Goal: Transaction & Acquisition: Purchase product/service

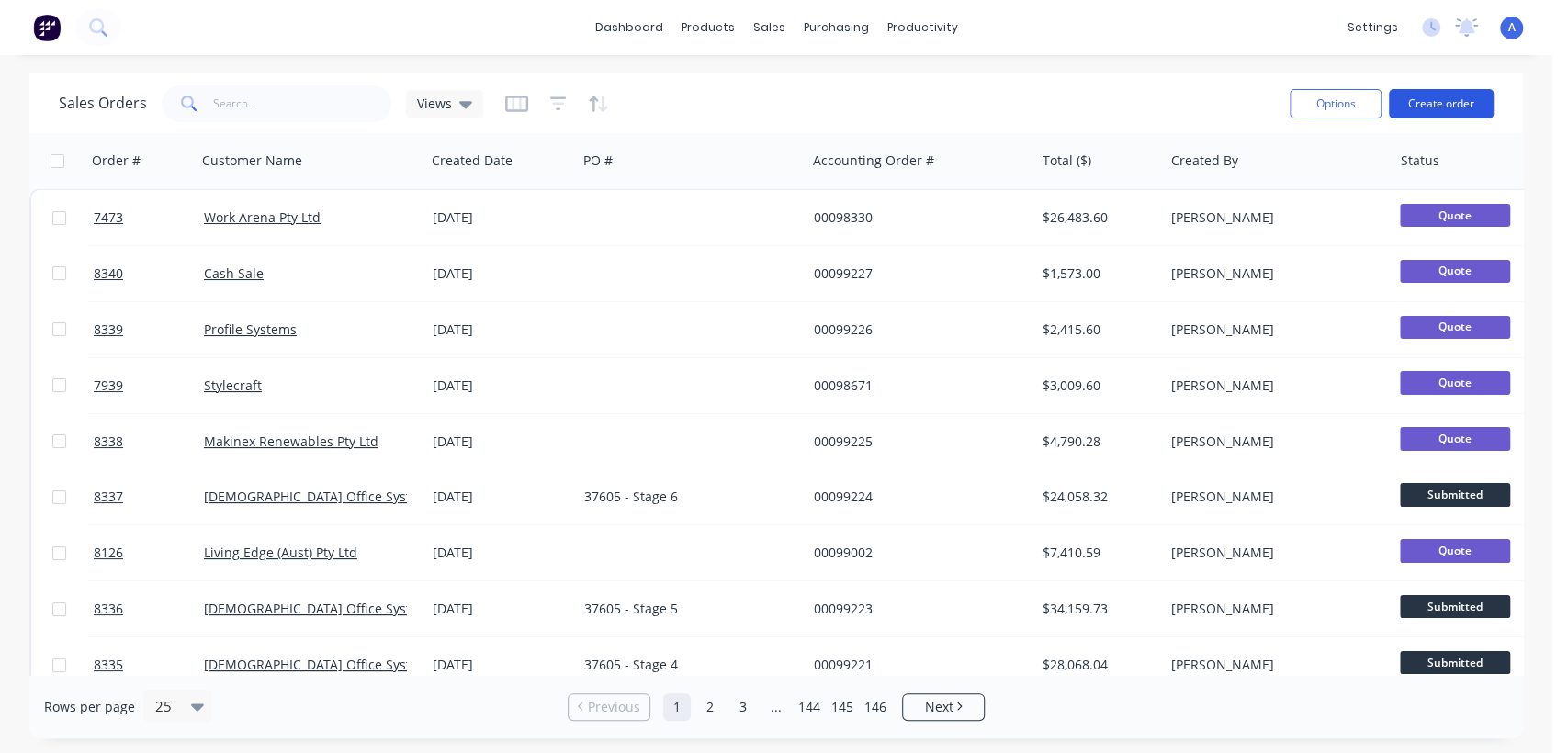
click at [1444, 93] on button "Create order" at bounding box center [1441, 103] width 105 height 29
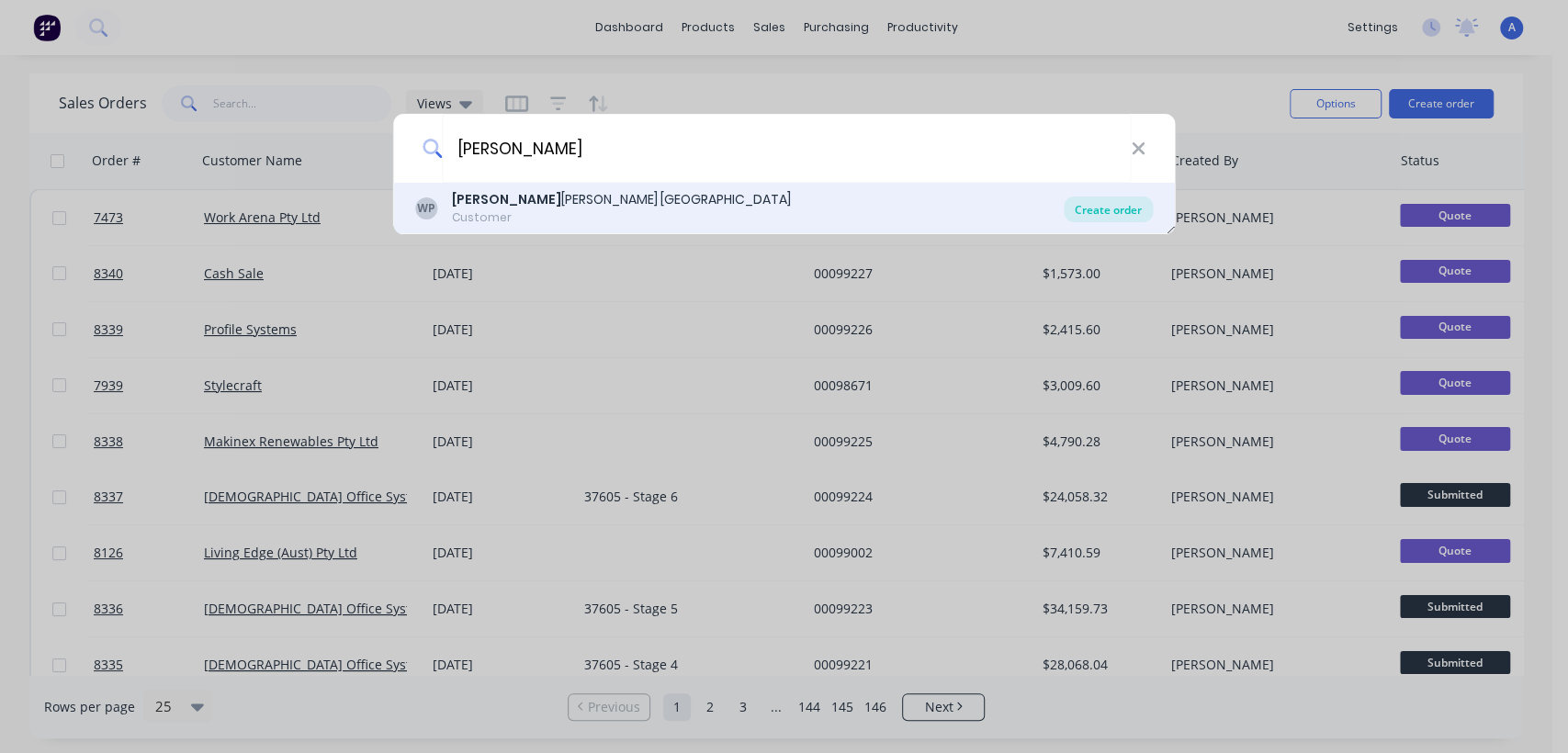
type input "[PERSON_NAME]"
click at [1104, 201] on div "Create order" at bounding box center [1108, 208] width 89 height 25
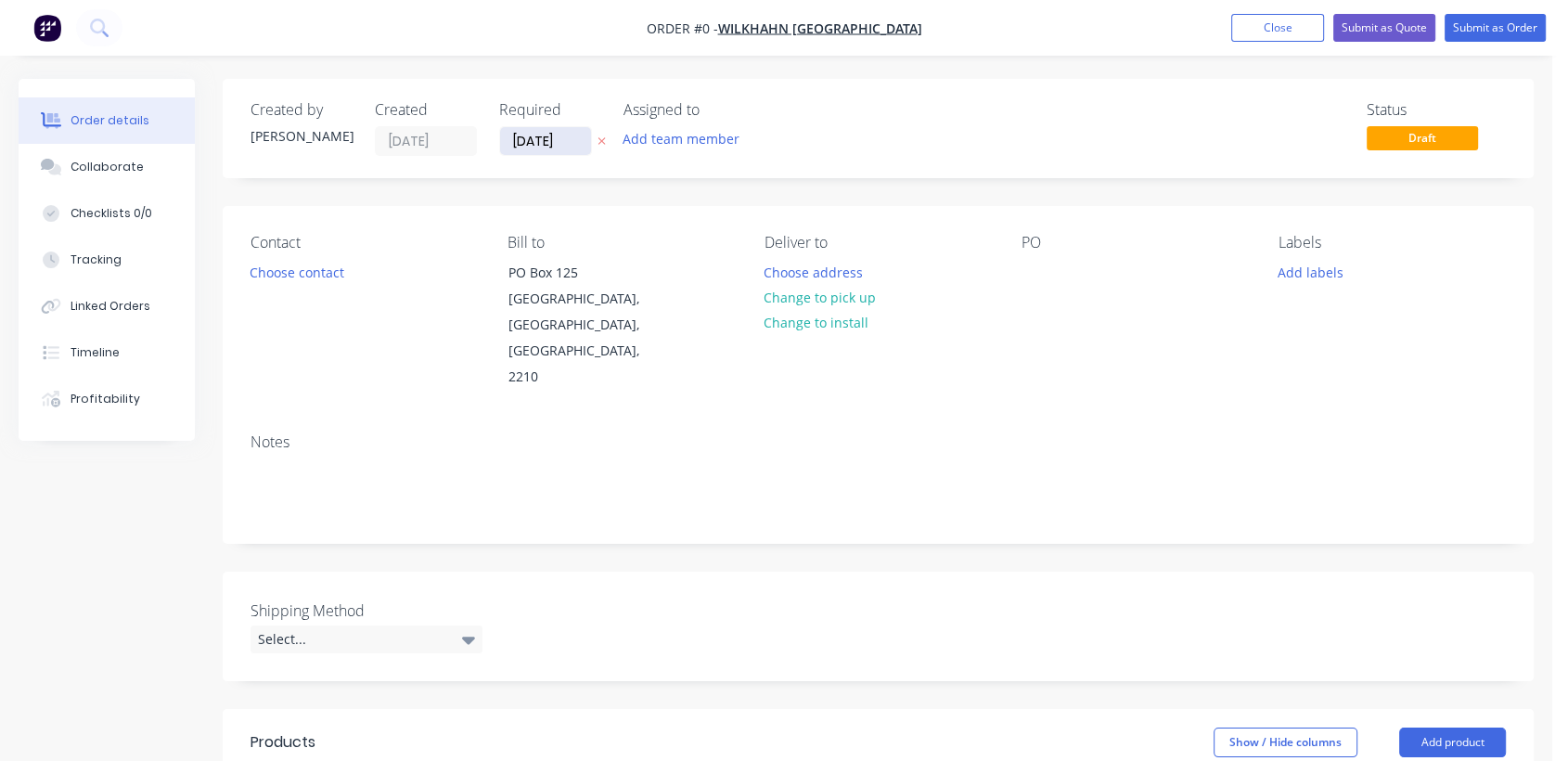
click at [564, 136] on input "[DATE]" at bounding box center [545, 140] width 90 height 28
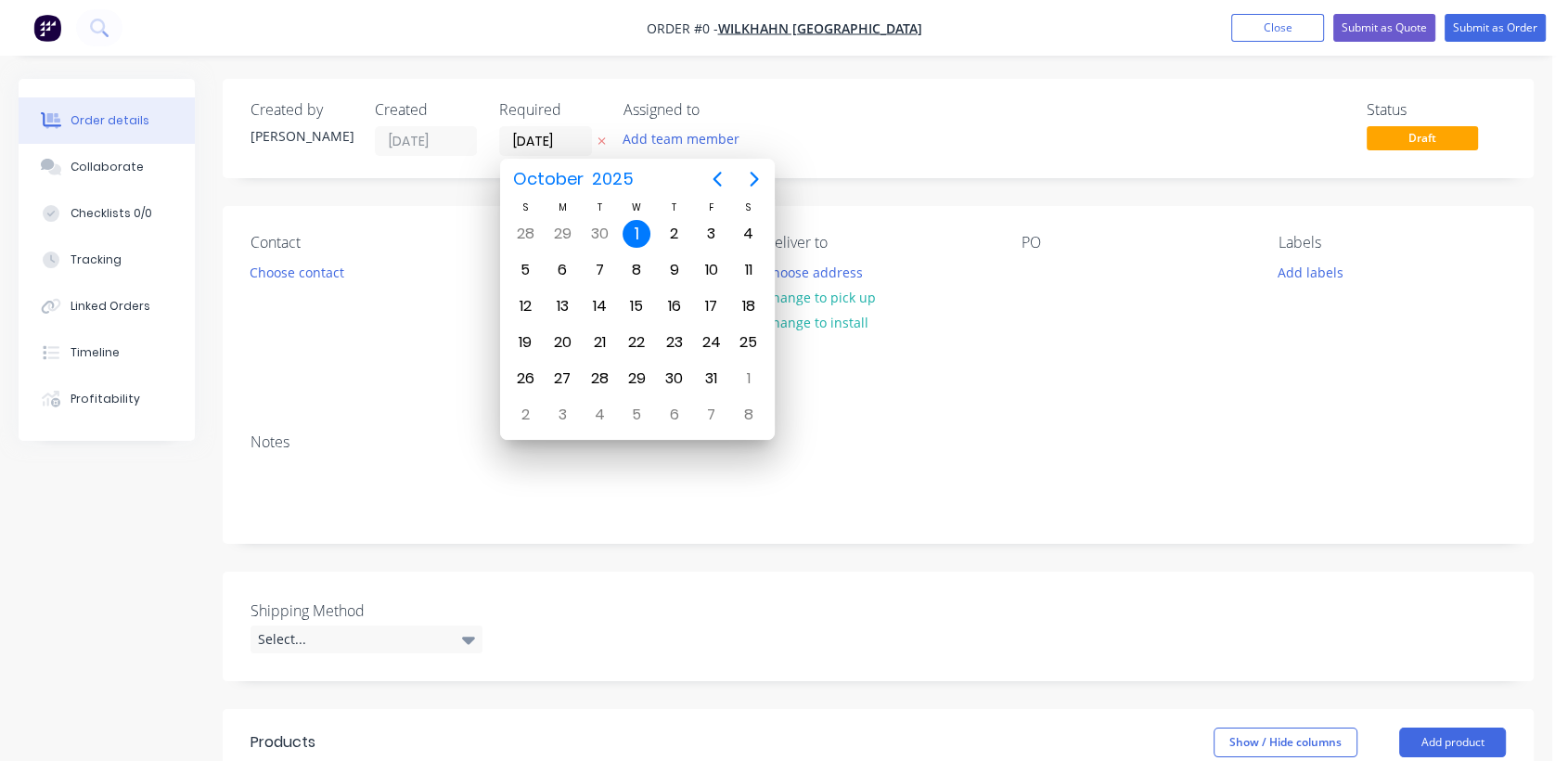
drag, startPoint x: 1208, startPoint y: 302, endPoint x: 1066, endPoint y: 388, distance: 166.0
click at [1207, 303] on div "PO" at bounding box center [1136, 311] width 228 height 157
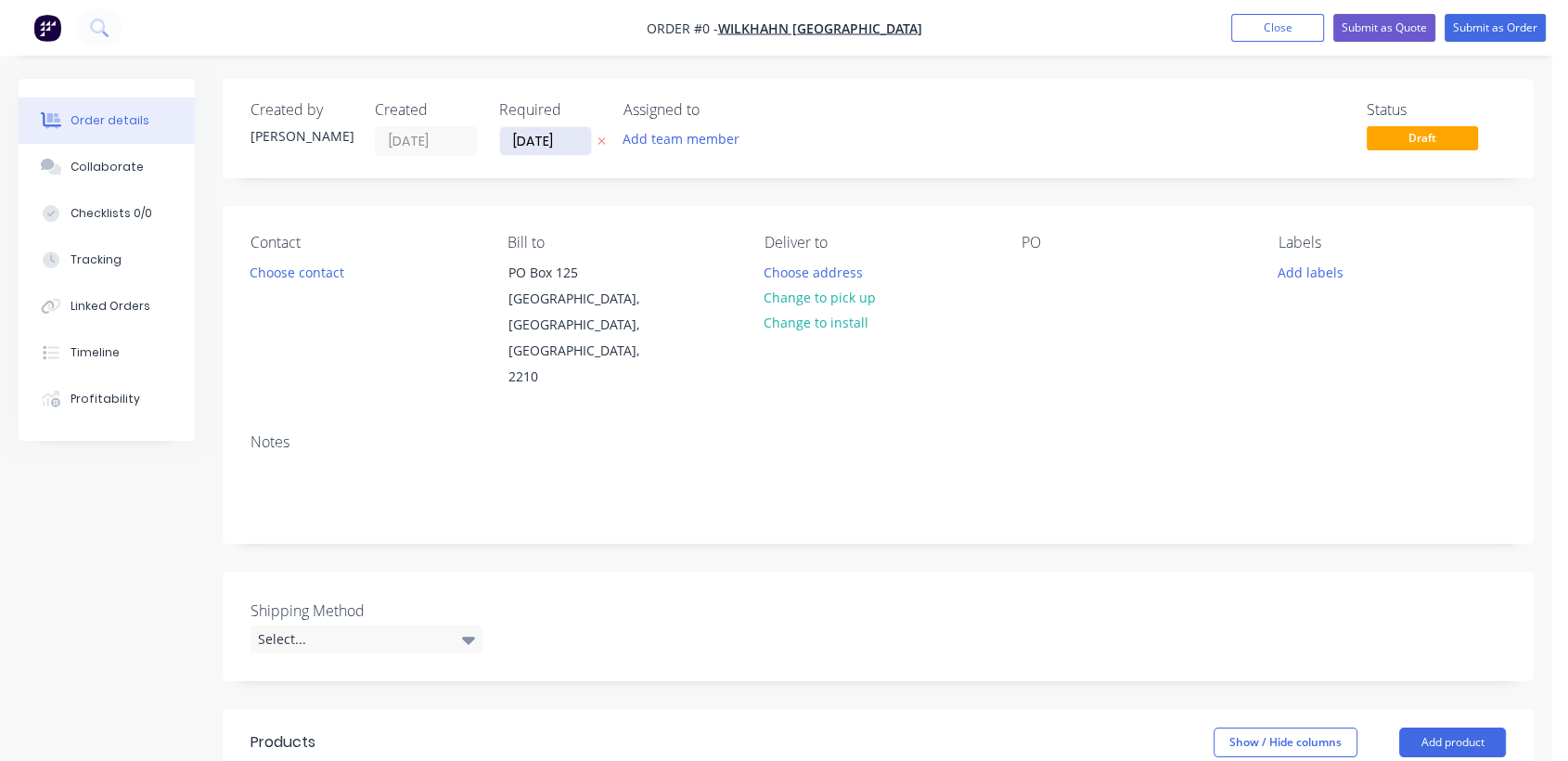
click at [567, 149] on input "[DATE]" at bounding box center [545, 140] width 90 height 28
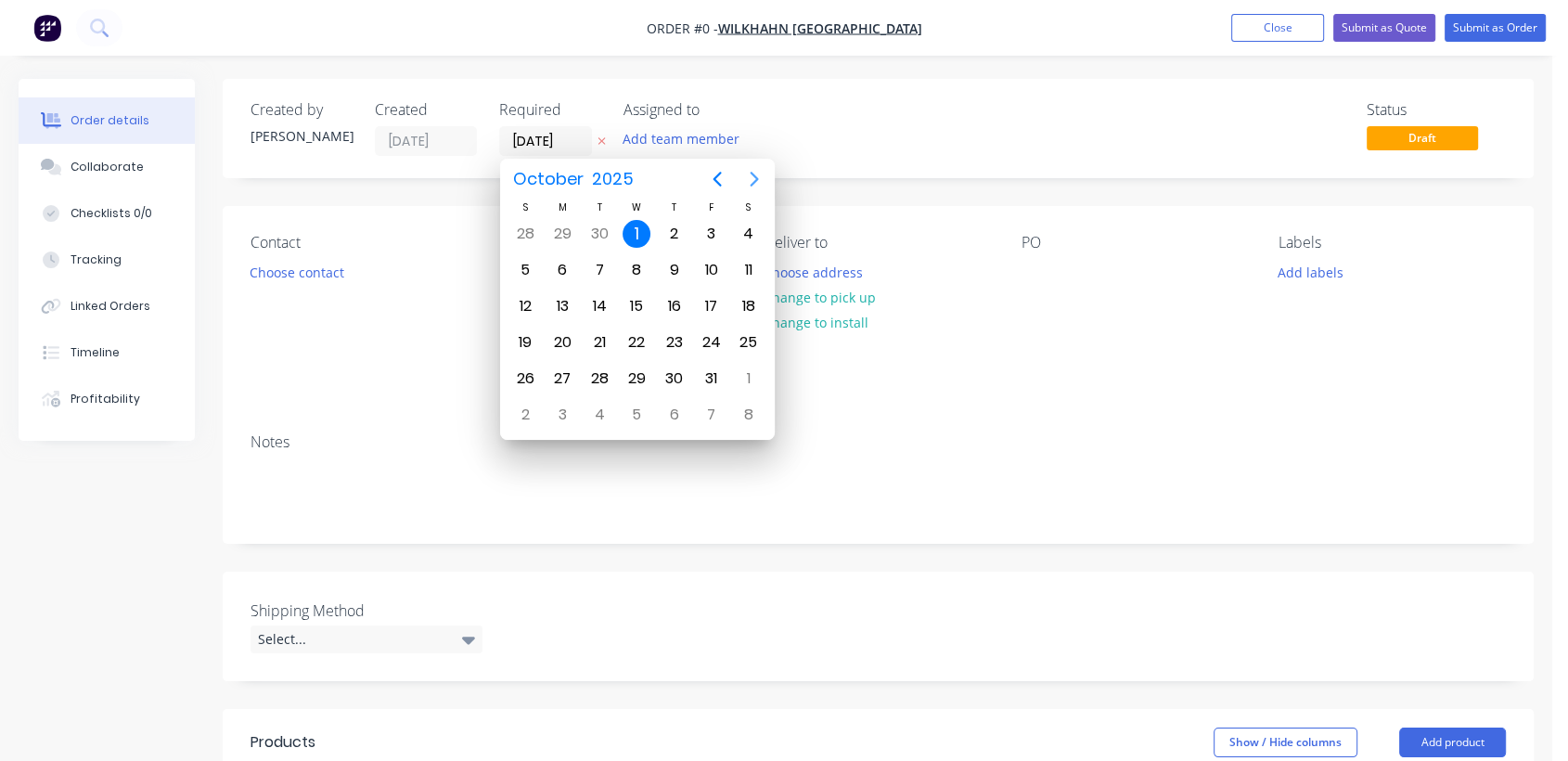
click at [755, 166] on button "Next page" at bounding box center [754, 179] width 37 height 37
click at [643, 366] on div "31" at bounding box center [636, 378] width 28 height 28
type input "[DATE]"
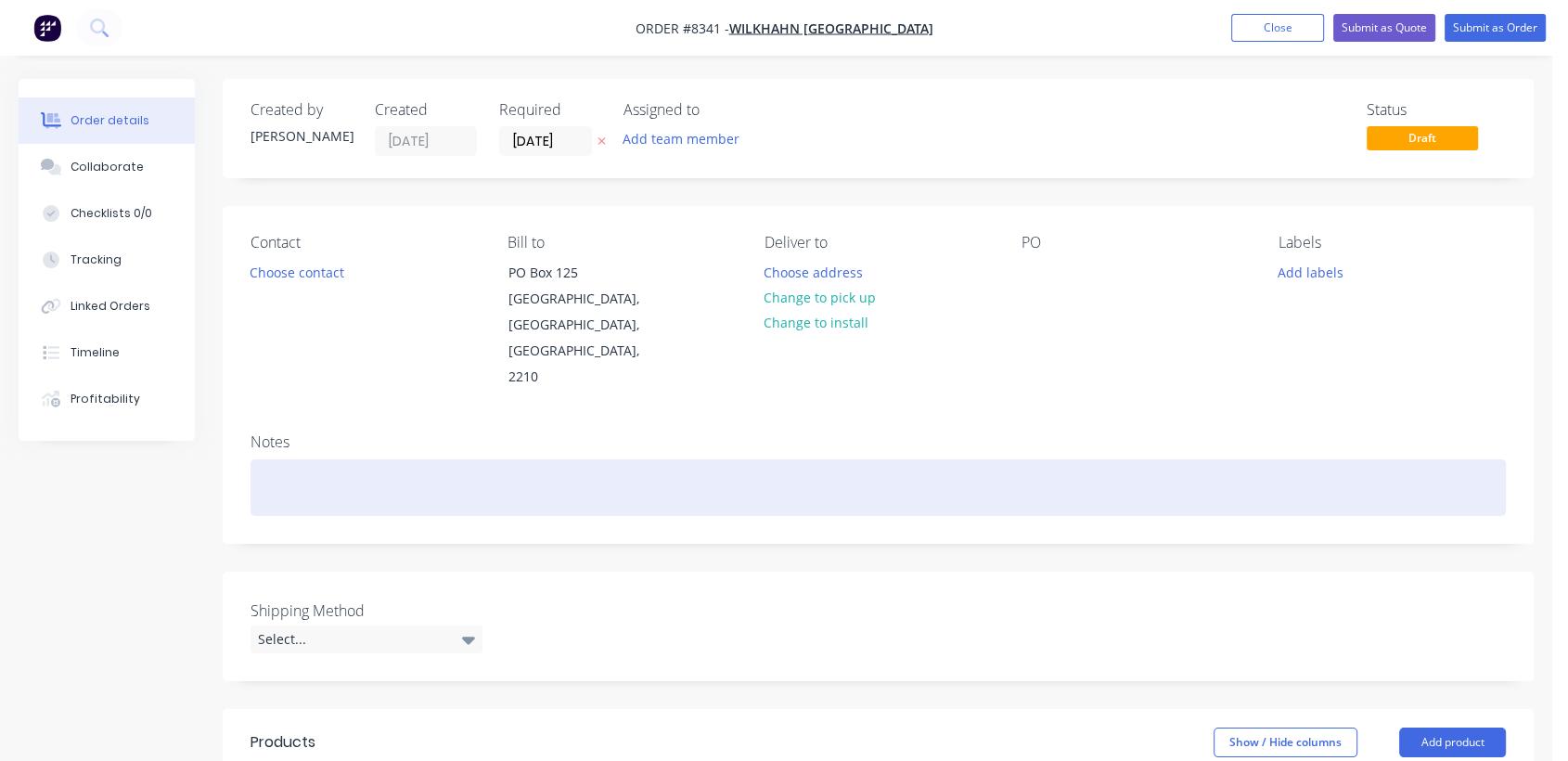
click at [331, 459] on div at bounding box center [878, 487] width 1256 height 56
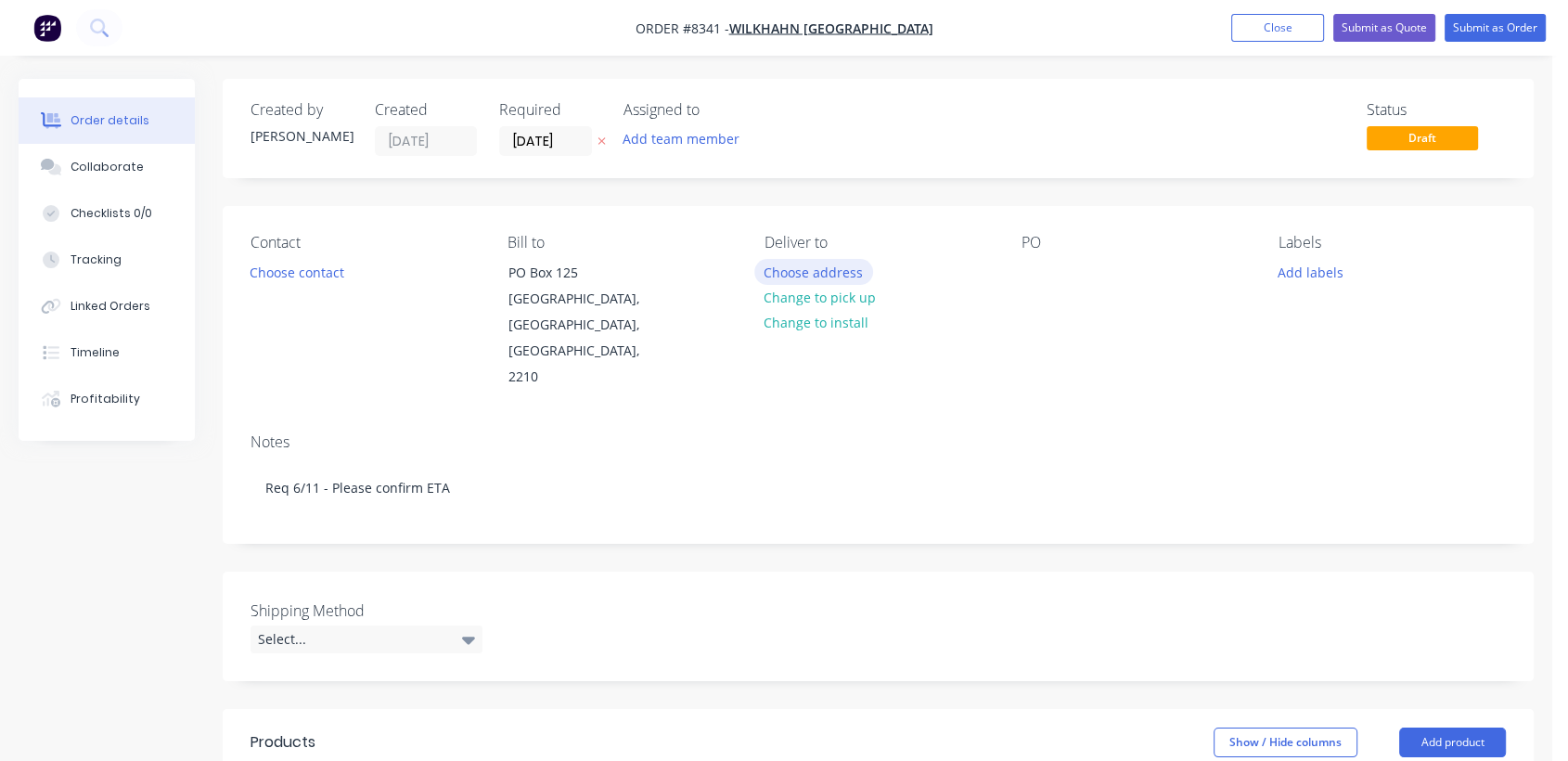
click at [808, 270] on button "Choose address" at bounding box center [814, 271] width 119 height 25
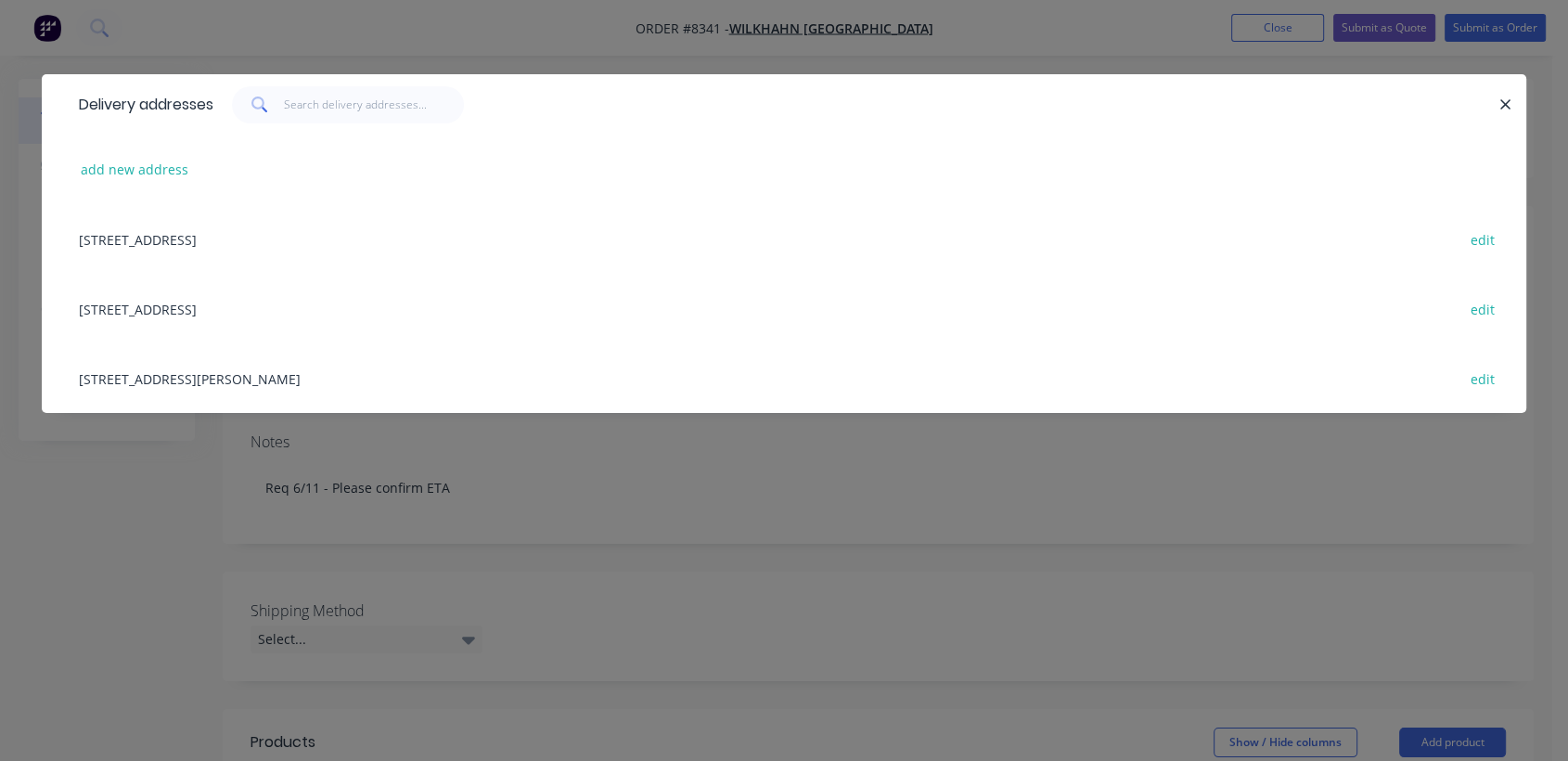
drag, startPoint x: 197, startPoint y: 299, endPoint x: 271, endPoint y: 281, distance: 76.2
click at [198, 297] on div "[STREET_ADDRESS] edit" at bounding box center [784, 308] width 1429 height 70
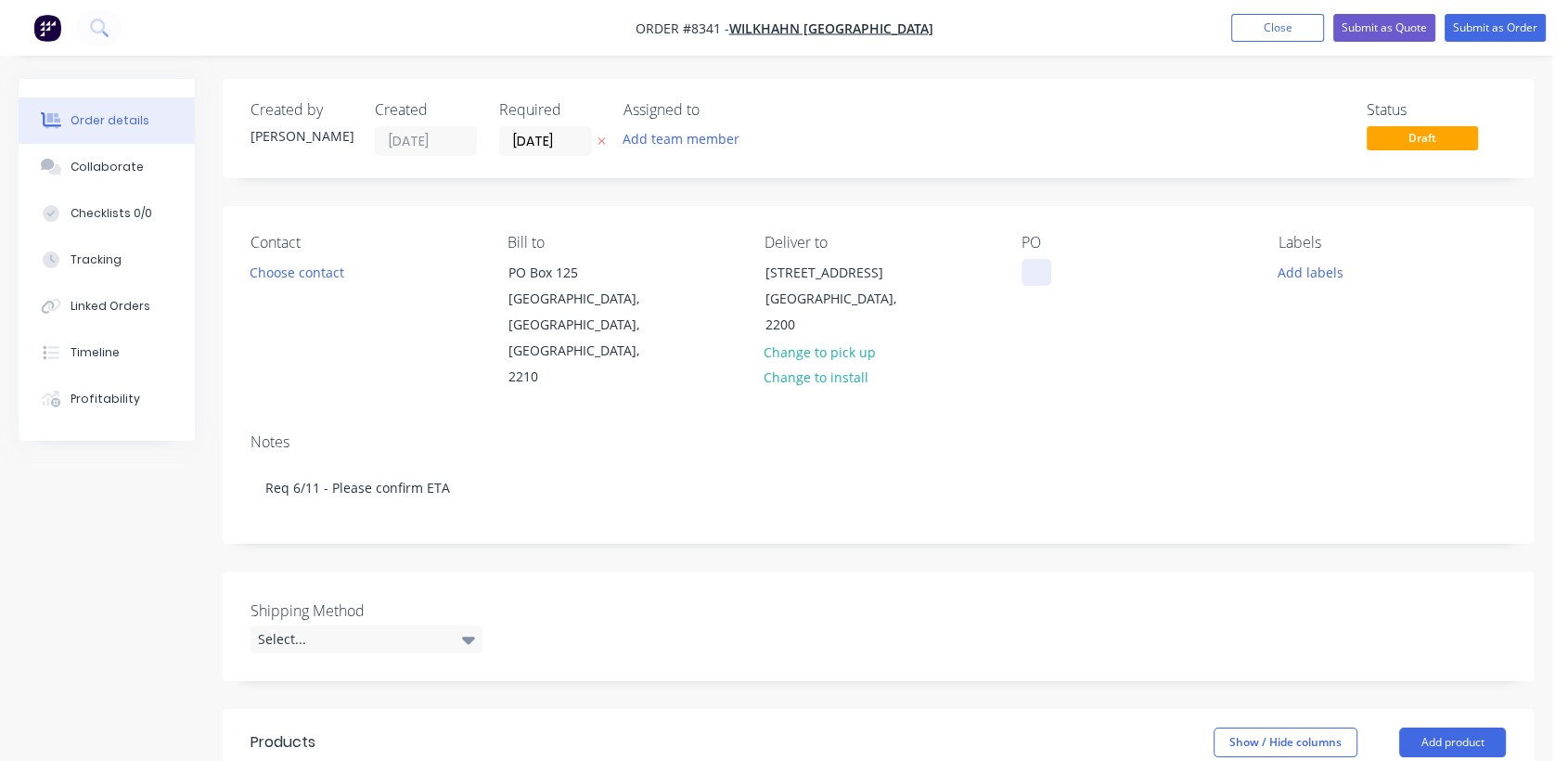
click at [1049, 266] on div at bounding box center [1036, 272] width 30 height 27
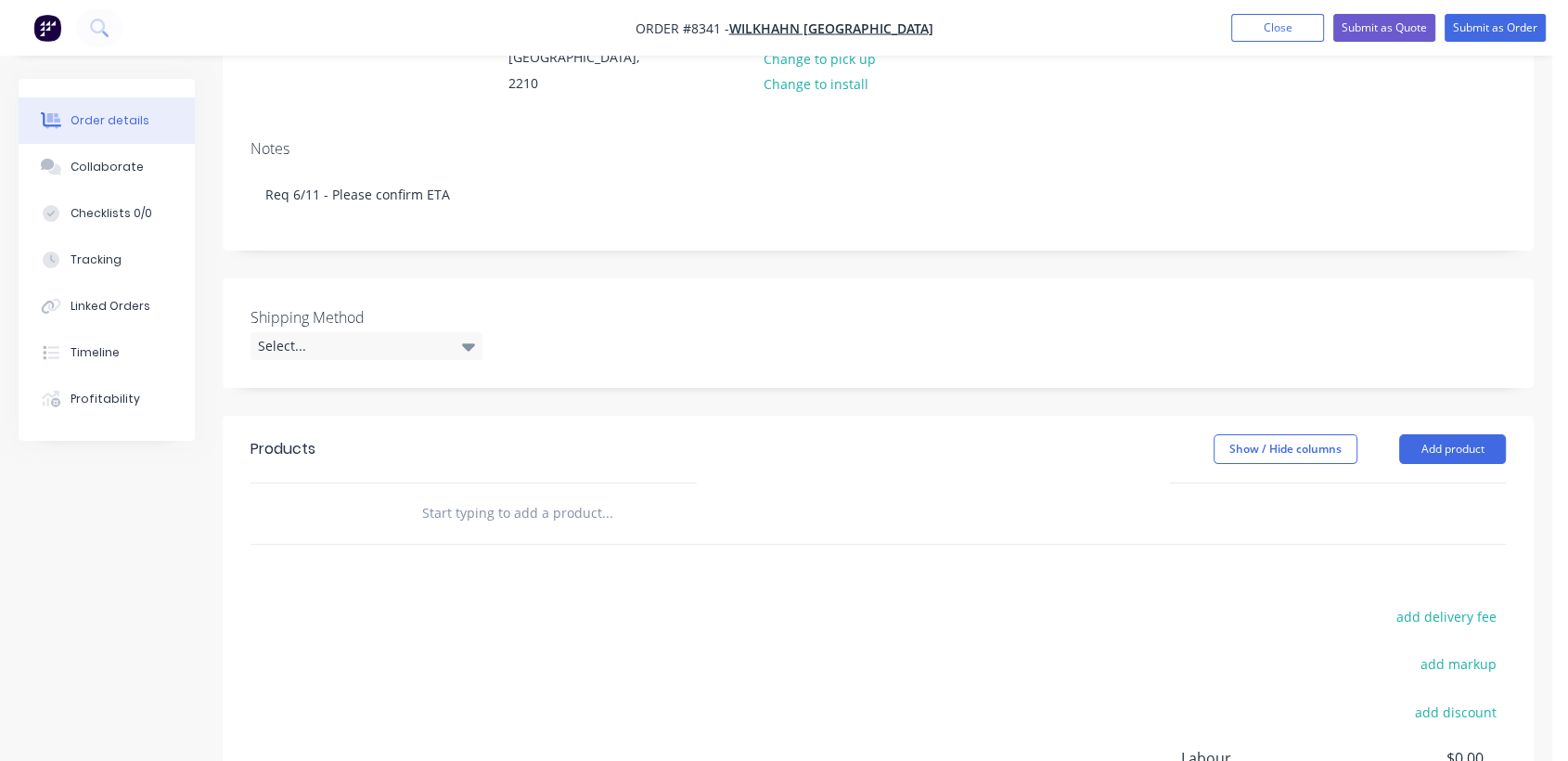
scroll to position [309, 0]
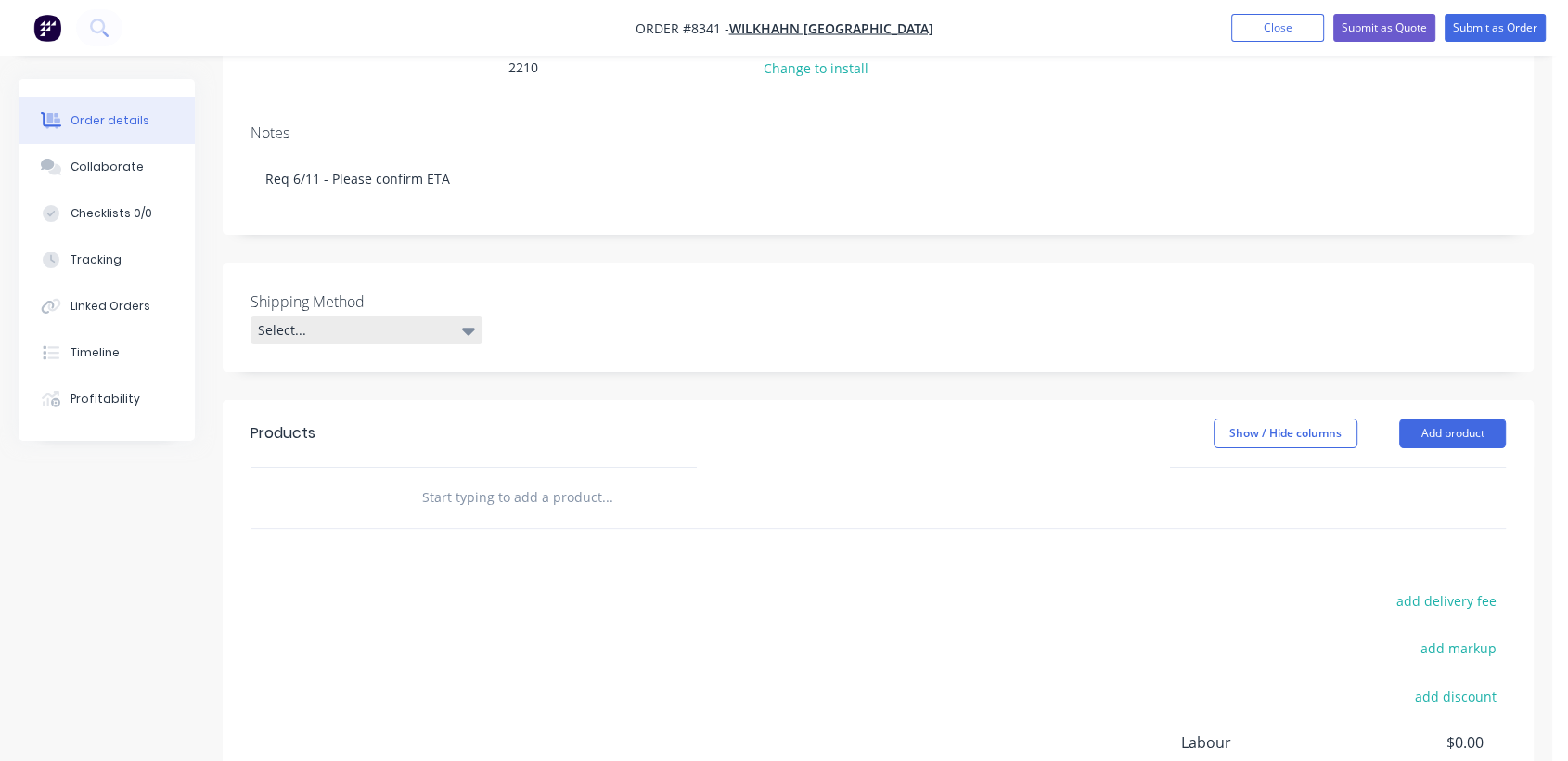
click at [339, 316] on div "Select..." at bounding box center [367, 330] width 232 height 28
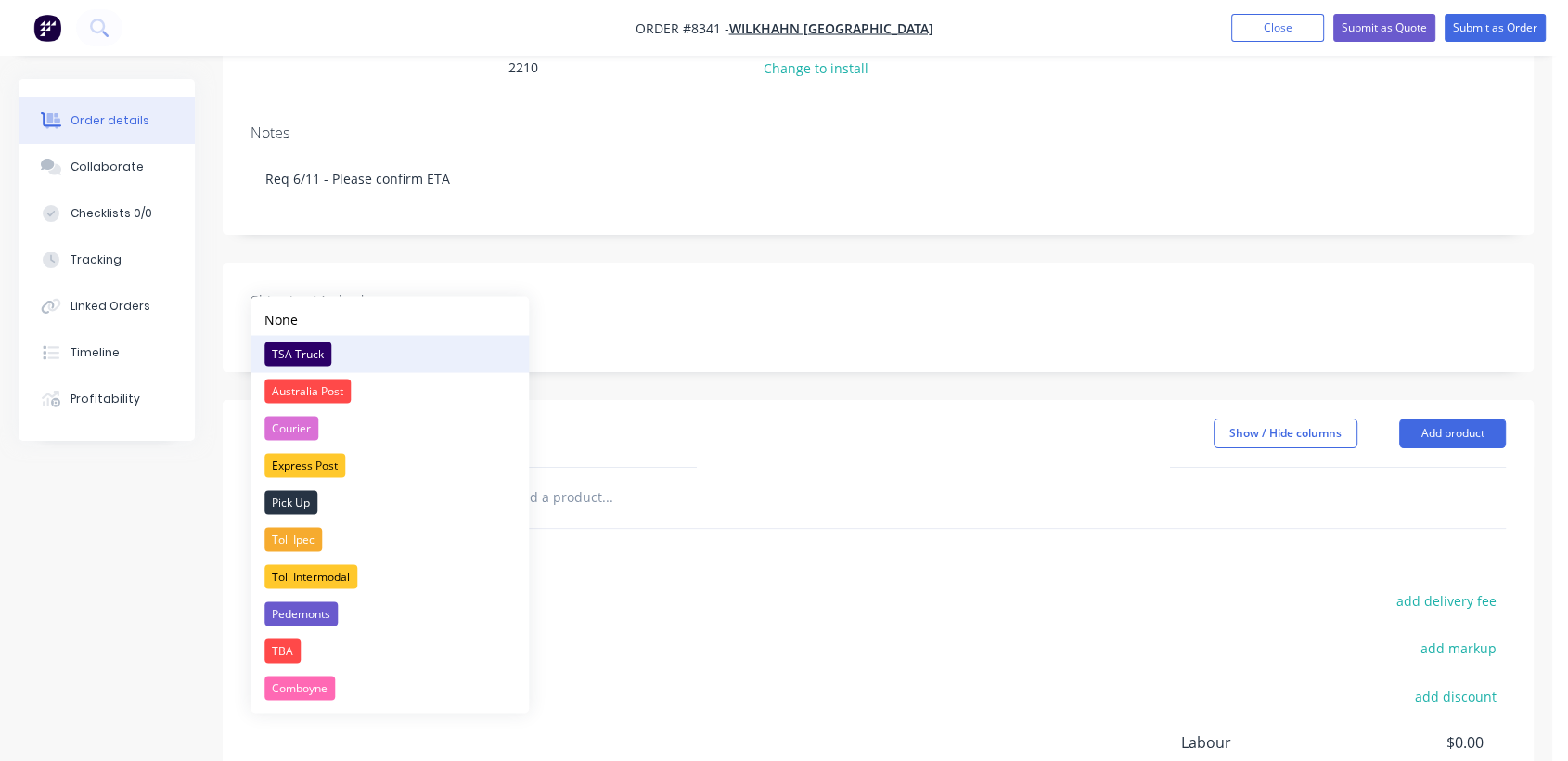
click at [317, 347] on div "TSA Truck" at bounding box center [298, 352] width 67 height 24
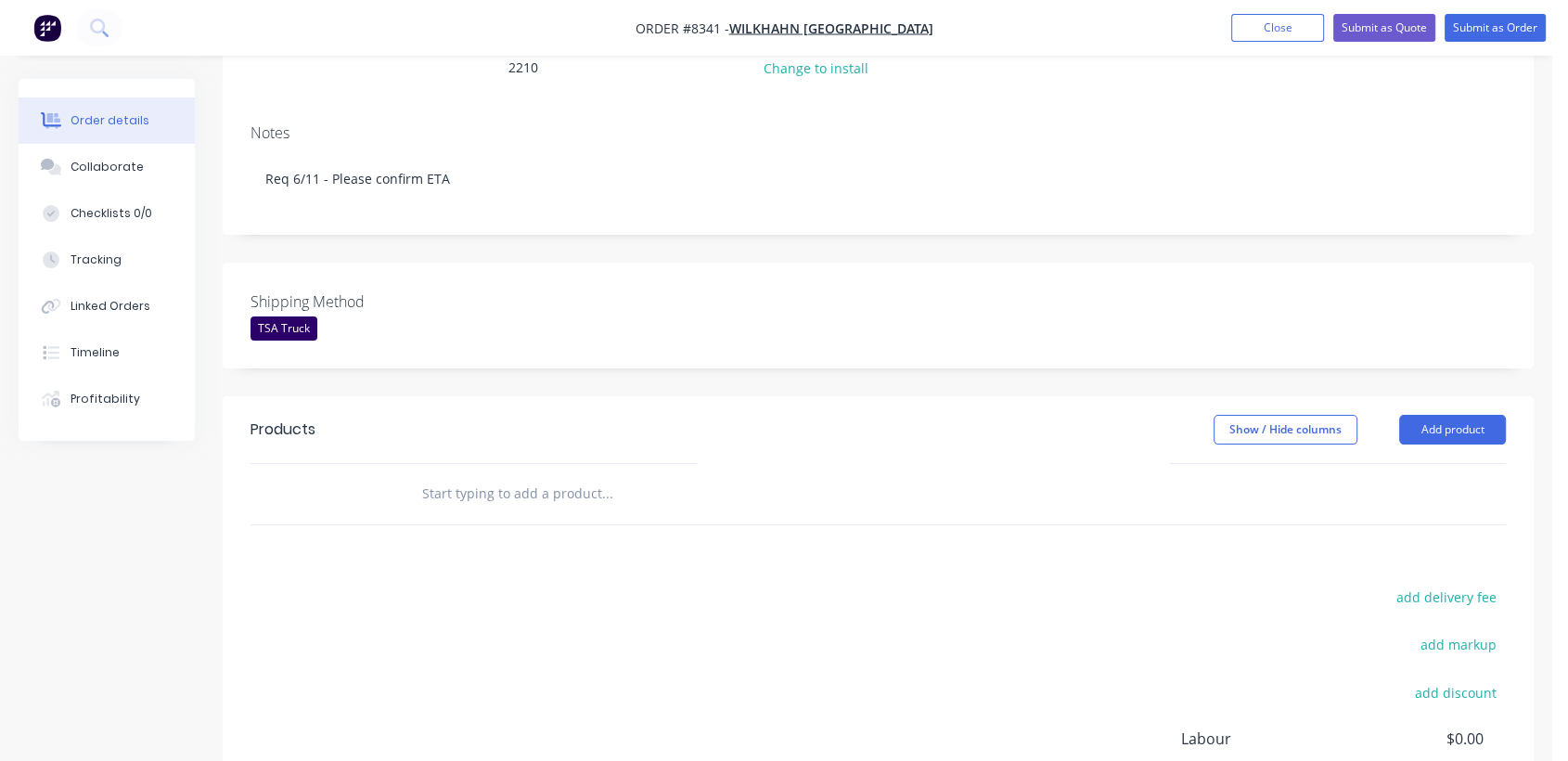
click at [551, 475] on input "text" at bounding box center [607, 493] width 372 height 37
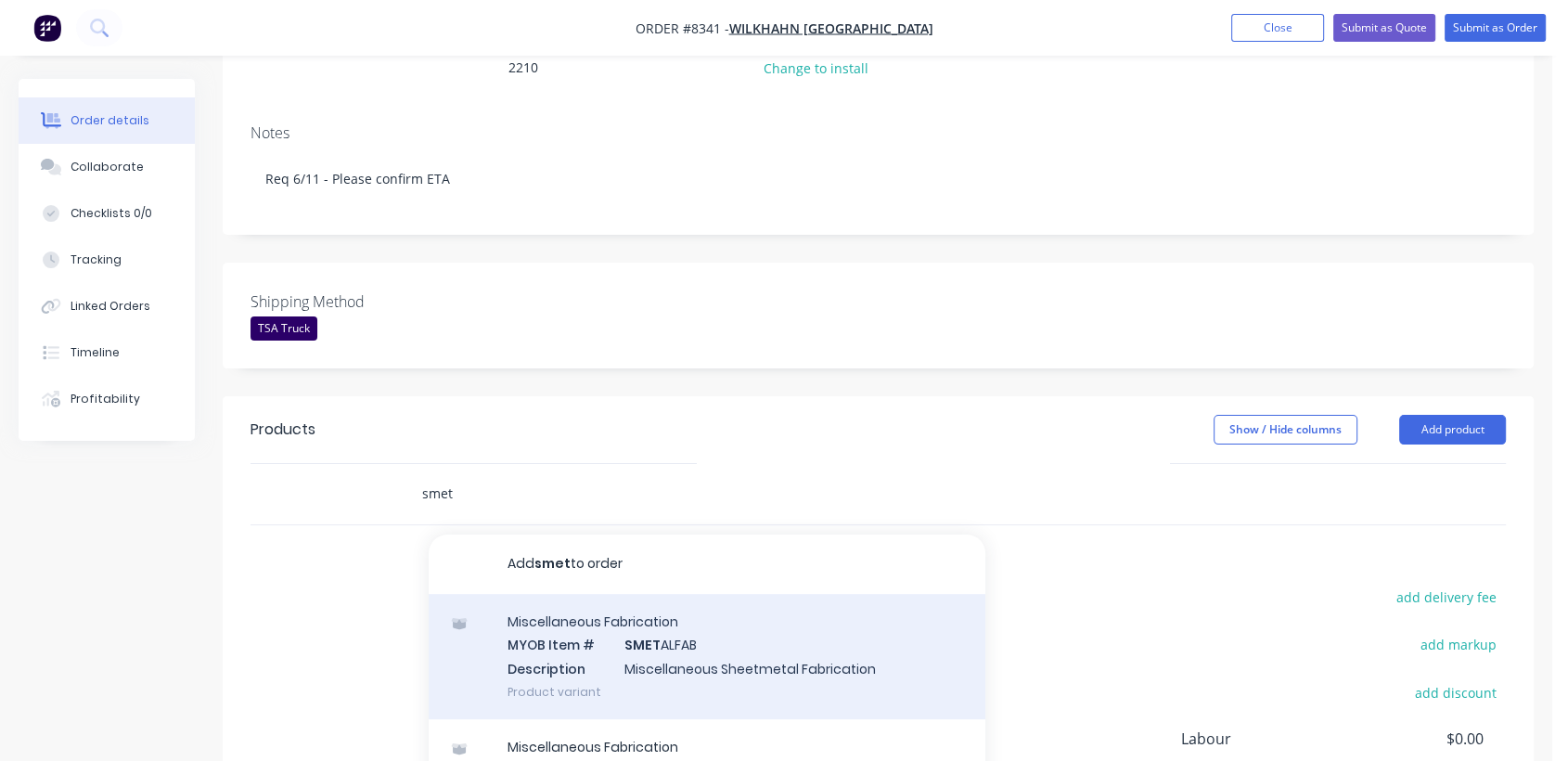
type input "smet"
click at [698, 609] on div "Miscellaneous Fabrication MYOB Item # SMET ALFAB Description Miscellaneous Shee…" at bounding box center [707, 656] width 556 height 126
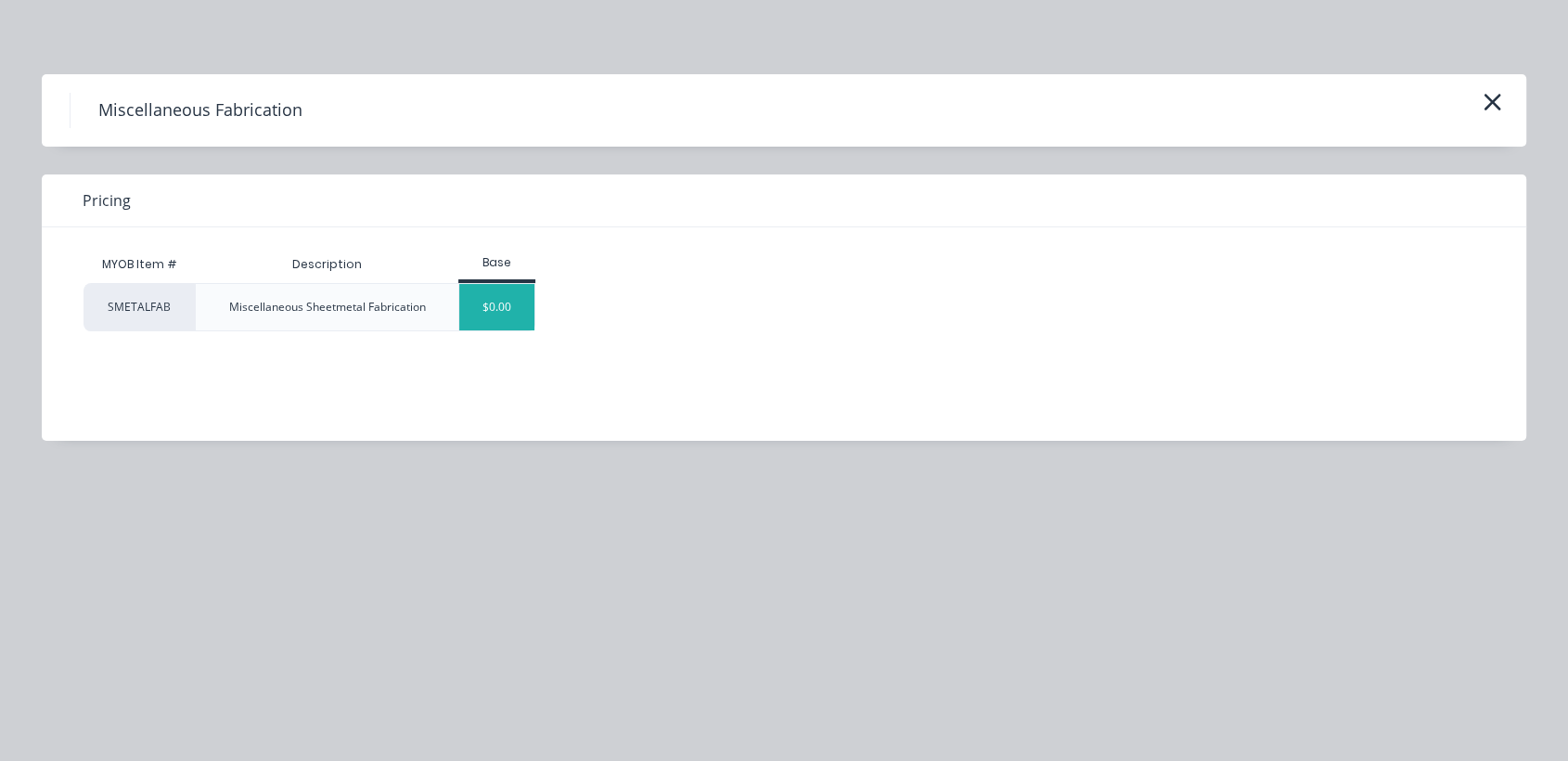
click at [493, 293] on div "$0.00" at bounding box center [496, 307] width 75 height 47
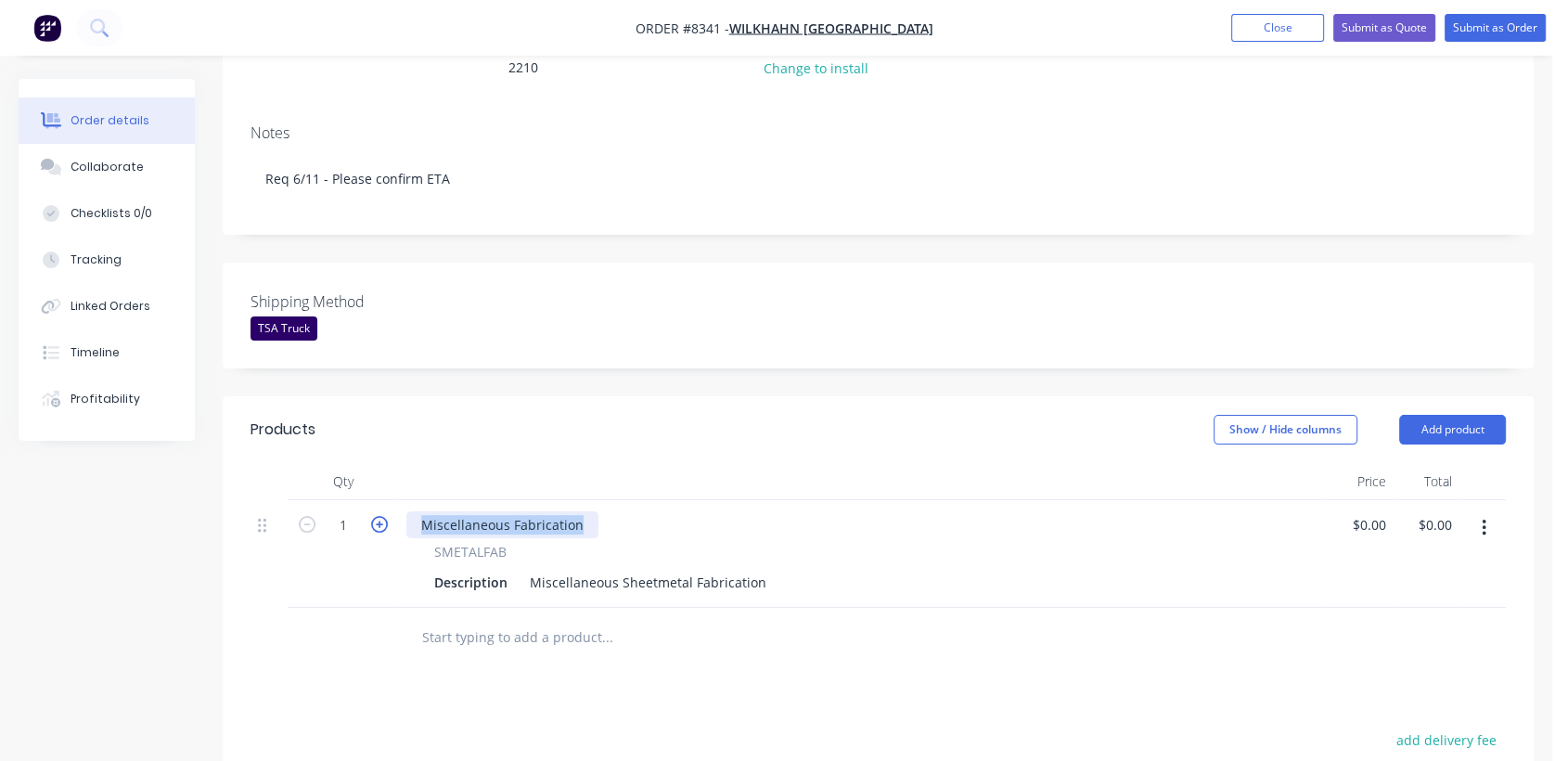
drag, startPoint x: 587, startPoint y: 468, endPoint x: 381, endPoint y: 477, distance: 206.2
click at [381, 500] on div "1 Miscellaneous Fabrication SMETALFAB Description Miscellaneous Sheetmetal Fabr…" at bounding box center [878, 553] width 1256 height 108
click at [1480, 511] on button "button" at bounding box center [1484, 528] width 44 height 33
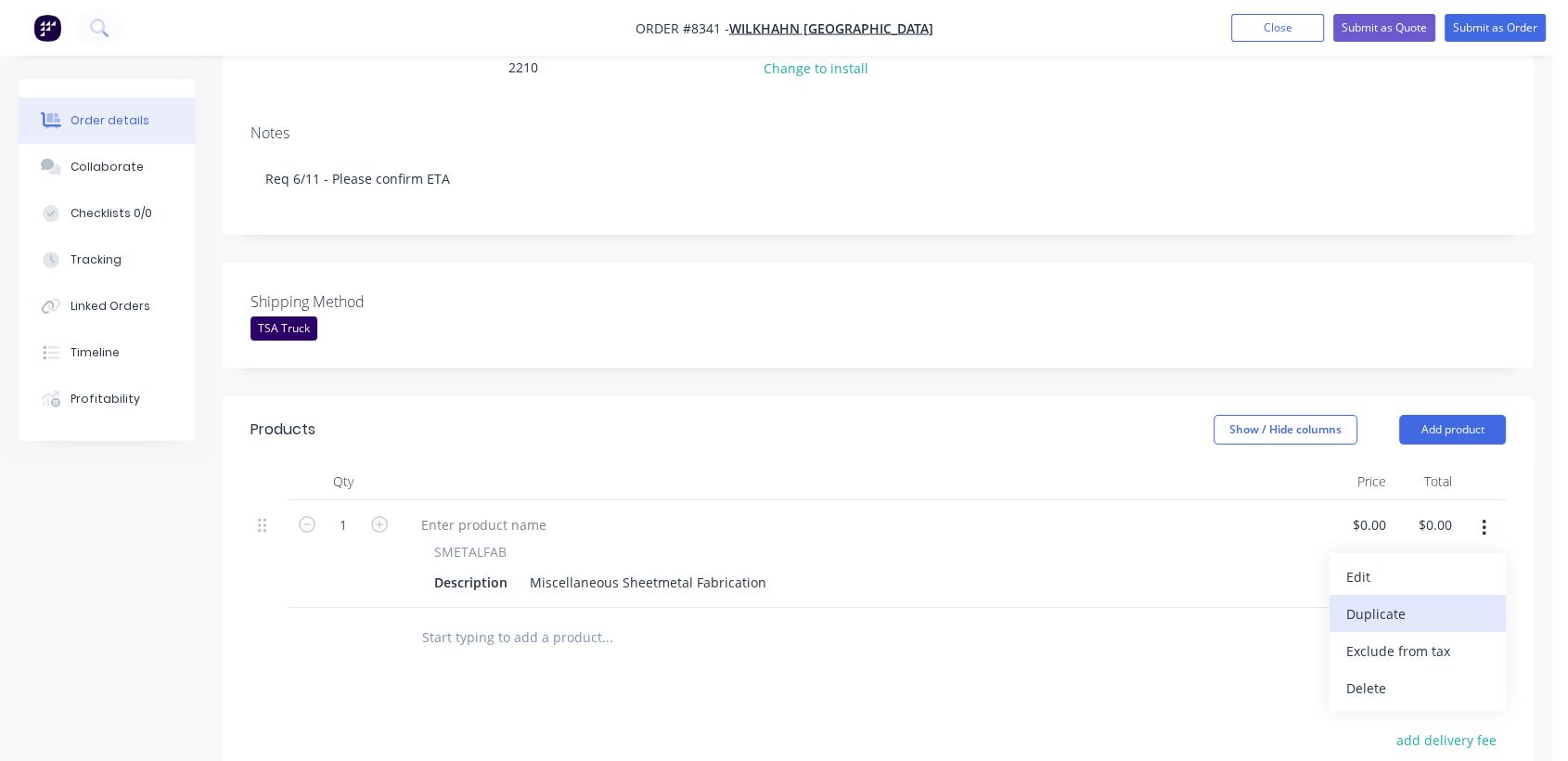
click at [1387, 600] on div "Duplicate" at bounding box center [1417, 613] width 143 height 27
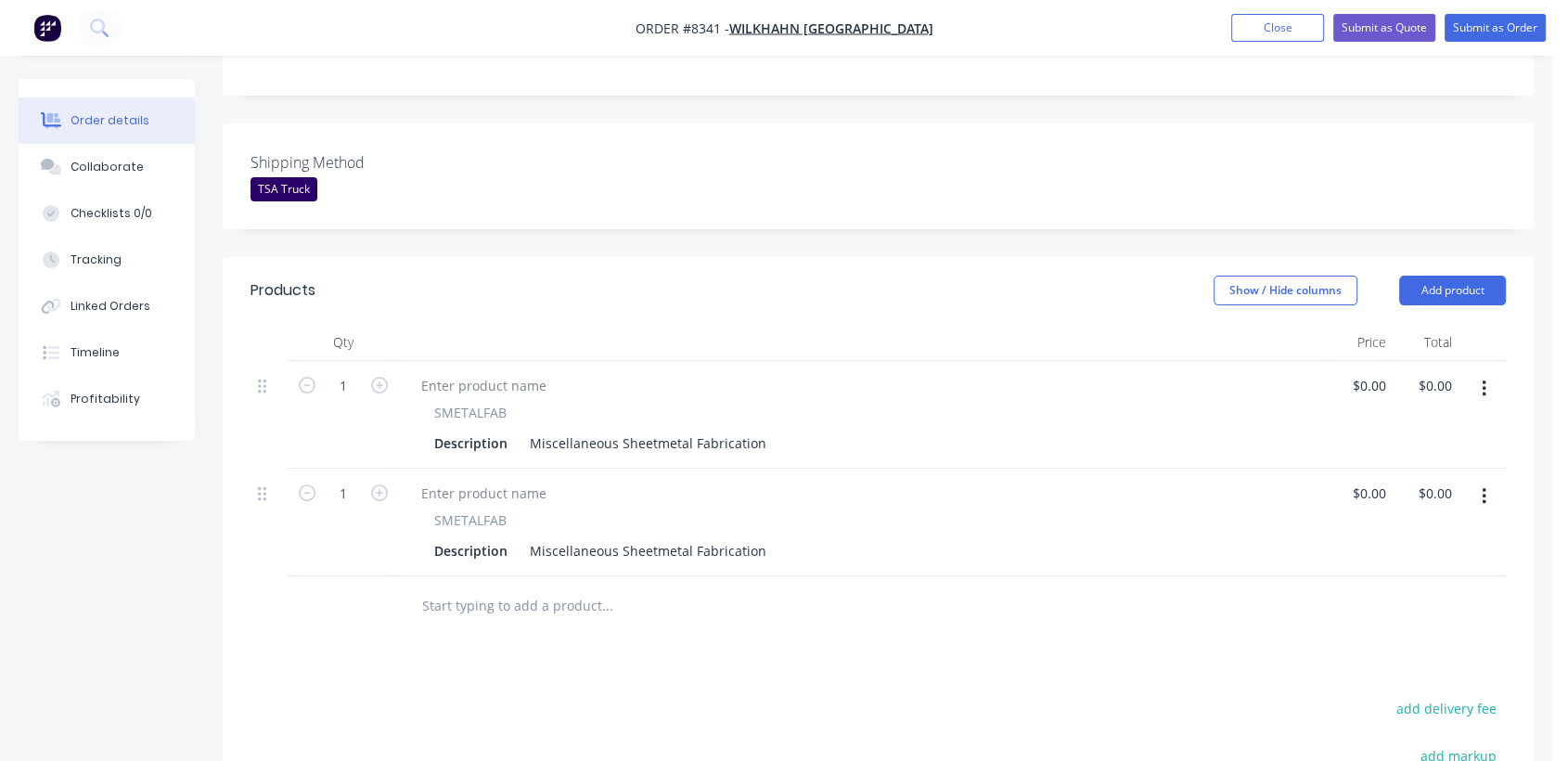
scroll to position [515, 0]
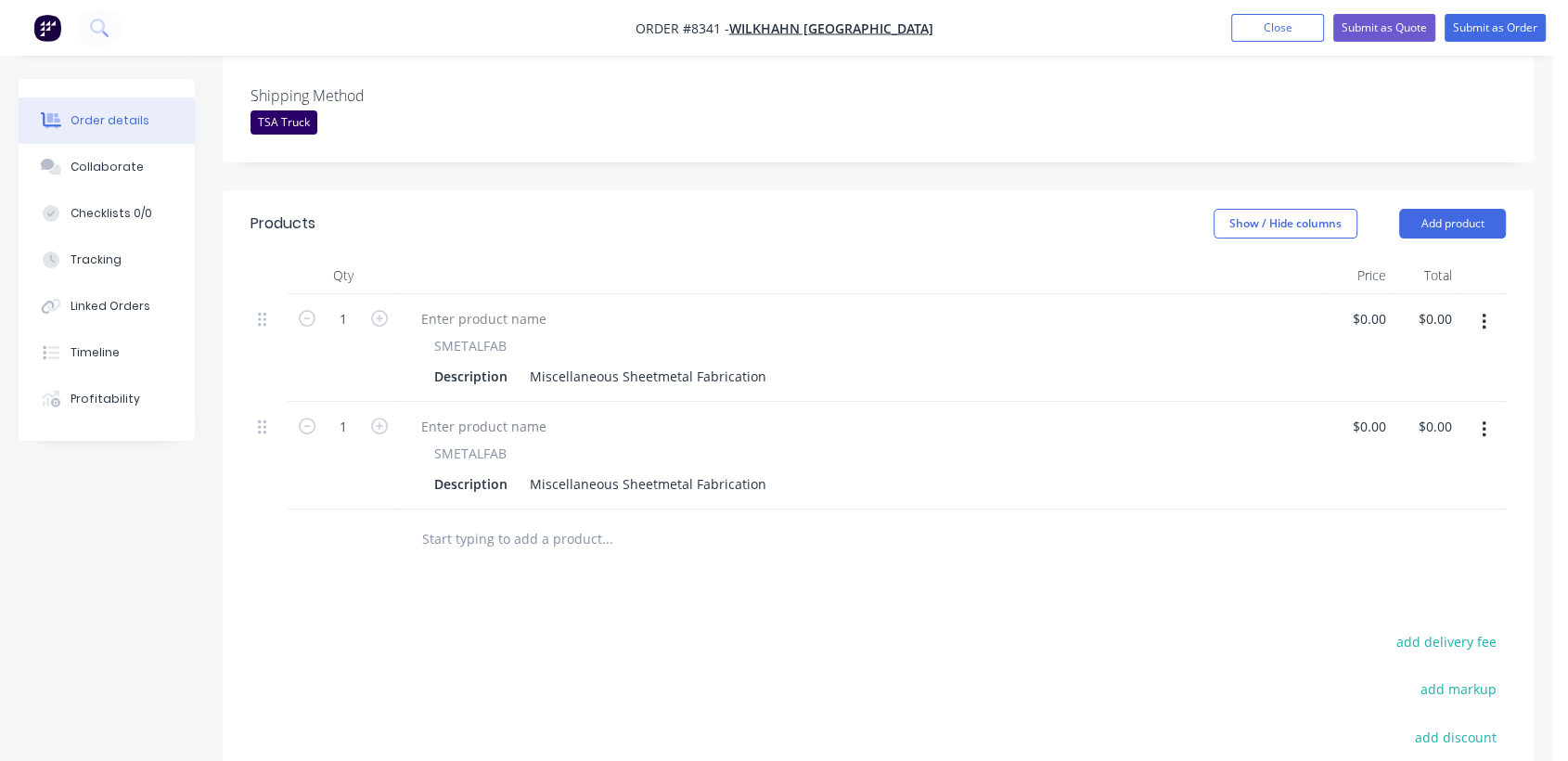
click at [544, 520] on input "text" at bounding box center [607, 538] width 372 height 37
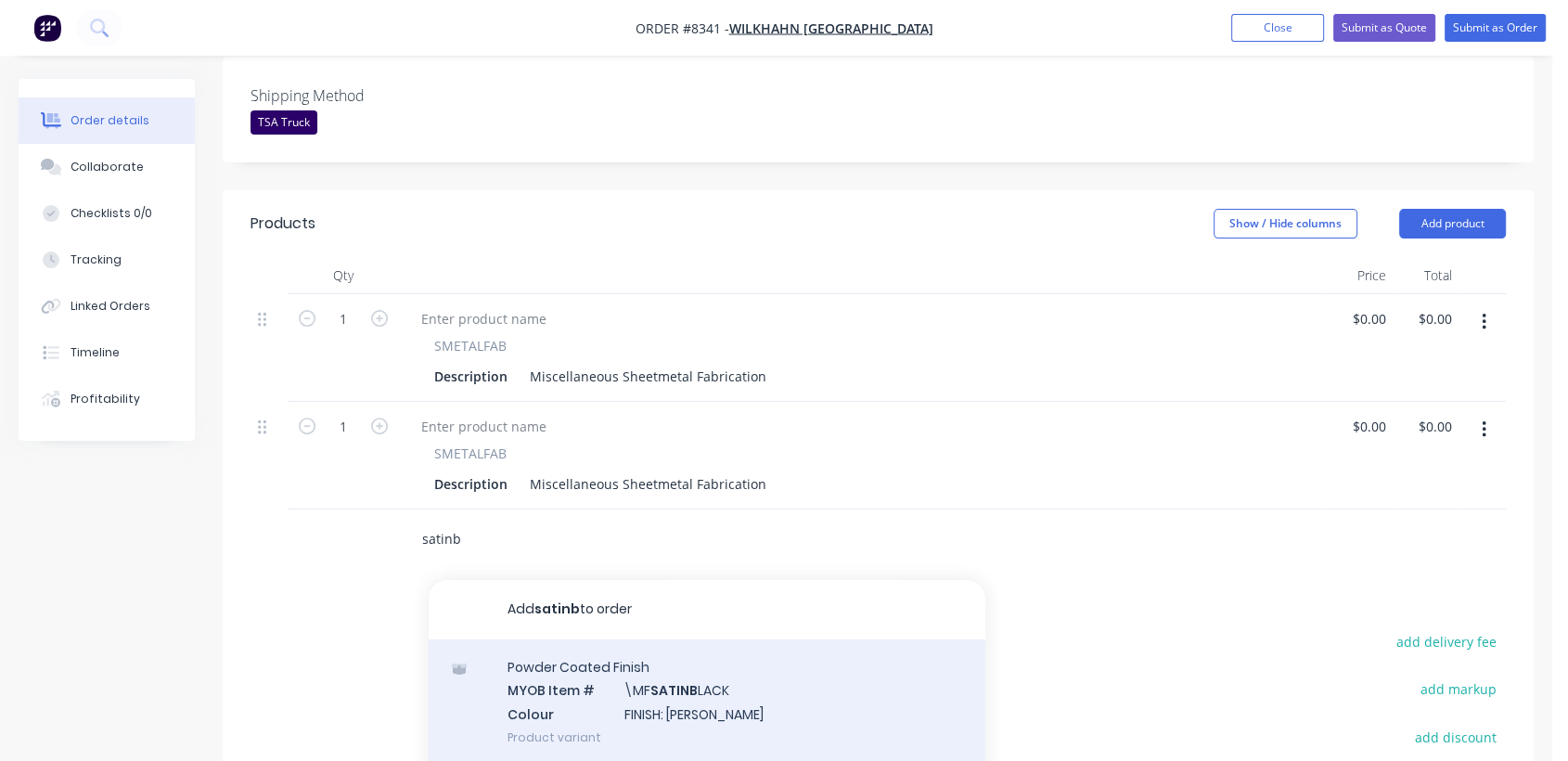
type input "satinb"
click at [681, 643] on div "Powder Coated Finish MYOB Item # \MF SATINB LACK Colour FINISH: Satin Black Pro…" at bounding box center [707, 702] width 556 height 126
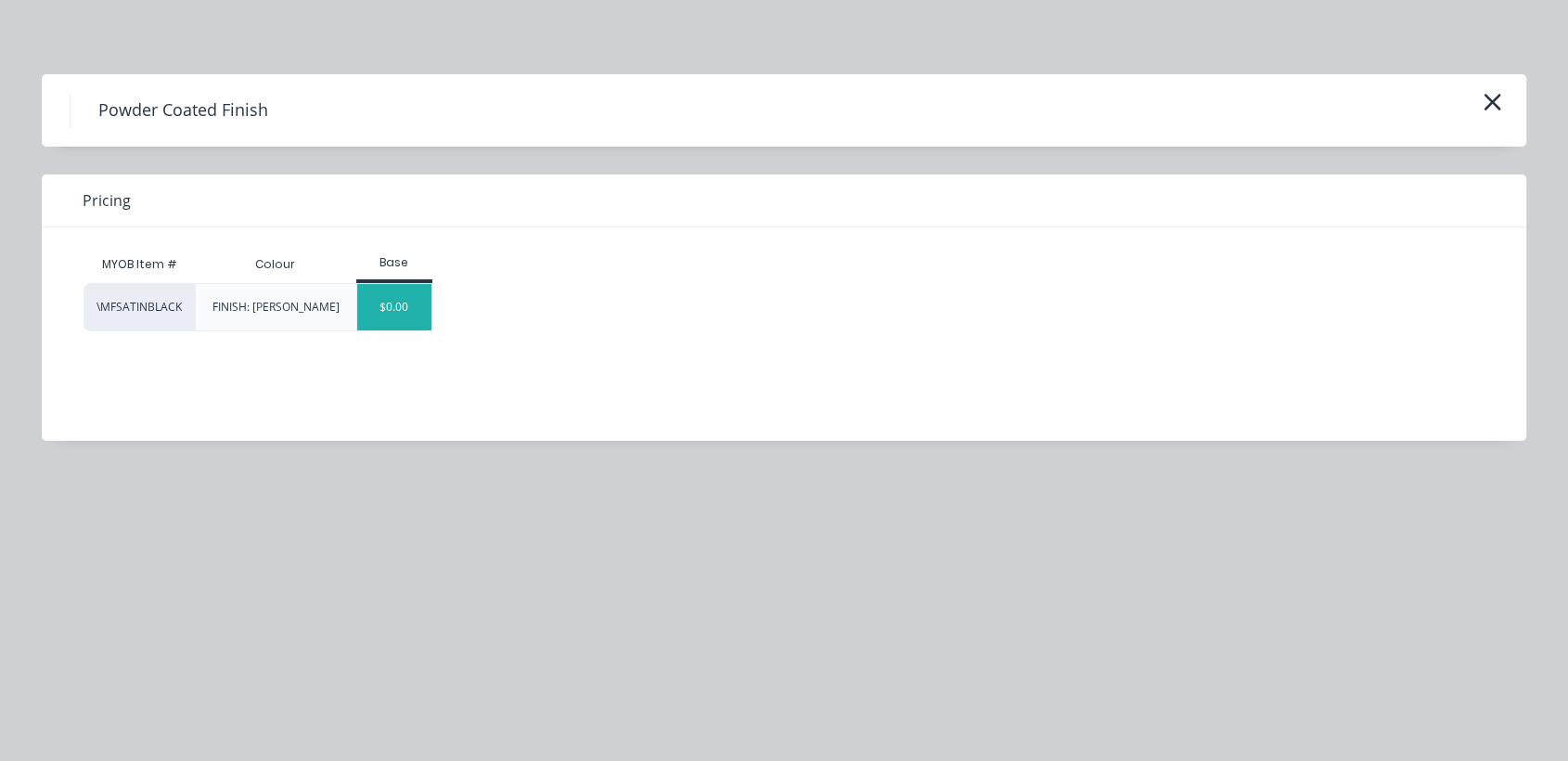
click at [386, 319] on div "$0.00" at bounding box center [394, 307] width 75 height 47
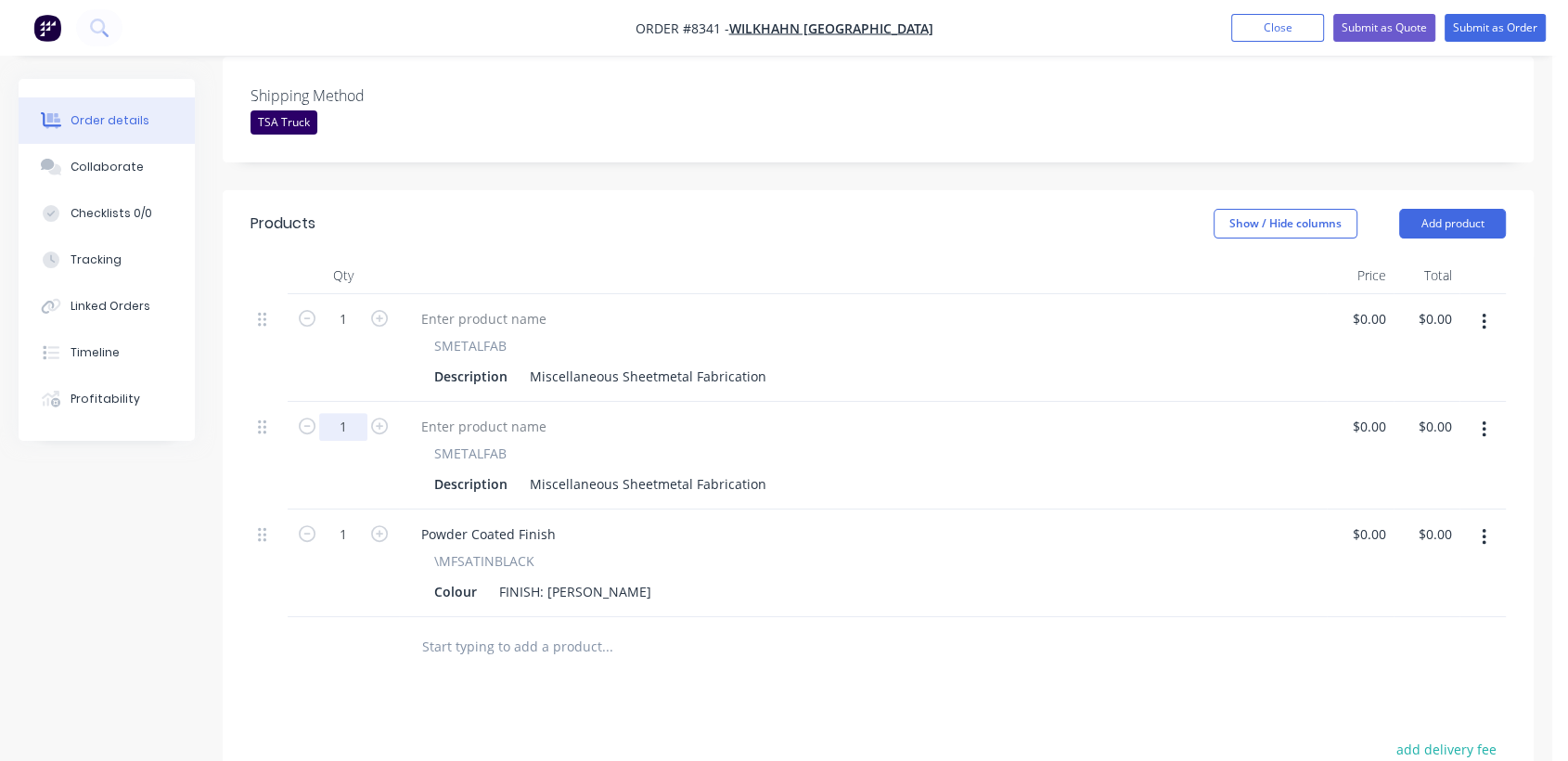
click at [349, 412] on input "1" at bounding box center [343, 426] width 49 height 28
type input "500"
drag, startPoint x: 527, startPoint y: 420, endPoint x: 840, endPoint y: 421, distance: 313.0
click at [840, 471] on div "Description Miscellaneous Sheetmetal Fabrication" at bounding box center [859, 484] width 865 height 27
paste div
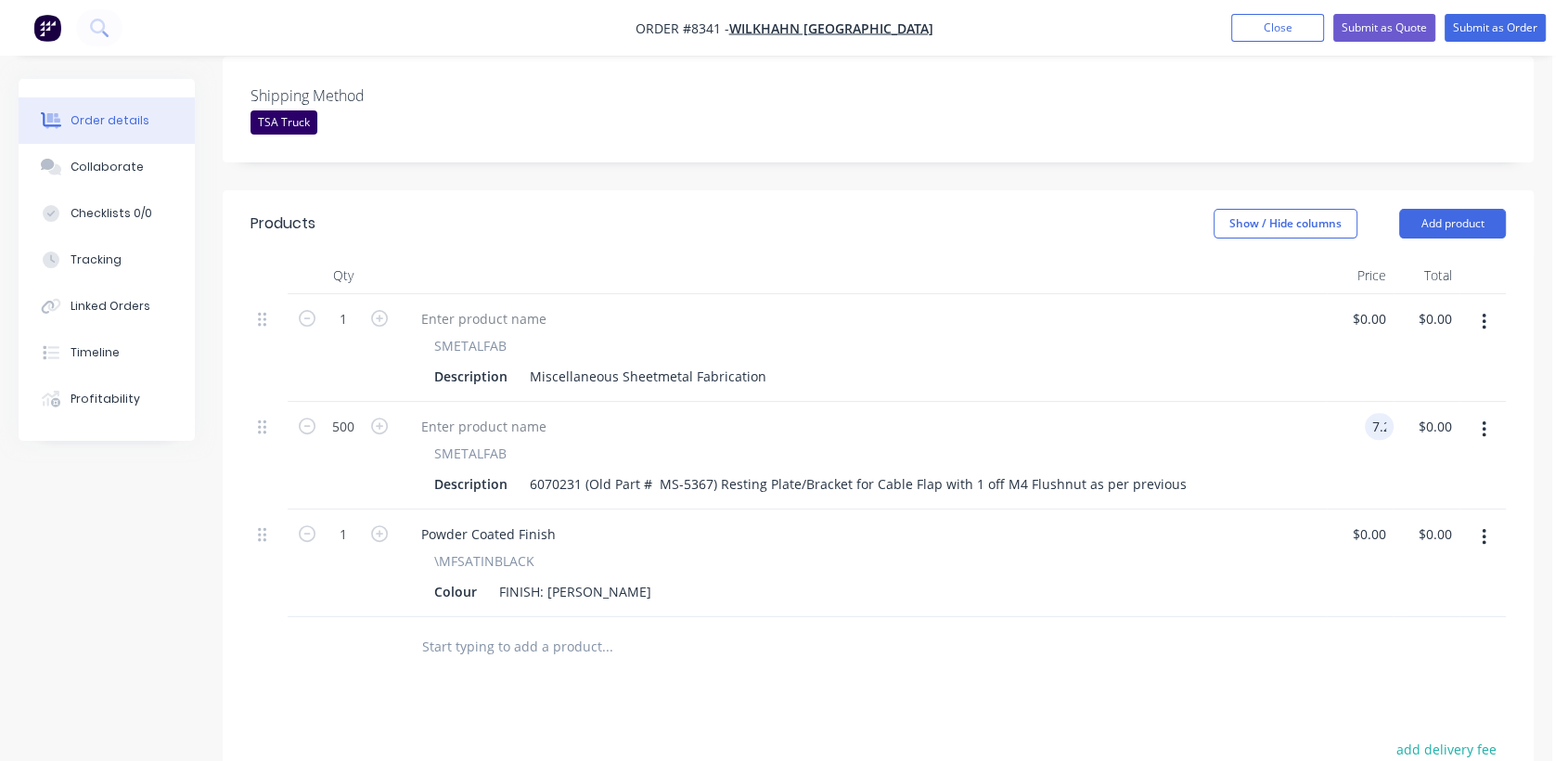
type input "$7.20"
type input "$3,600.00"
drag, startPoint x: 556, startPoint y: 319, endPoint x: 833, endPoint y: 305, distance: 277.4
click at [833, 336] on div "SMETALFAB Description Miscellaneous Sheetmetal Fabrication" at bounding box center [863, 363] width 914 height 54
paste div
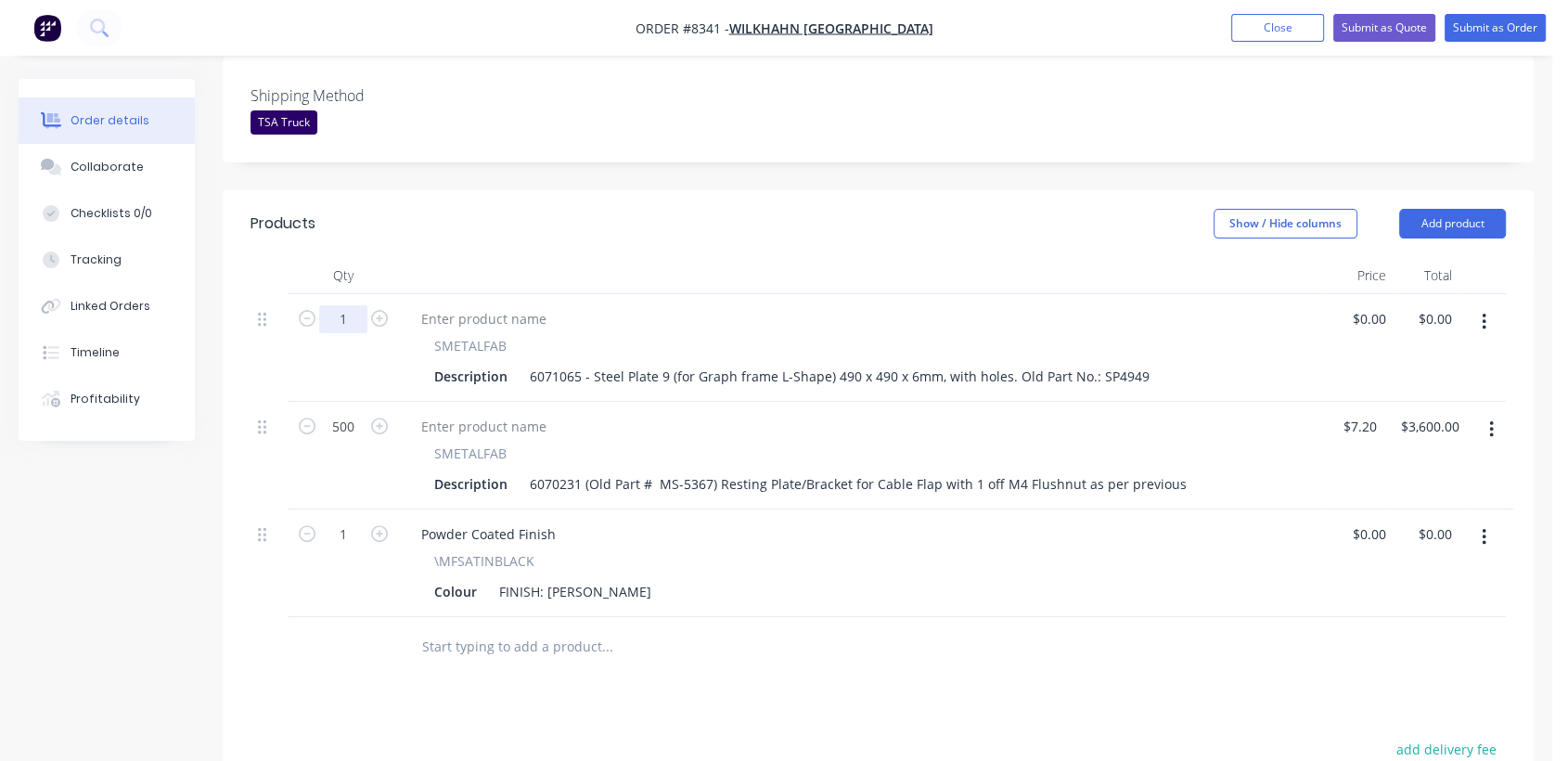
click at [352, 305] on input "1" at bounding box center [343, 318] width 49 height 28
type input "20"
click at [1374, 305] on input "0" at bounding box center [1372, 318] width 43 height 27
type input "$115.00"
type input "$2,300.00"
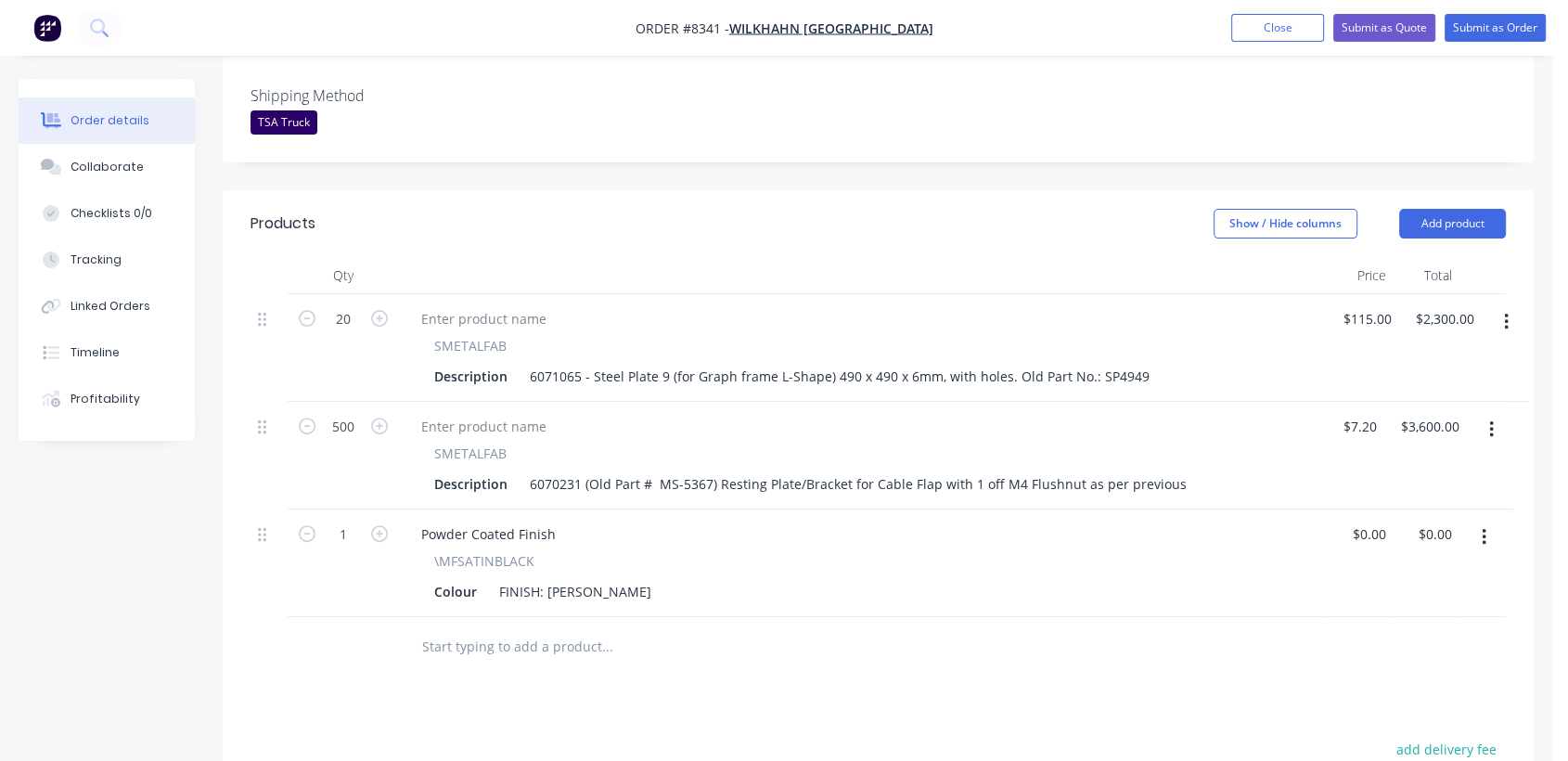
click at [513, 628] on input "text" at bounding box center [607, 646] width 372 height 37
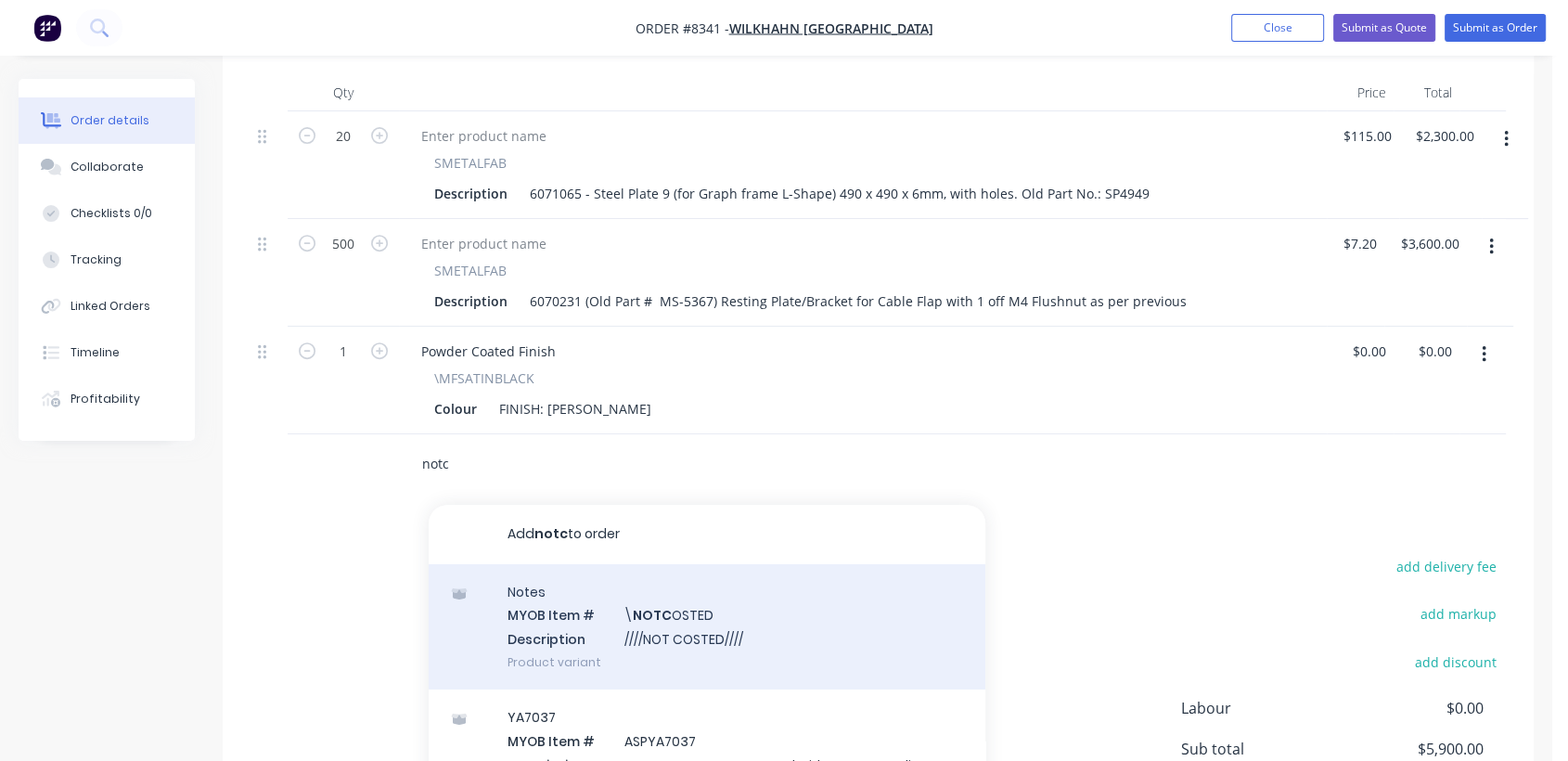
scroll to position [721, 0]
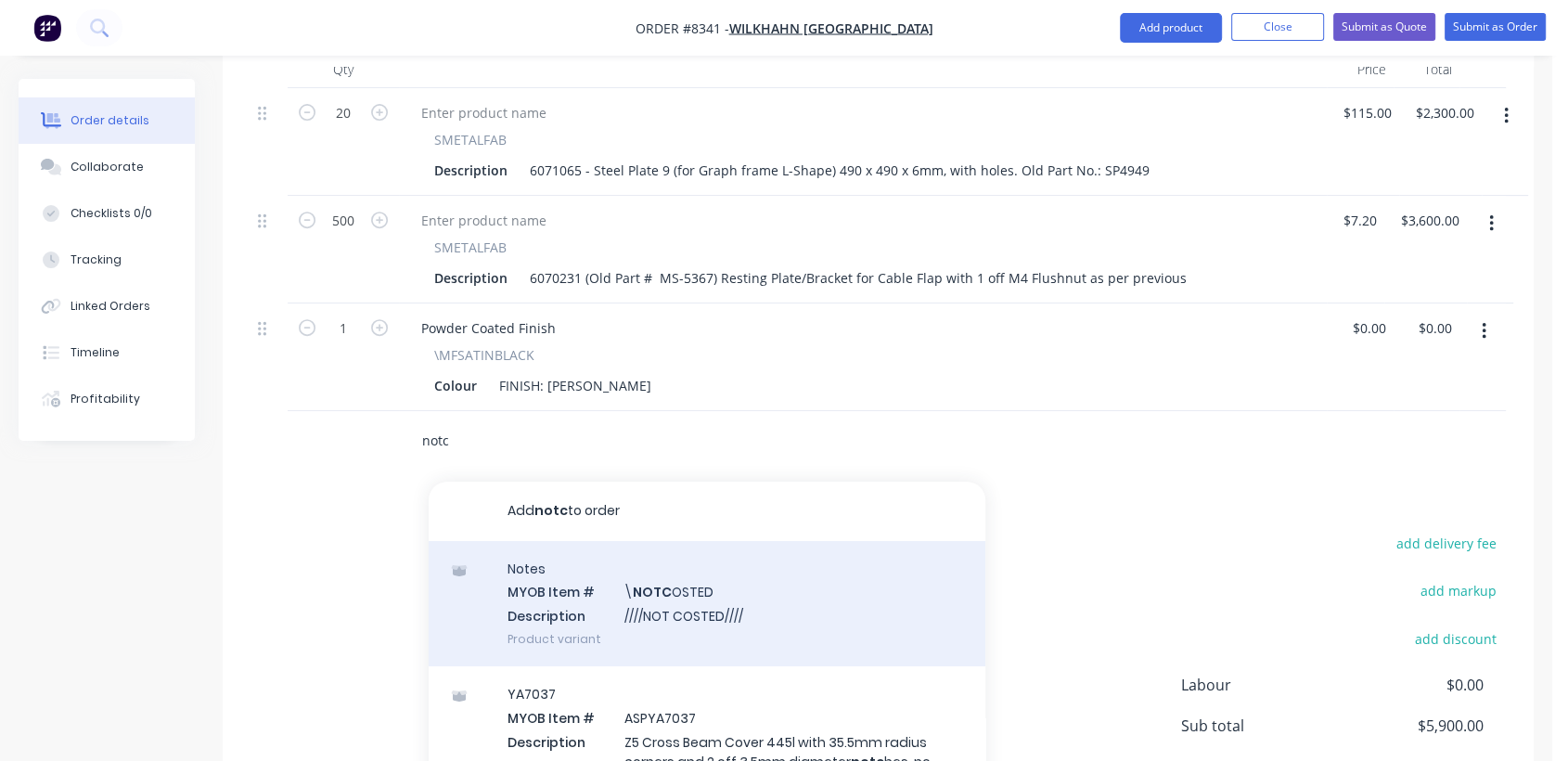
type input "notc"
click at [687, 553] on div "Notes MYOB Item # \ NOTC OSTED Description ////NOT COSTED//// Product variant" at bounding box center [707, 604] width 556 height 126
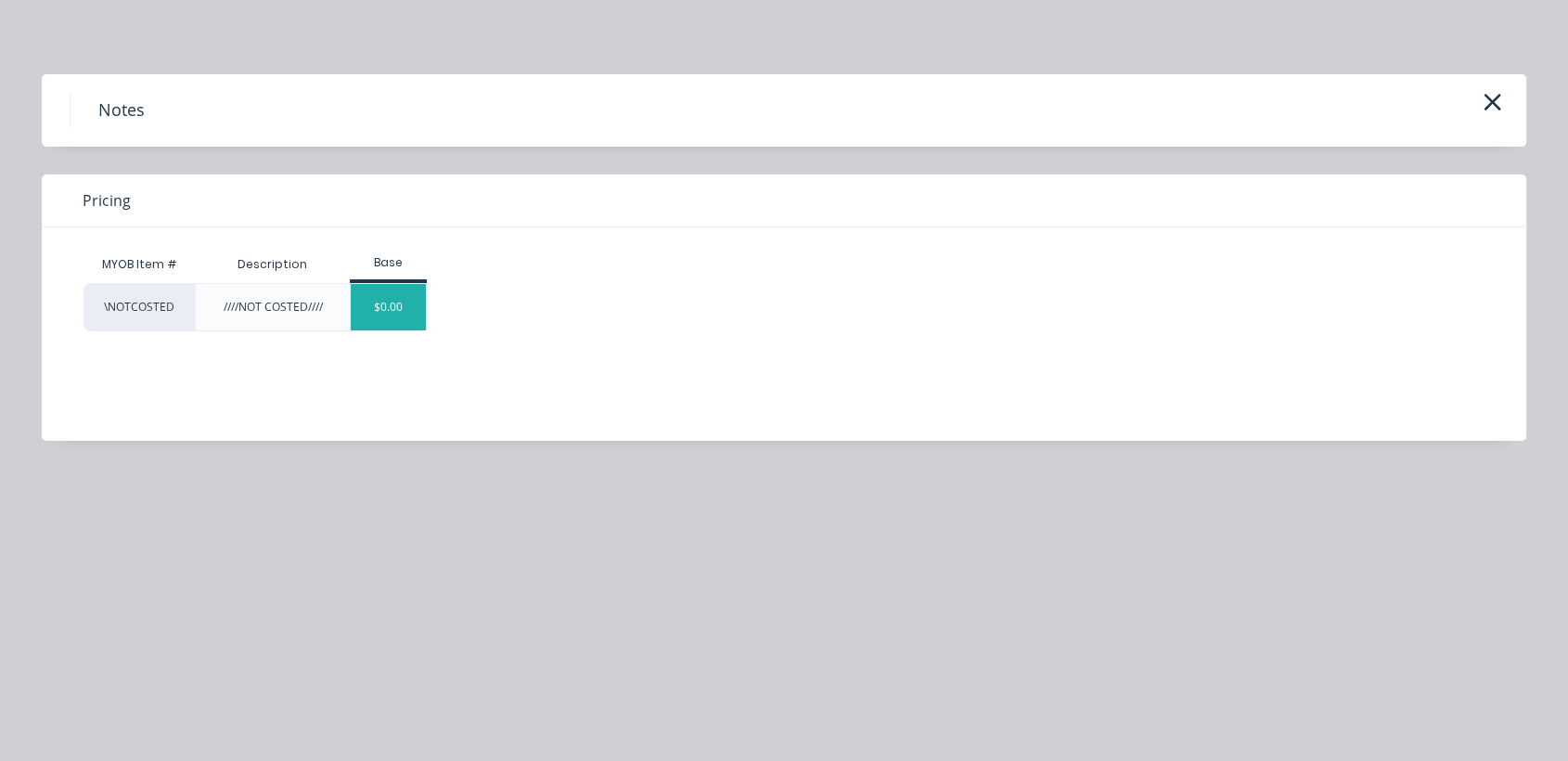
click at [373, 297] on div "$0.00" at bounding box center [388, 307] width 75 height 47
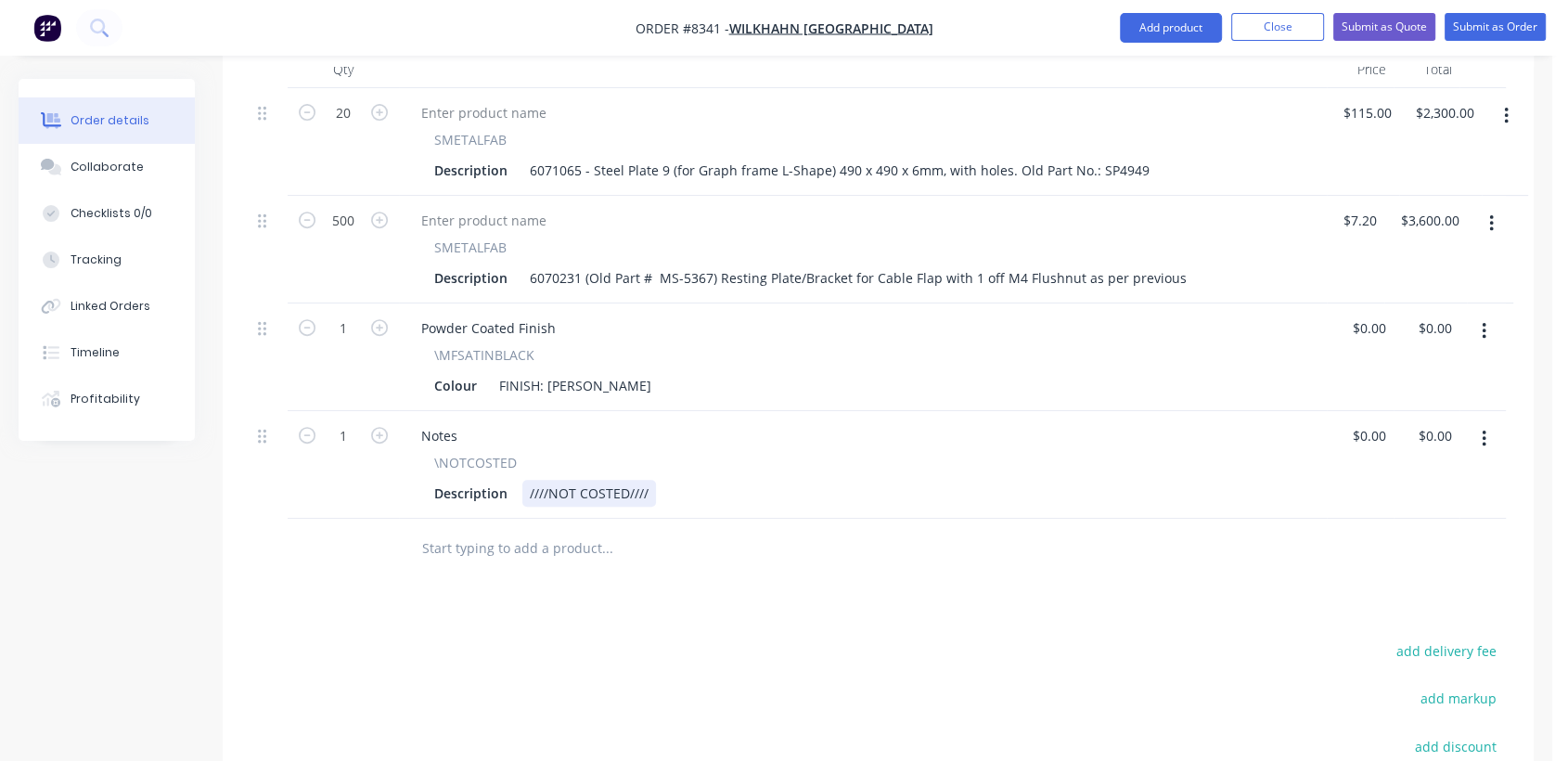
click at [647, 480] on div "////NOT COSTED////" at bounding box center [589, 493] width 133 height 27
type input "$0.00"
click at [111, 152] on button "Collaborate" at bounding box center [106, 167] width 176 height 47
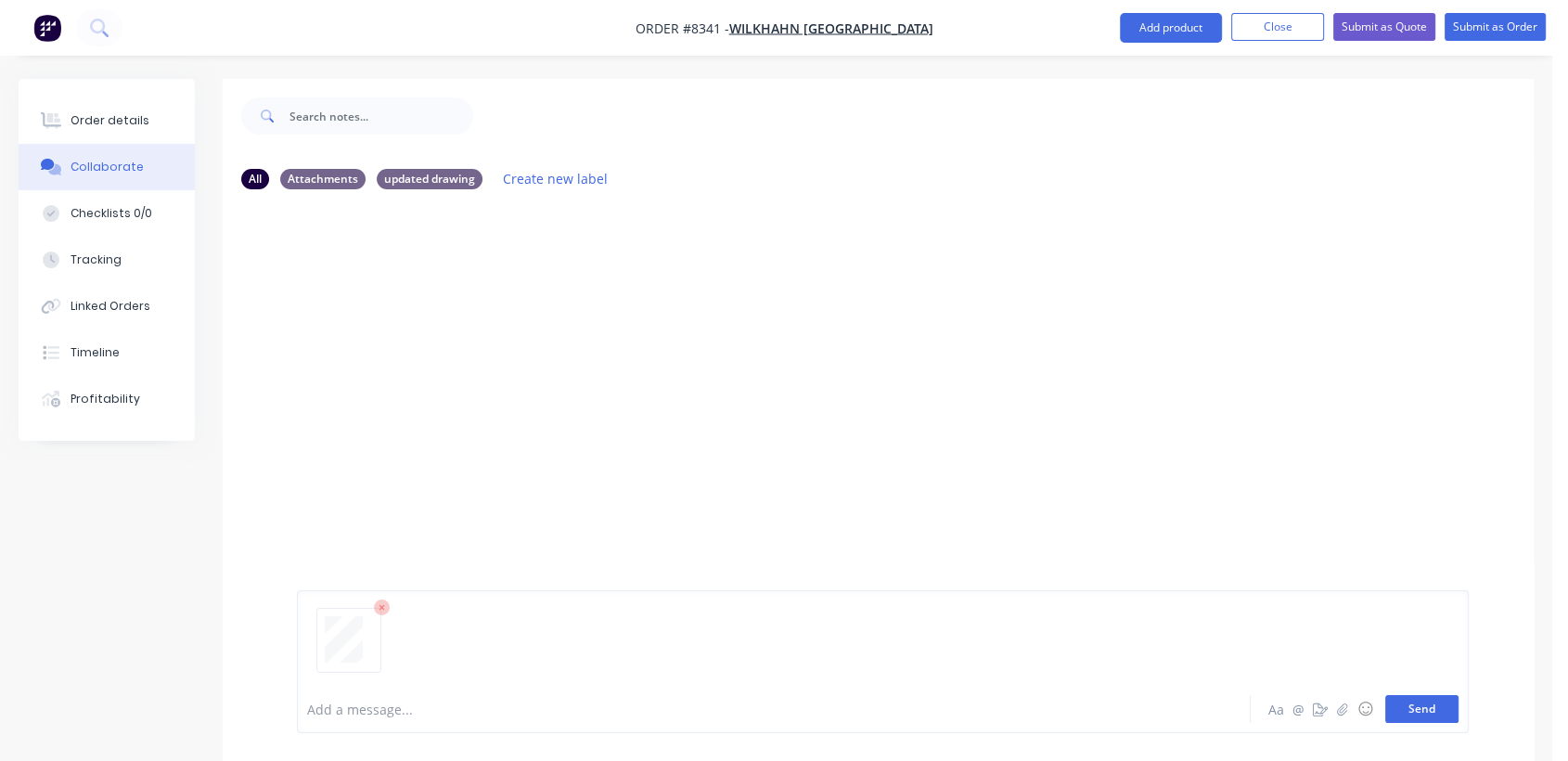
click at [1415, 710] on button "Send" at bounding box center [1421, 709] width 73 height 28
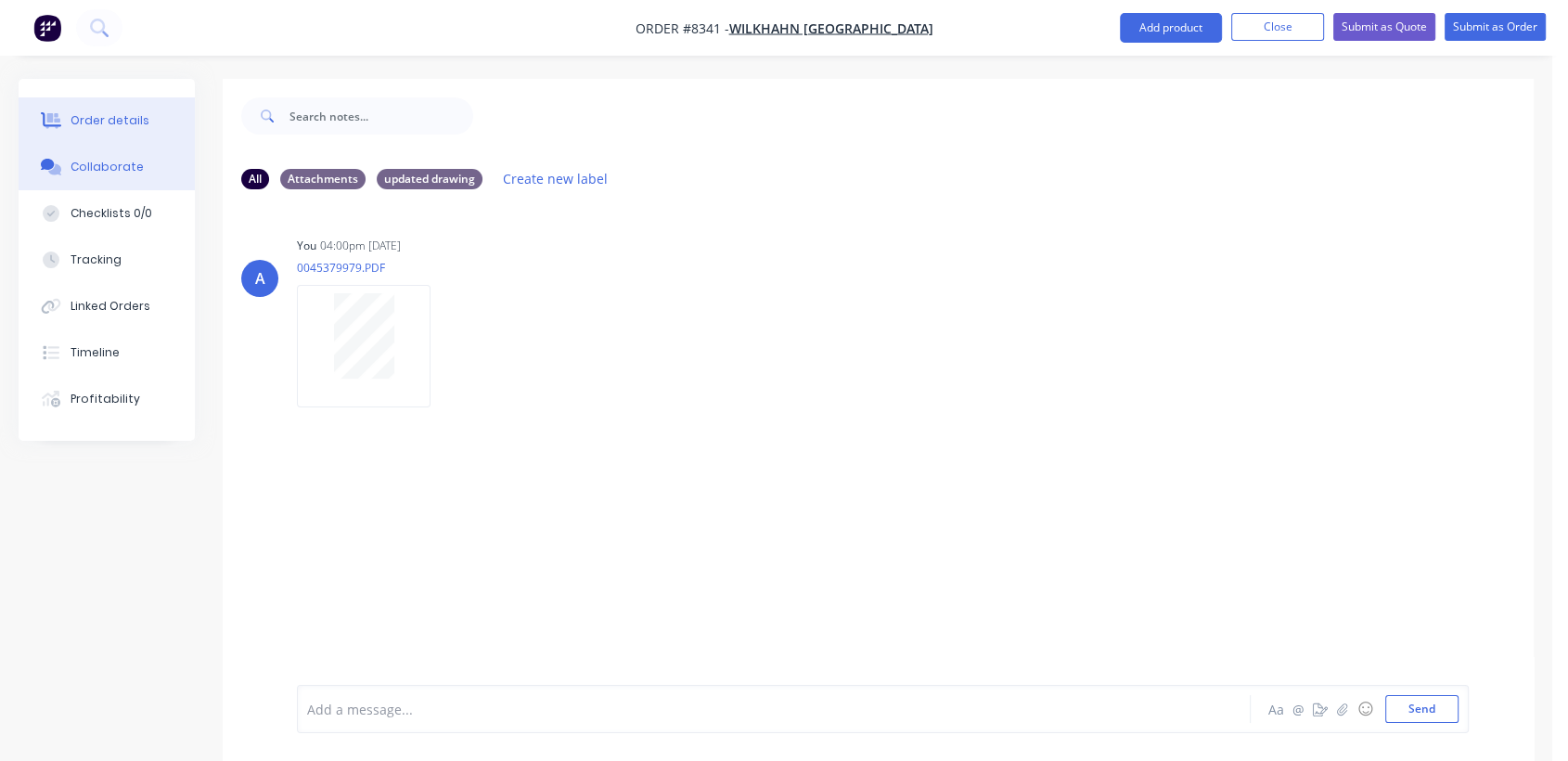
click at [126, 121] on div "Order details" at bounding box center [110, 121] width 79 height 17
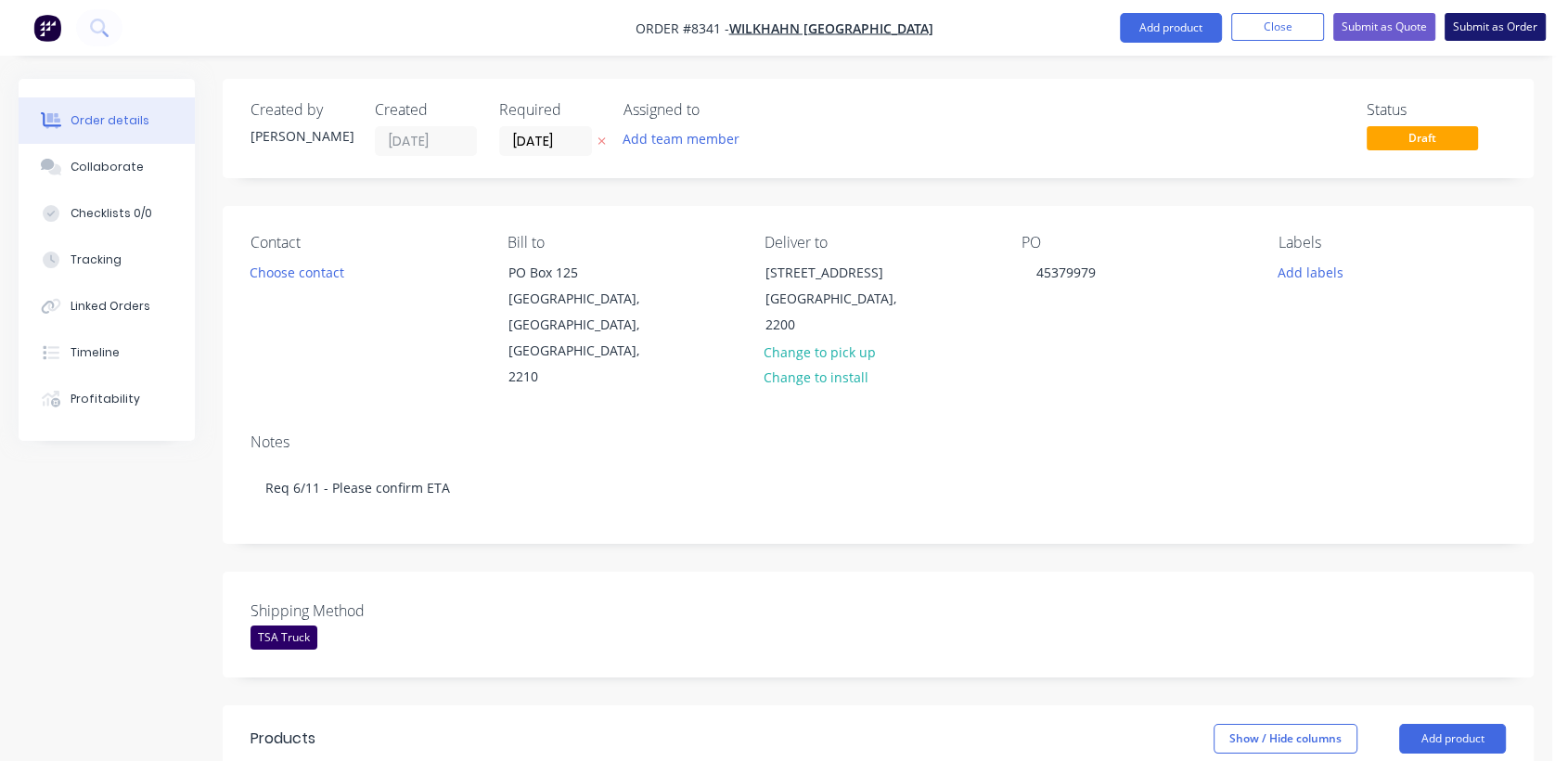
click at [1503, 30] on button "Submit as Order" at bounding box center [1496, 27] width 101 height 28
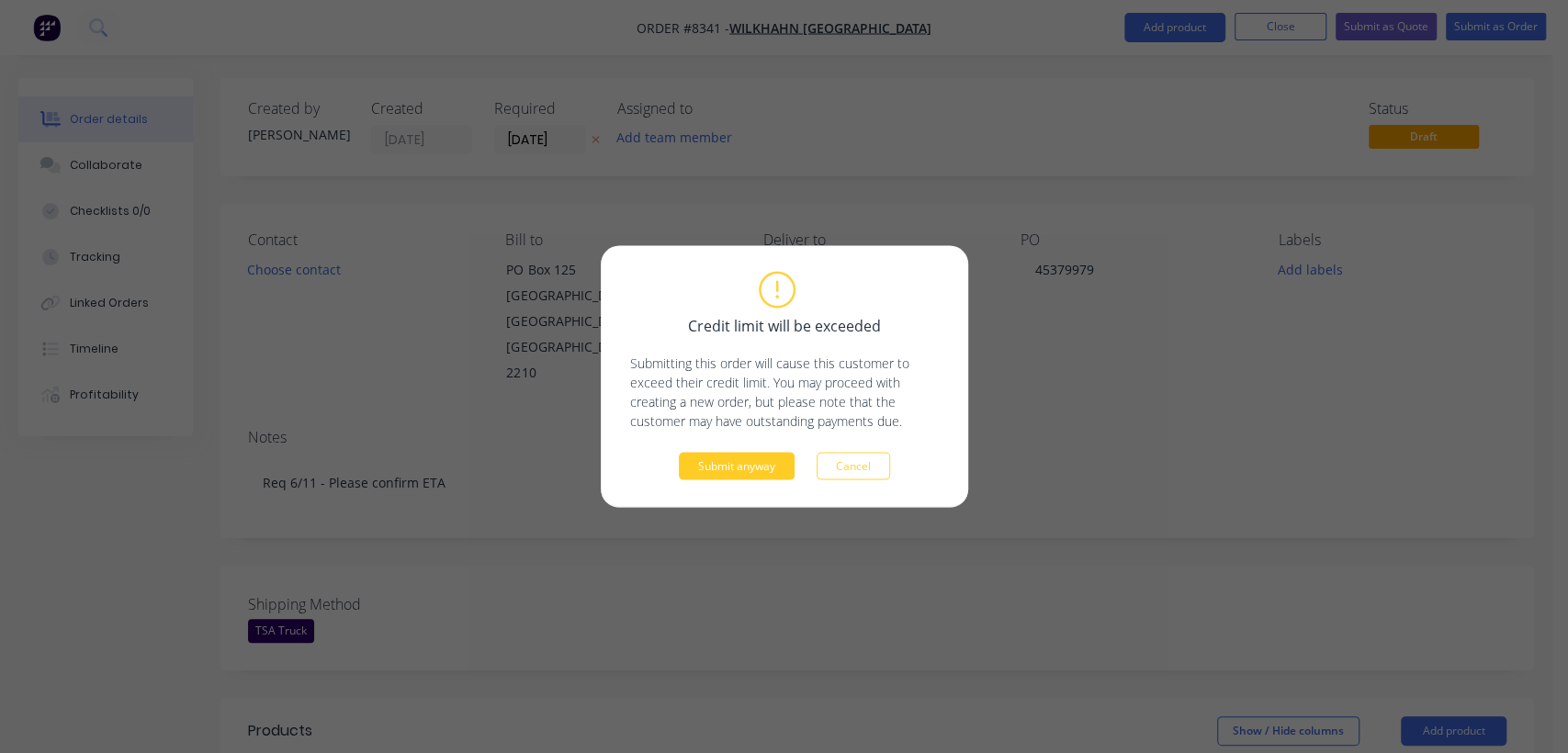
click at [722, 458] on button "Submit anyway" at bounding box center [736, 466] width 116 height 27
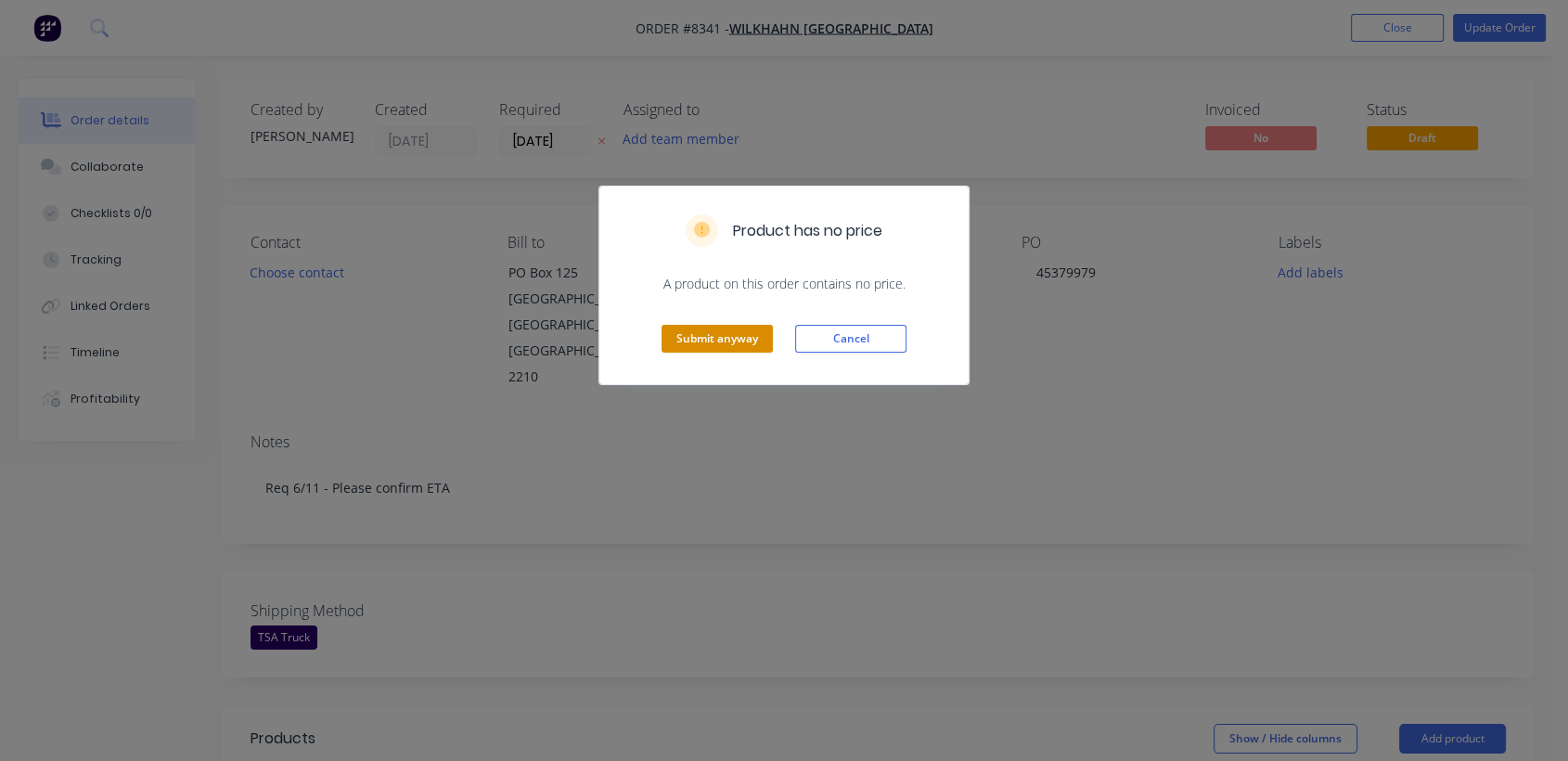
click at [683, 341] on button "Submit anyway" at bounding box center [717, 338] width 111 height 28
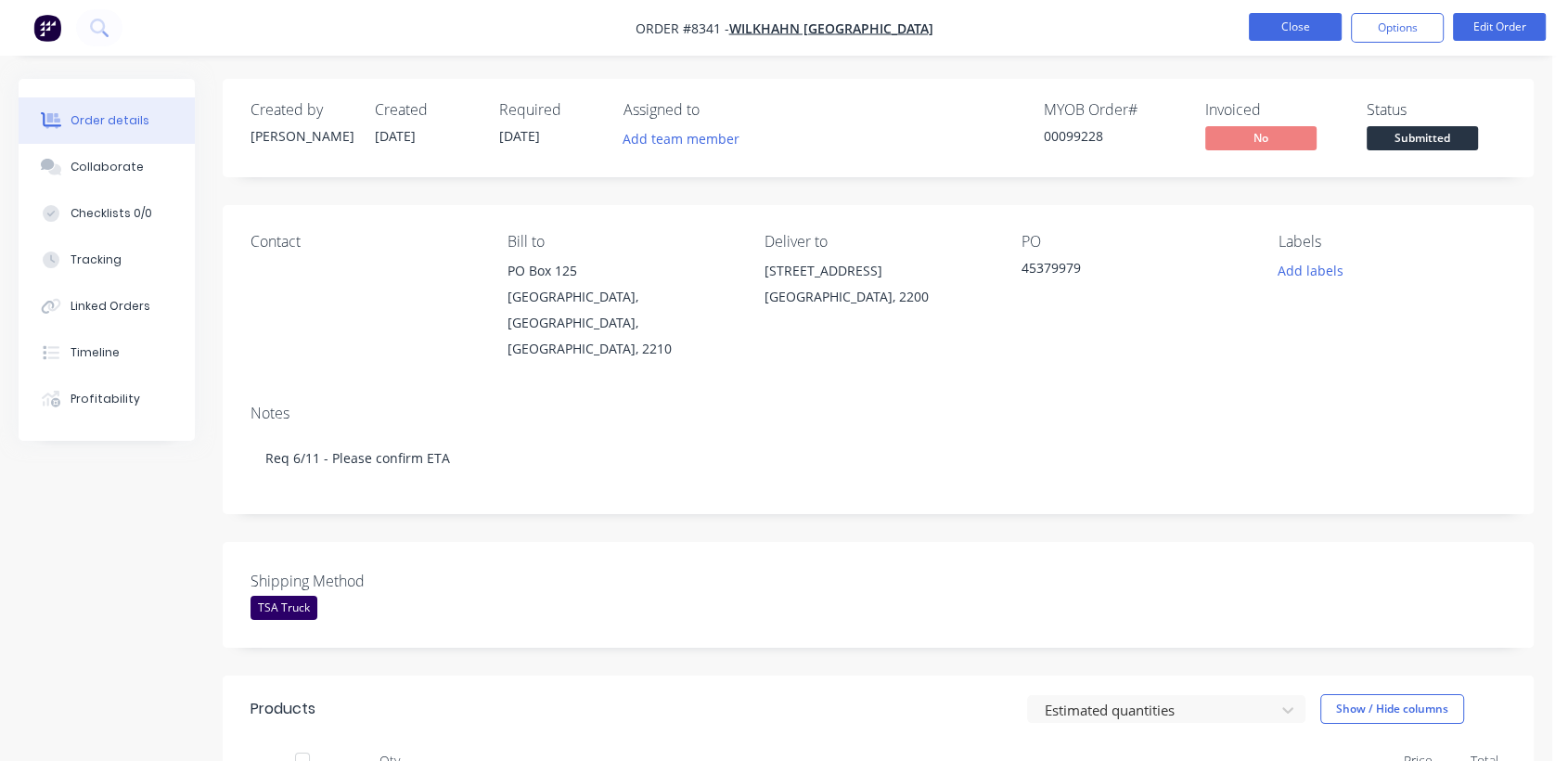
click at [1296, 19] on button "Close" at bounding box center [1295, 27] width 92 height 28
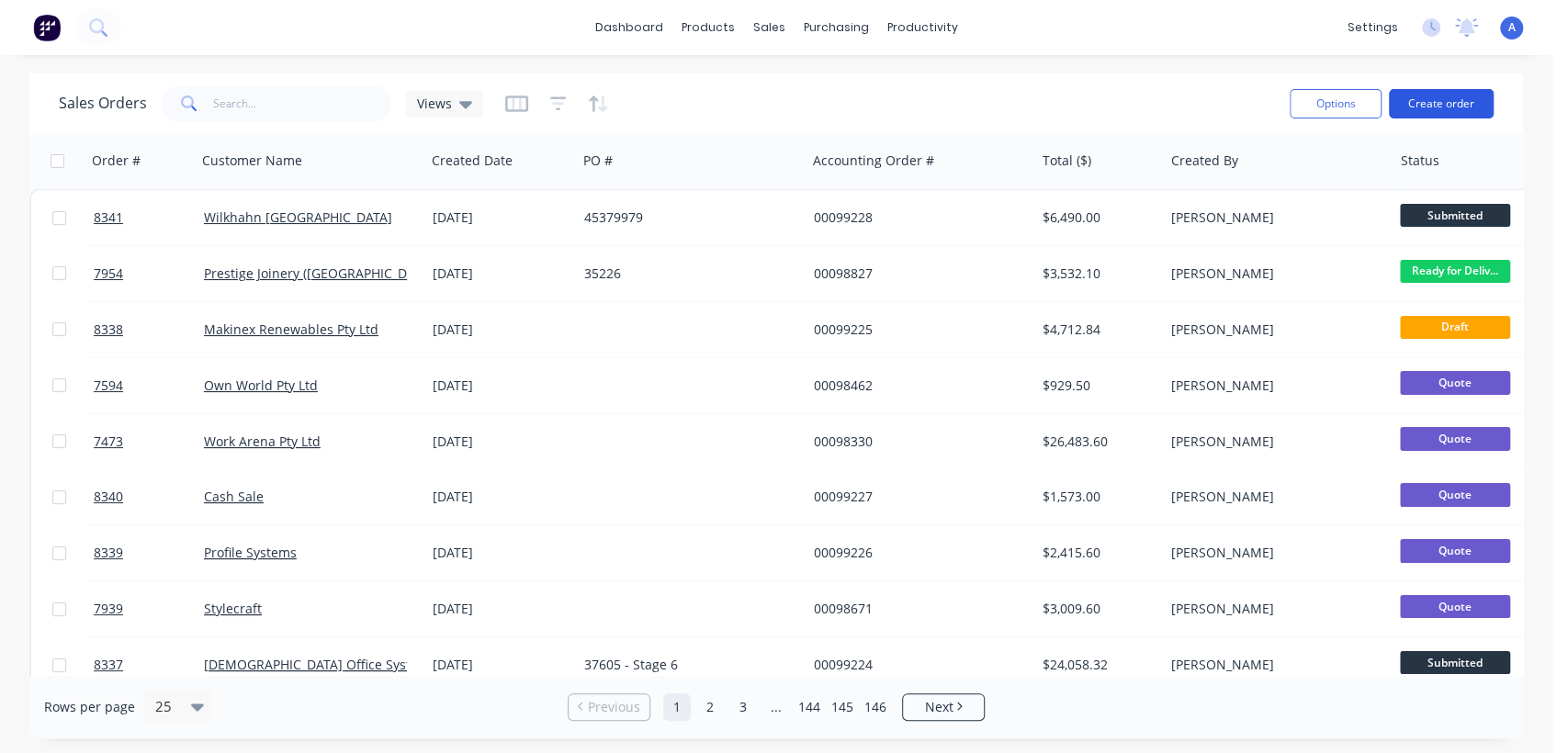
click at [1452, 104] on button "Create order" at bounding box center [1441, 103] width 105 height 29
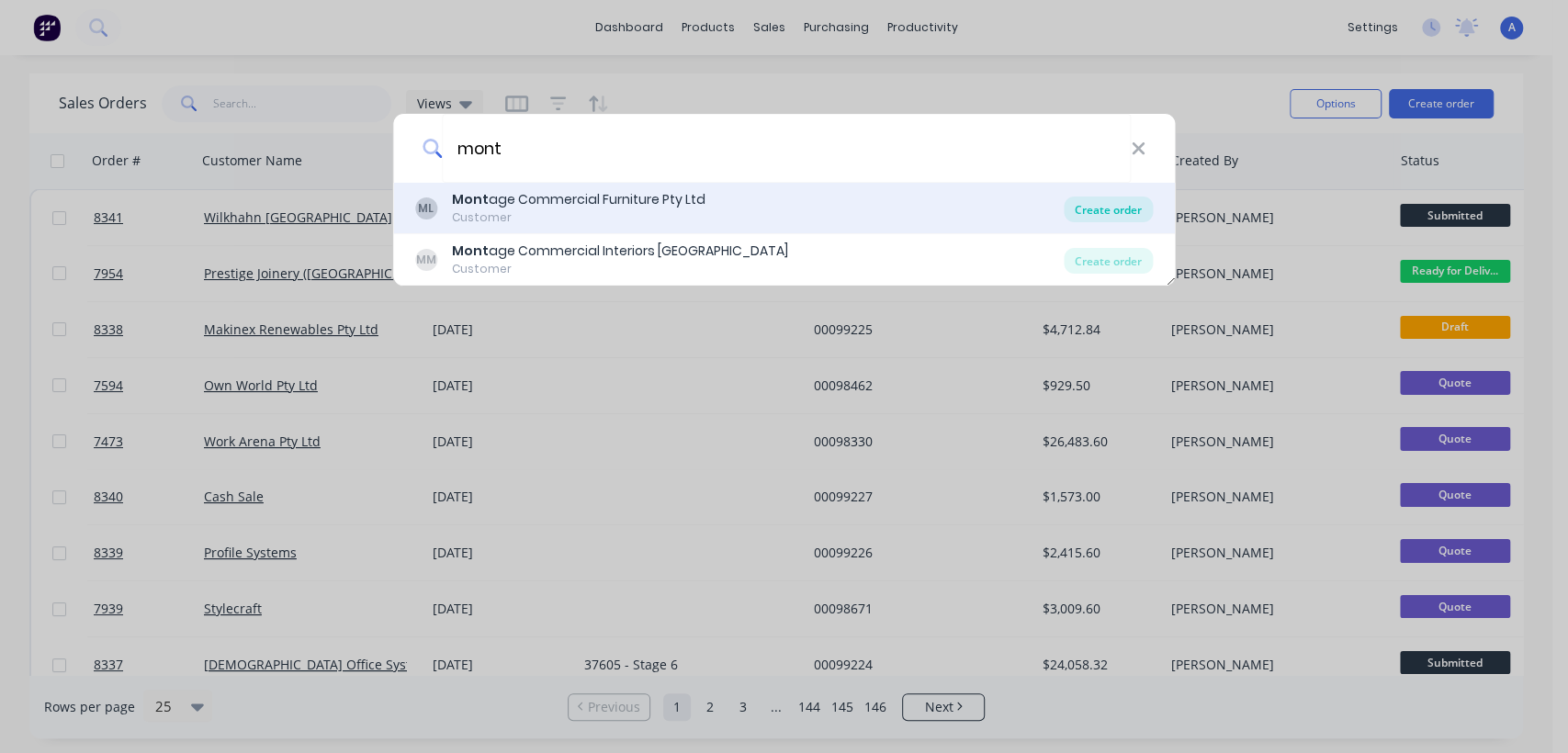
type input "mont"
click at [1117, 210] on div "Create order" at bounding box center [1108, 208] width 89 height 25
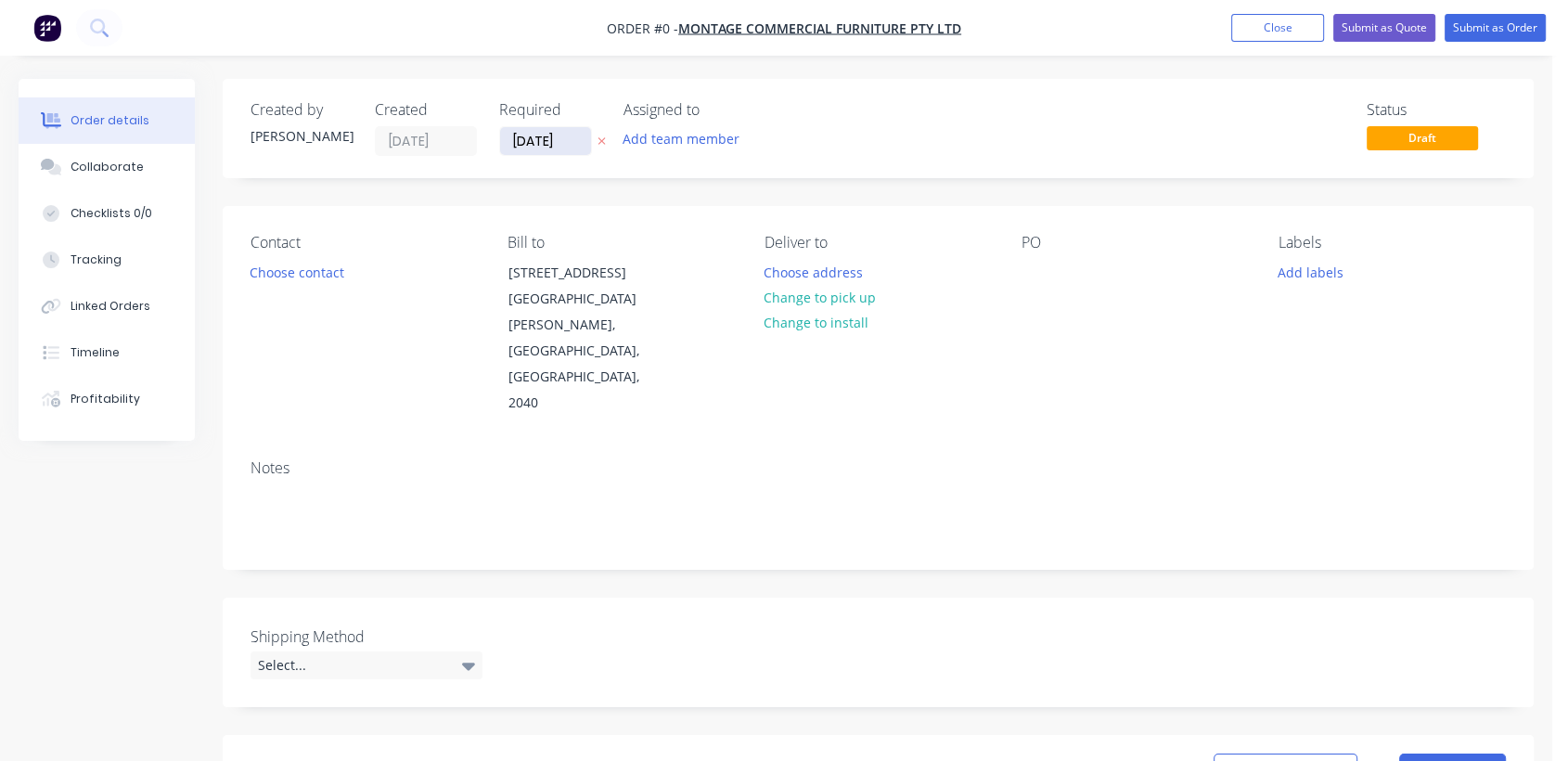
click at [566, 136] on input "[DATE]" at bounding box center [545, 140] width 90 height 28
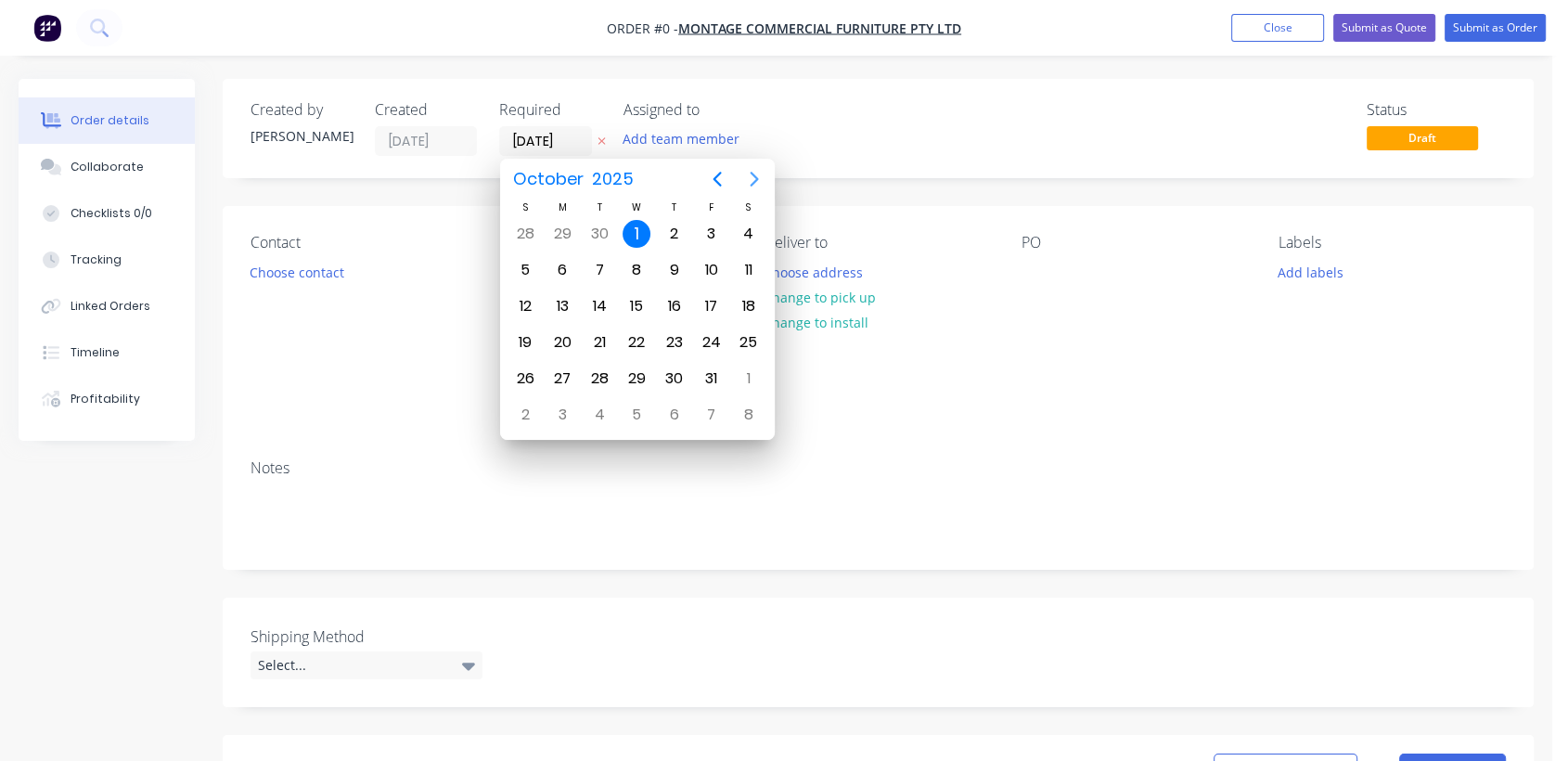
click at [750, 182] on icon "Next page" at bounding box center [754, 178] width 22 height 22
click at [629, 369] on div "31" at bounding box center [636, 378] width 28 height 28
type input "[DATE]"
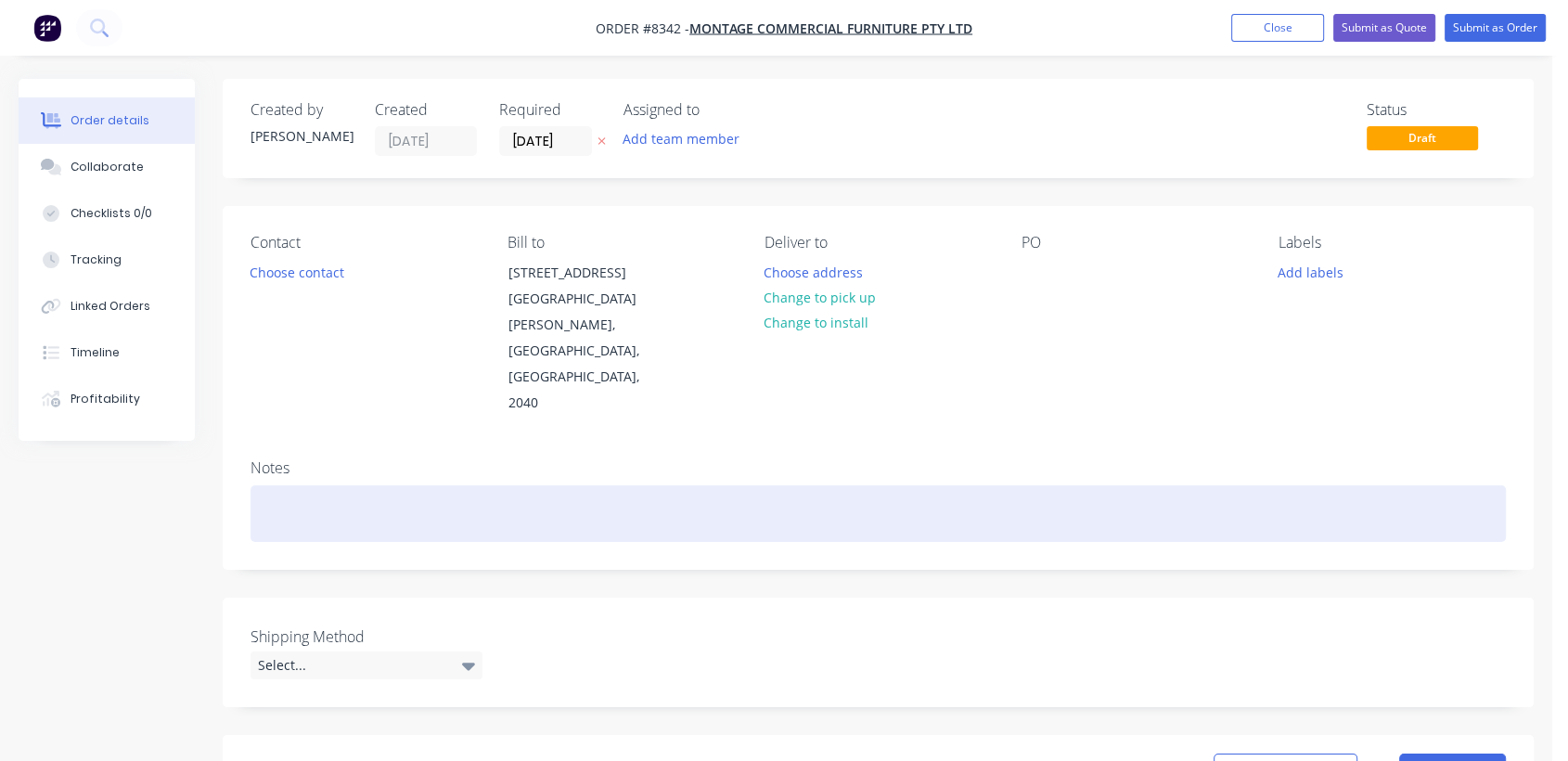
click at [393, 485] on div at bounding box center [878, 512] width 1256 height 56
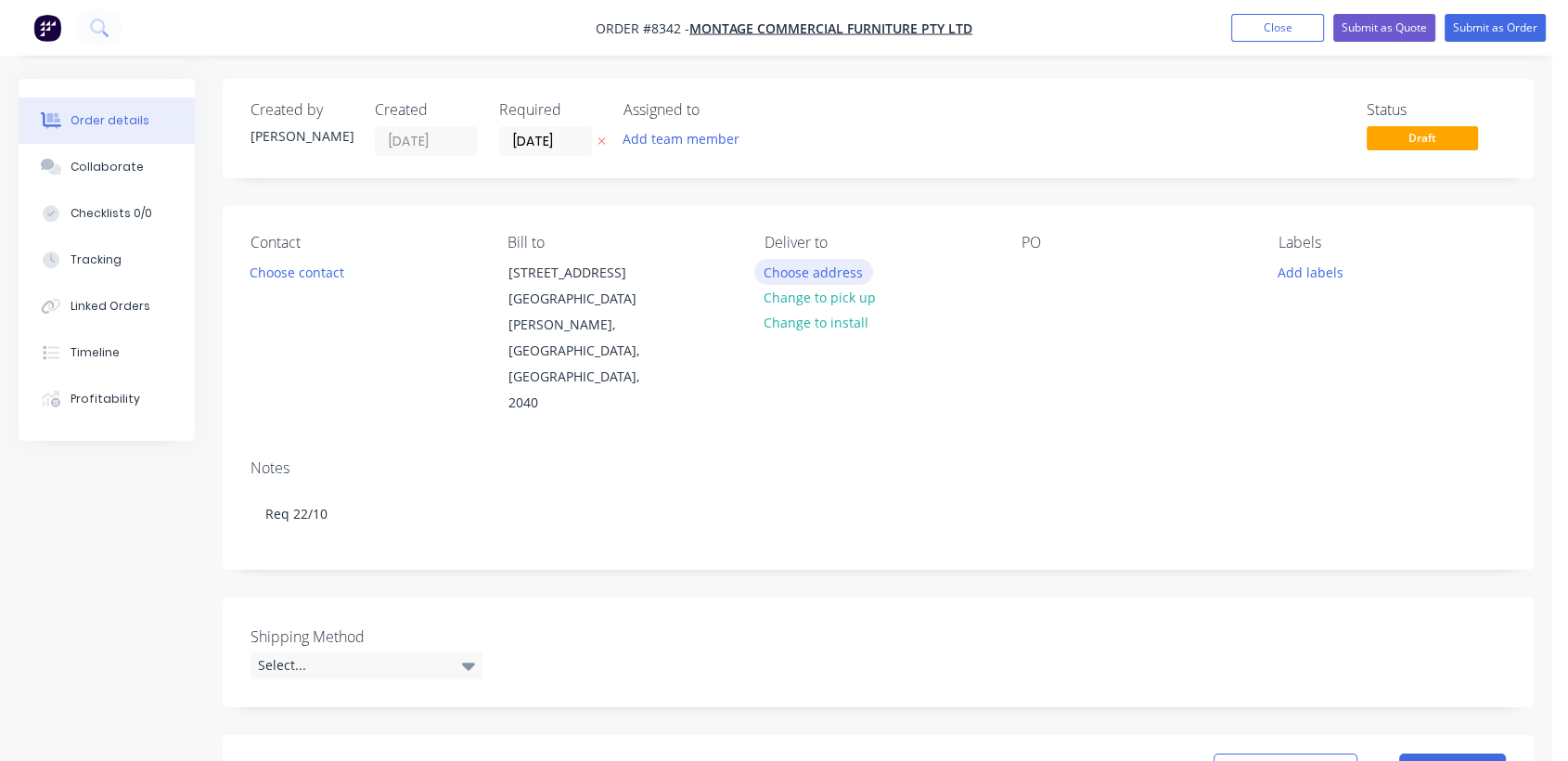
click at [830, 265] on button "Choose address" at bounding box center [814, 271] width 119 height 25
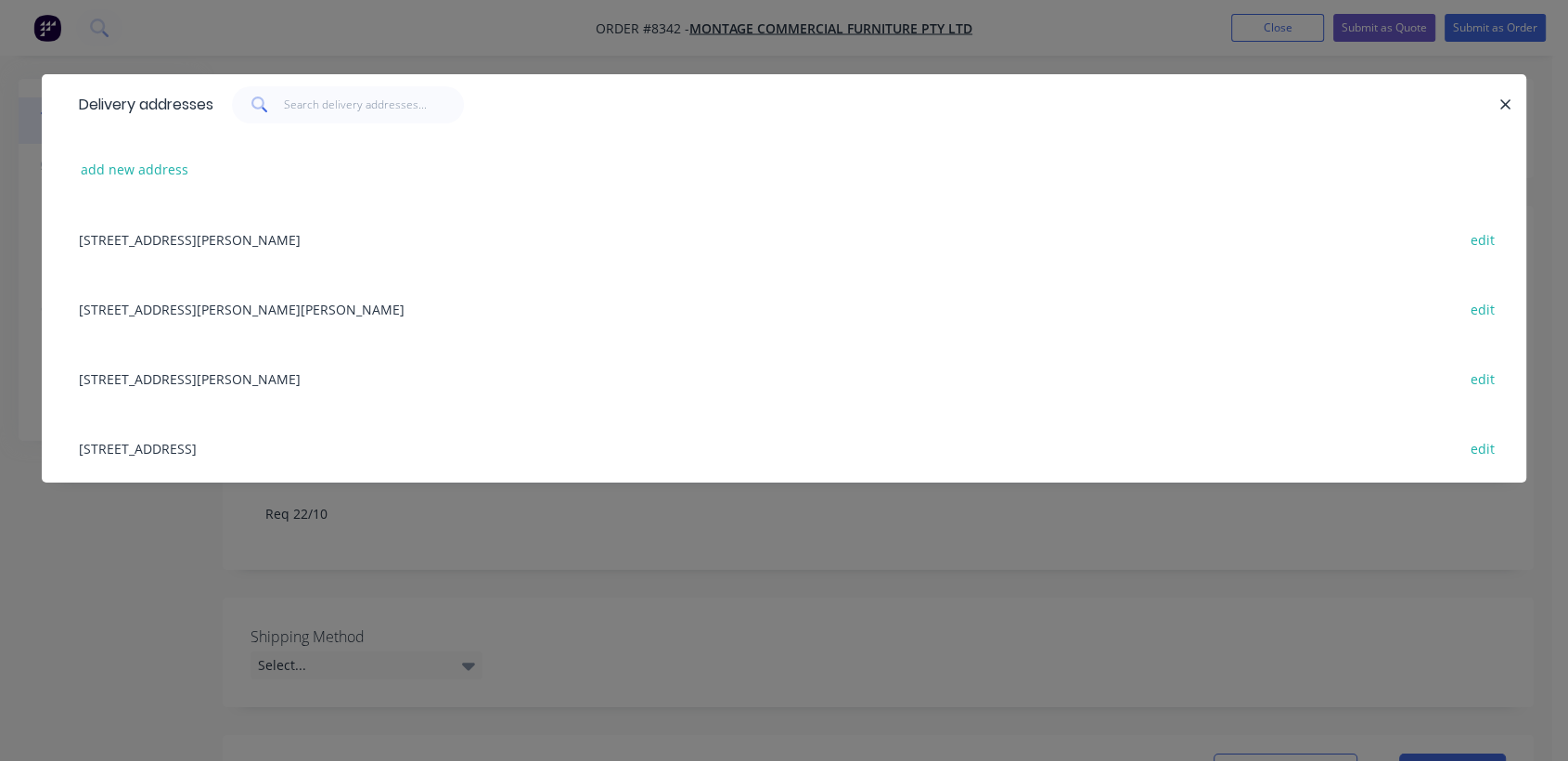
click at [265, 448] on div "[STREET_ADDRESS] edit" at bounding box center [784, 447] width 1429 height 70
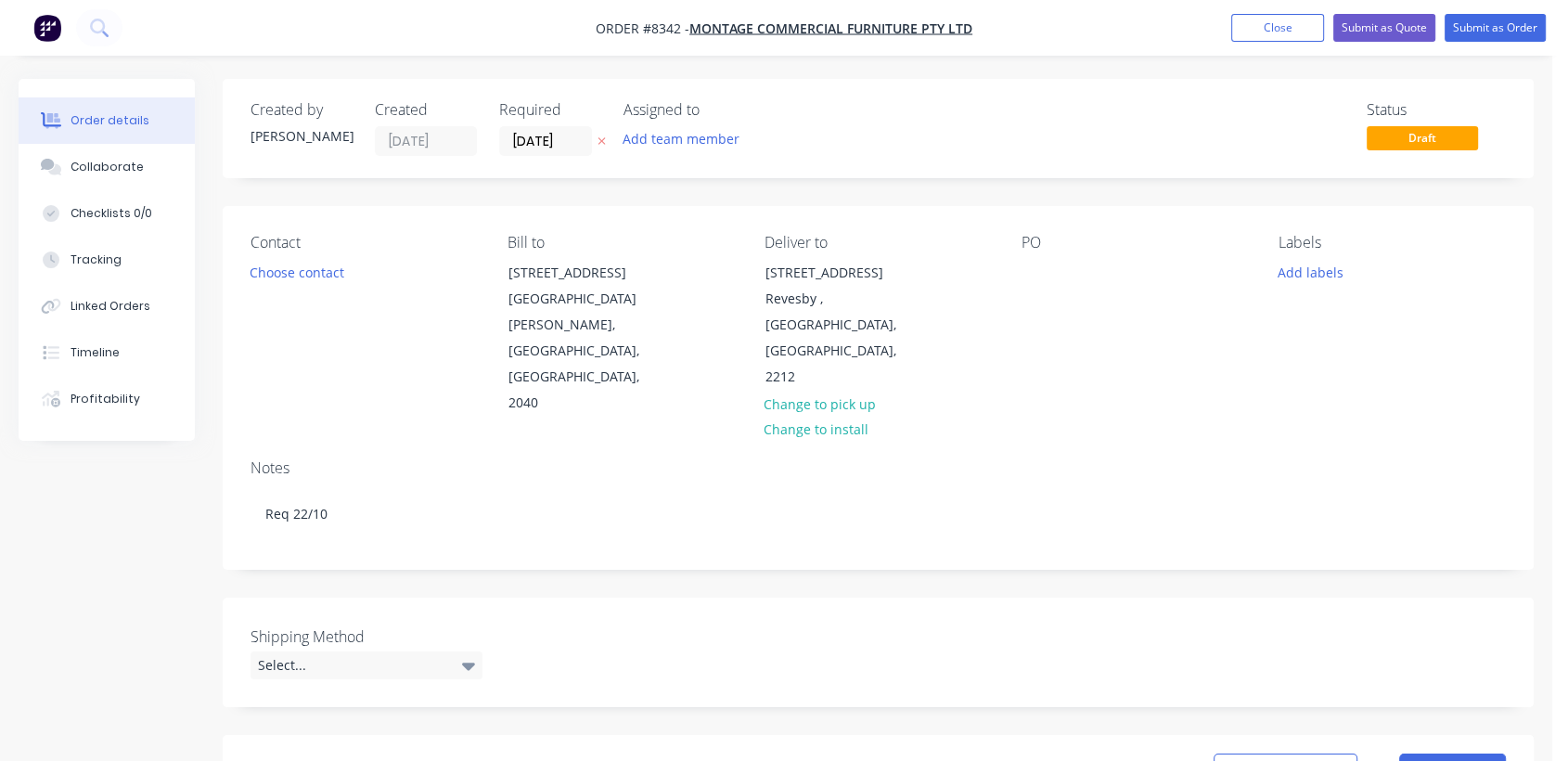
click at [1038, 256] on div "PO" at bounding box center [1136, 325] width 228 height 183
click at [1041, 270] on div at bounding box center [1036, 272] width 30 height 27
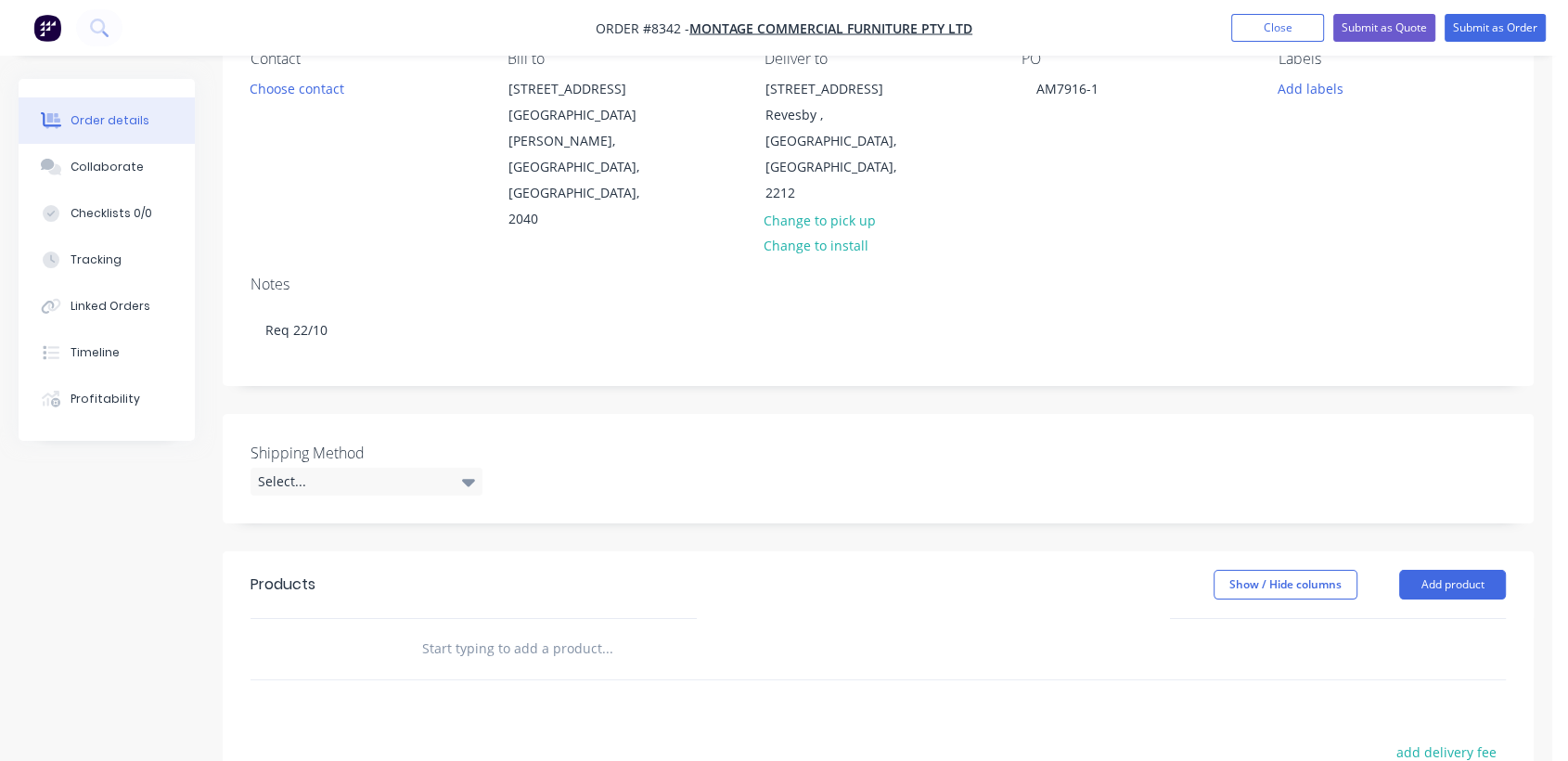
scroll to position [206, 0]
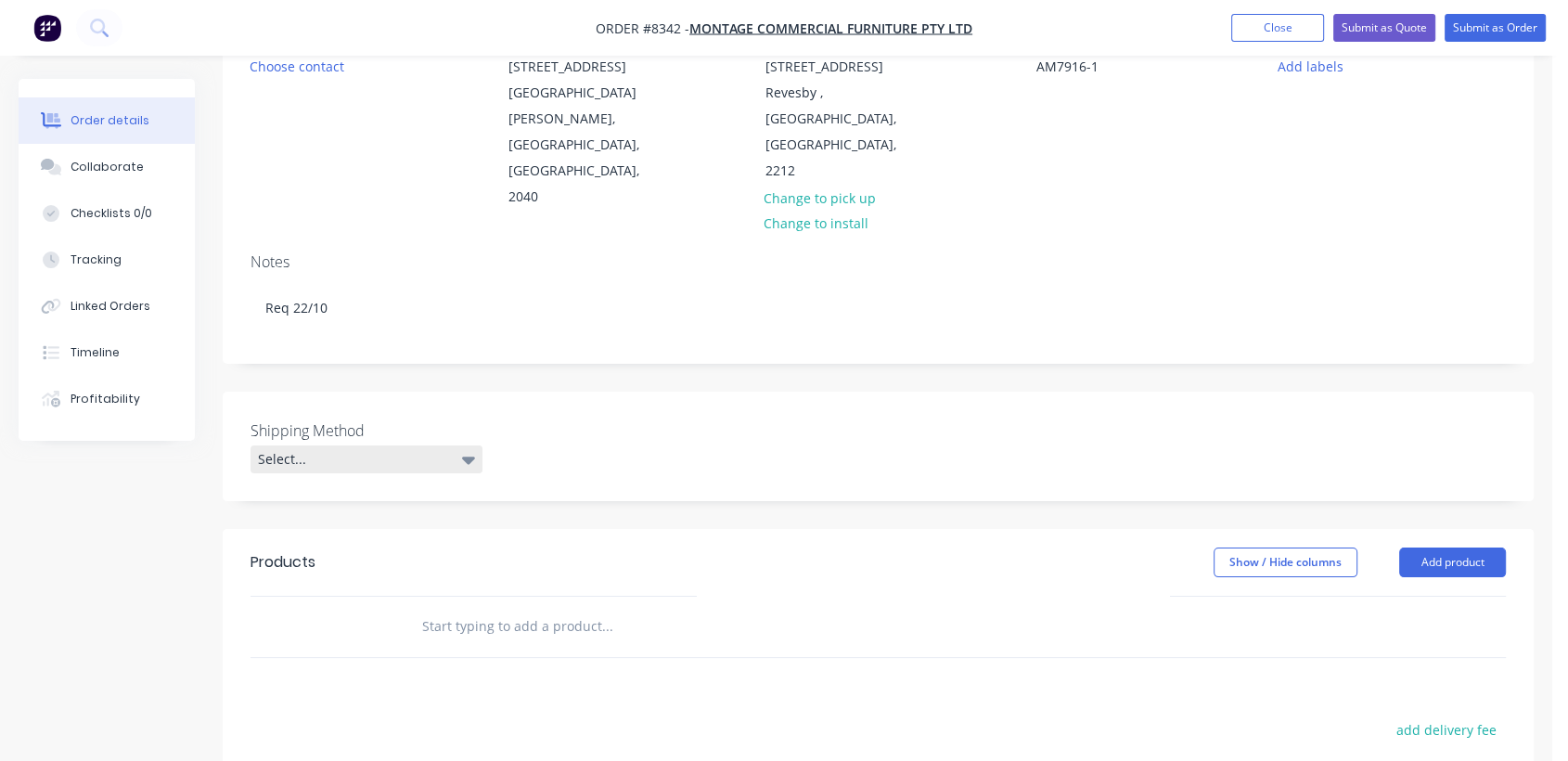
click at [360, 446] on div "Select..." at bounding box center [367, 459] width 232 height 28
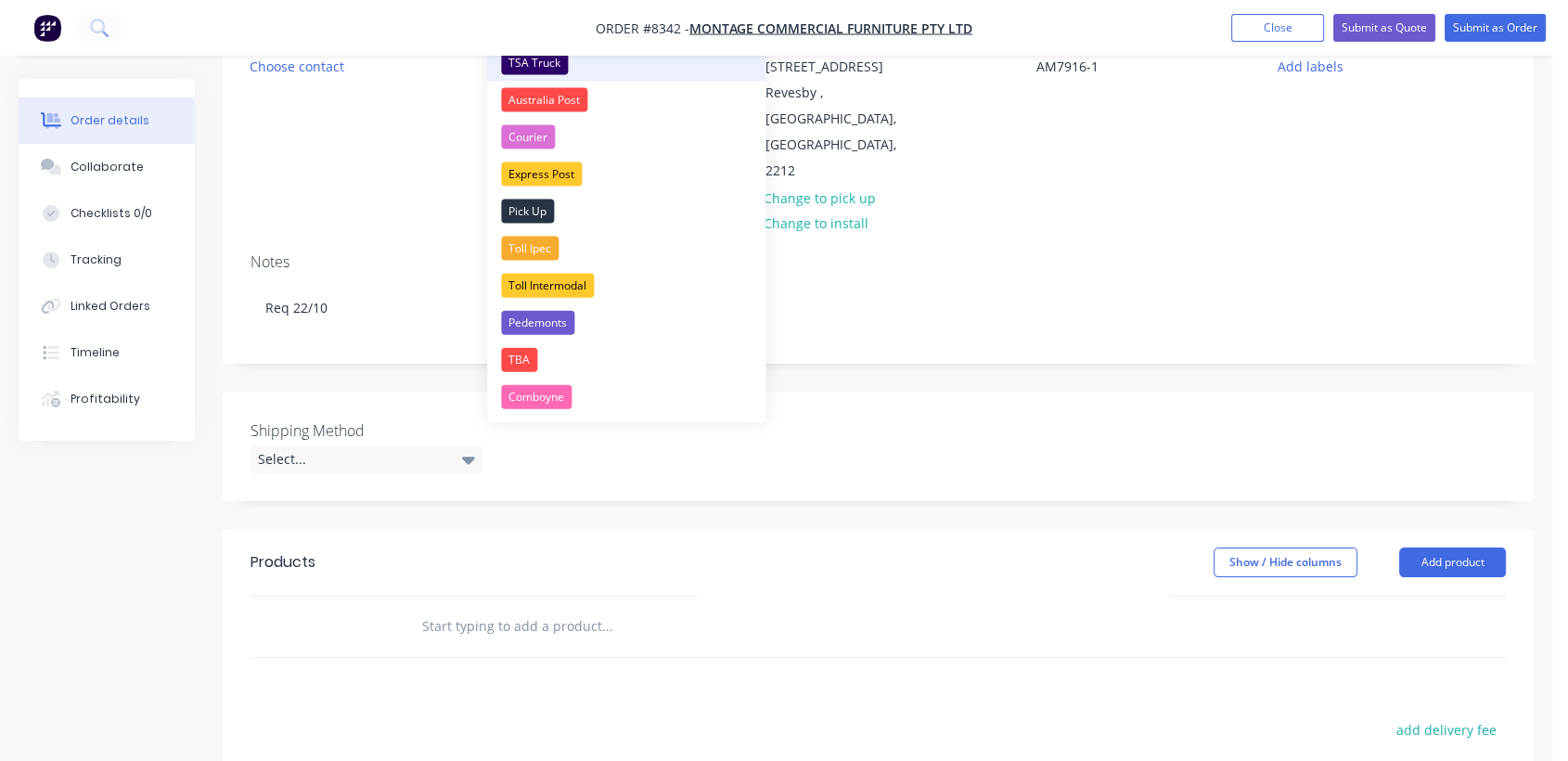
click at [542, 55] on div "TSA Truck" at bounding box center [534, 63] width 67 height 24
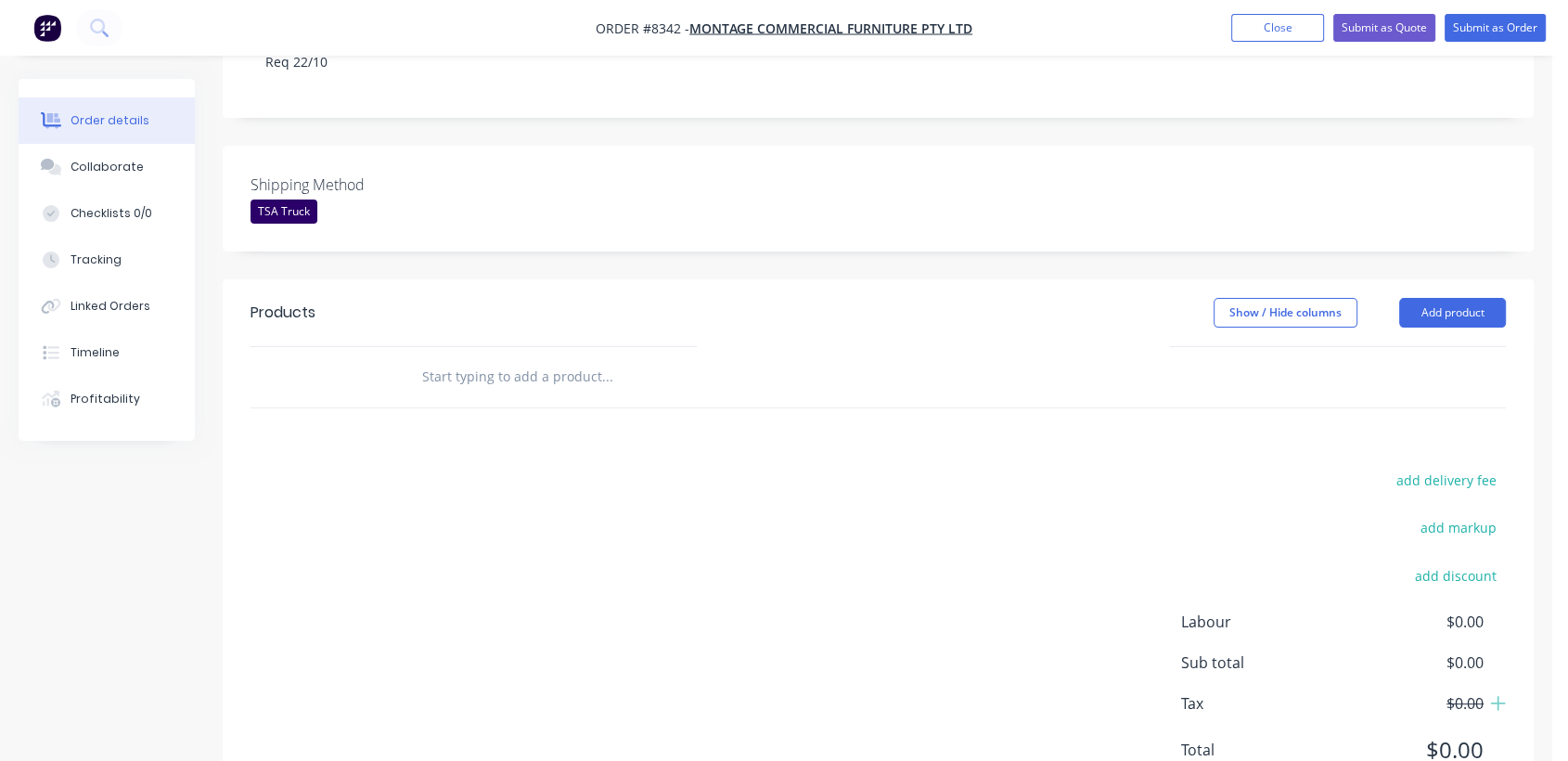
scroll to position [452, 0]
click at [529, 357] on input "text" at bounding box center [607, 375] width 372 height 37
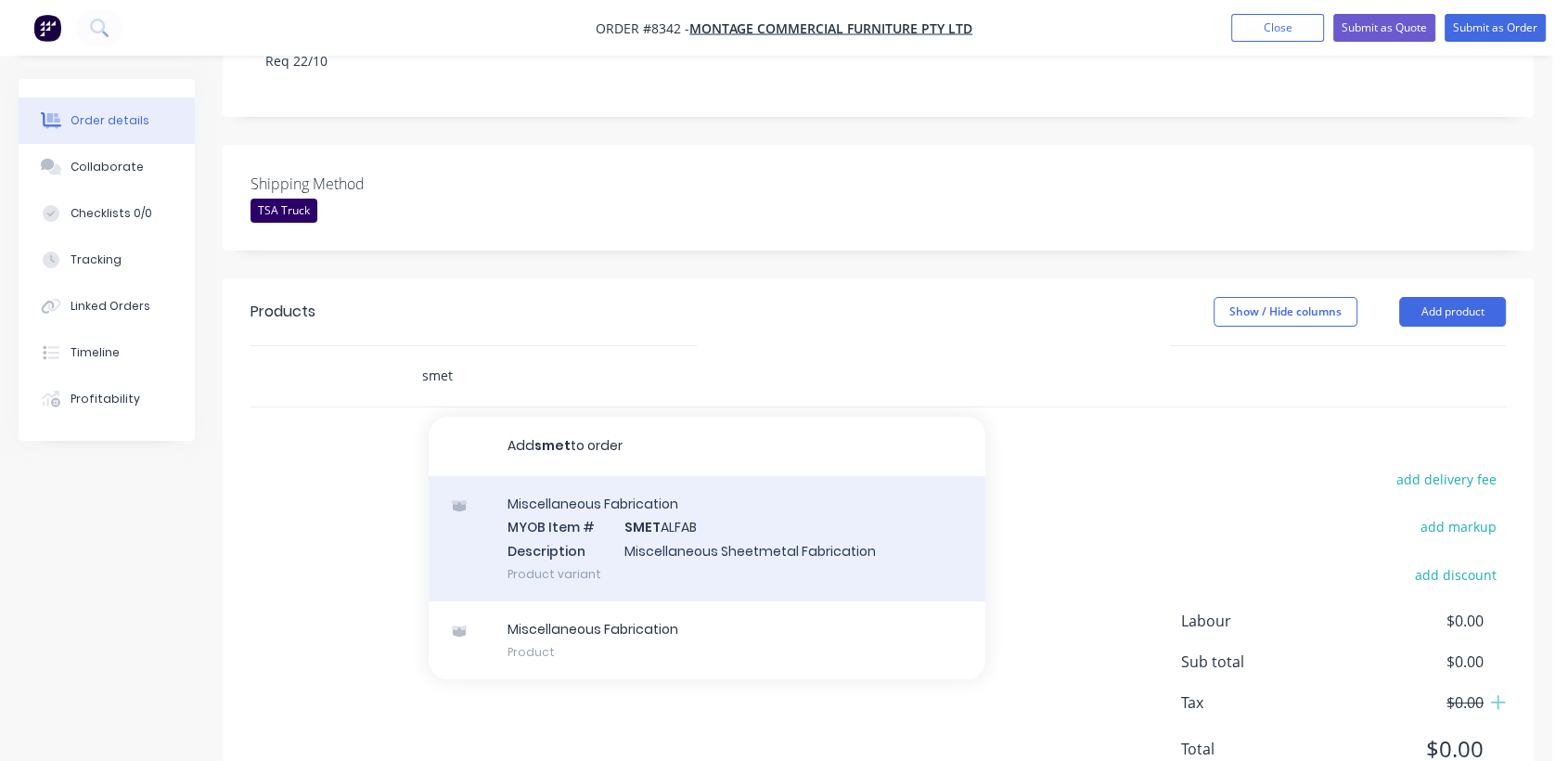
type input "smet"
click at [653, 476] on div "Miscellaneous Fabrication MYOB Item # SMET ALFAB Description Miscellaneous Shee…" at bounding box center [707, 539] width 556 height 126
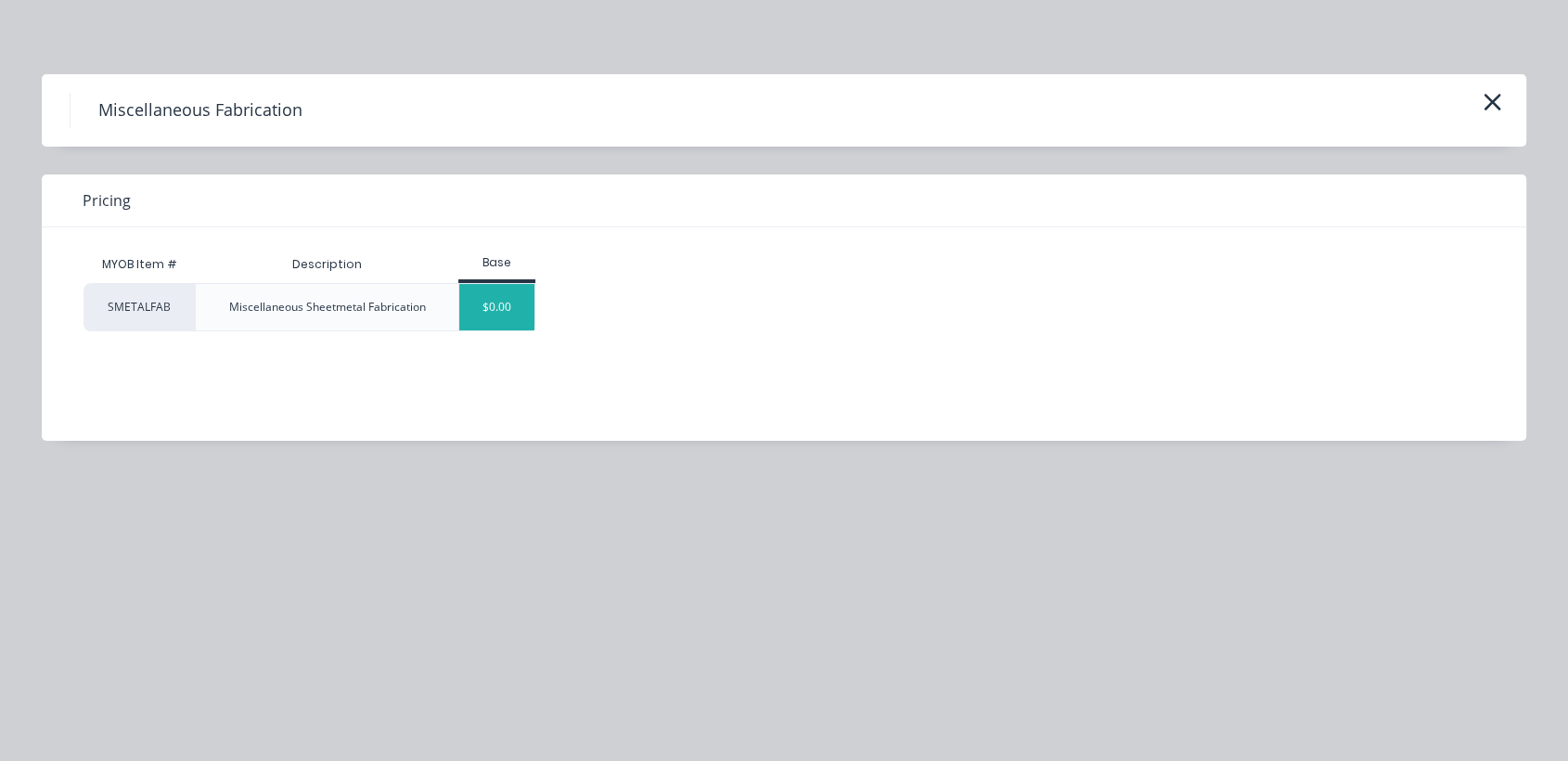
click at [505, 305] on div "$0.00" at bounding box center [496, 307] width 75 height 47
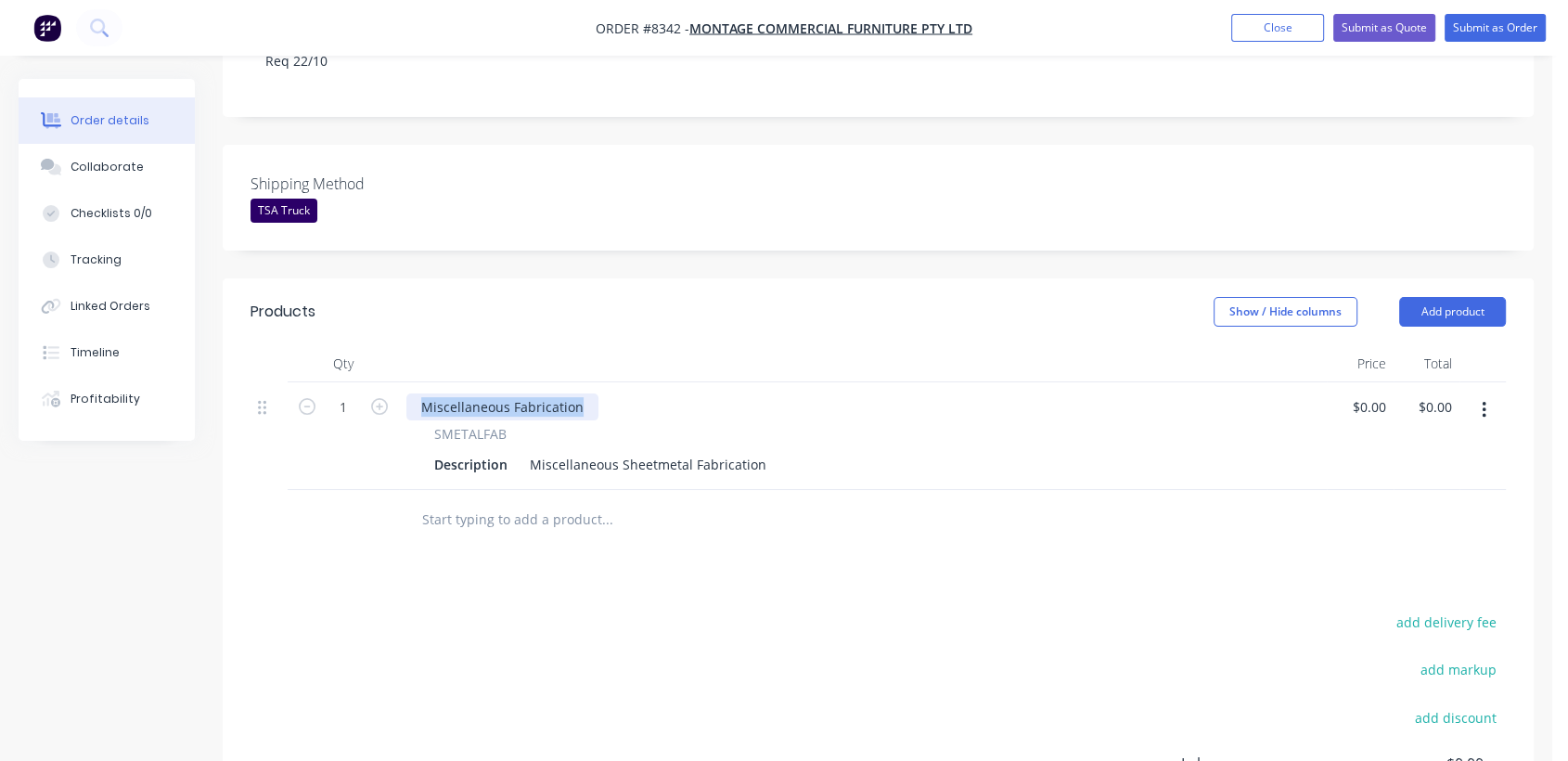
drag, startPoint x: 578, startPoint y: 325, endPoint x: 413, endPoint y: 307, distance: 166.0
click at [409, 382] on div "Miscellaneous Fabrication SMETALFAB Description Miscellaneous Sheetmetal Fabric…" at bounding box center [863, 435] width 928 height 108
click at [351, 393] on input "1" at bounding box center [343, 407] width 49 height 28
type input "131"
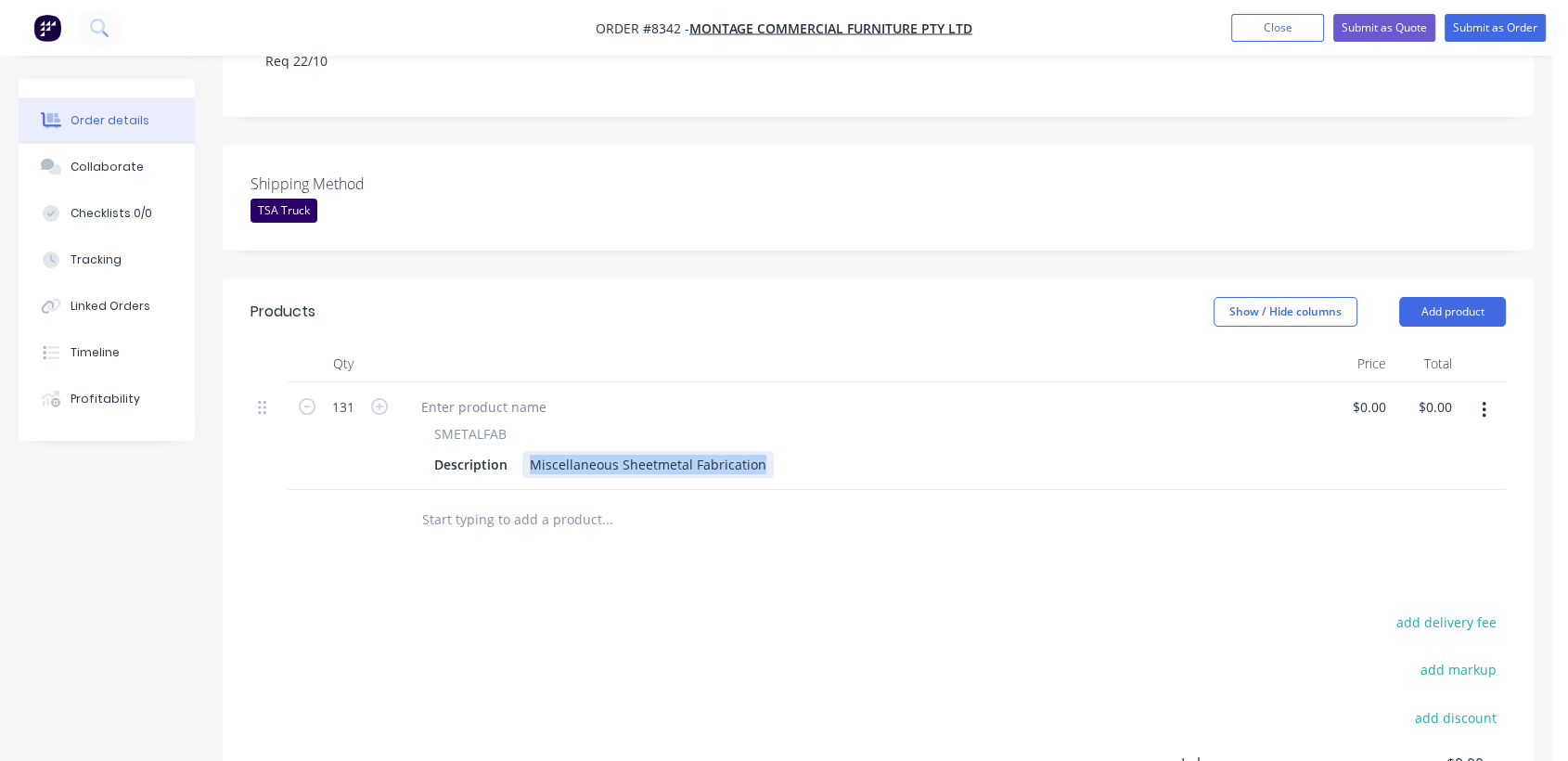
drag, startPoint x: 525, startPoint y: 382, endPoint x: 837, endPoint y: 376, distance: 312.1
click at [837, 451] on div "Description Miscellaneous Sheetmetal Fabrication" at bounding box center [859, 464] width 865 height 27
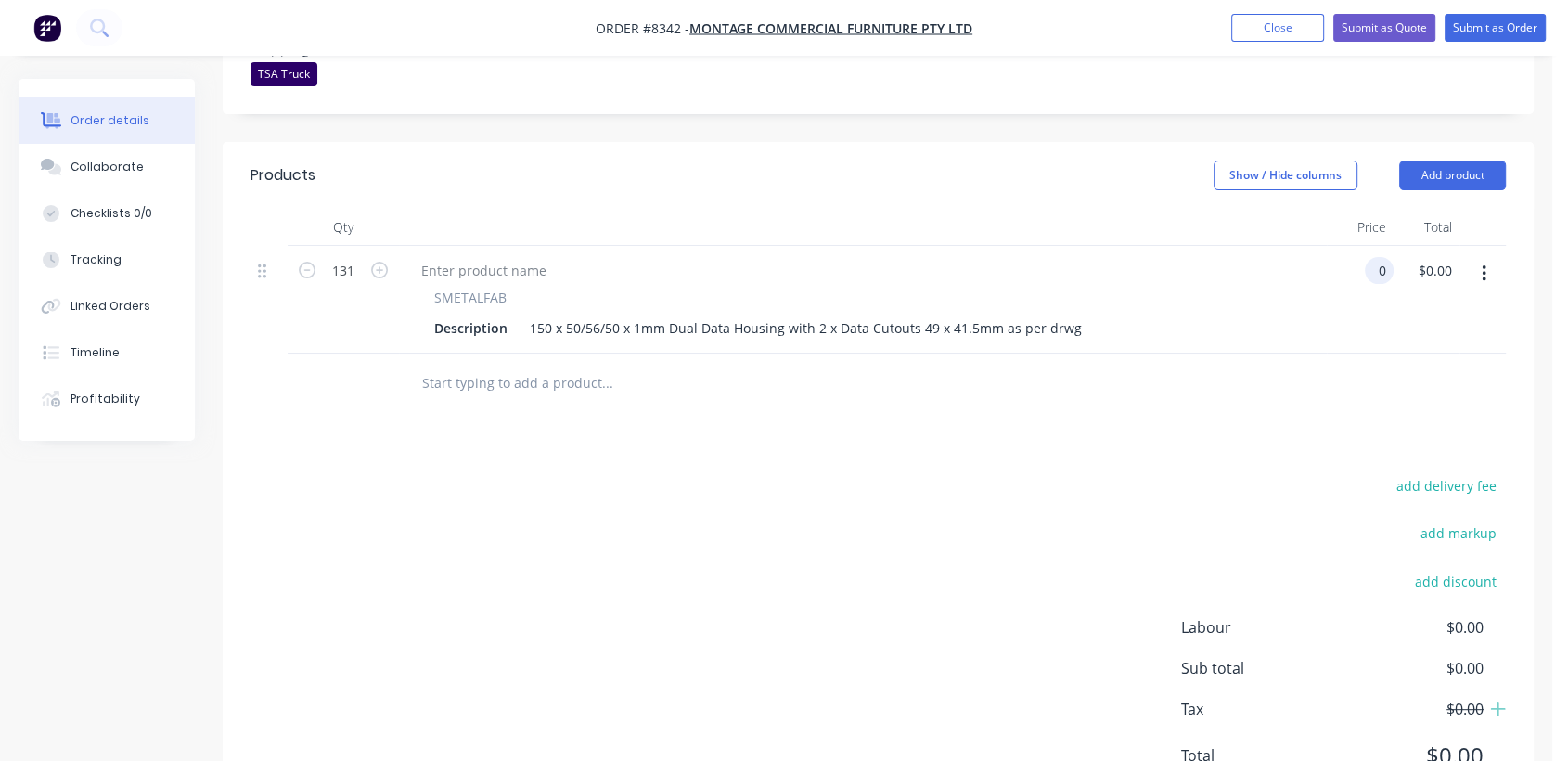
scroll to position [595, 0]
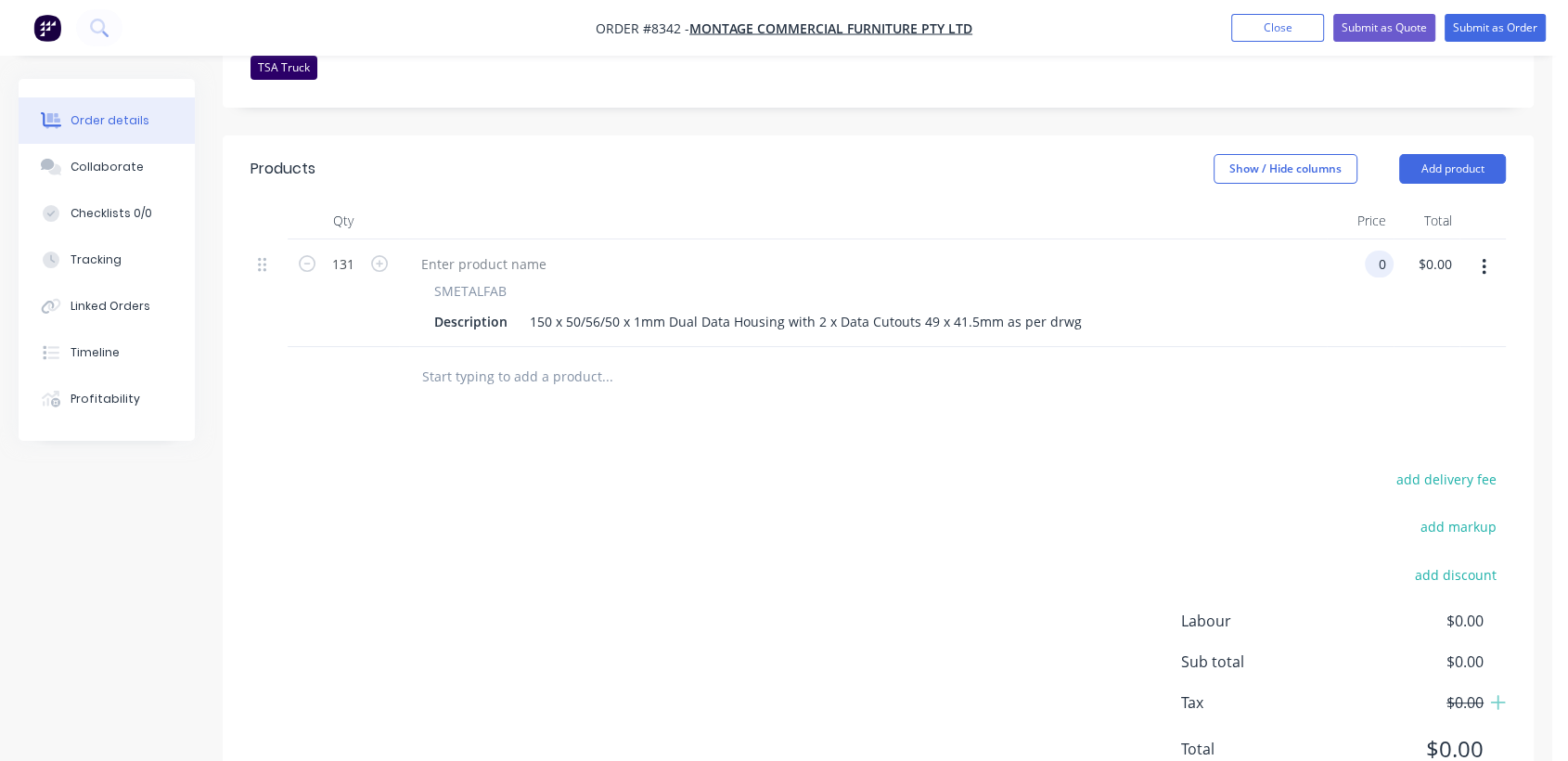
type input "$0.00"
click at [542, 358] on input "text" at bounding box center [607, 376] width 372 height 37
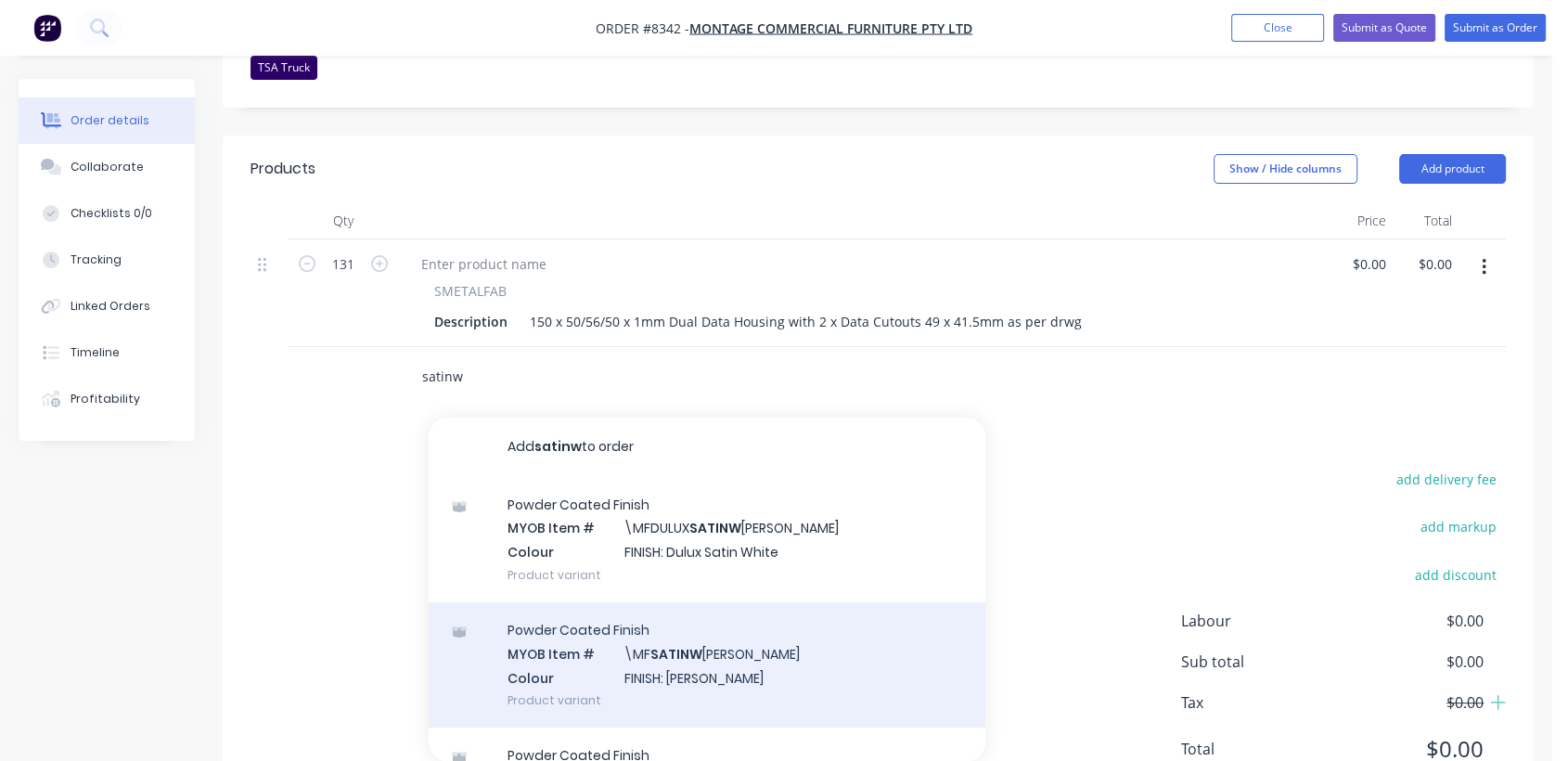
type input "satinw"
click at [689, 602] on div "Powder Coated Finish MYOB Item # \MF SATINW [PERSON_NAME] Colour FINISH: Satin …" at bounding box center [707, 665] width 556 height 126
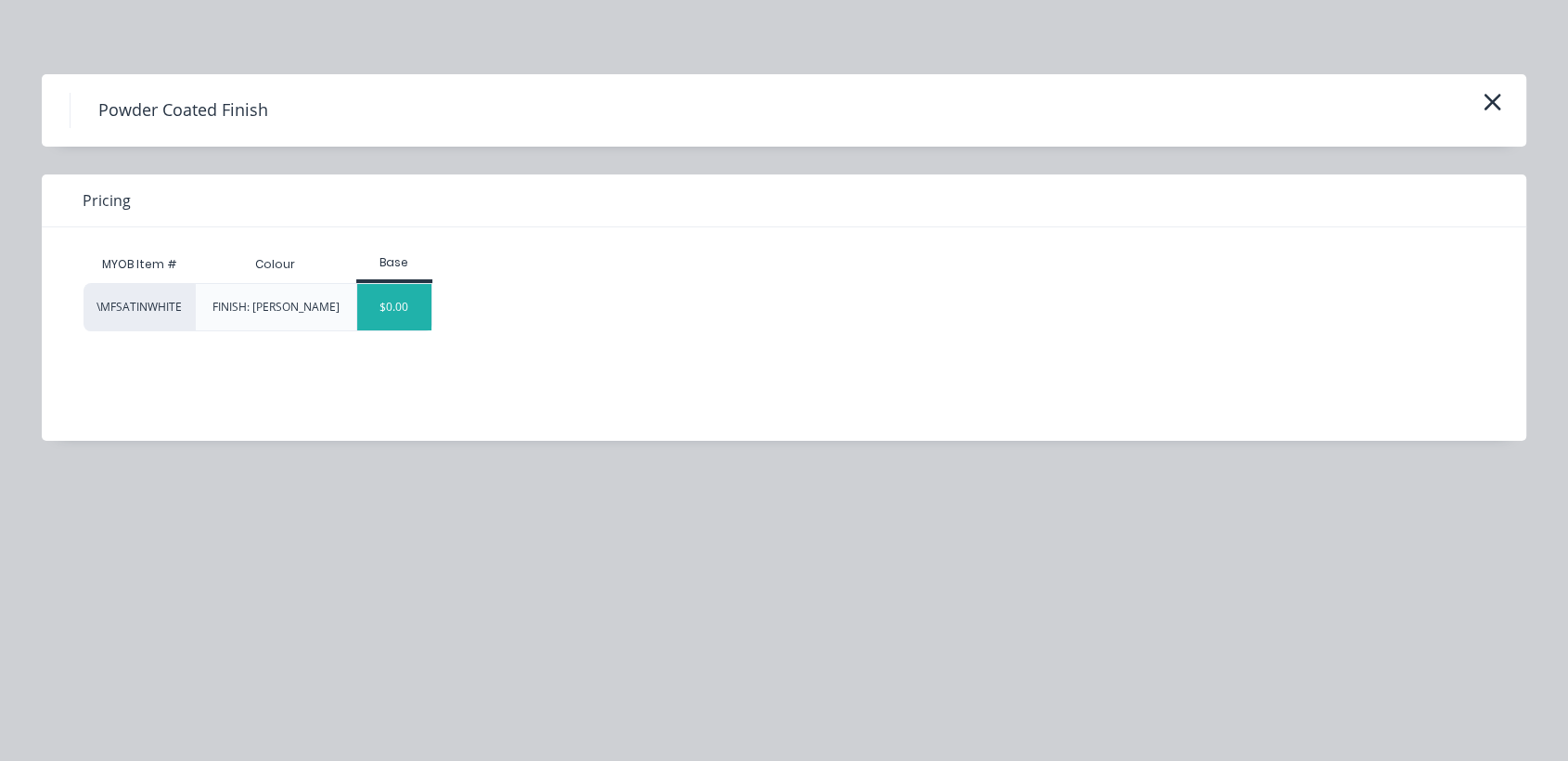
click at [428, 318] on div "$0.00" at bounding box center [394, 307] width 75 height 47
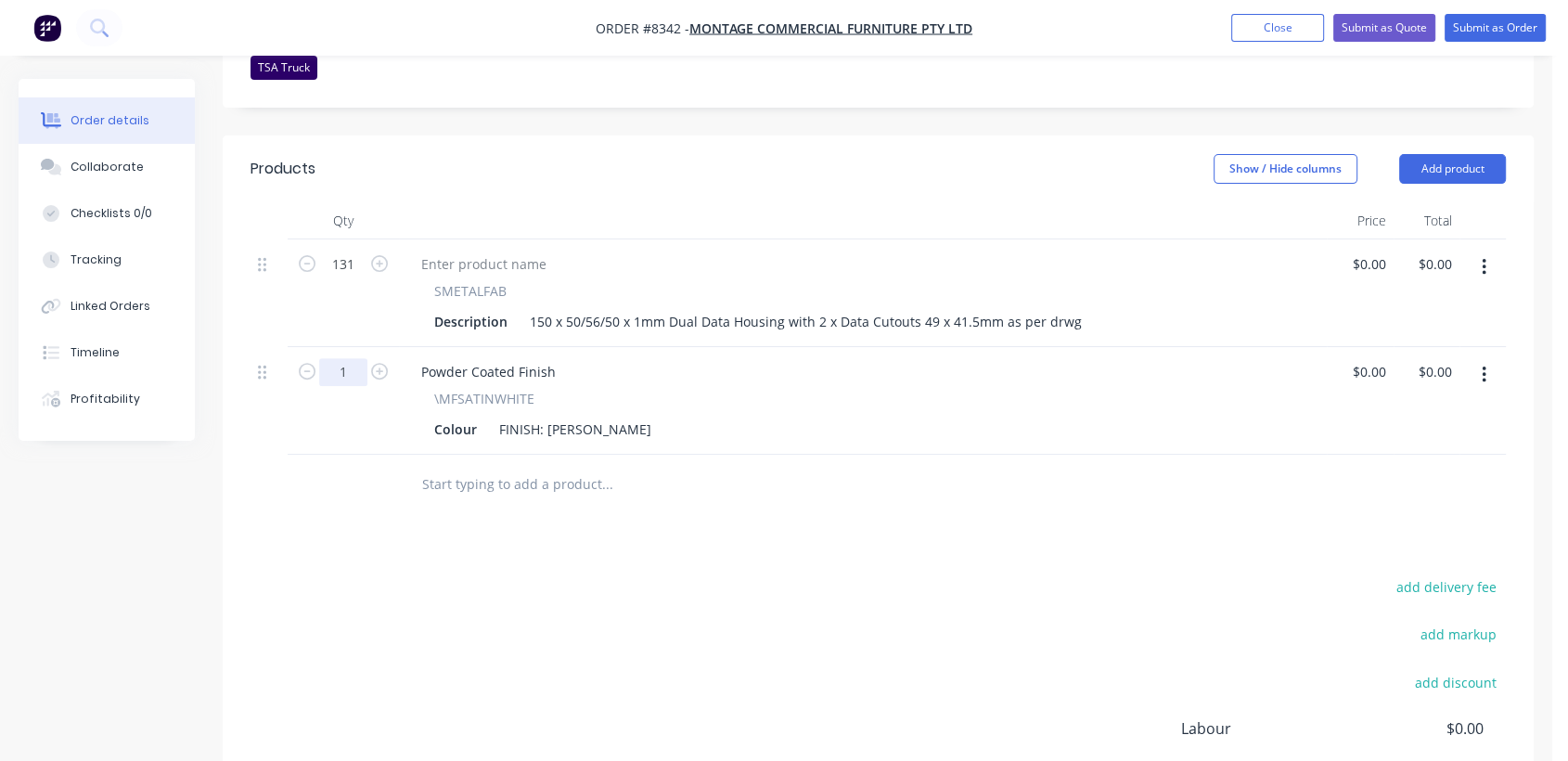
click at [352, 358] on input "1" at bounding box center [343, 371] width 49 height 28
type input "98"
click at [508, 466] on input "text" at bounding box center [607, 484] width 372 height 37
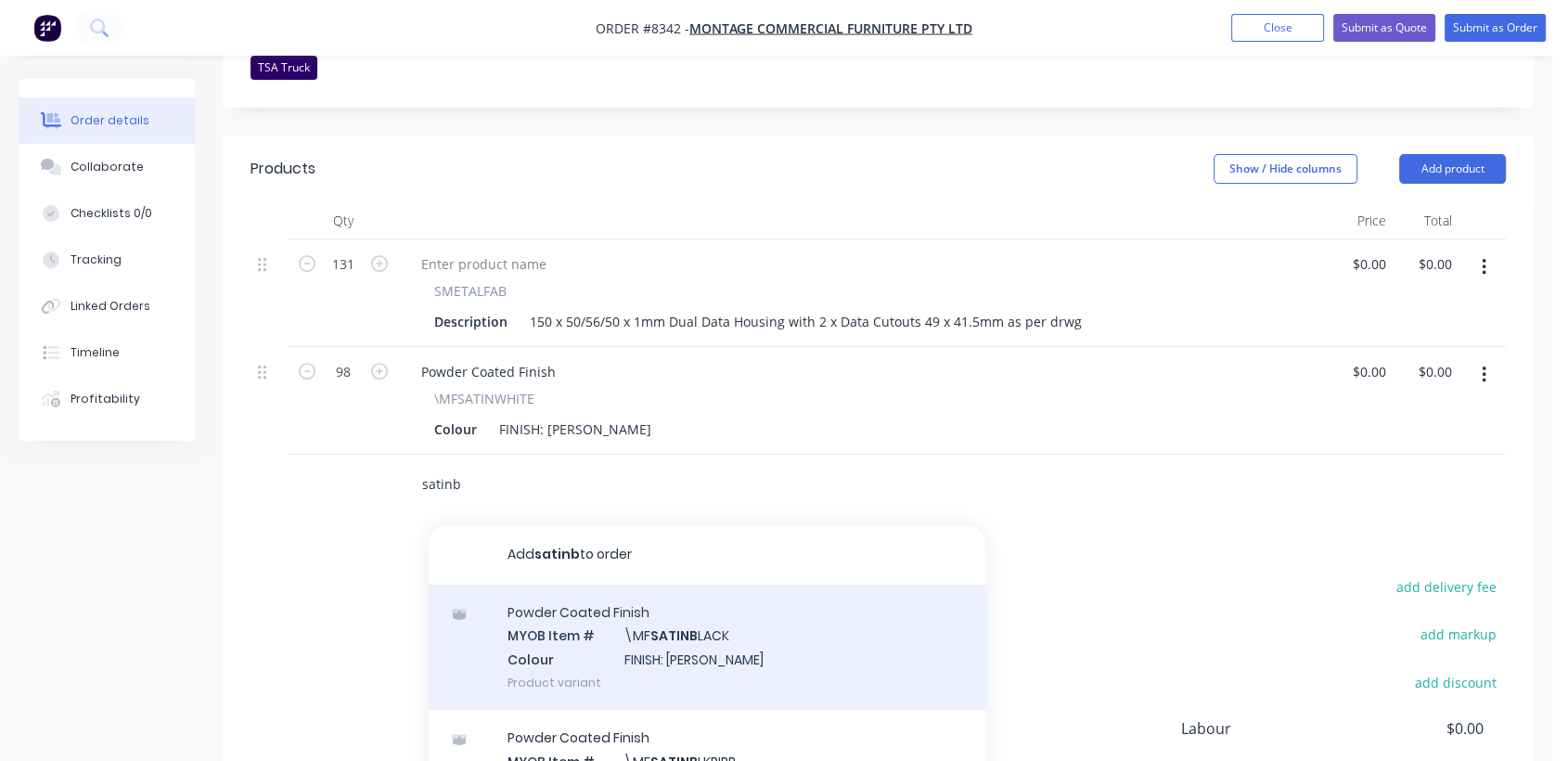
type input "satinb"
click at [605, 585] on div "Powder Coated Finish MYOB Item # \MF SATINB LACK Colour FINISH: Satin Black Pro…" at bounding box center [707, 648] width 556 height 126
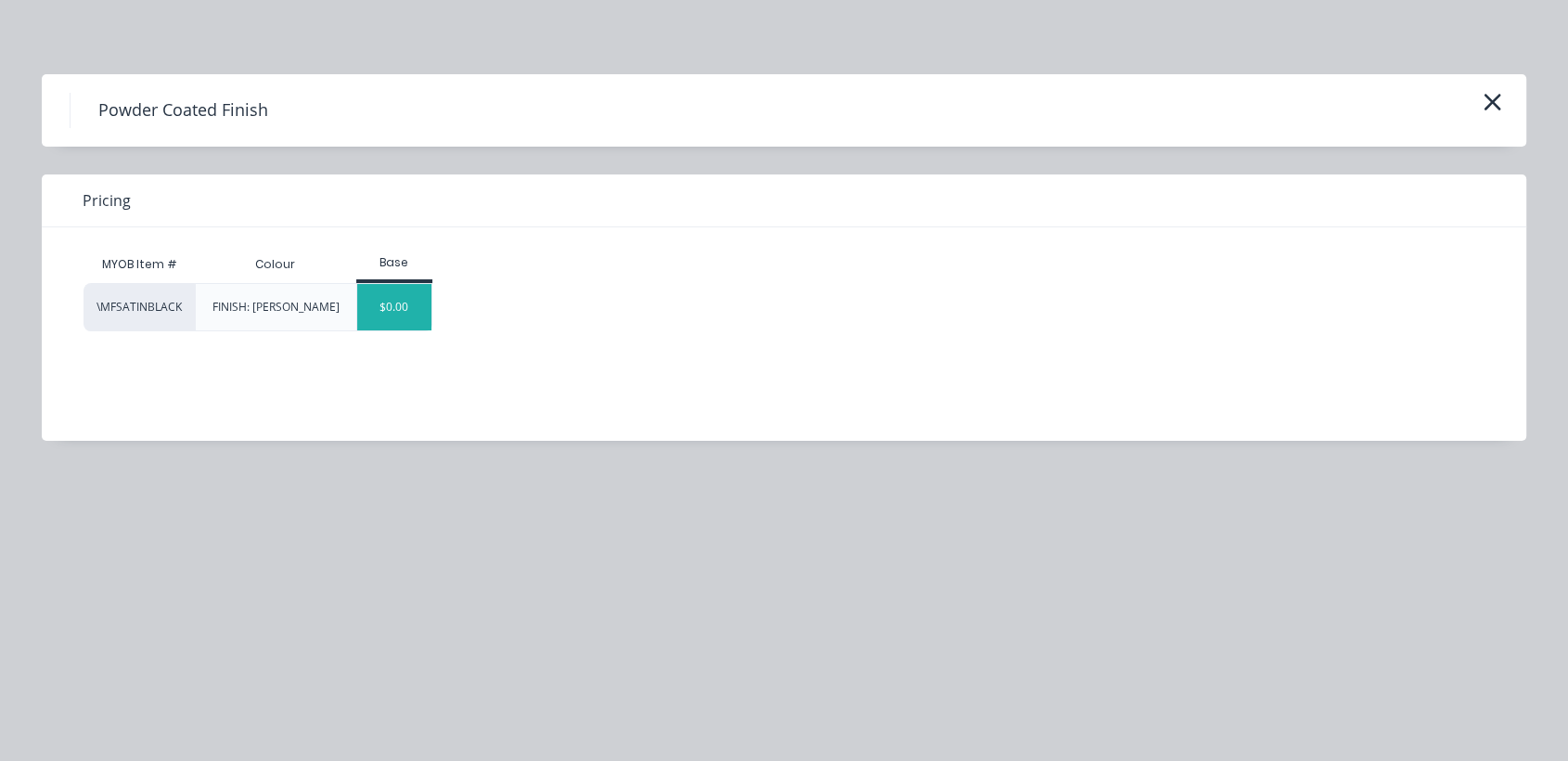
click at [412, 312] on div "$0.00" at bounding box center [394, 307] width 75 height 47
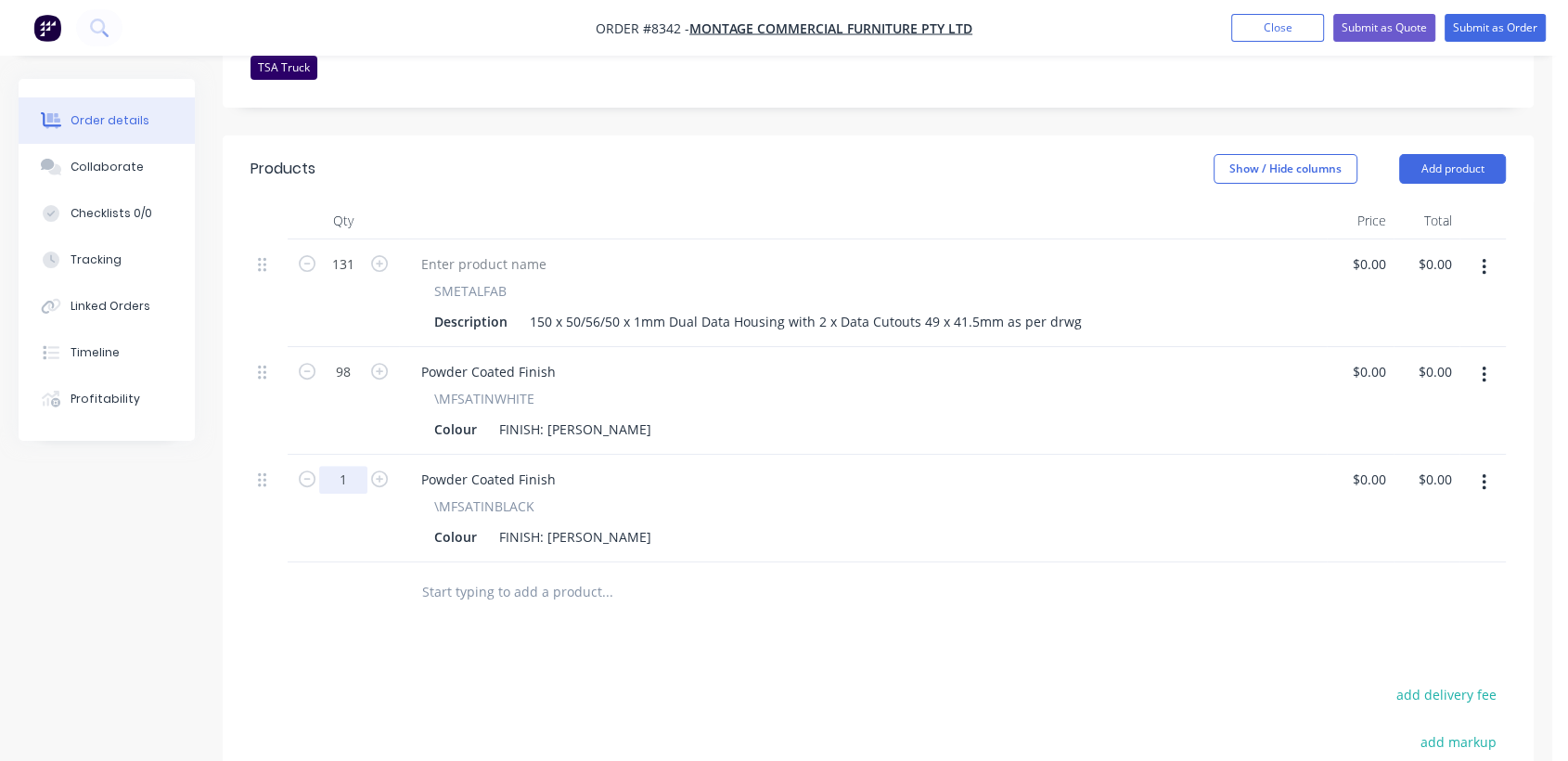
click at [353, 466] on input "1" at bounding box center [343, 479] width 49 height 28
type input "33"
click at [503, 573] on input "text" at bounding box center [607, 591] width 372 height 37
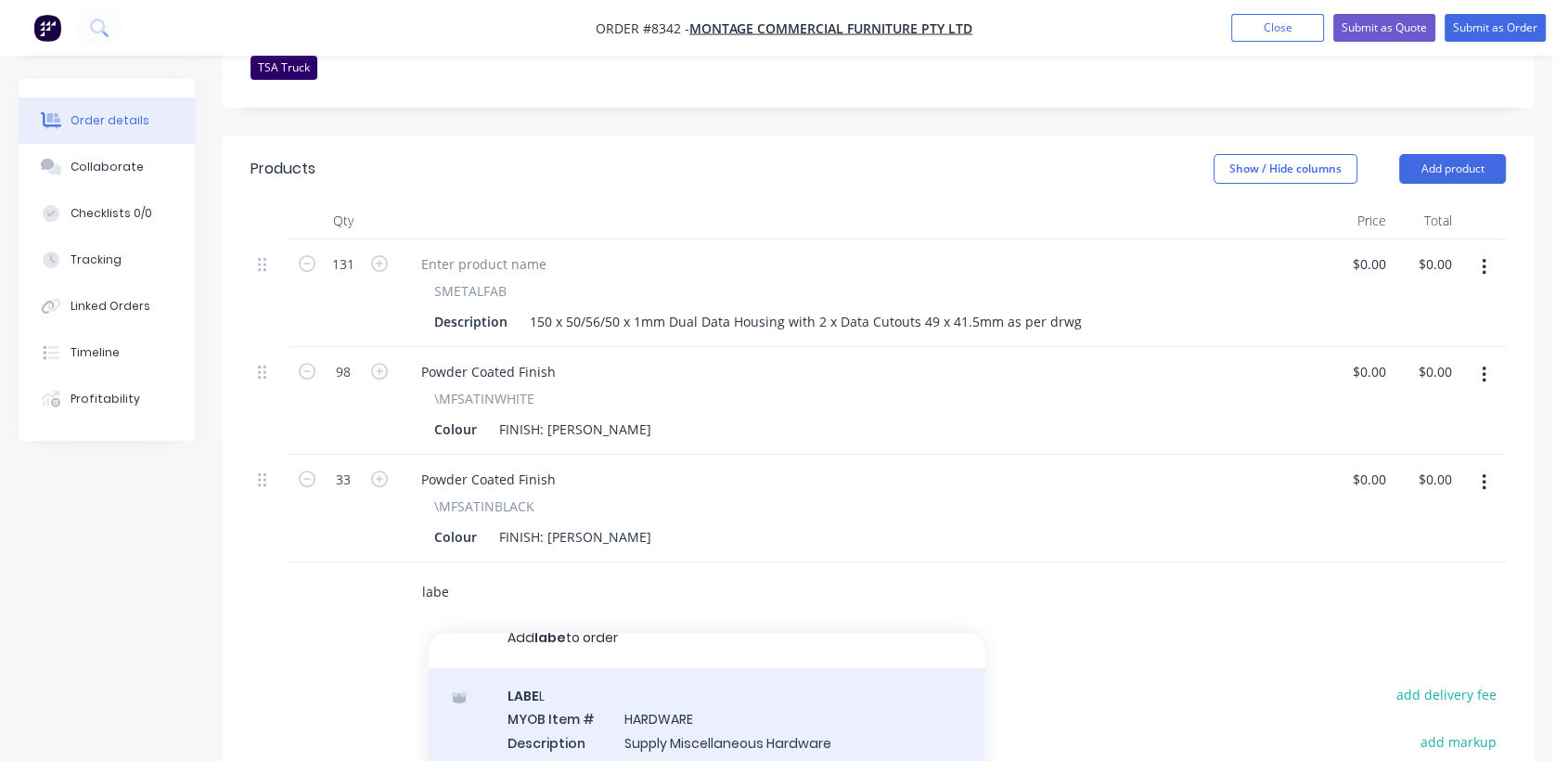
scroll to position [45, 0]
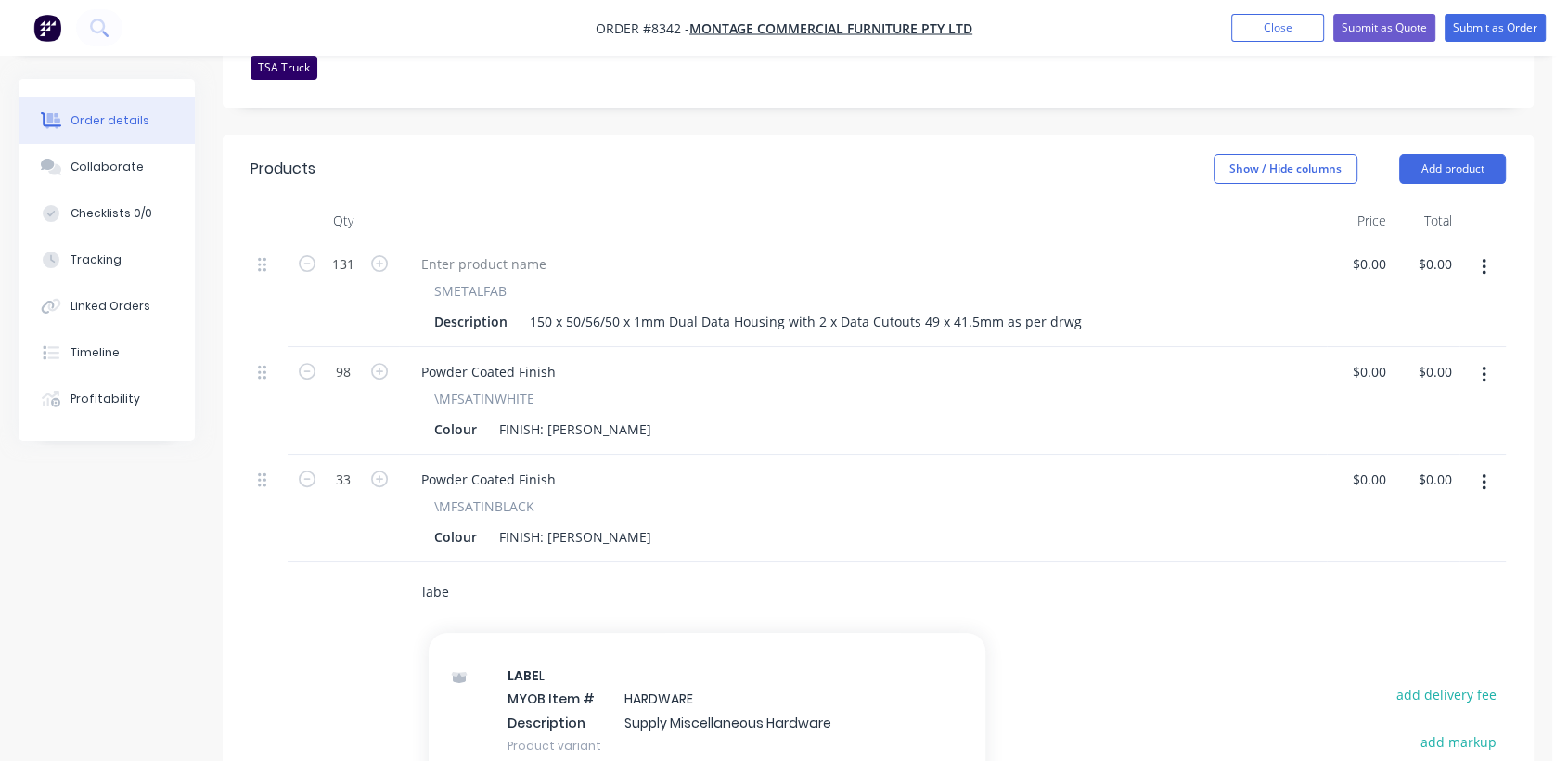
type input "labe"
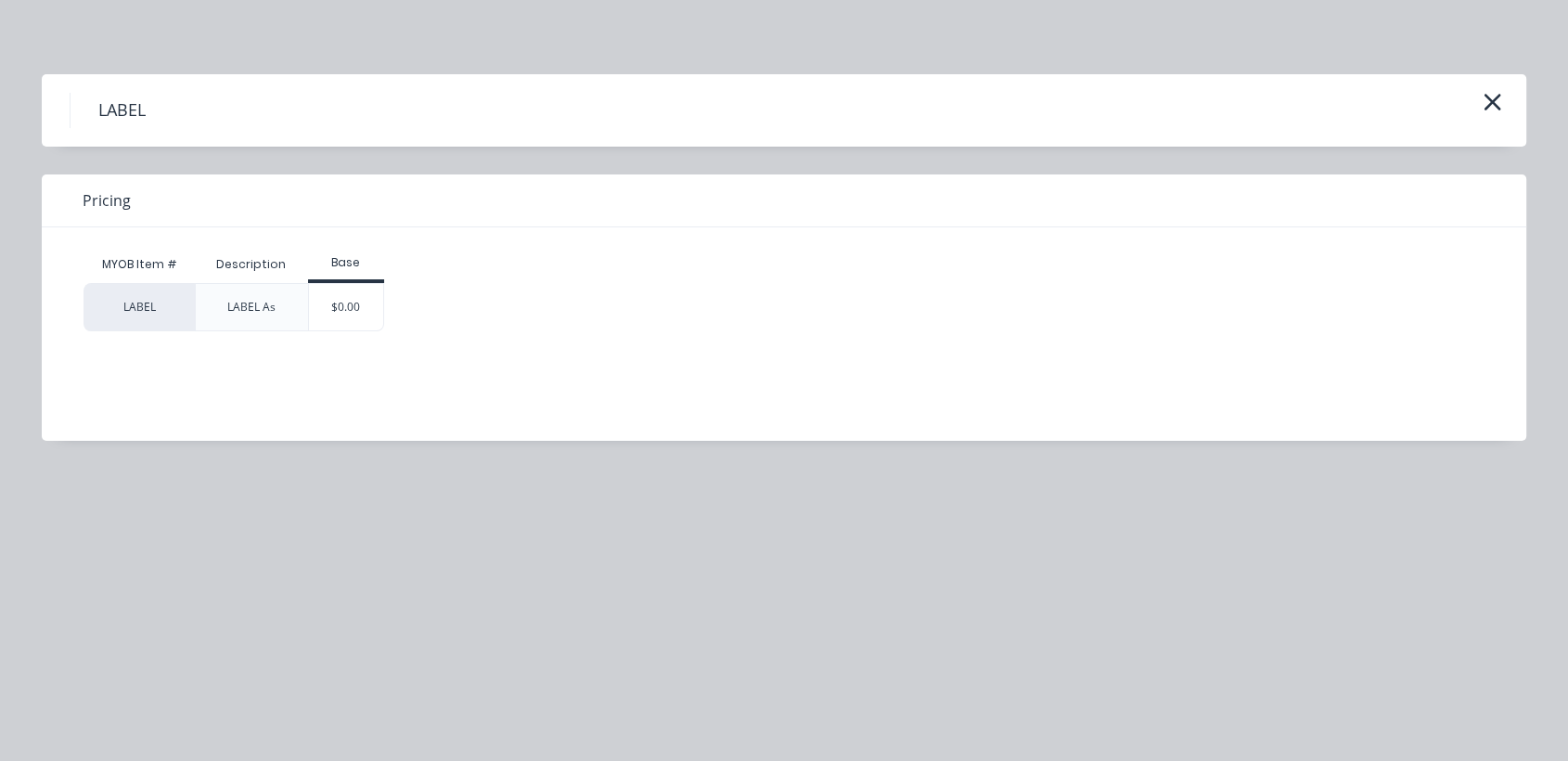
drag, startPoint x: 351, startPoint y: 306, endPoint x: 437, endPoint y: 336, distance: 91.1
click at [349, 306] on div "$0.00" at bounding box center [346, 307] width 75 height 47
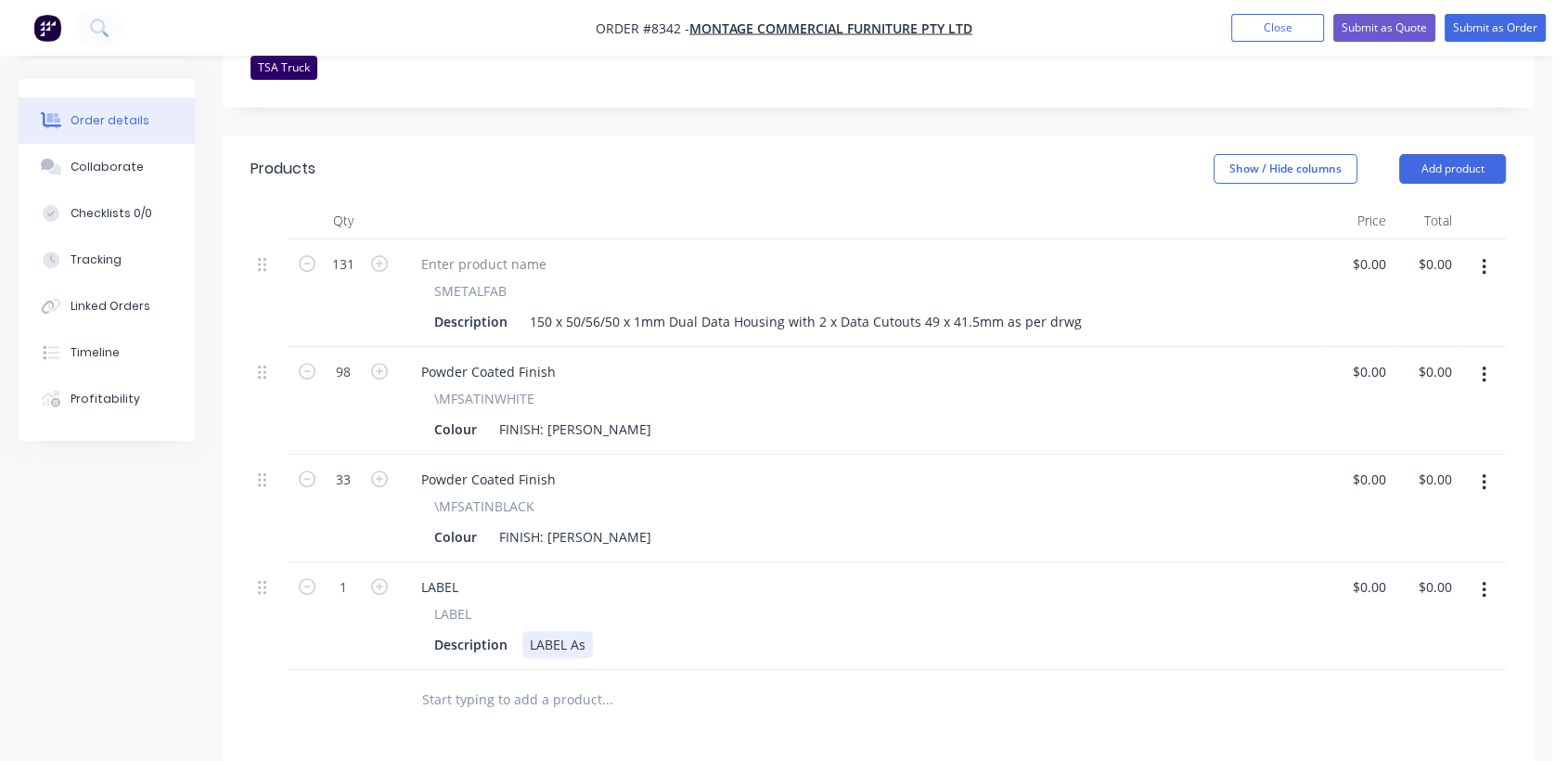
click at [585, 631] on div "LABEL As" at bounding box center [557, 644] width 70 height 27
type input "$0.00"
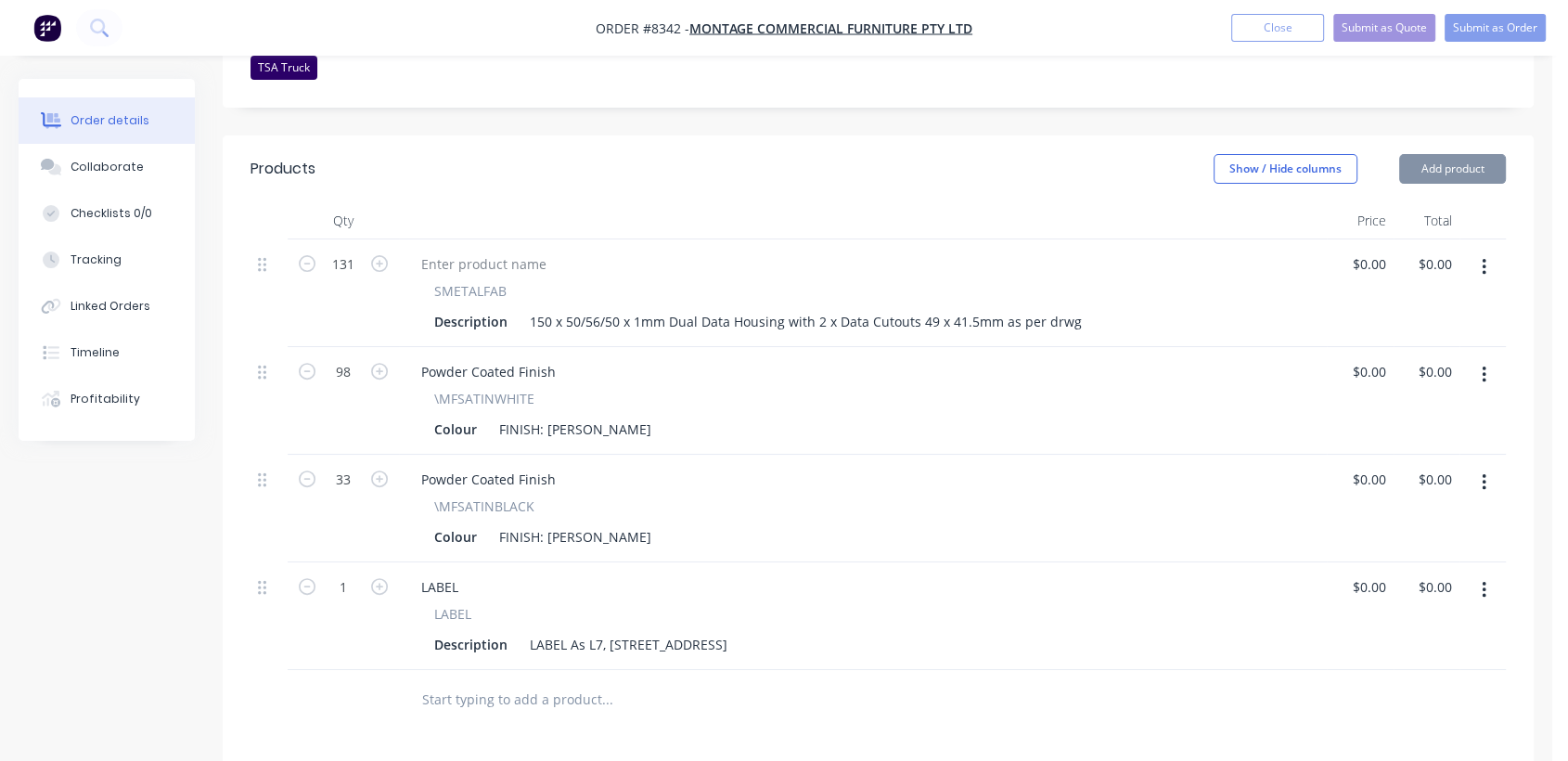
click at [525, 681] on input "text" at bounding box center [607, 699] width 372 height 37
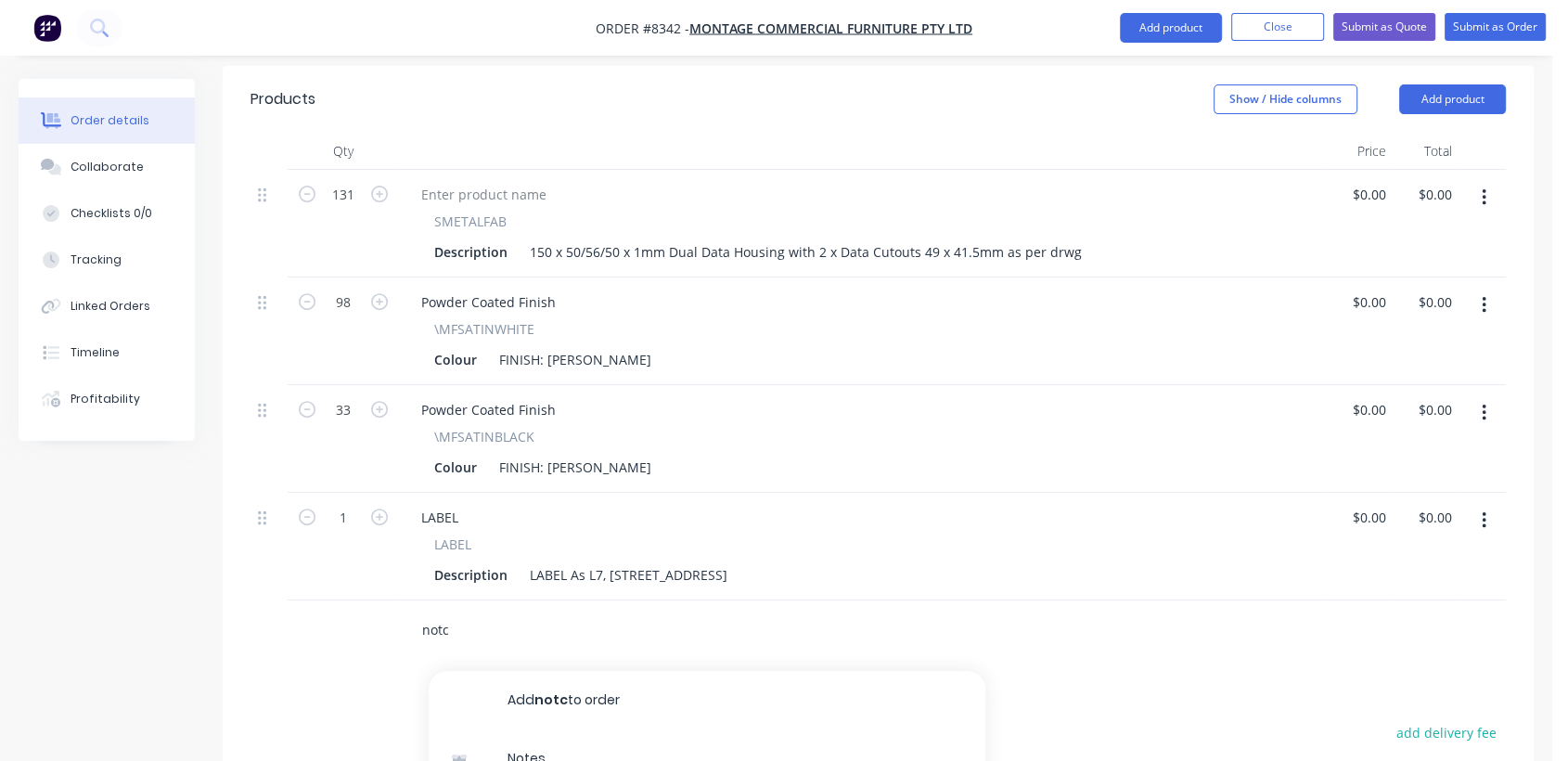
scroll to position [802, 0]
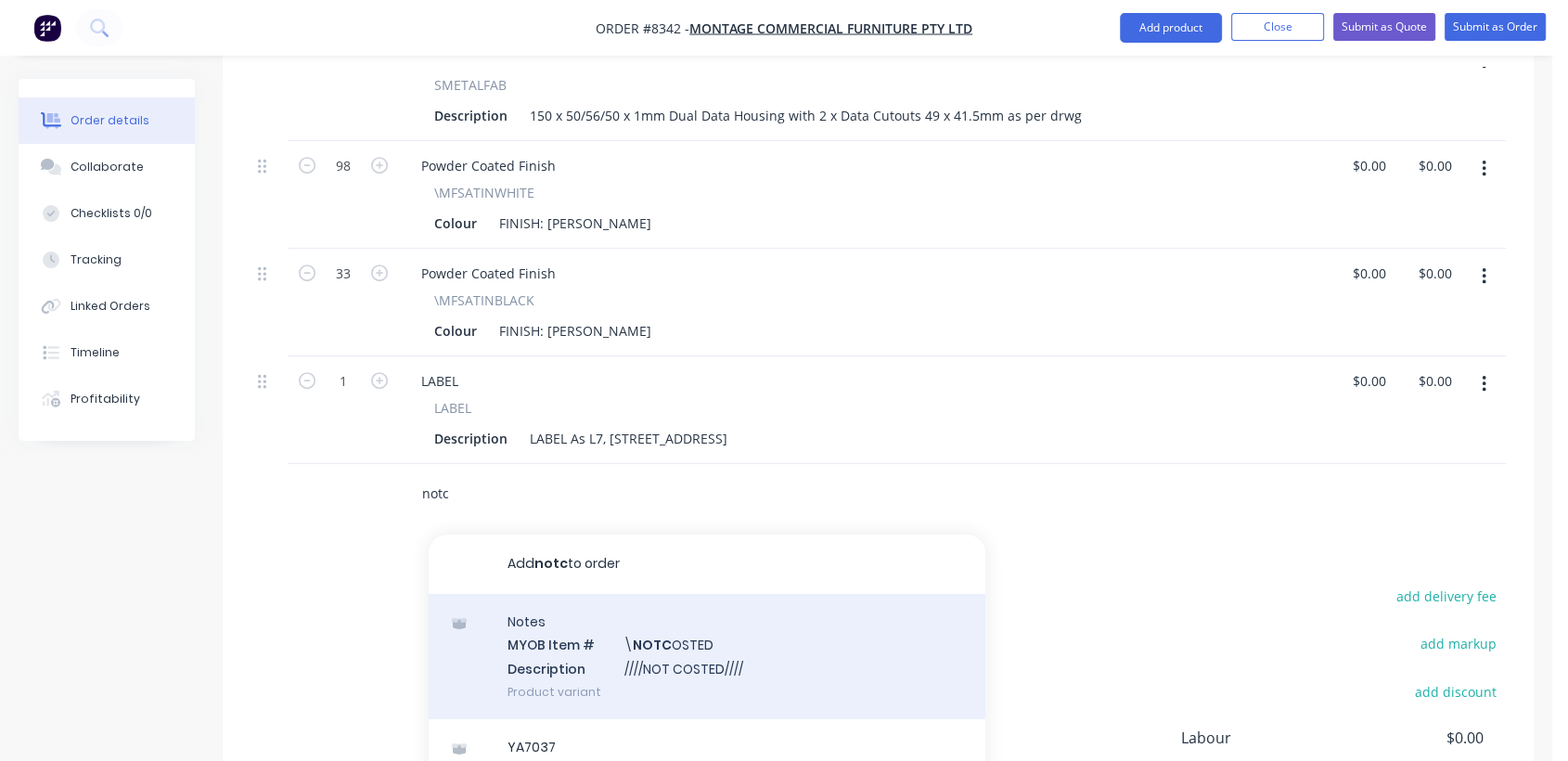
type input "notc"
click at [734, 593] on div "Notes MYOB Item # \ NOTC OSTED Description ////NOT COSTED//// Product variant" at bounding box center [707, 656] width 556 height 126
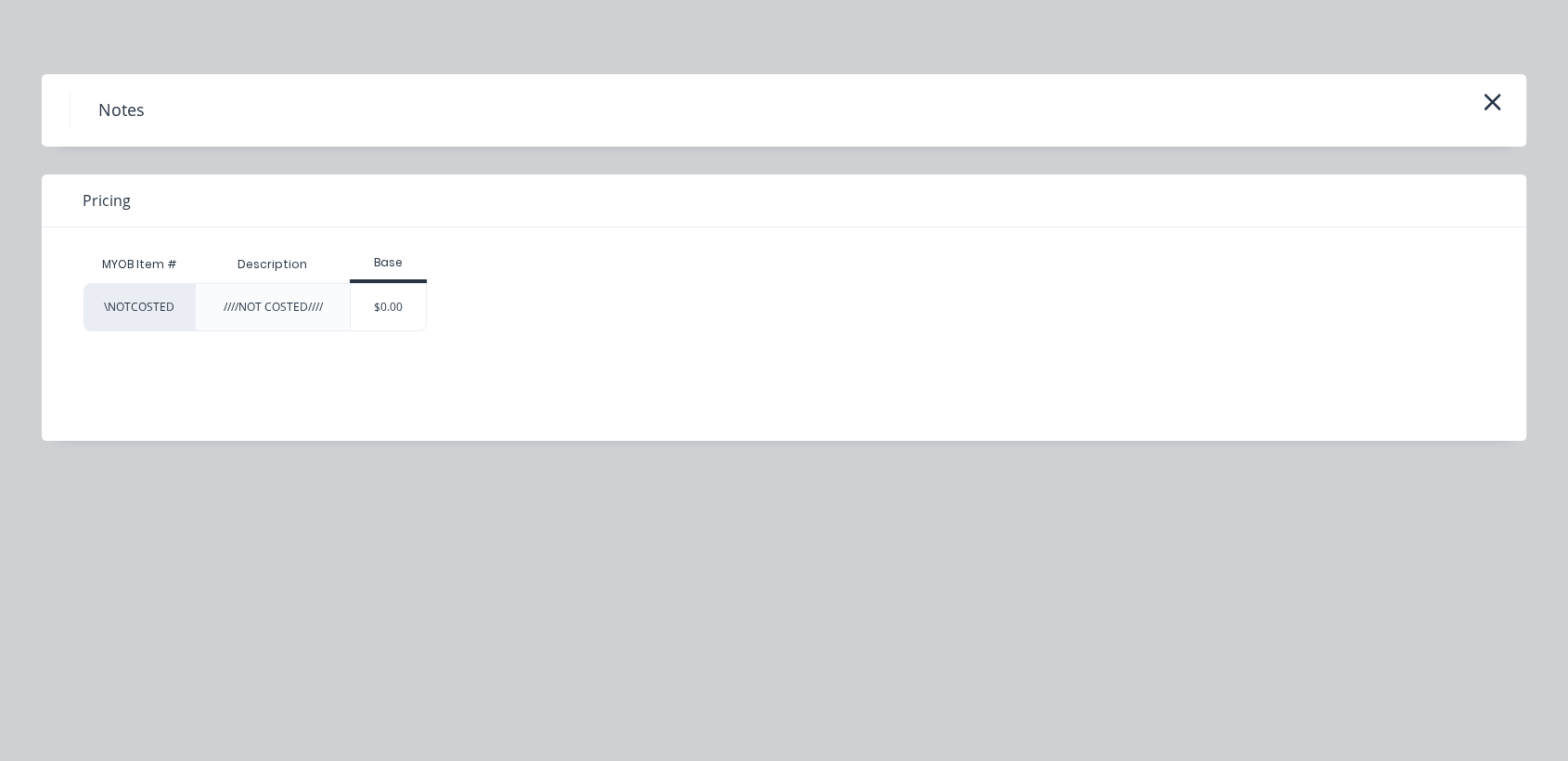
drag, startPoint x: 385, startPoint y: 307, endPoint x: 364, endPoint y: 299, distance: 22.5
click at [386, 307] on div "$0.00" at bounding box center [388, 307] width 75 height 47
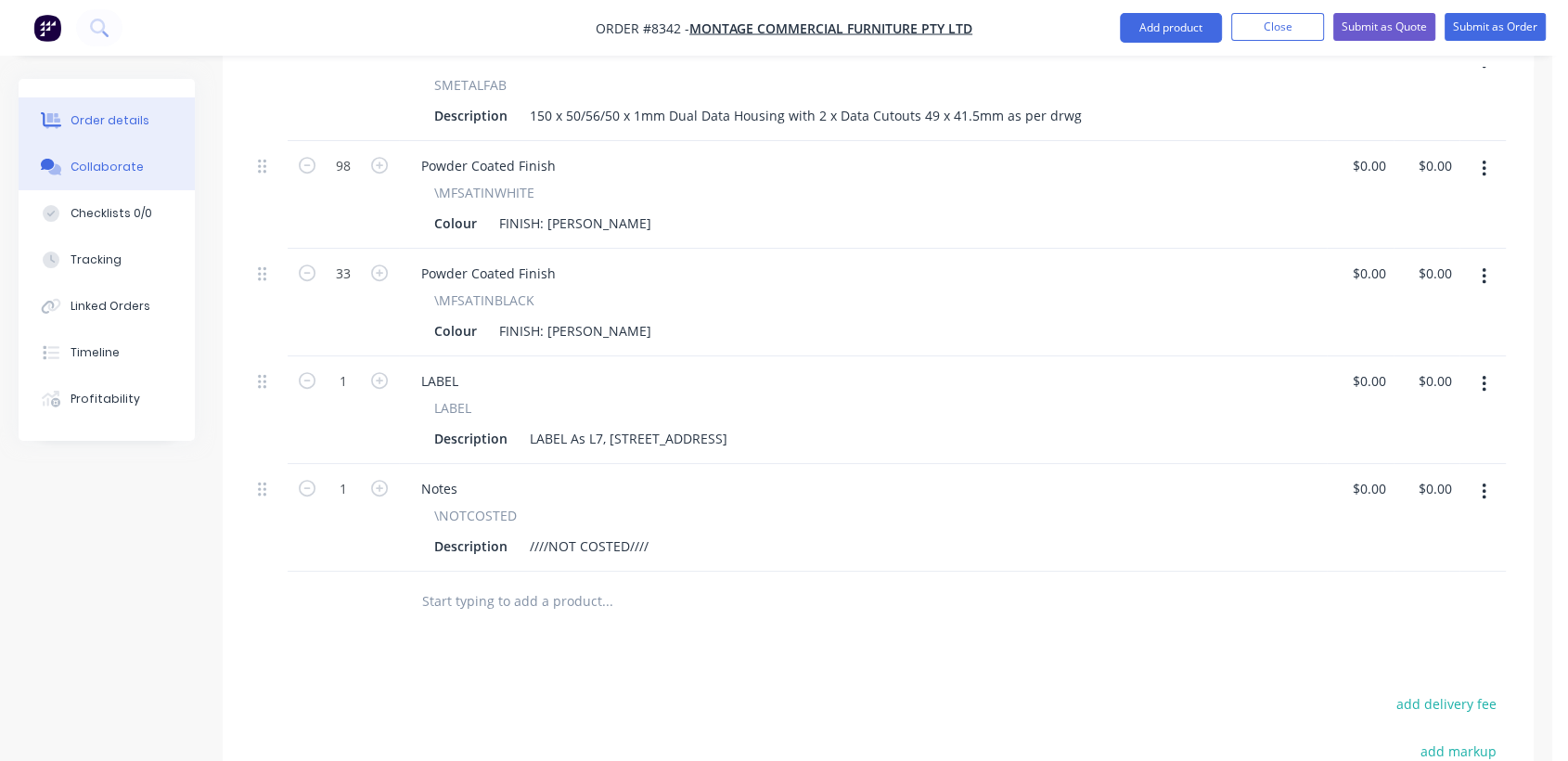
click at [141, 158] on button "Collaborate" at bounding box center [106, 167] width 176 height 47
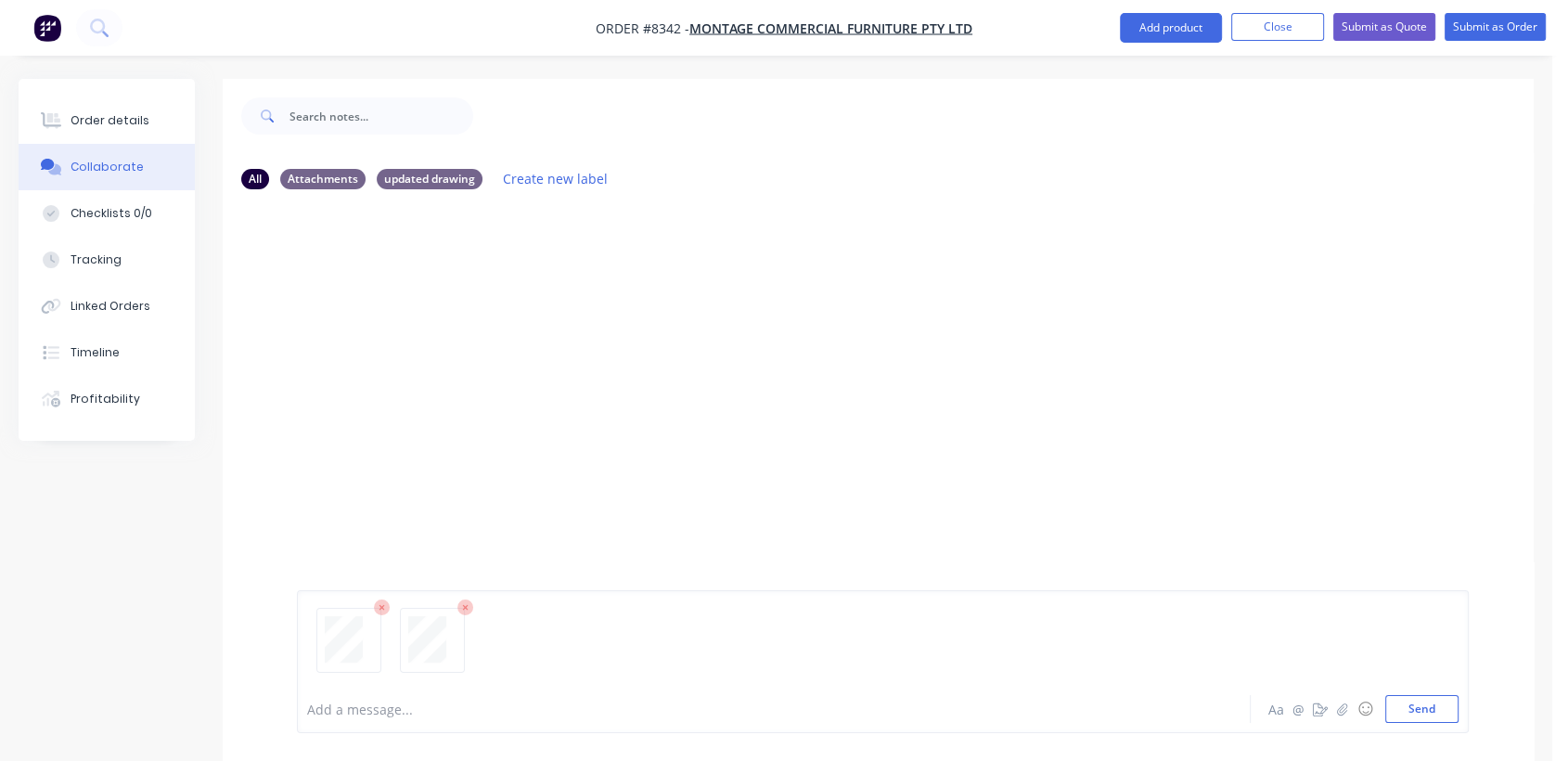
drag, startPoint x: 1411, startPoint y: 709, endPoint x: 889, endPoint y: 388, distance: 612.8
click at [1411, 707] on button "Send" at bounding box center [1421, 709] width 73 height 28
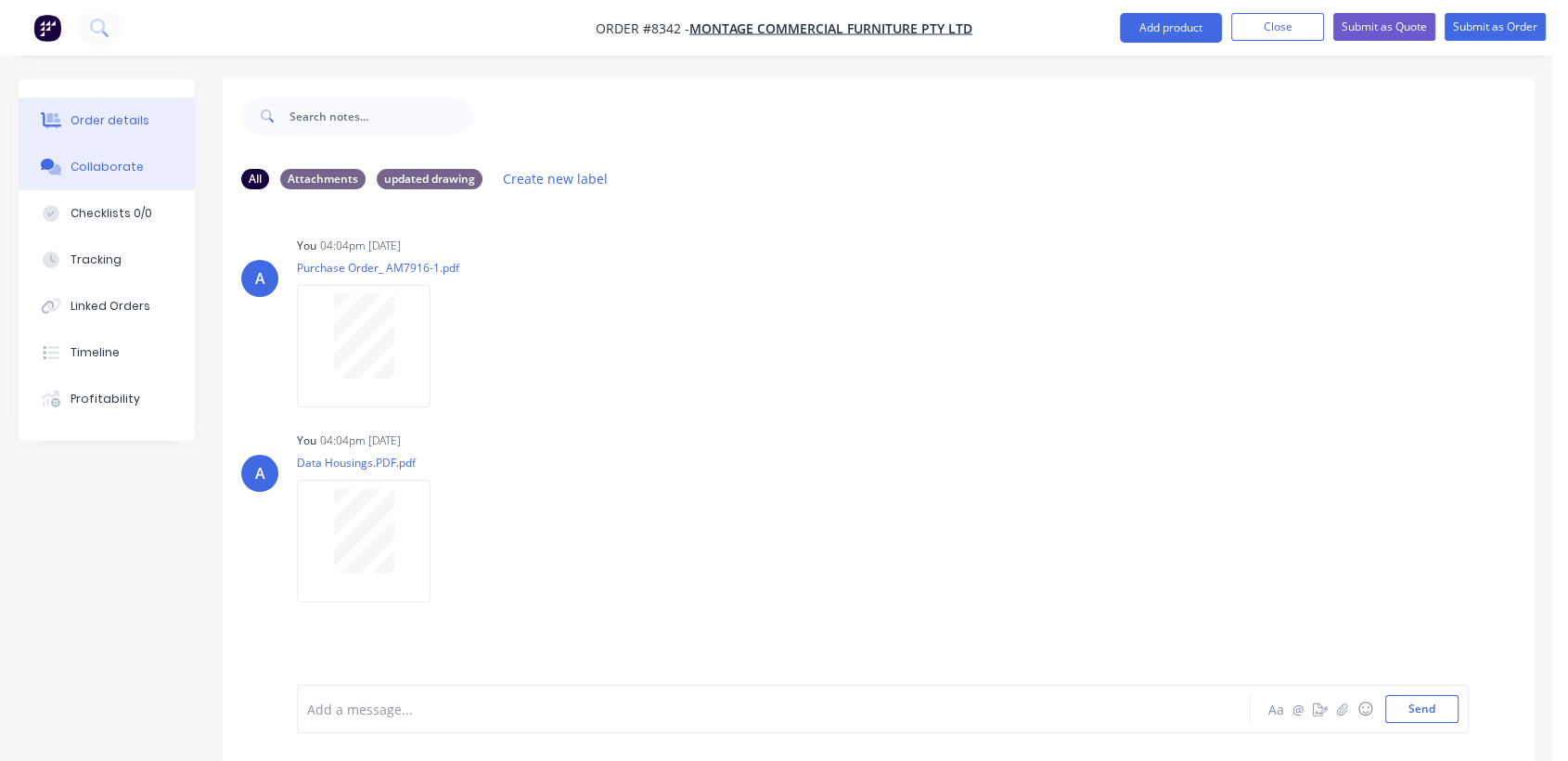
click at [112, 116] on div "Order details" at bounding box center [110, 121] width 79 height 17
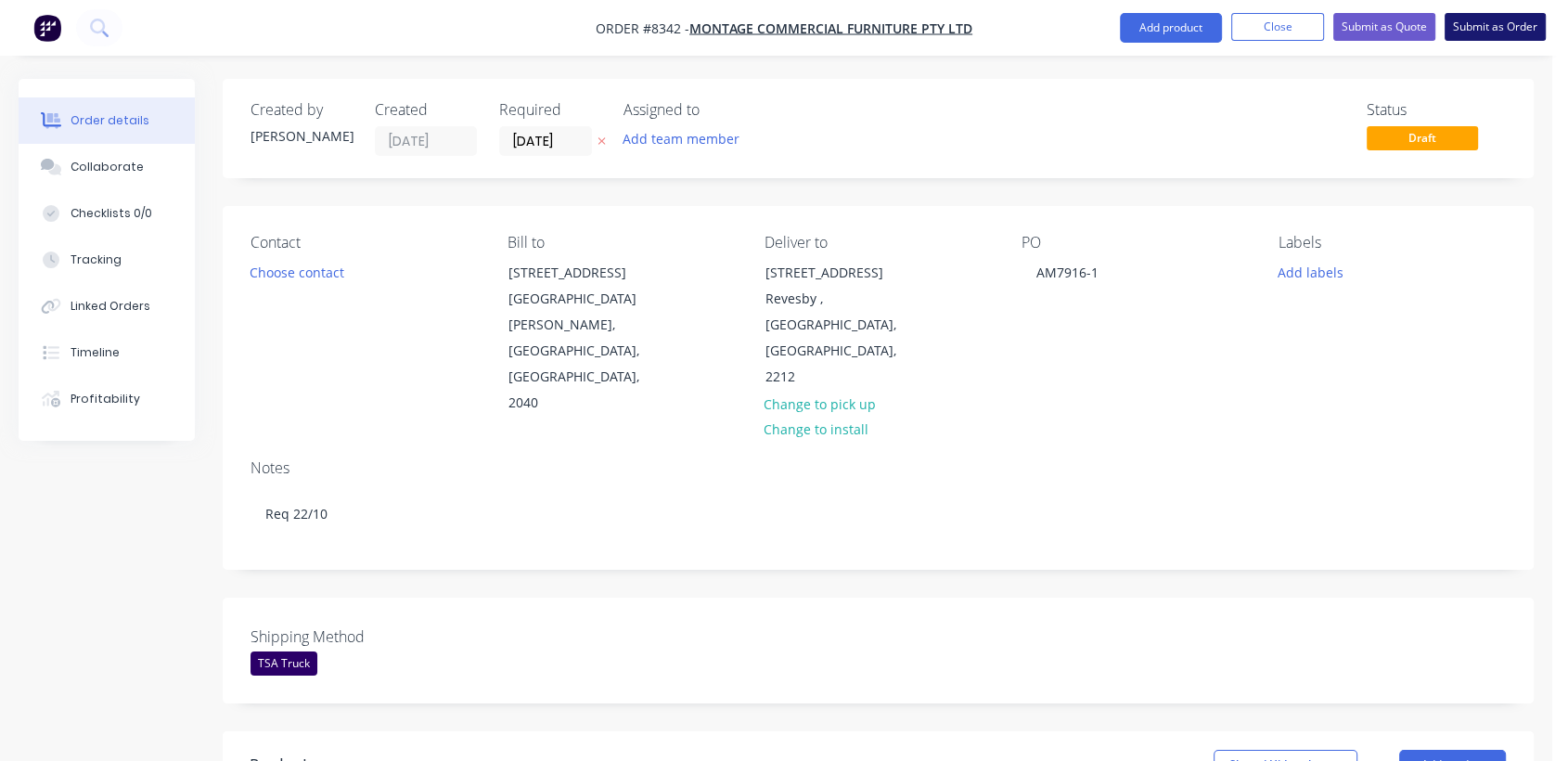
click at [1485, 24] on button "Submit as Order" at bounding box center [1496, 27] width 101 height 28
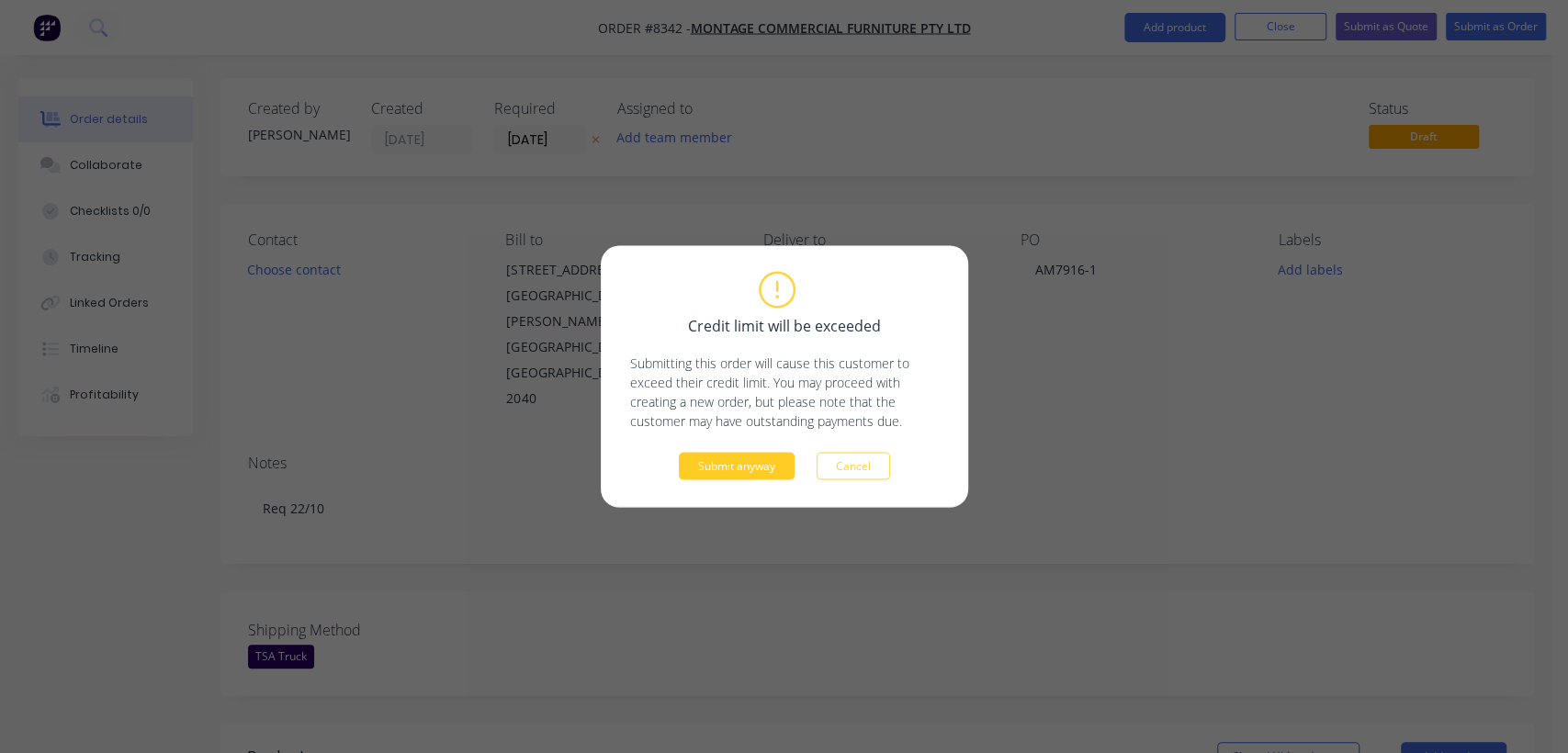
click at [728, 461] on button "Submit anyway" at bounding box center [736, 466] width 116 height 27
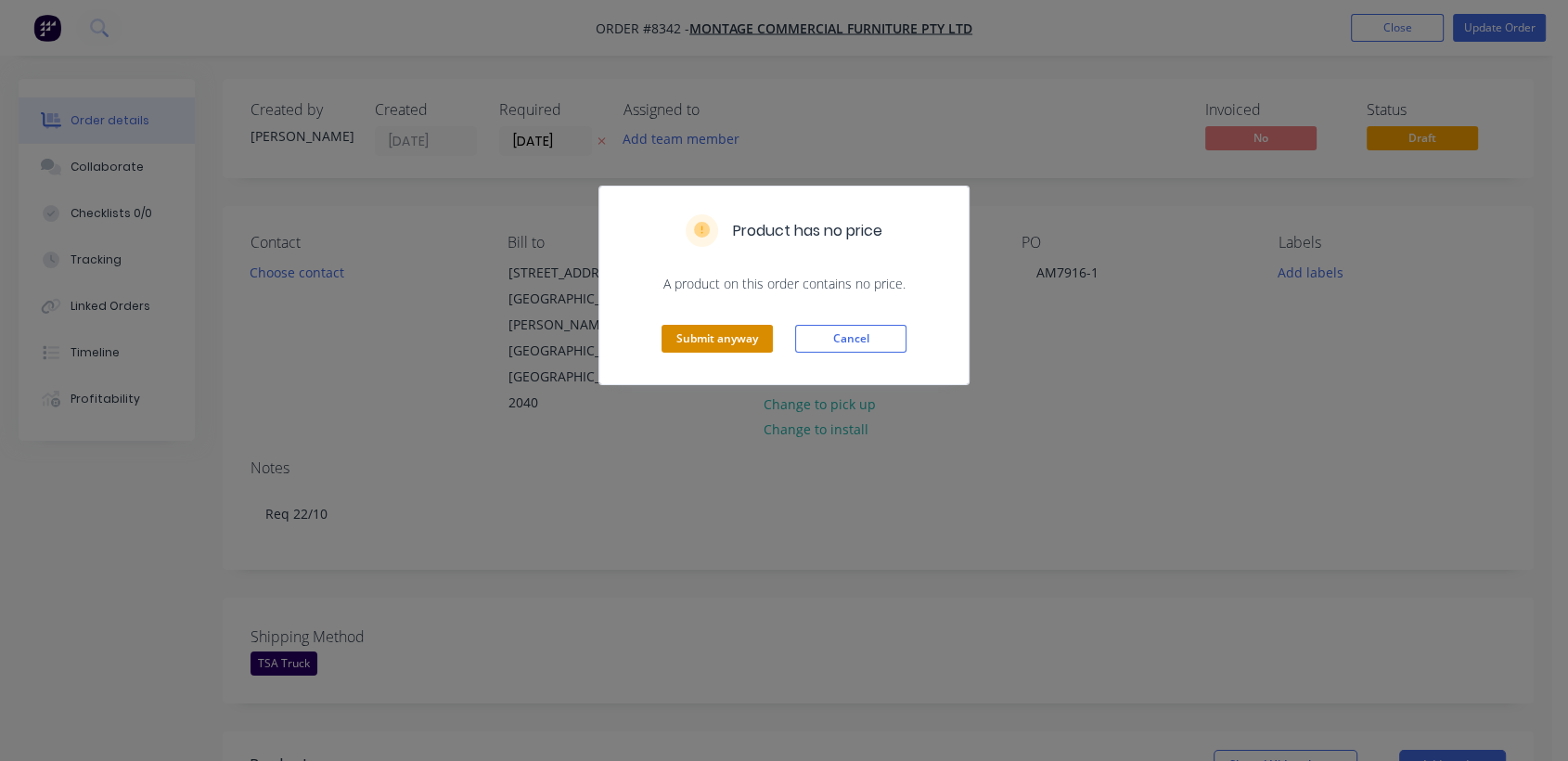
click at [742, 344] on button "Submit anyway" at bounding box center [717, 338] width 111 height 28
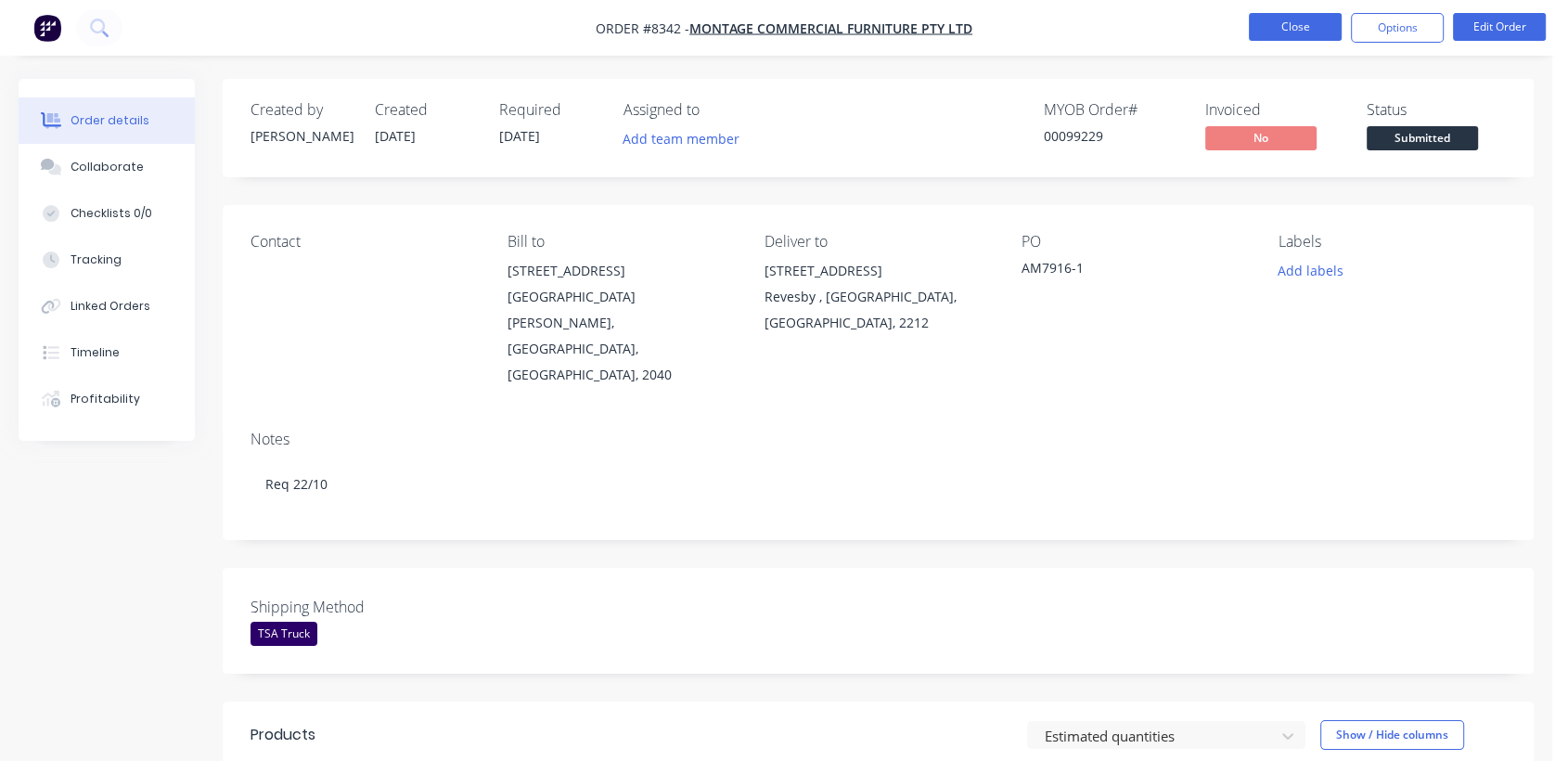
click at [1291, 30] on button "Close" at bounding box center [1295, 27] width 92 height 28
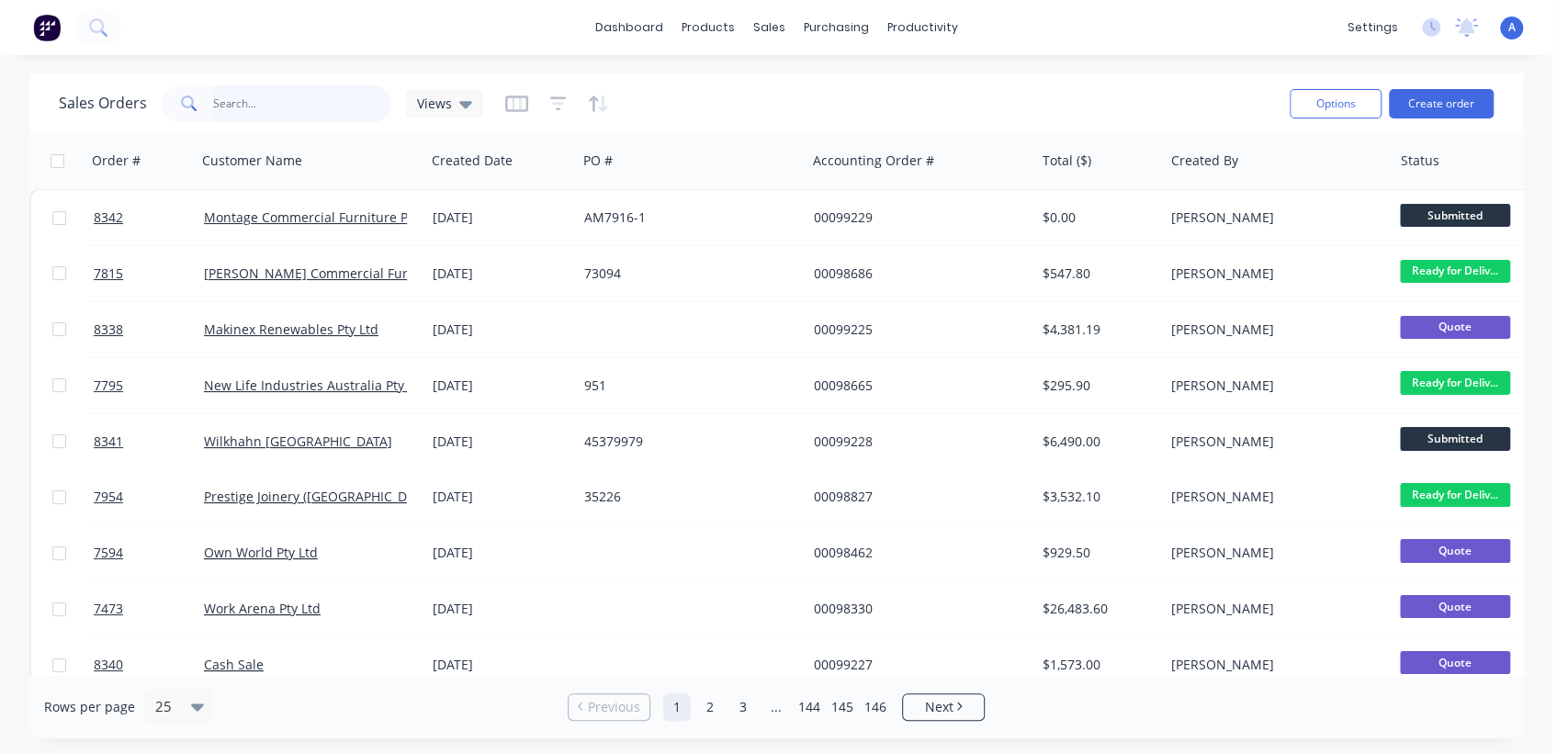
click at [294, 101] on input "text" at bounding box center [303, 104] width 179 height 37
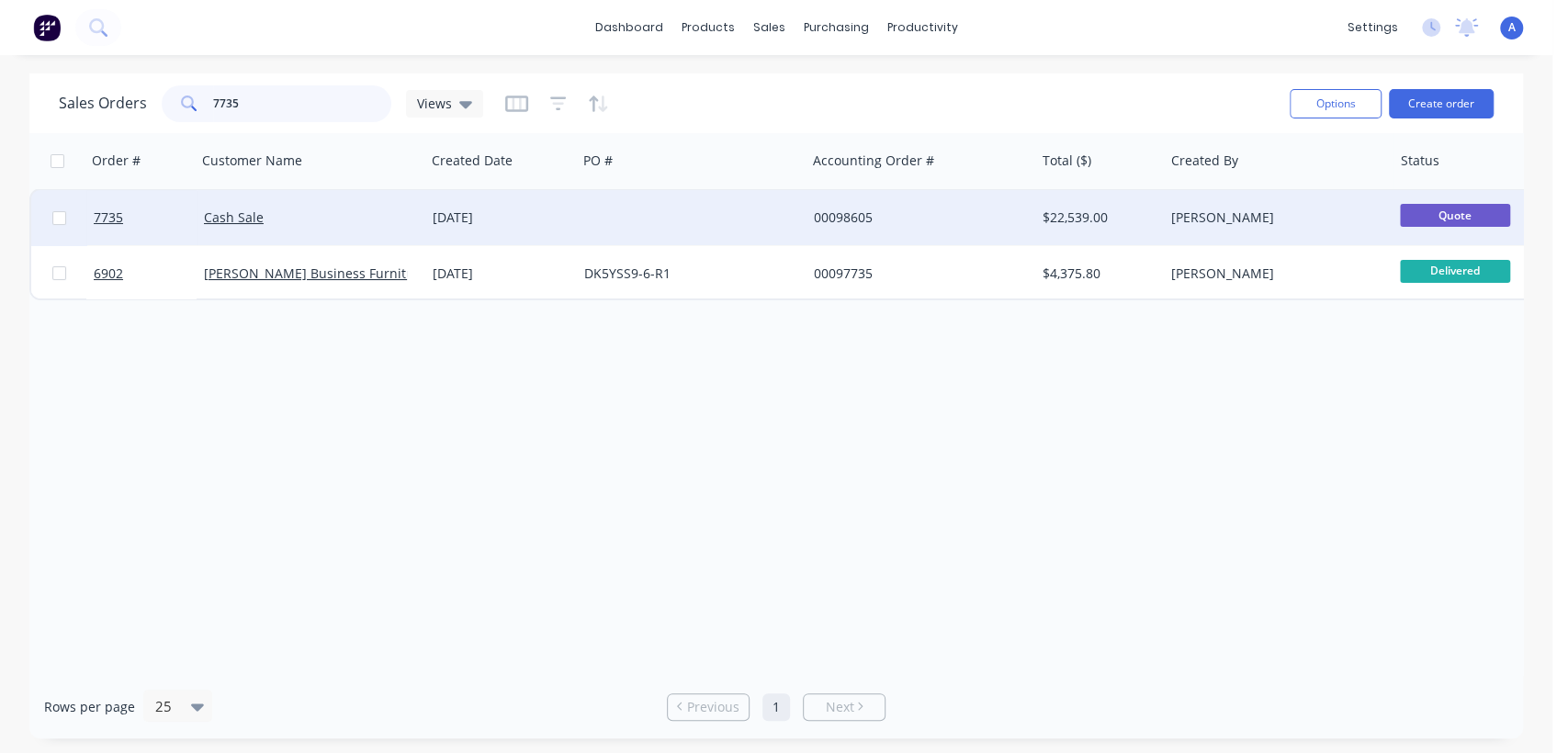
type input "7735"
click at [585, 212] on div at bounding box center [691, 218] width 229 height 55
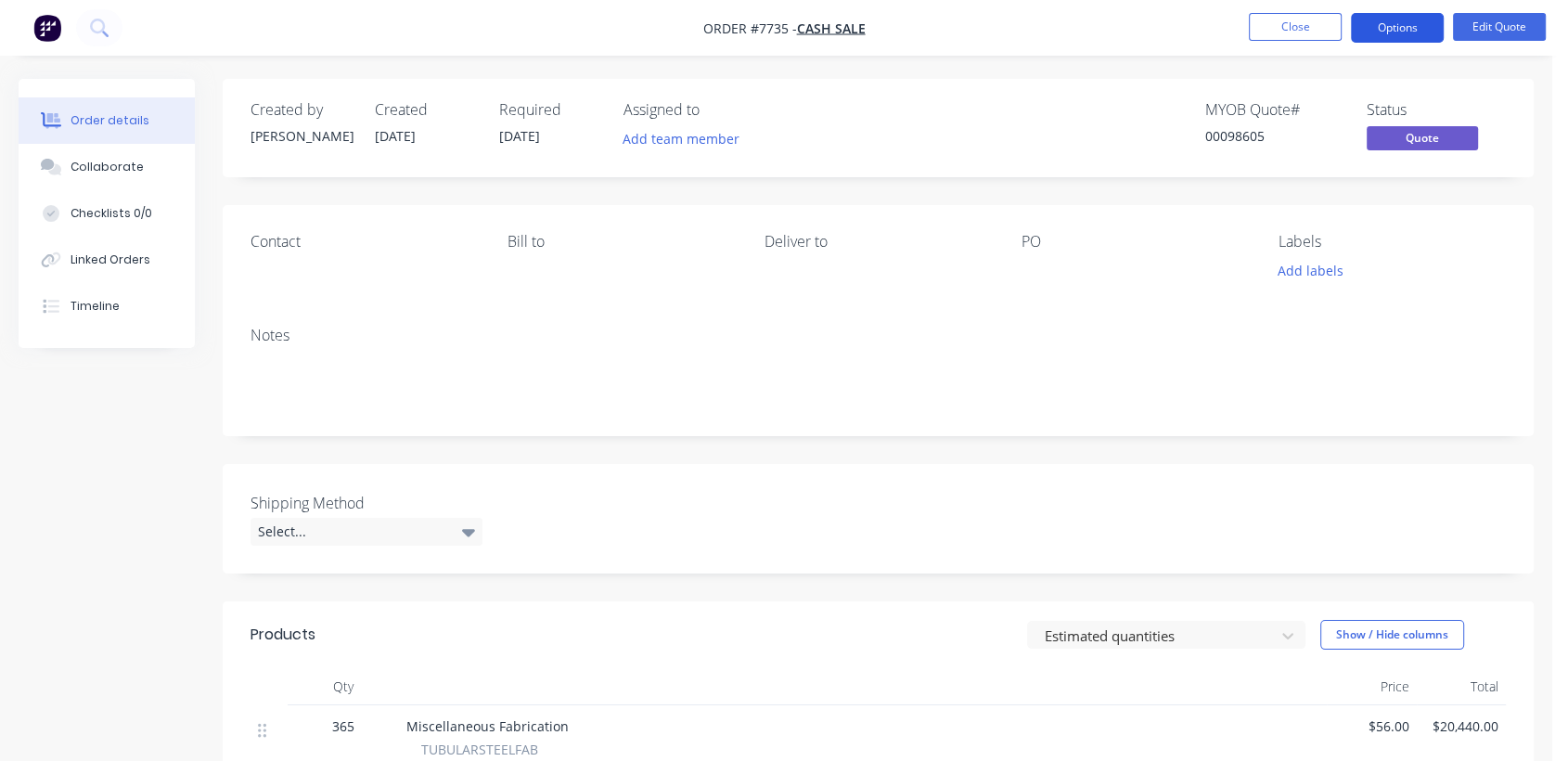
drag, startPoint x: 1396, startPoint y: 34, endPoint x: 1385, endPoint y: 39, distance: 12.1
click at [1396, 34] on button "Options" at bounding box center [1397, 28] width 92 height 30
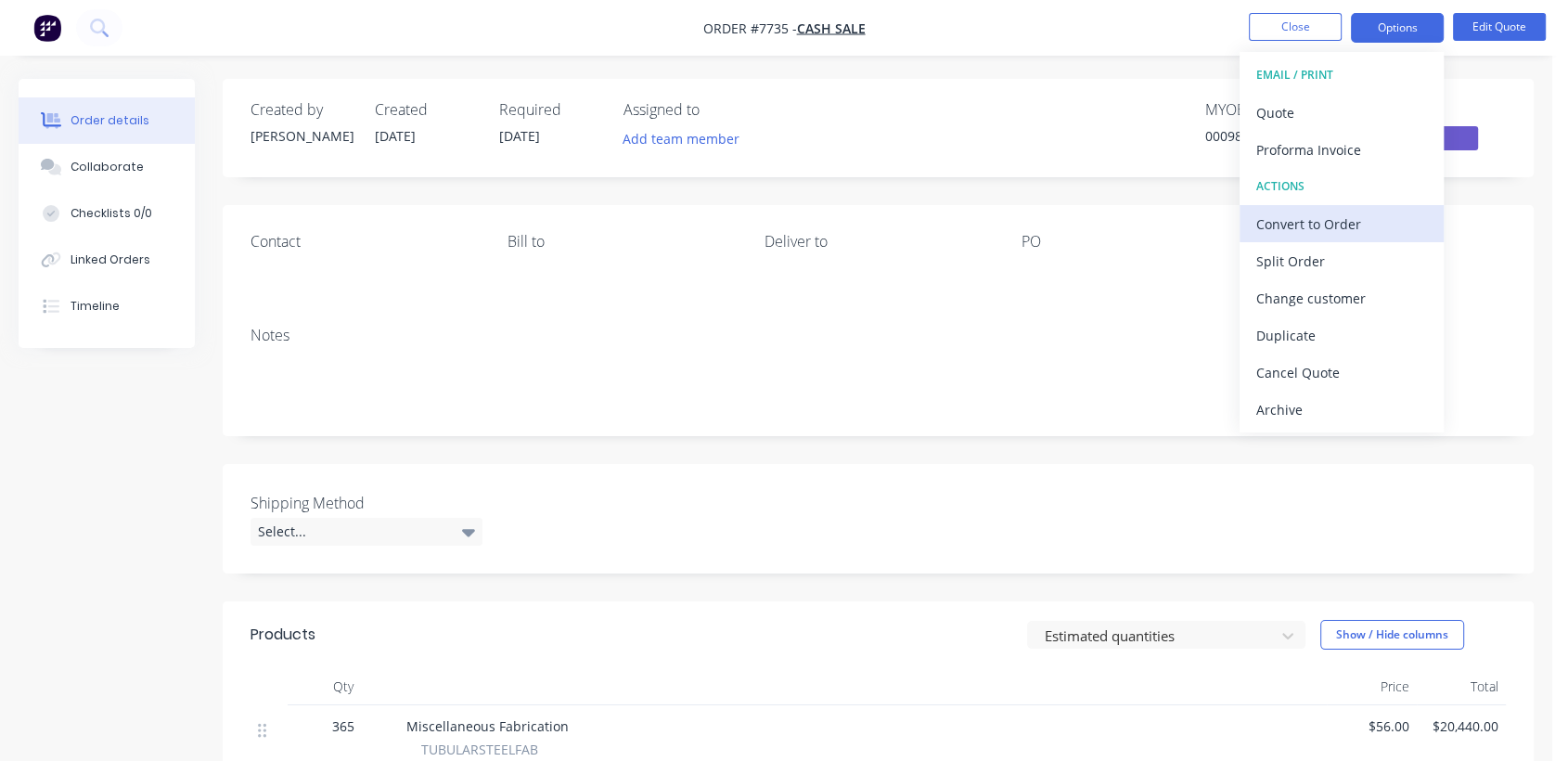
click at [1322, 218] on div "Convert to Order" at bounding box center [1341, 224] width 171 height 27
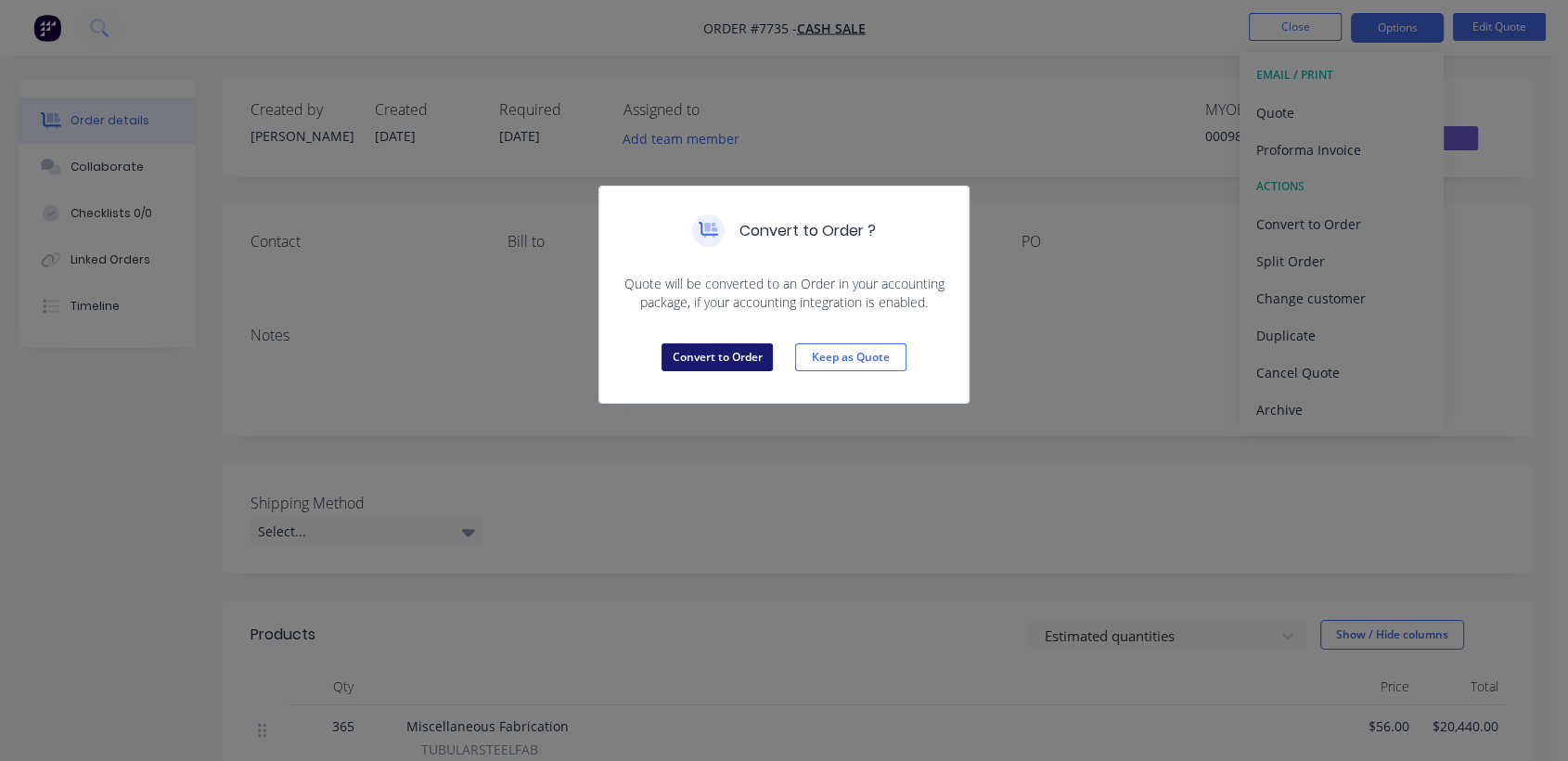
click at [716, 344] on button "Convert to Order" at bounding box center [717, 356] width 111 height 28
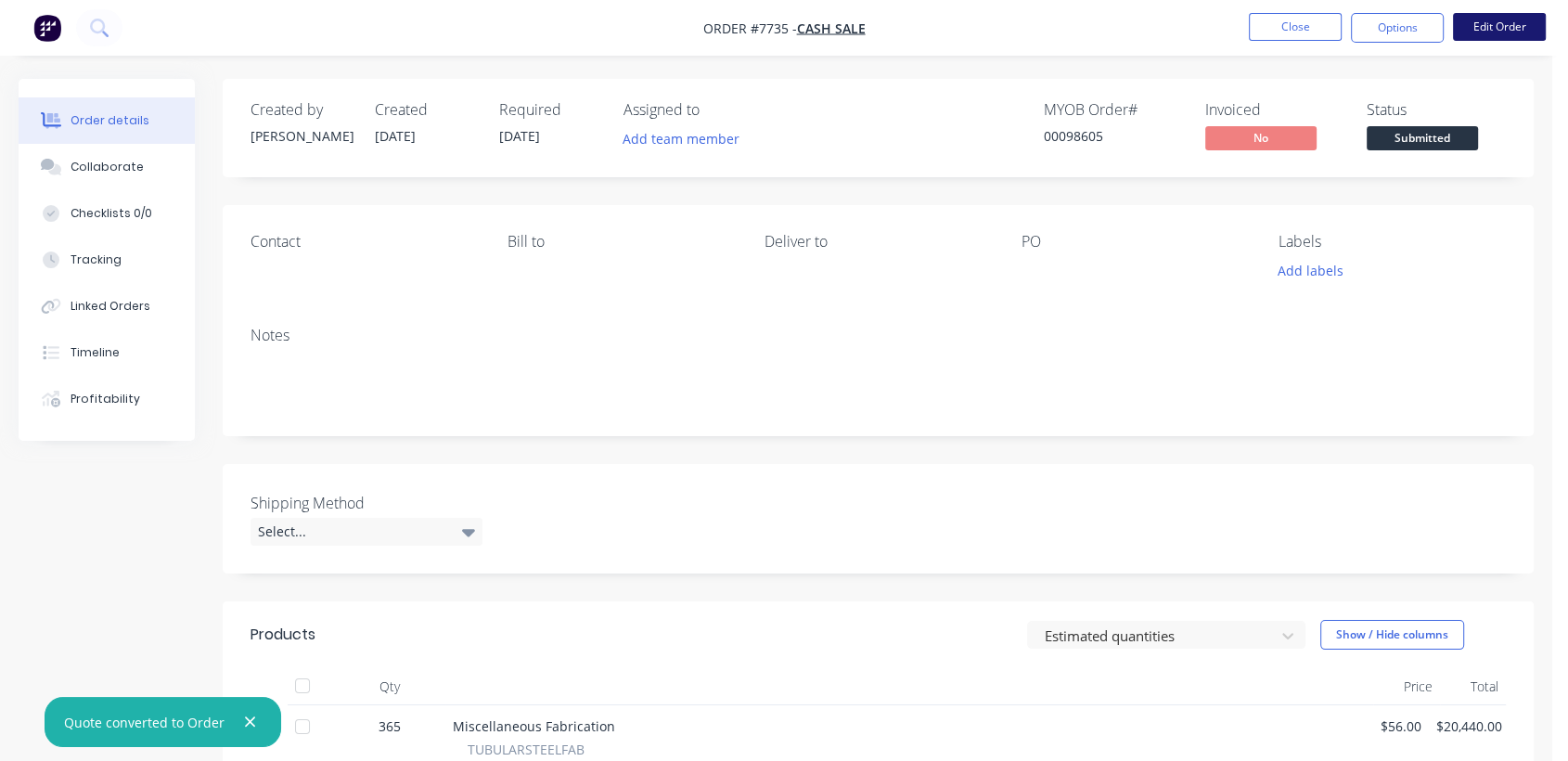
click at [1472, 22] on button "Edit Order" at bounding box center [1499, 27] width 92 height 28
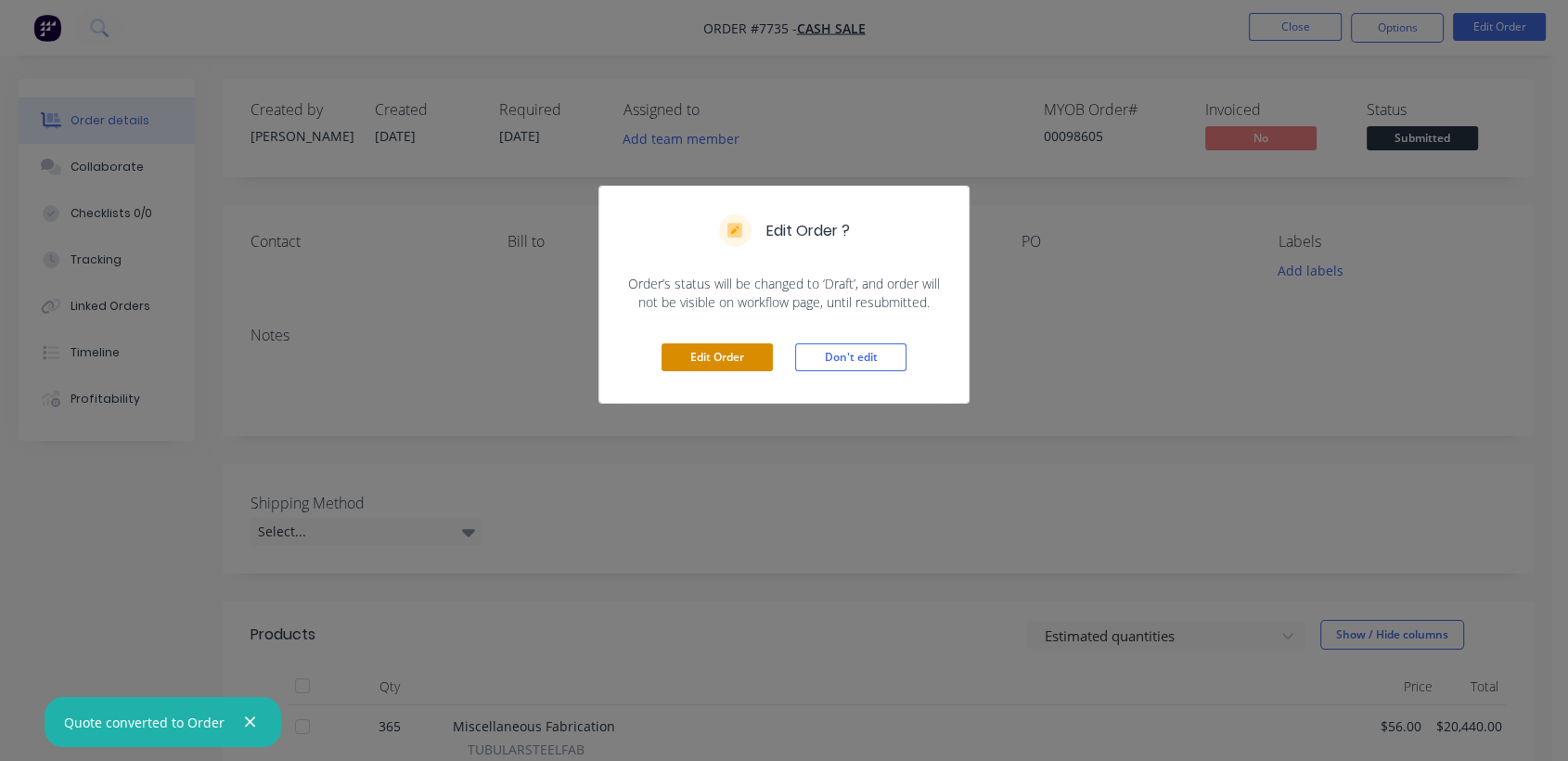
click at [702, 355] on button "Edit Order" at bounding box center [717, 356] width 111 height 28
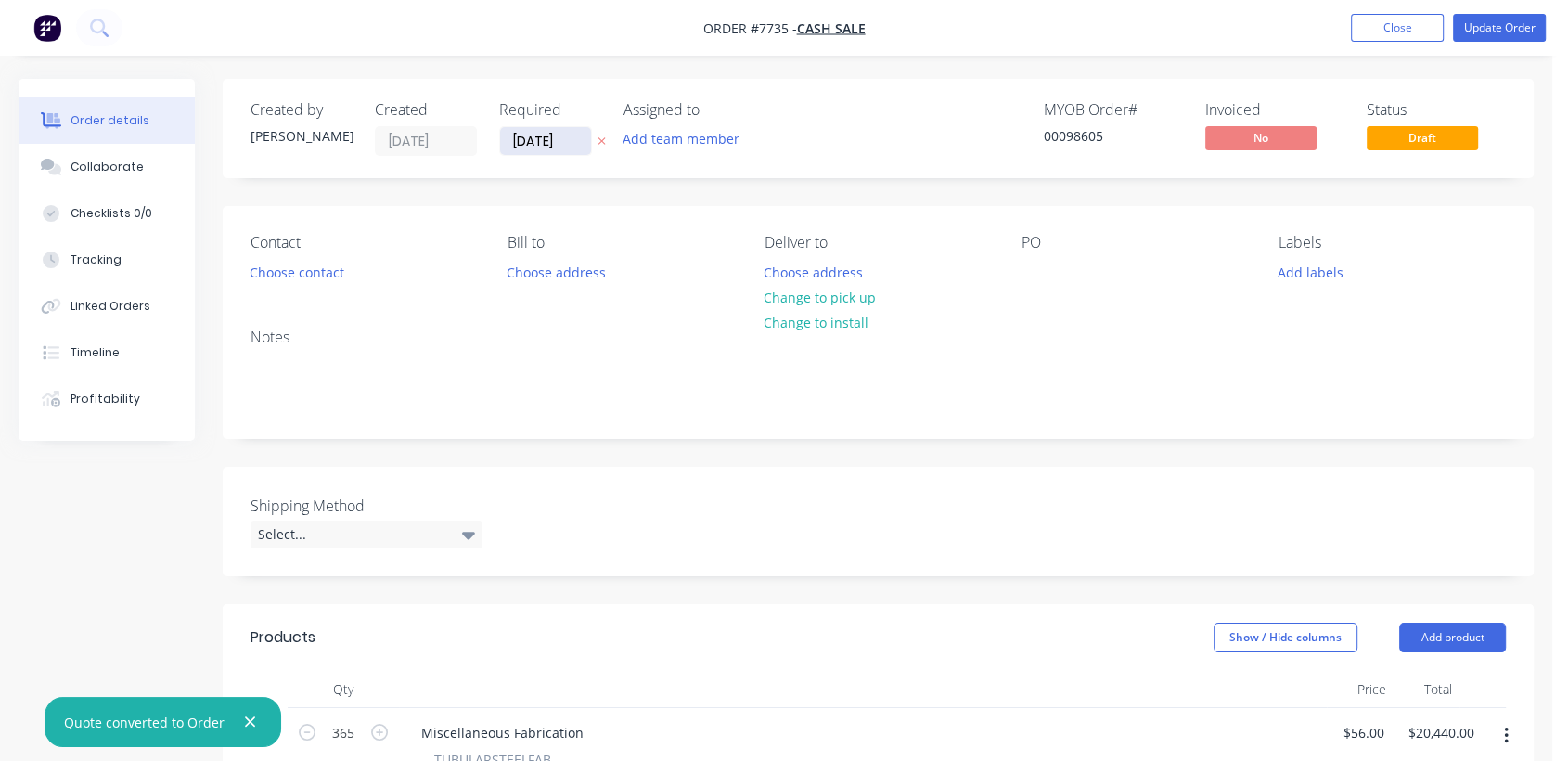
click at [564, 140] on input "[DATE]" at bounding box center [545, 140] width 90 height 28
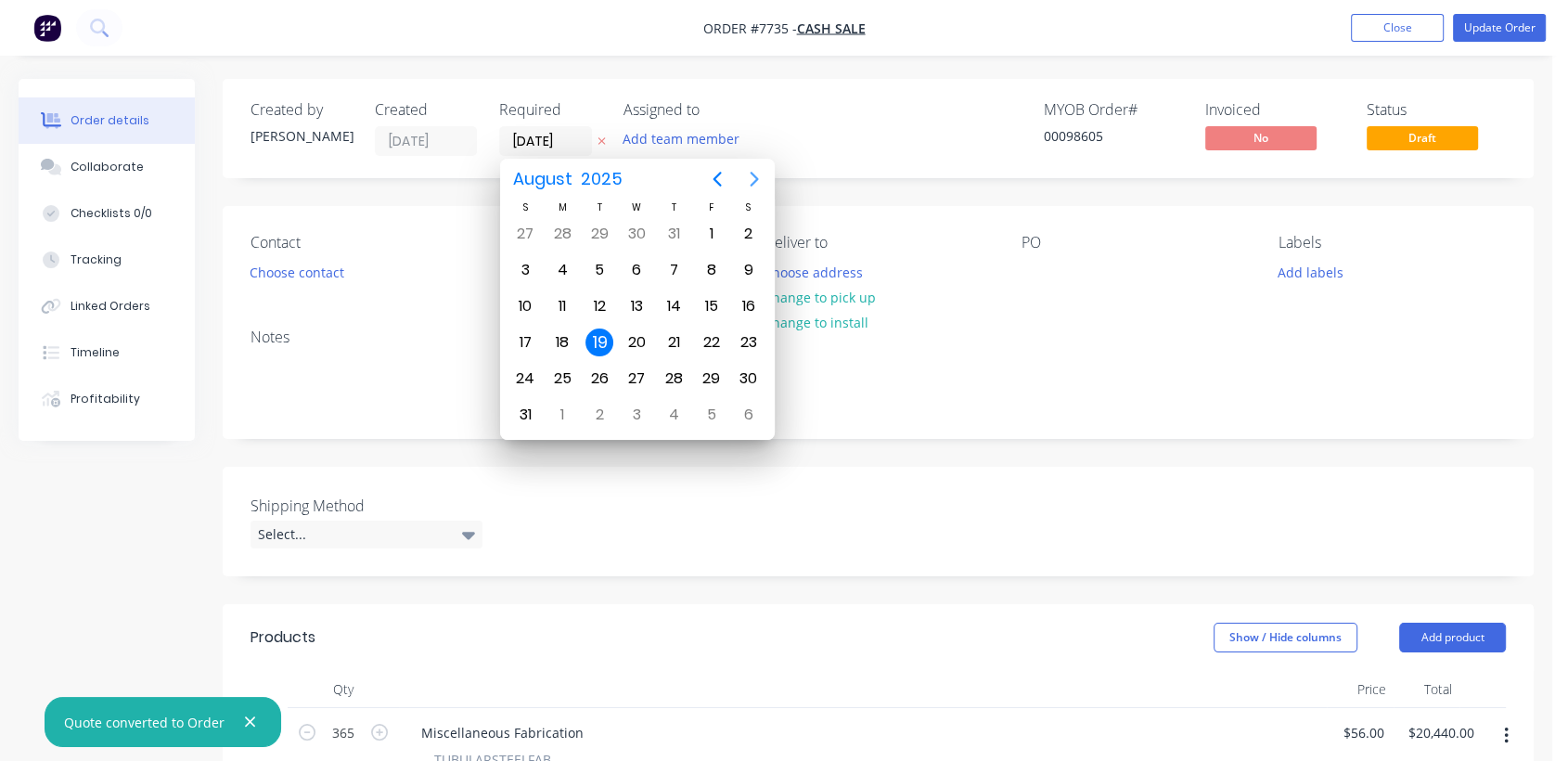
click at [750, 181] on icon "Next page" at bounding box center [754, 178] width 22 height 22
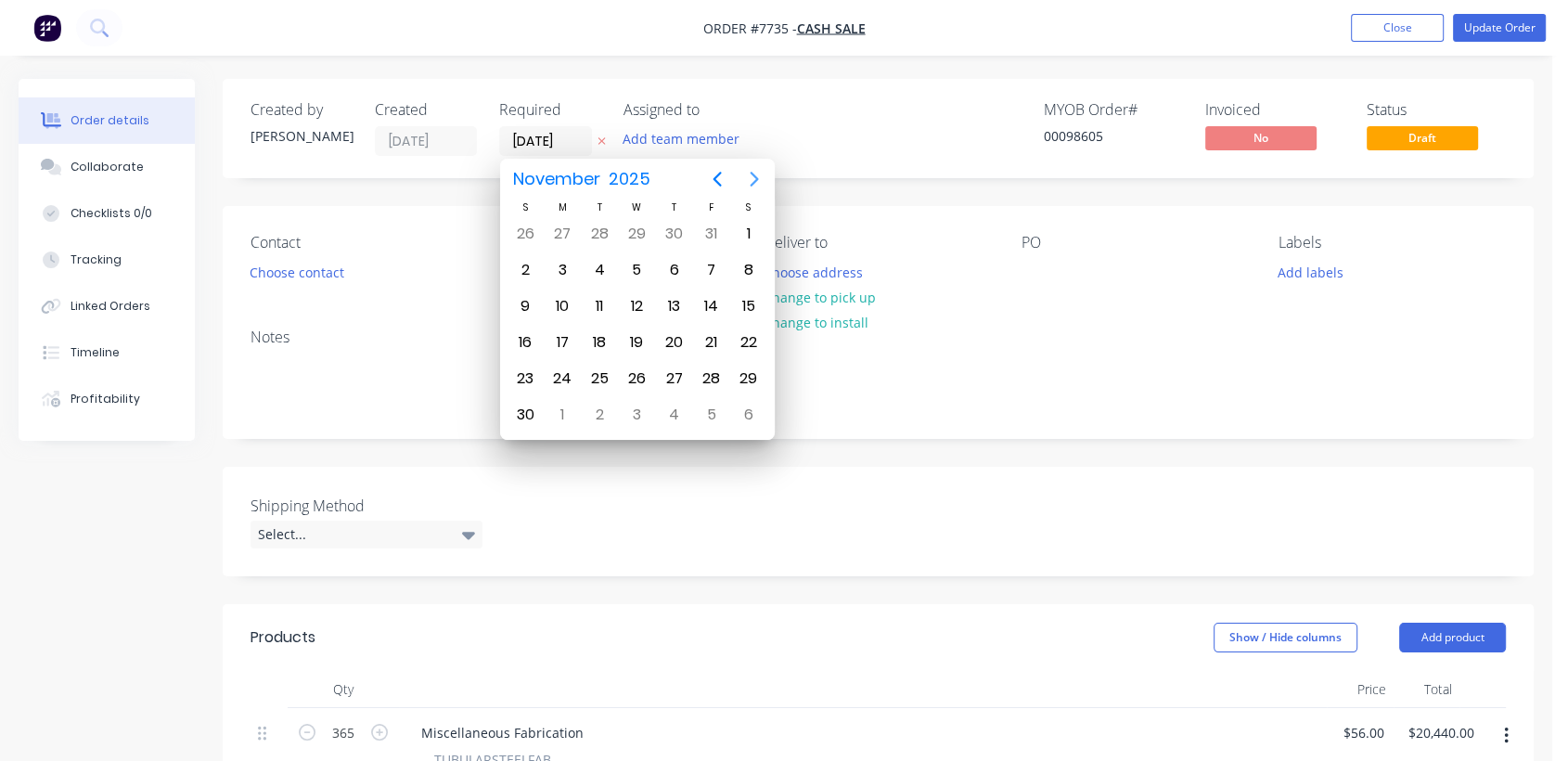
click at [750, 181] on icon "Next page" at bounding box center [754, 178] width 22 height 22
click at [627, 370] on div "31" at bounding box center [636, 378] width 28 height 28
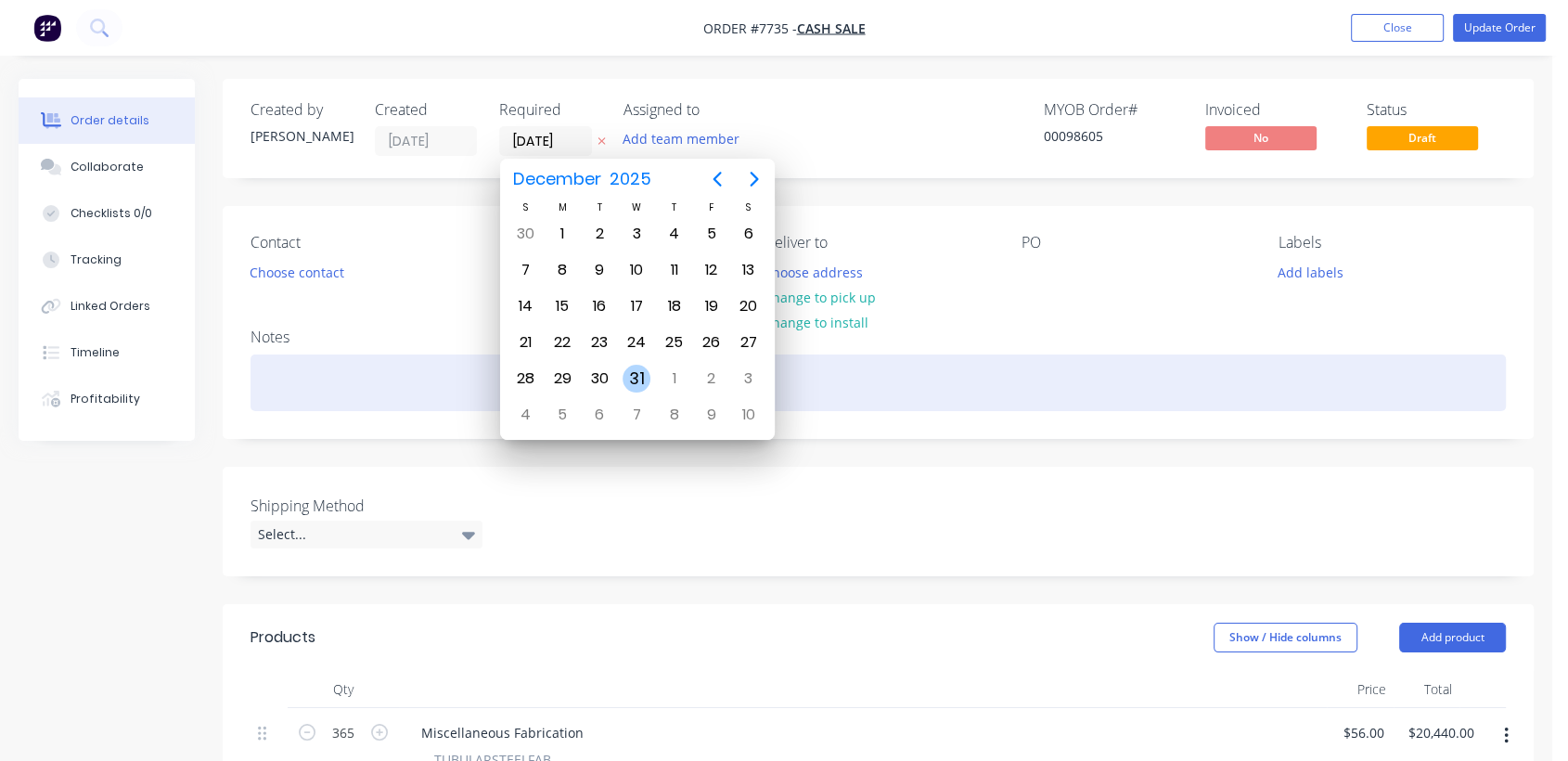
type input "[DATE]"
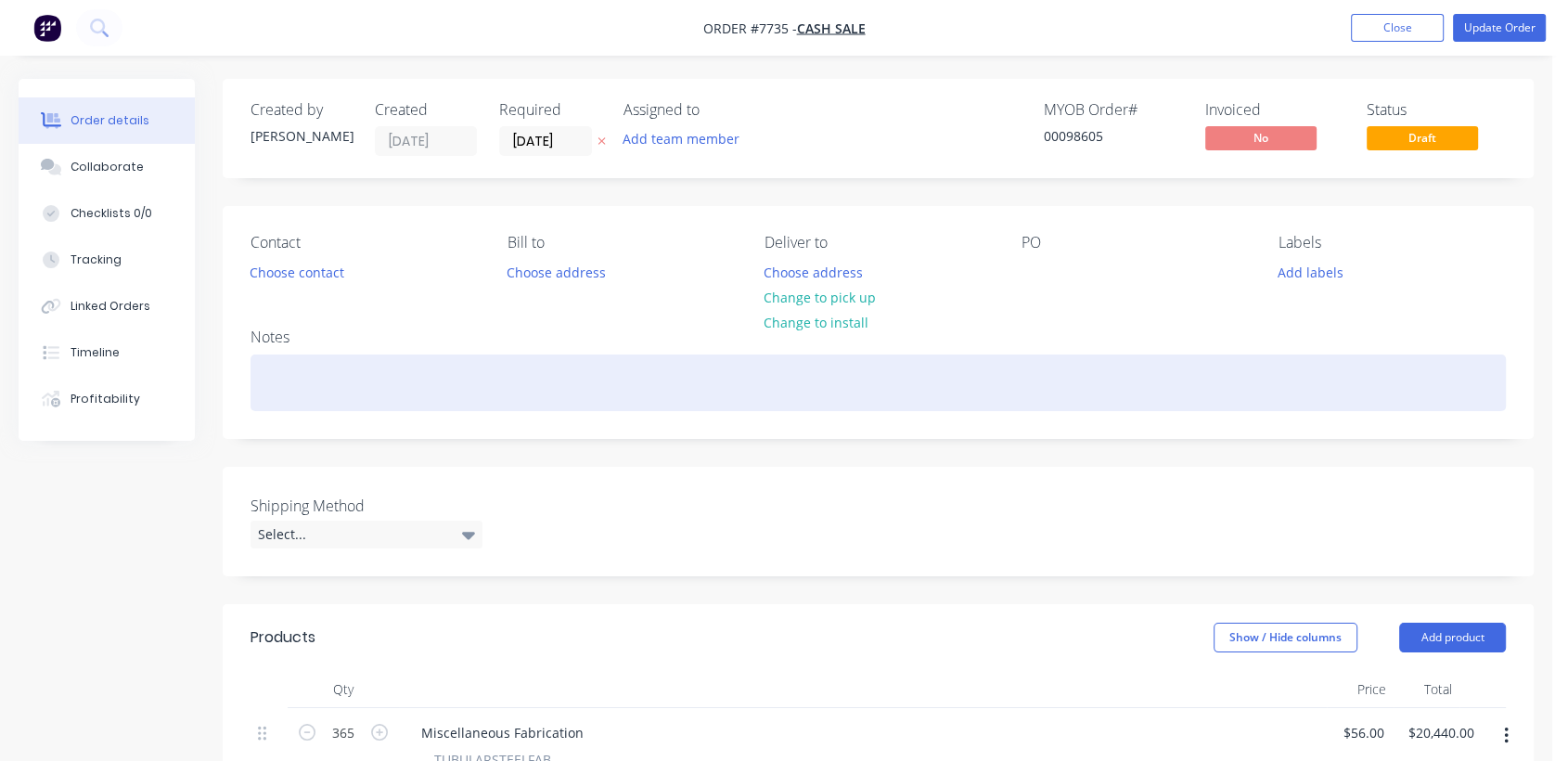
click at [336, 369] on div at bounding box center [878, 382] width 1256 height 56
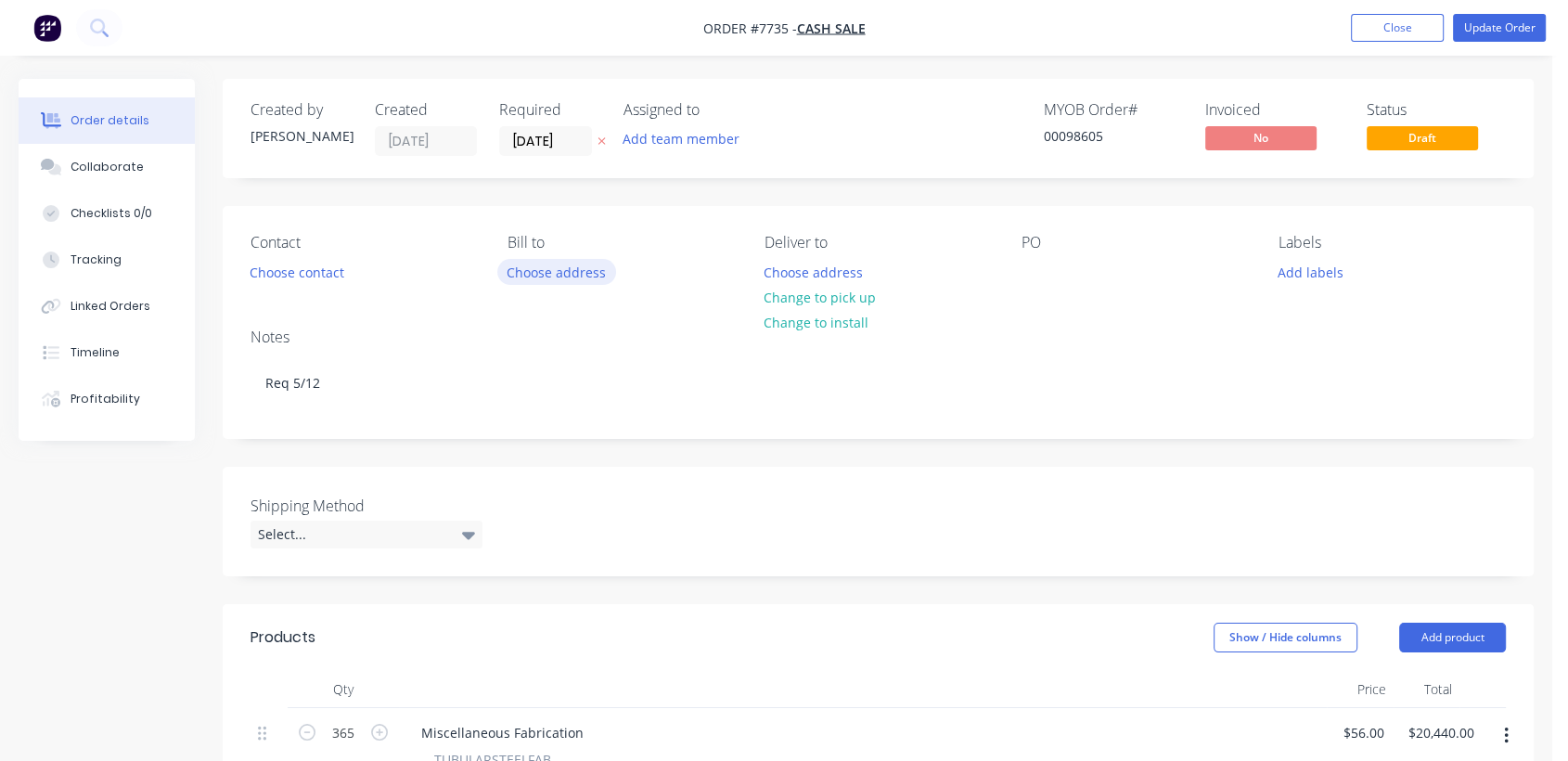
click at [570, 269] on button "Choose address" at bounding box center [556, 271] width 119 height 25
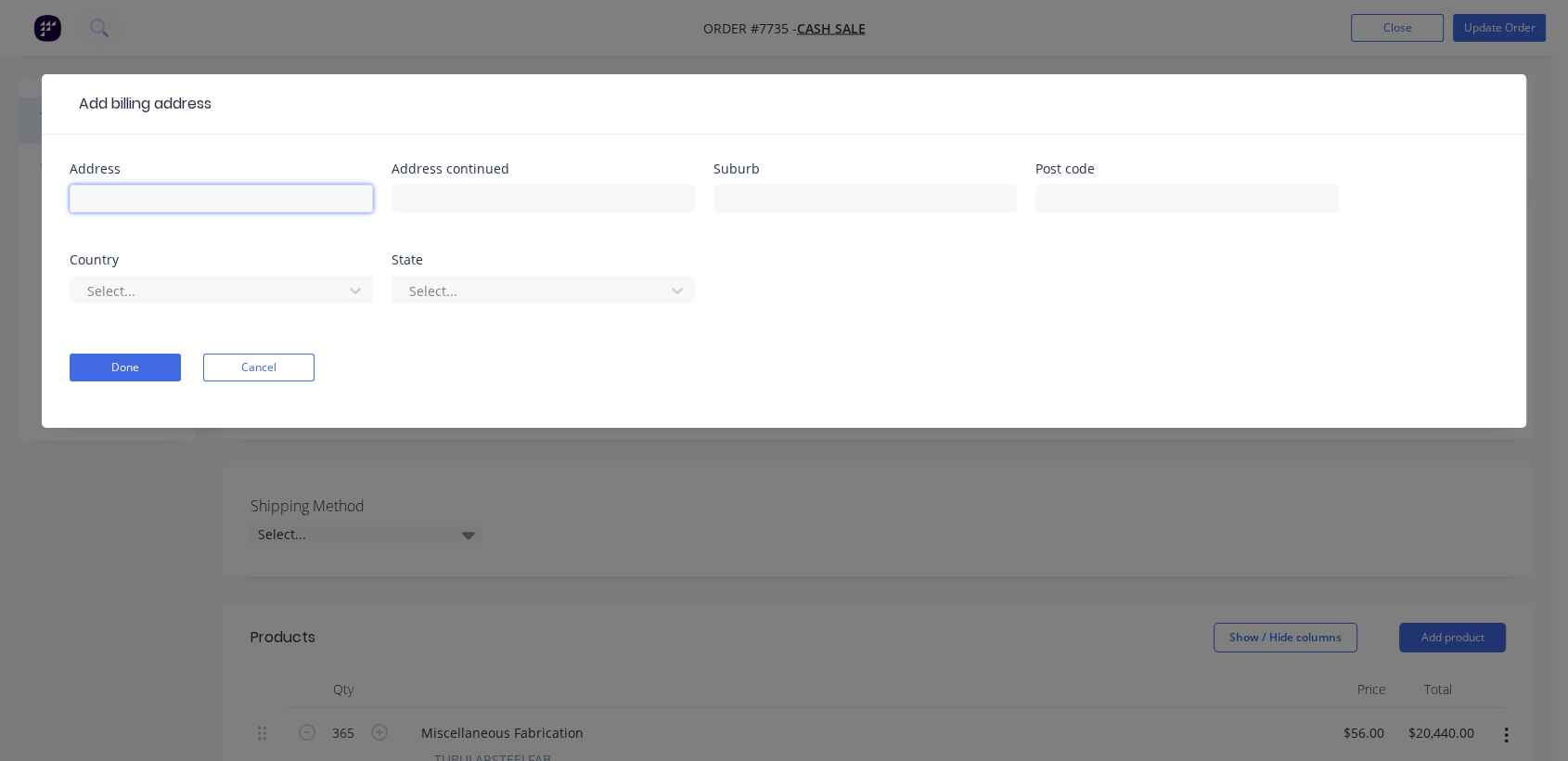
click at [186, 195] on input "text" at bounding box center [221, 198] width 304 height 28
type input "Defy Design"
click at [156, 360] on button "Done" at bounding box center [125, 367] width 111 height 28
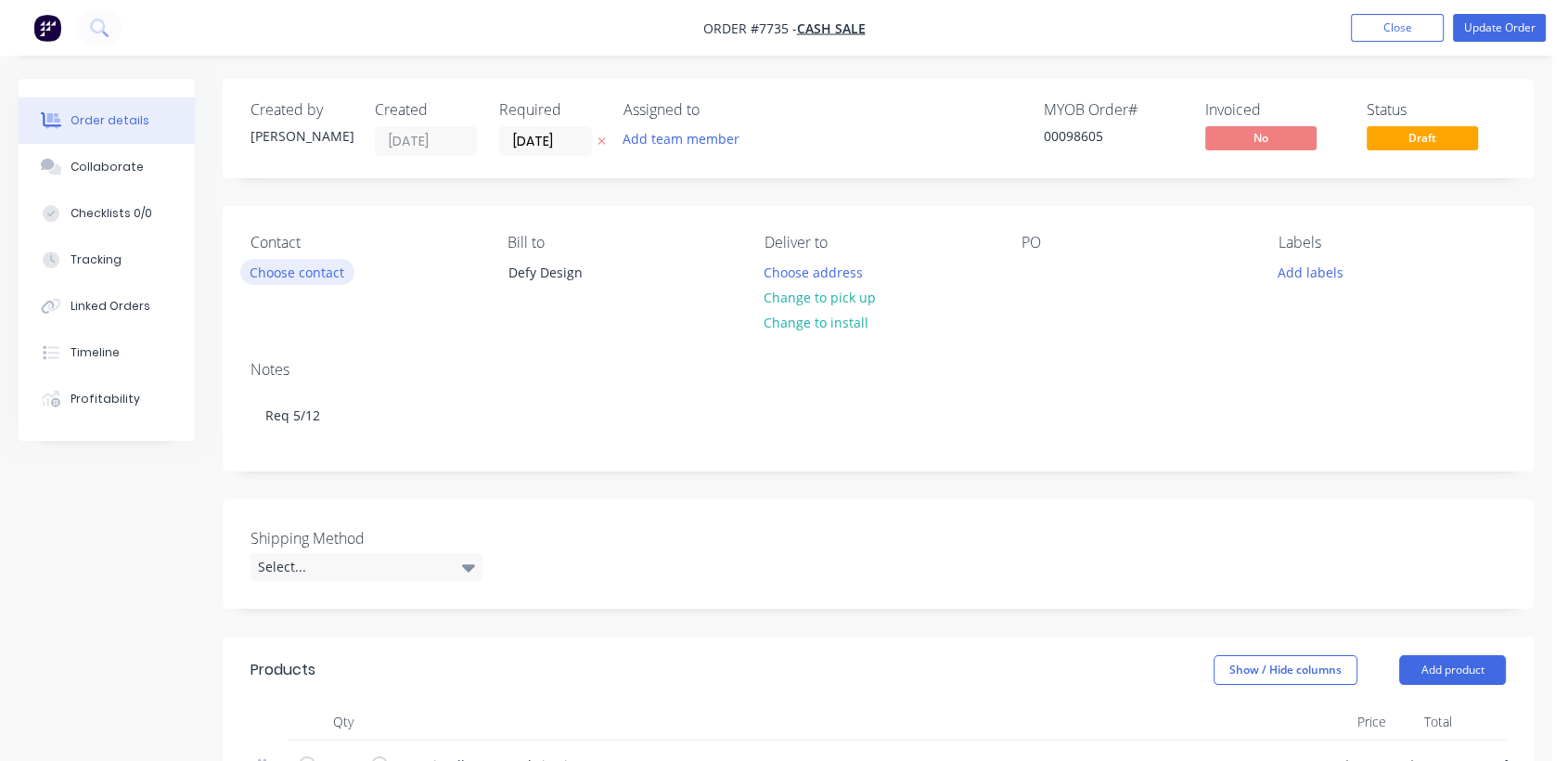
click at [314, 265] on button "Choose contact" at bounding box center [297, 271] width 114 height 25
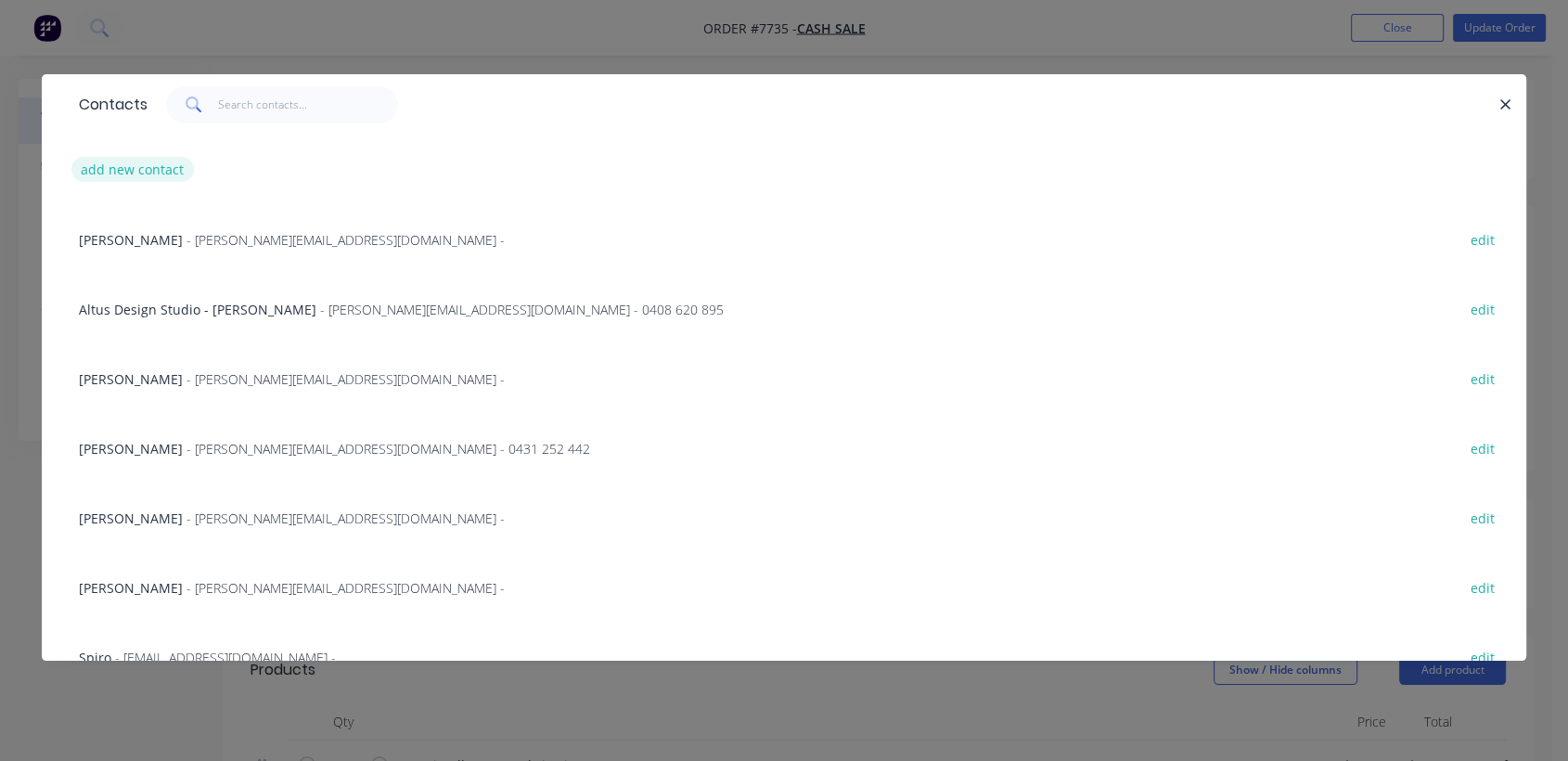
click at [170, 170] on button "add new contact" at bounding box center [132, 170] width 123 height 25
select select "AU"
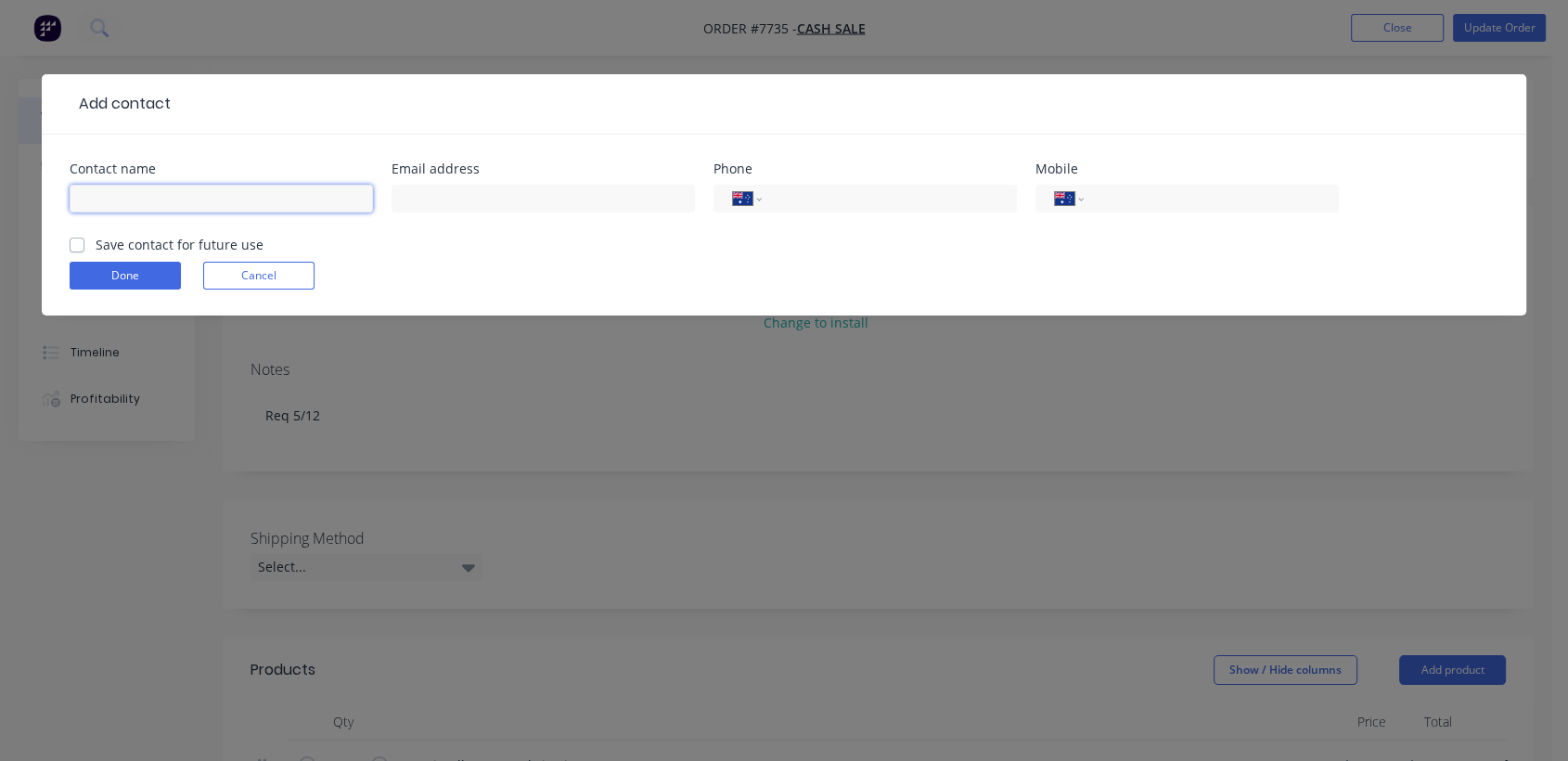
click at [237, 192] on input "text" at bounding box center [221, 198] width 304 height 28
type input "[PERSON_NAME]"
click at [445, 200] on input "text" at bounding box center [543, 198] width 304 height 28
type input "[EMAIL_ADDRESS][DOMAIN_NAME]"
click at [151, 273] on button "Done" at bounding box center [125, 275] width 111 height 28
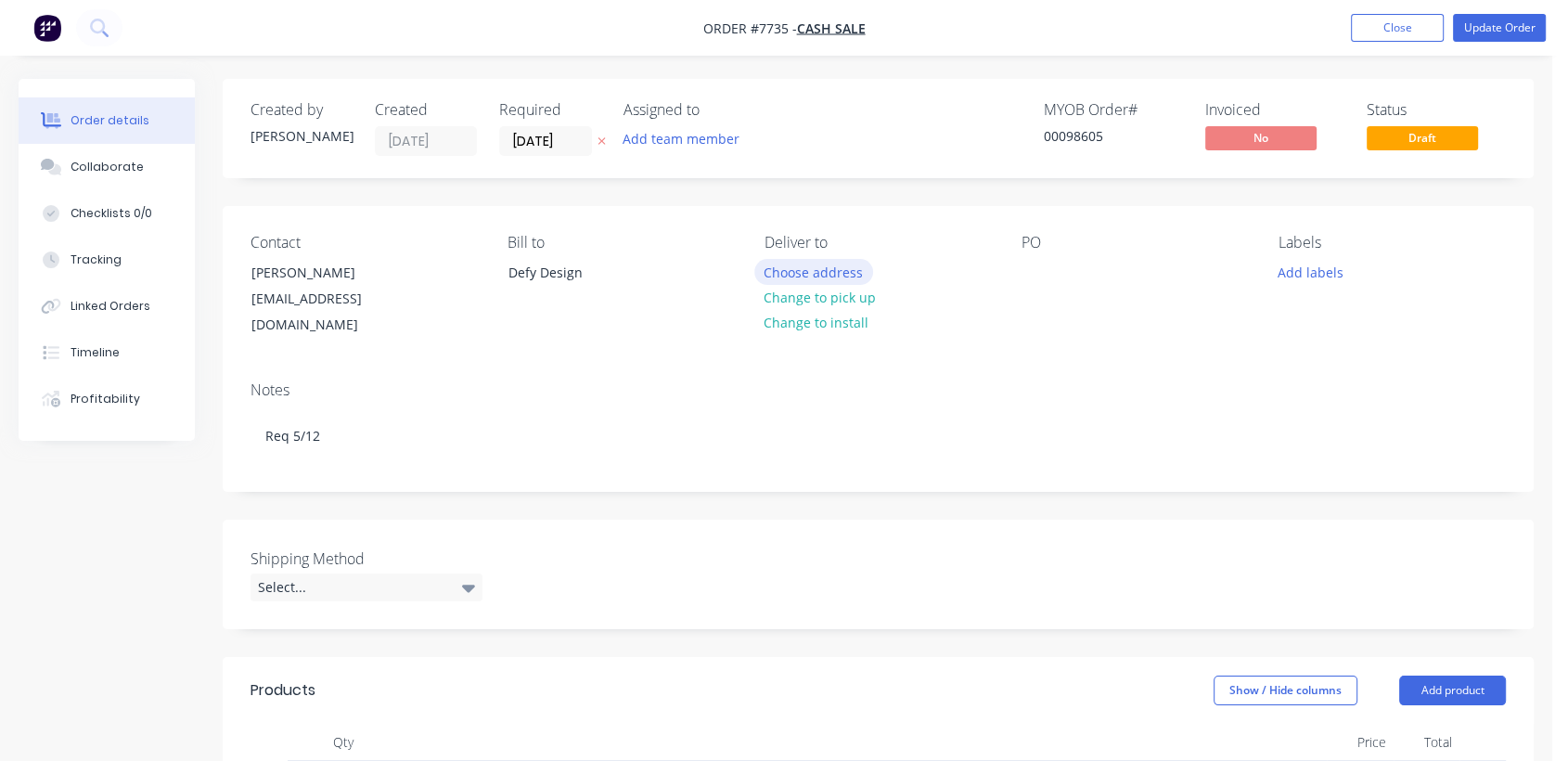
click at [829, 270] on button "Choose address" at bounding box center [814, 271] width 119 height 25
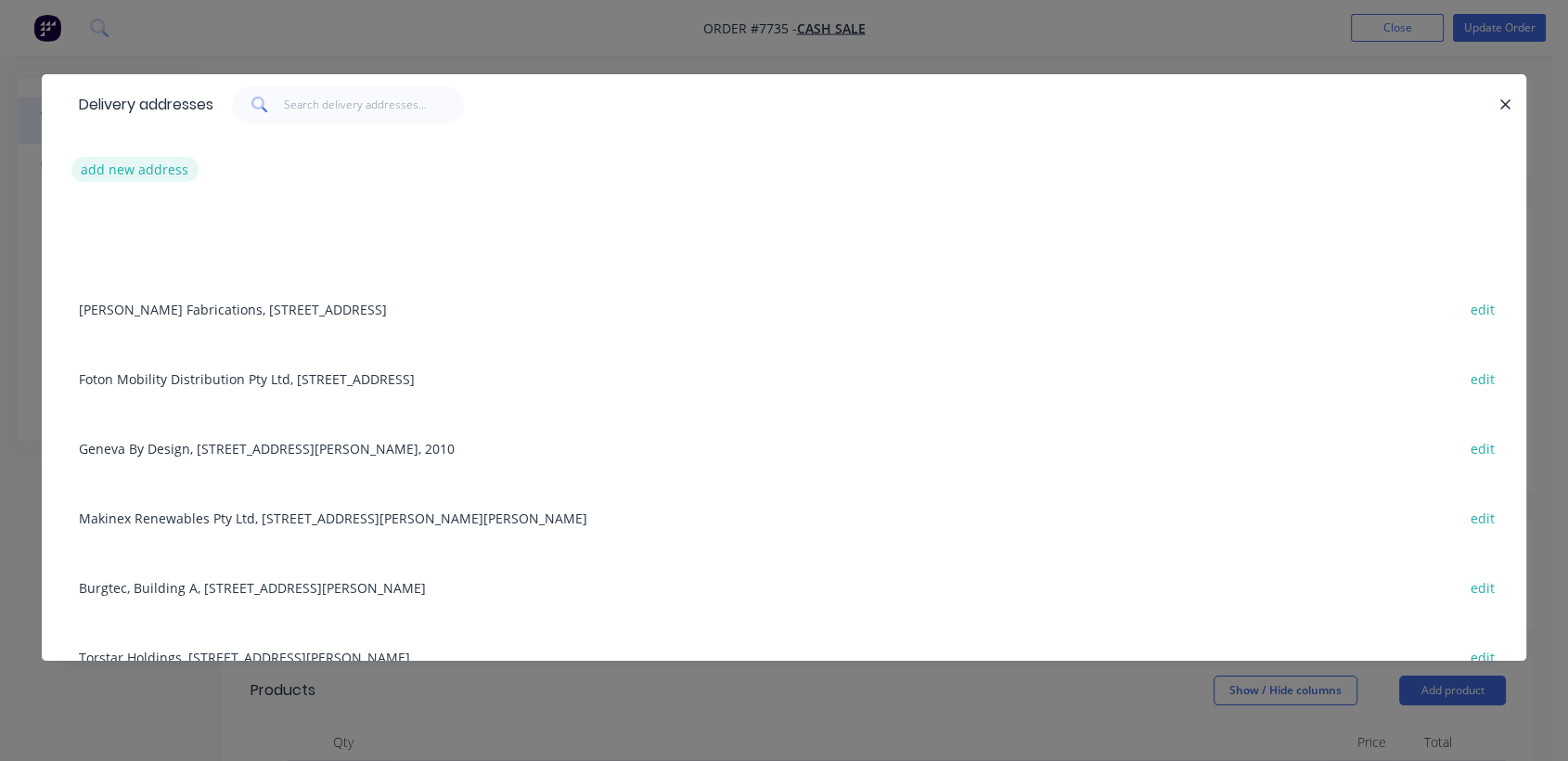
click at [151, 169] on button "add new address" at bounding box center [134, 170] width 127 height 25
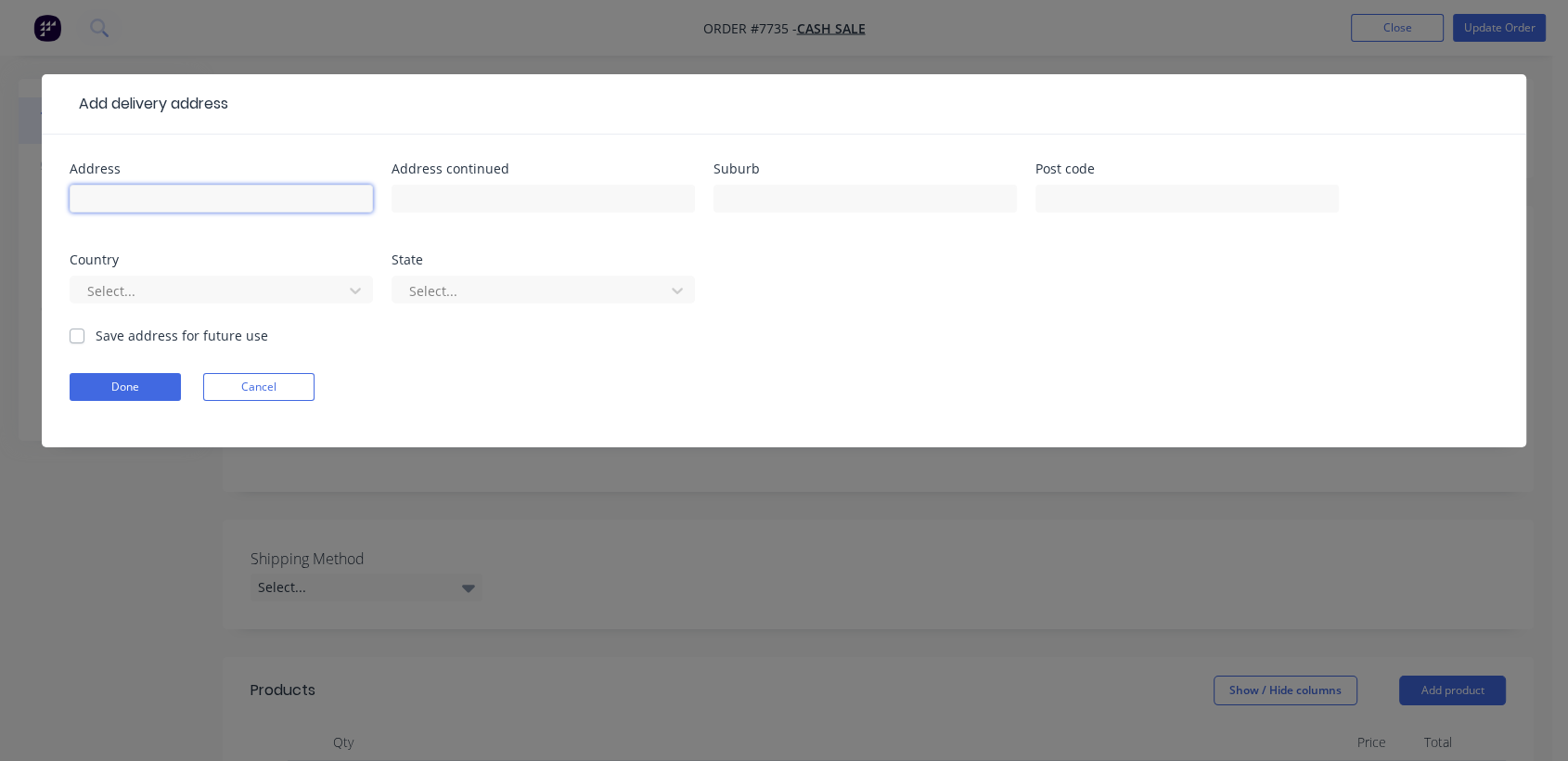
click at [179, 194] on input "text" at bounding box center [221, 198] width 304 height 28
type input "Defy Design"
click at [425, 207] on input "text" at bounding box center [543, 198] width 304 height 28
type input "[STREET_ADDRESS][PERSON_NAME]"
click at [754, 202] on input "text" at bounding box center [865, 198] width 304 height 28
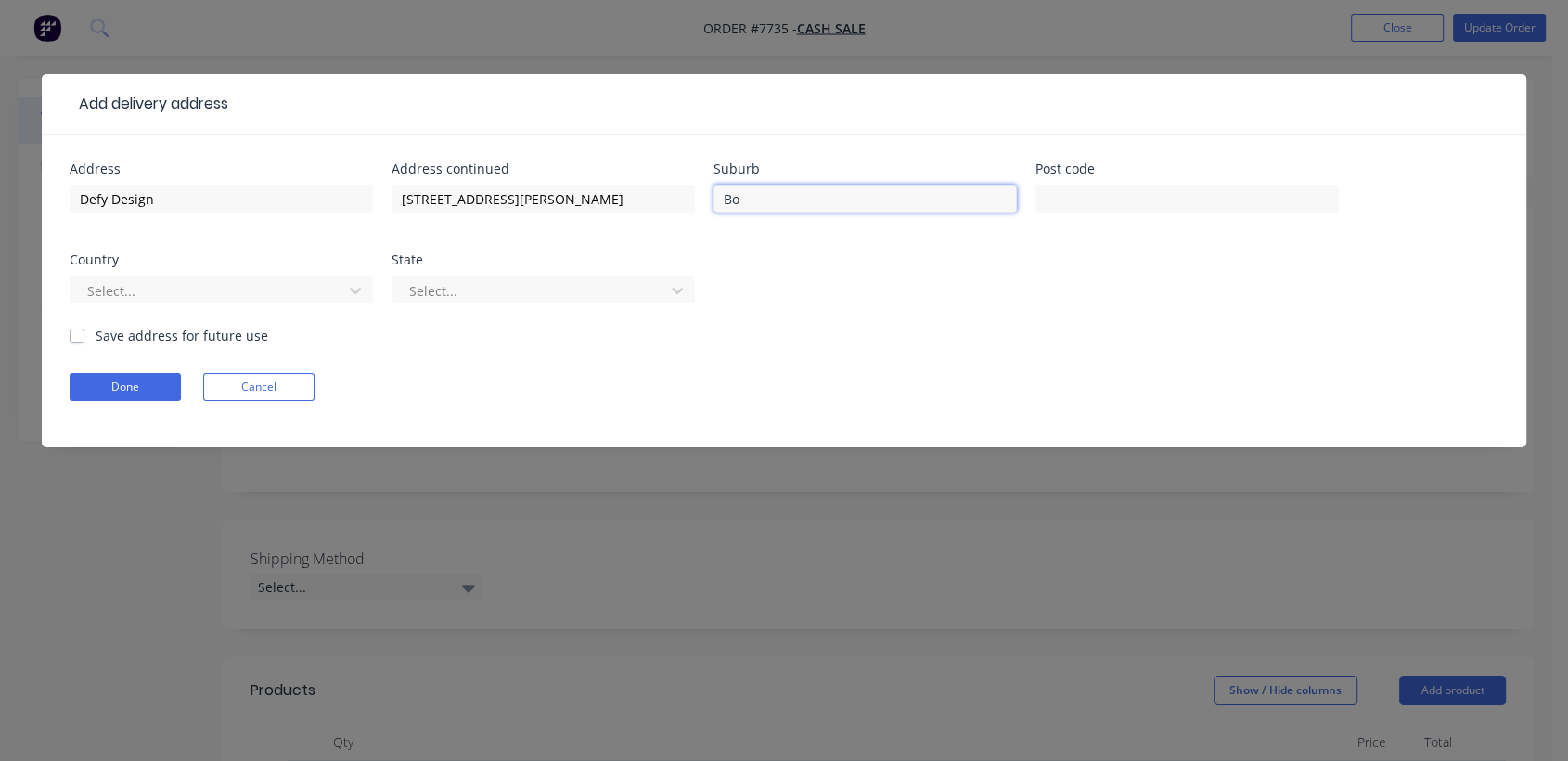
type input "Botany"
drag, startPoint x: 113, startPoint y: 385, endPoint x: 220, endPoint y: 372, distance: 107.8
click at [114, 385] on button "Done" at bounding box center [125, 387] width 111 height 28
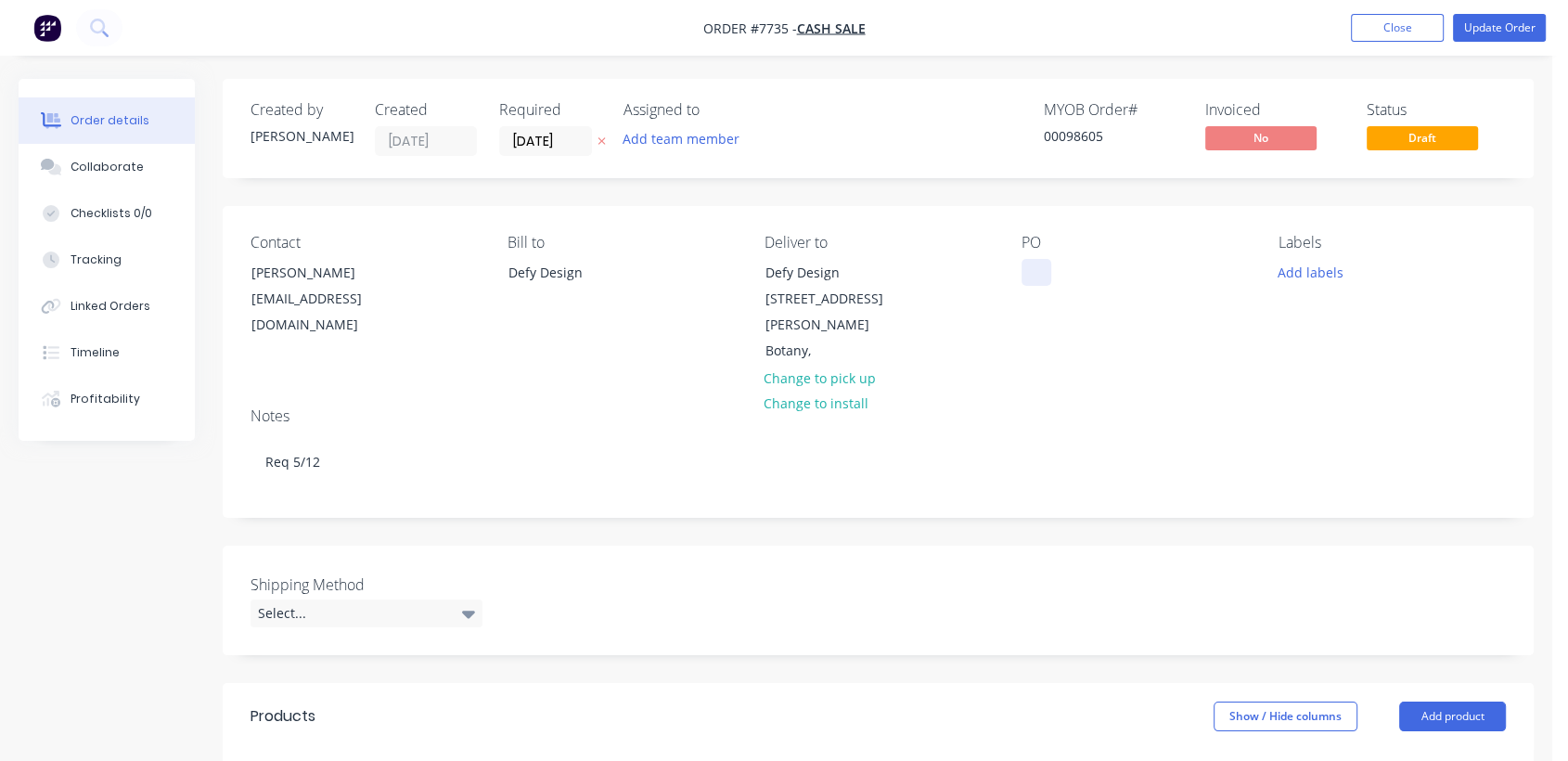
click at [1034, 264] on div at bounding box center [1036, 272] width 30 height 27
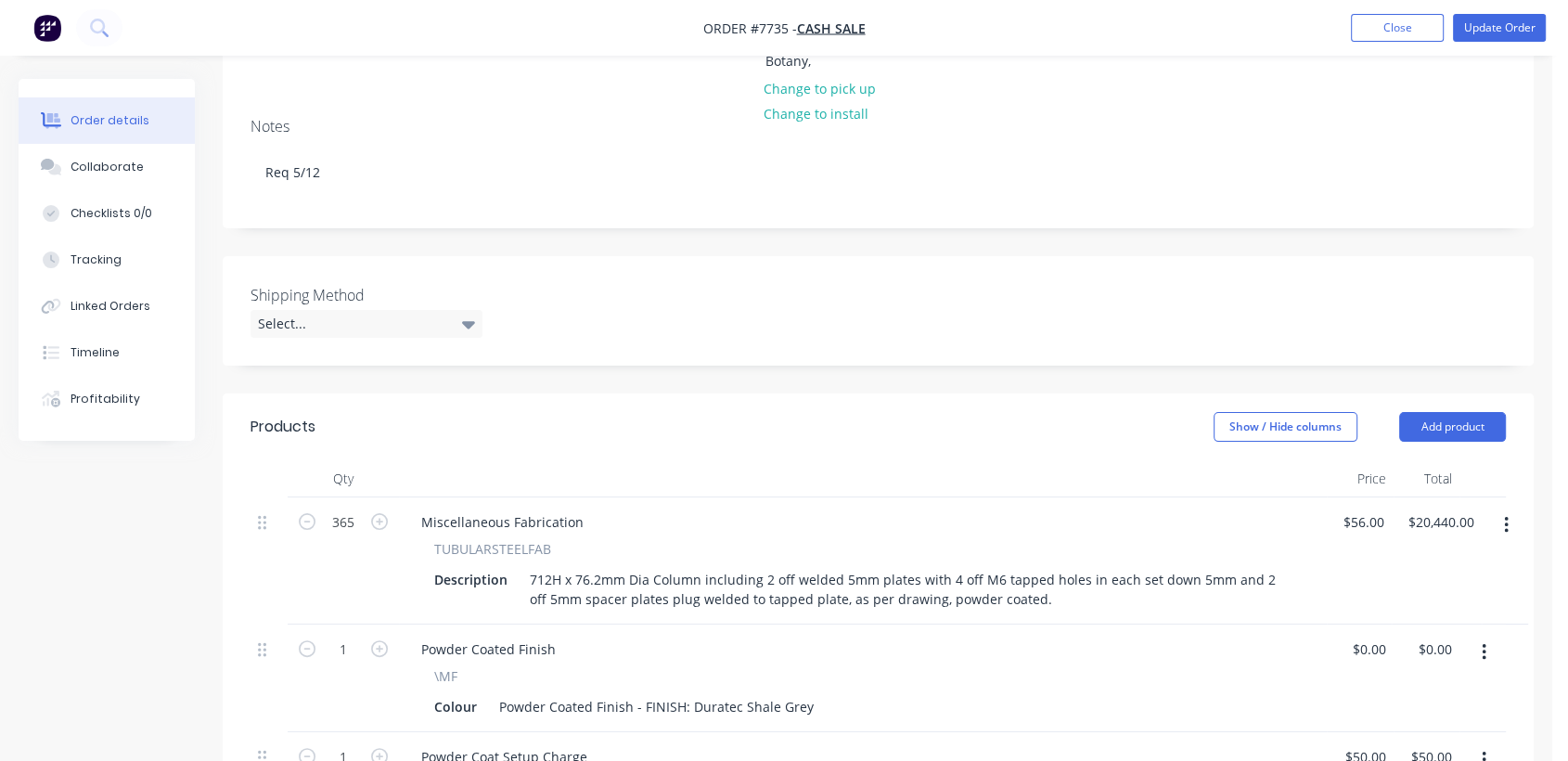
scroll to position [309, 0]
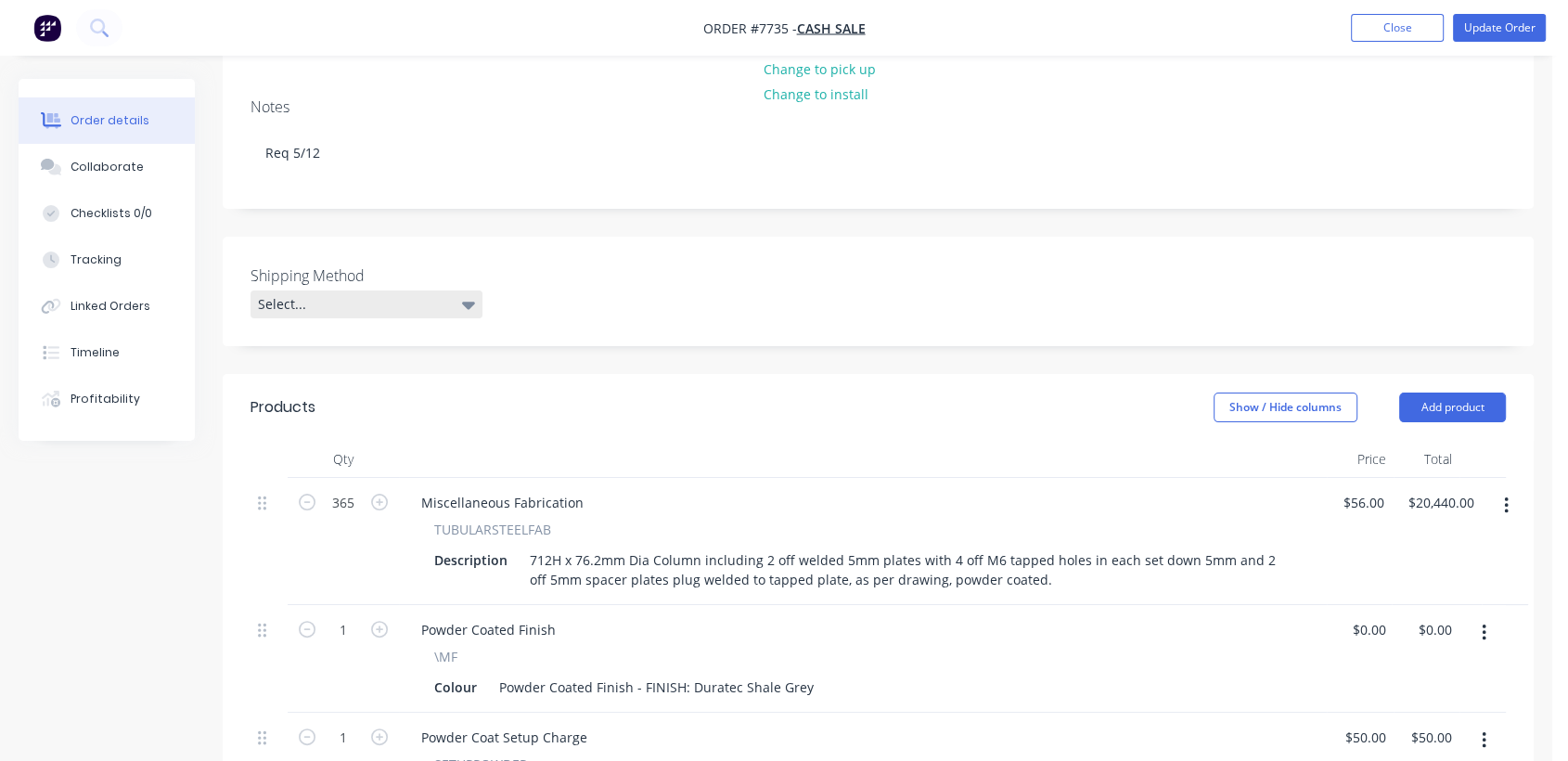
click at [347, 290] on div "Select..." at bounding box center [367, 304] width 232 height 28
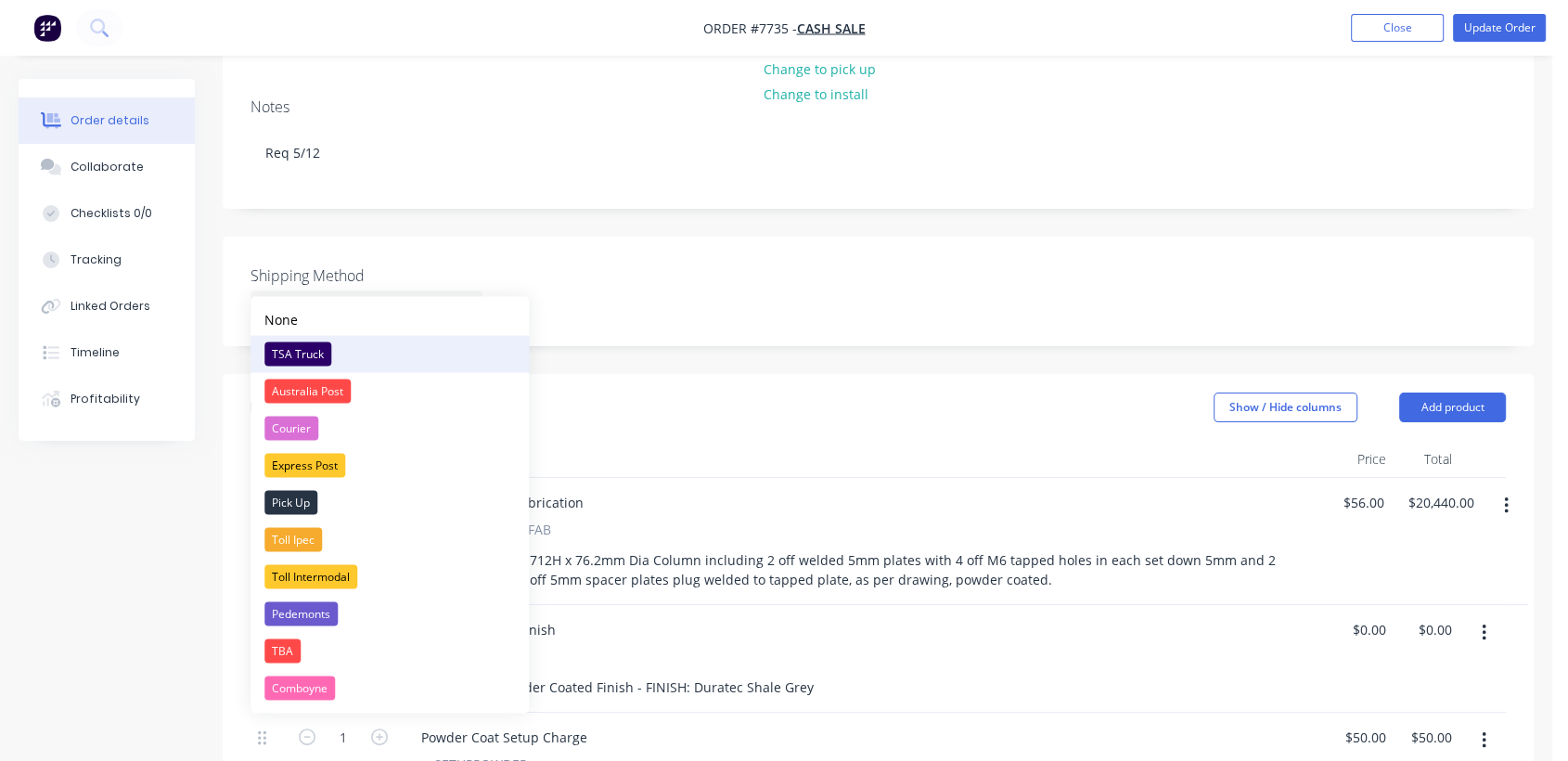
click at [302, 348] on div "TSA Truck" at bounding box center [298, 352] width 67 height 24
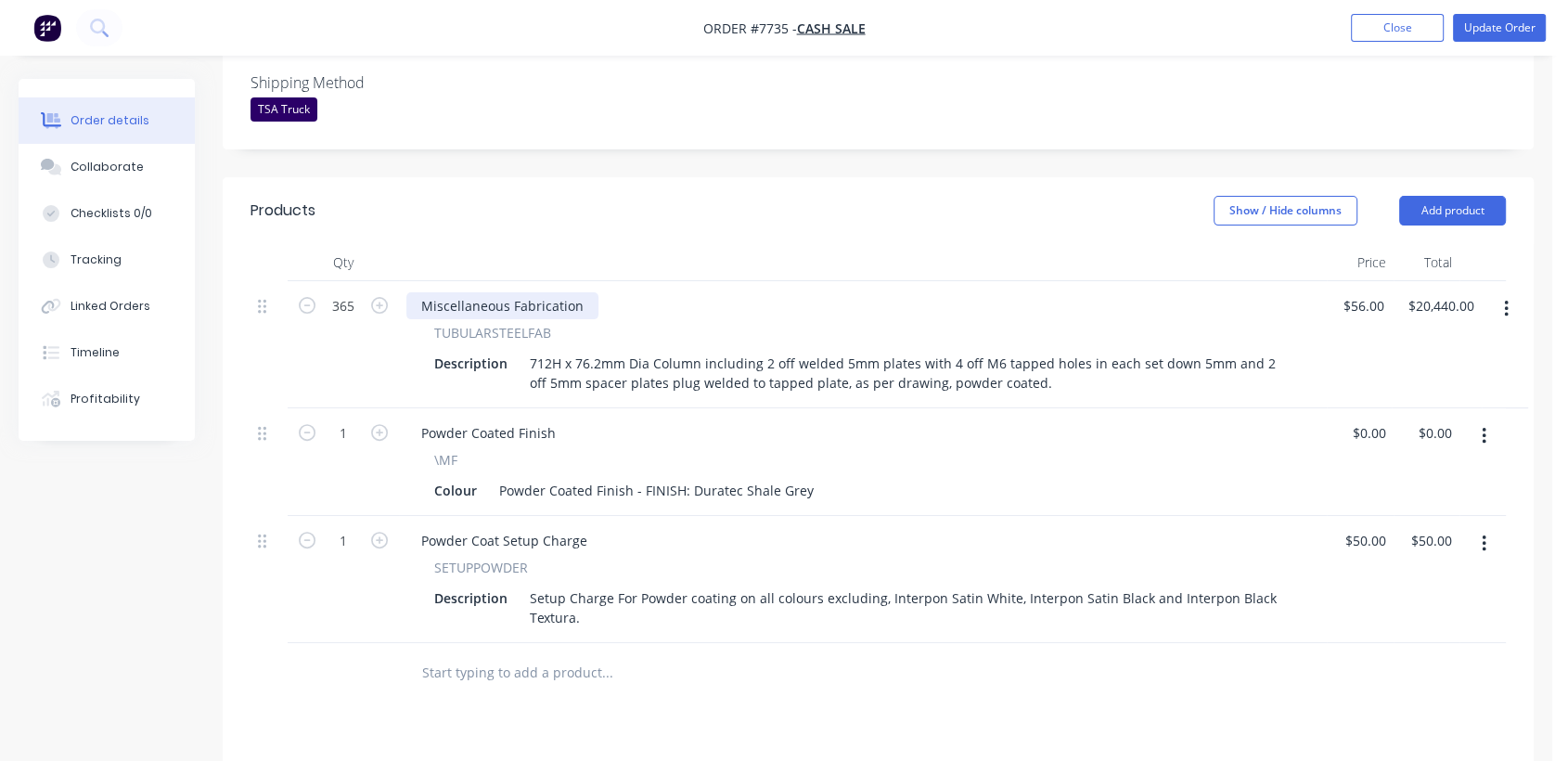
scroll to position [515, 0]
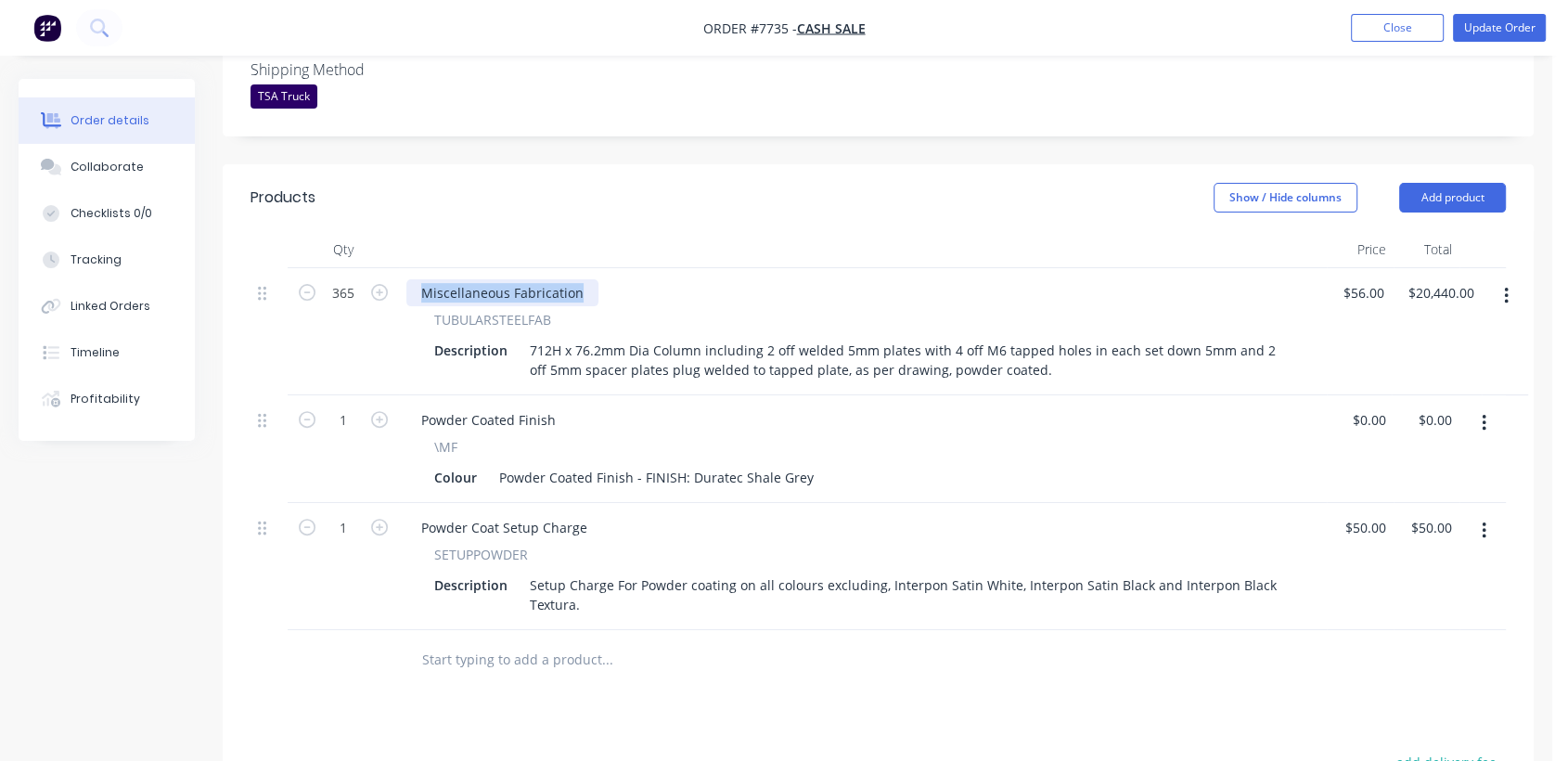
drag, startPoint x: 590, startPoint y: 268, endPoint x: 409, endPoint y: 257, distance: 181.3
click at [409, 279] on div "Miscellaneous Fabrication" at bounding box center [503, 292] width 192 height 27
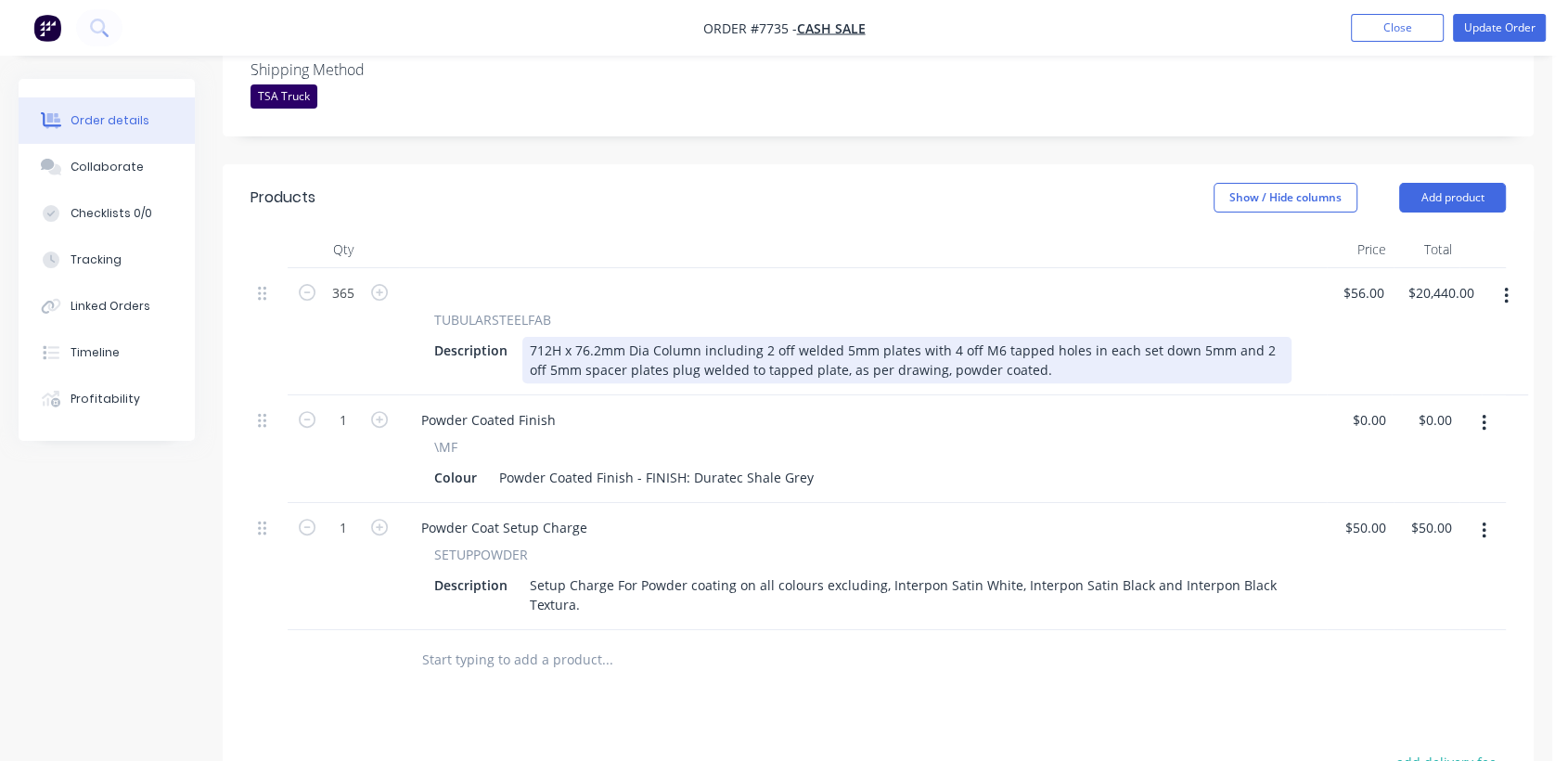
click at [534, 341] on div "712H x 76.2mm Dia Column including 2 off welded 5mm plates with 4 off M6 tapped…" at bounding box center [907, 360] width 770 height 47
click at [537, 344] on div "712H x 76.2mm Dia Column including 2 off welded 5mm plates with 4 off M6 tapped…" at bounding box center [907, 360] width 770 height 47
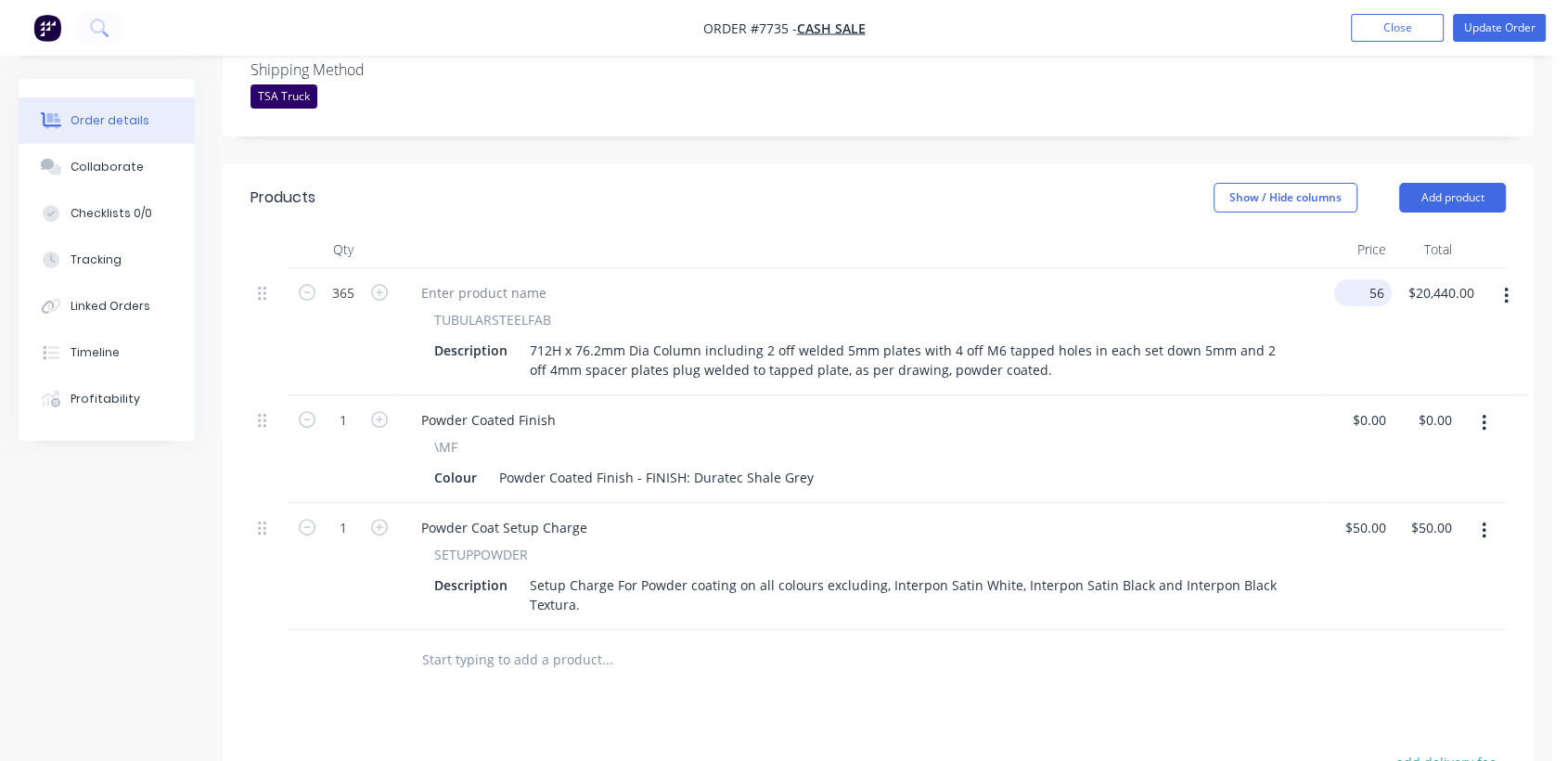
click at [1373, 269] on div "365 TUBULARSTEELFAB Description 712H x 76.2mm Dia Column including 2 off welded…" at bounding box center [878, 331] width 1256 height 127
type input "$54.50"
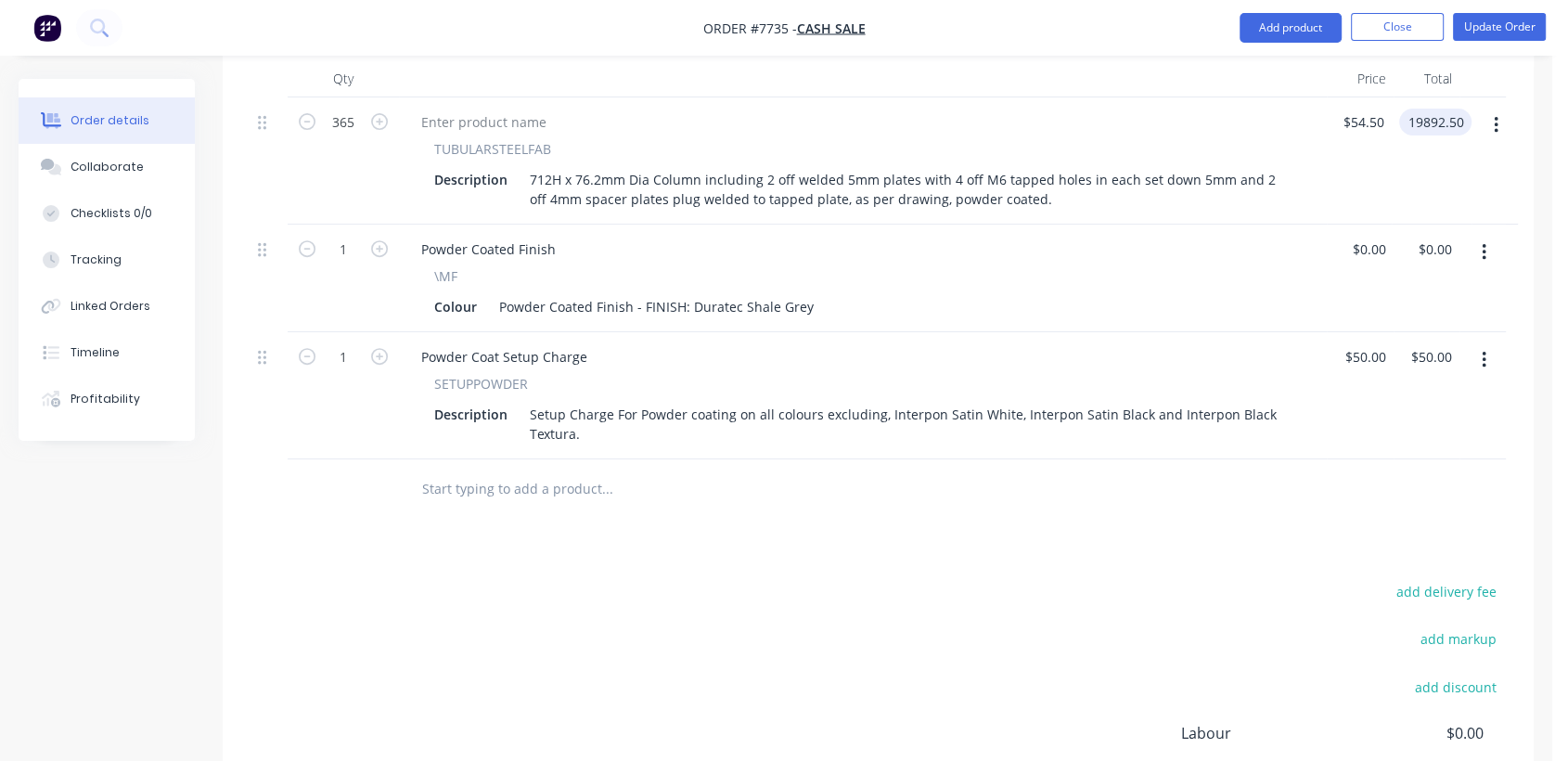
scroll to position [721, 0]
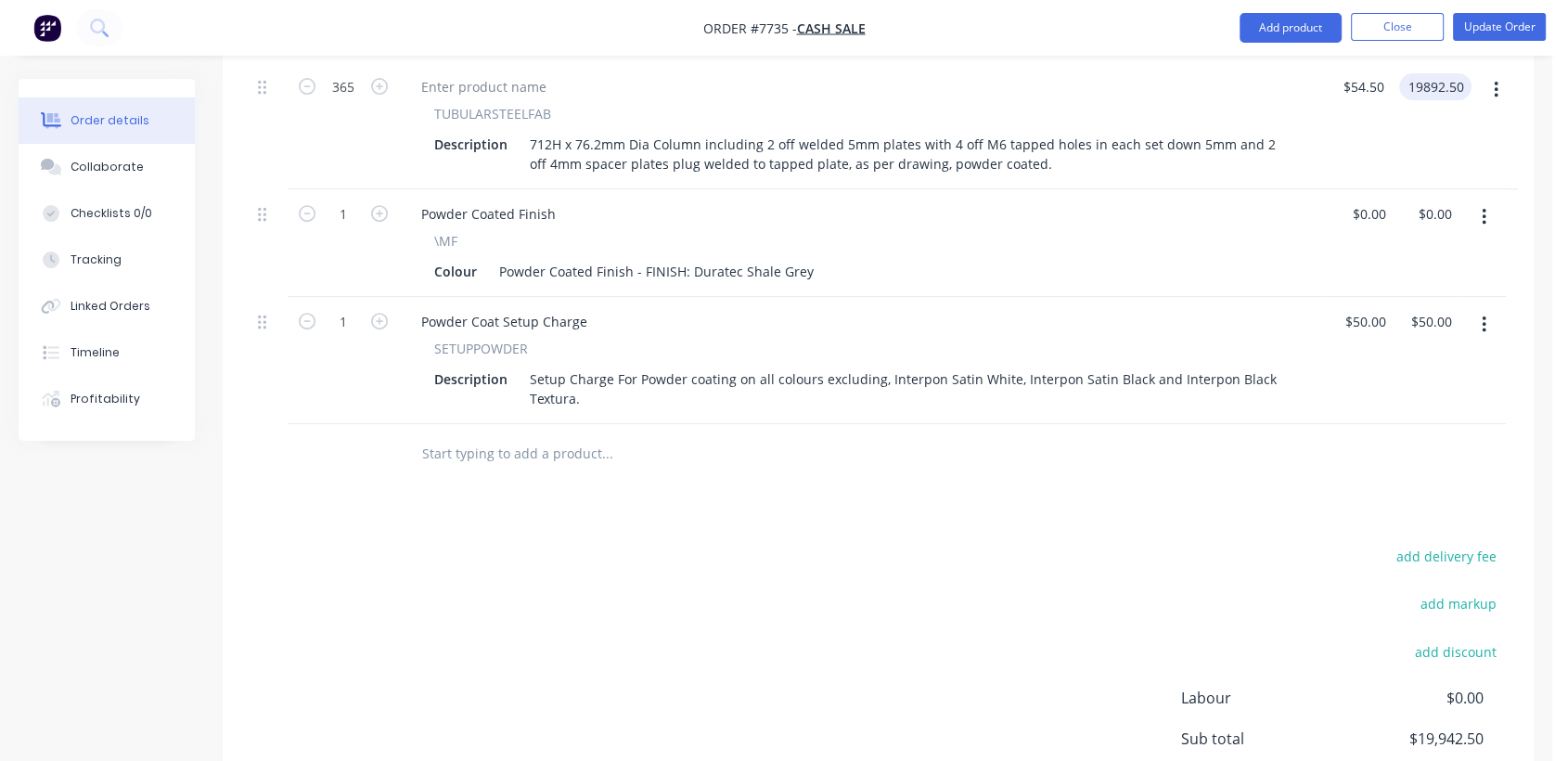
type input "$19,892.50"
click at [549, 435] on input "text" at bounding box center [607, 453] width 372 height 37
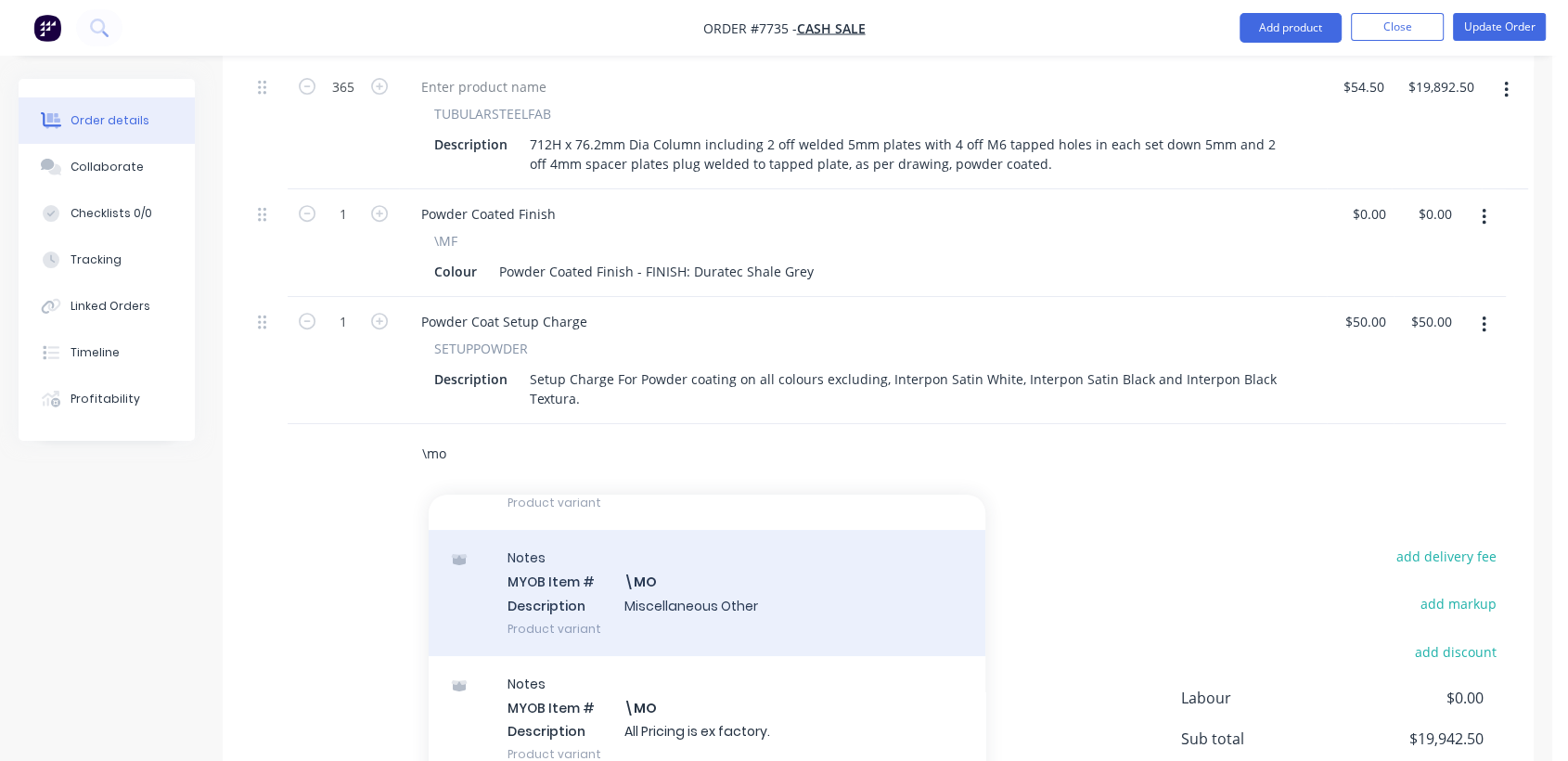
scroll to position [309, 0]
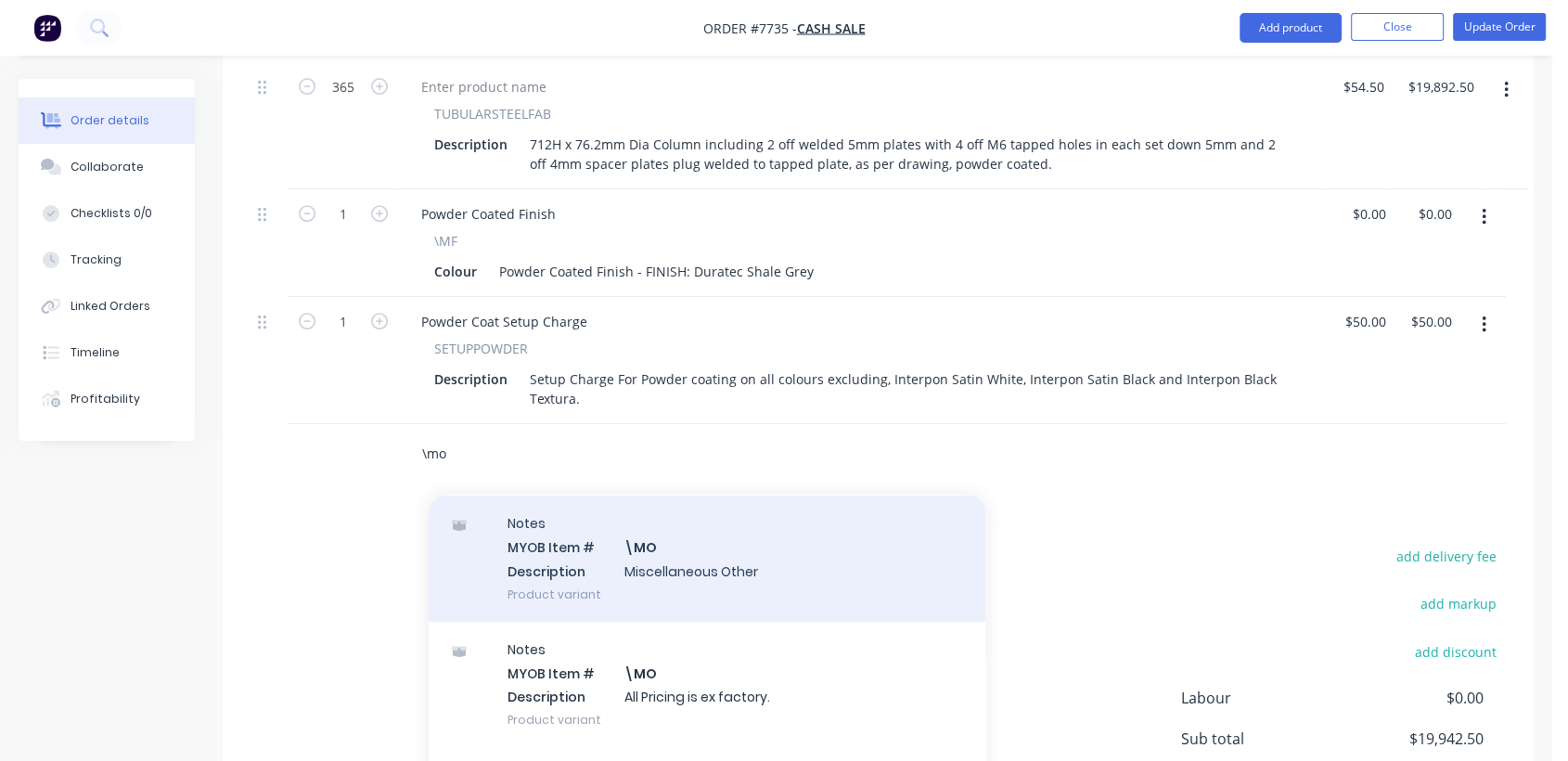
type input "\mo"
click at [662, 551] on div "Notes MYOB Item # \MO Description Miscellaneous Other Product variant" at bounding box center [707, 558] width 556 height 126
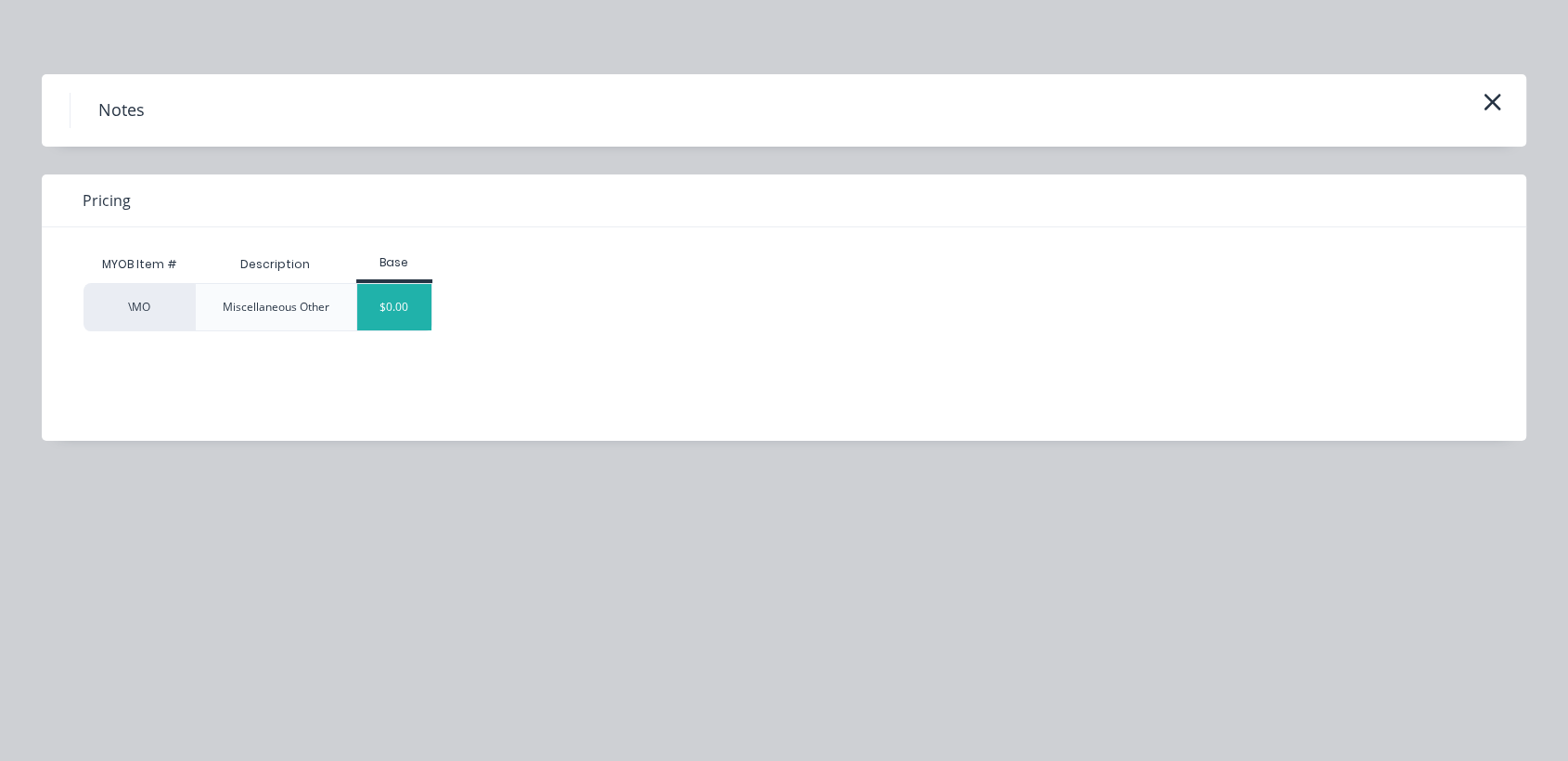
click at [387, 318] on div "$0.00" at bounding box center [394, 307] width 75 height 47
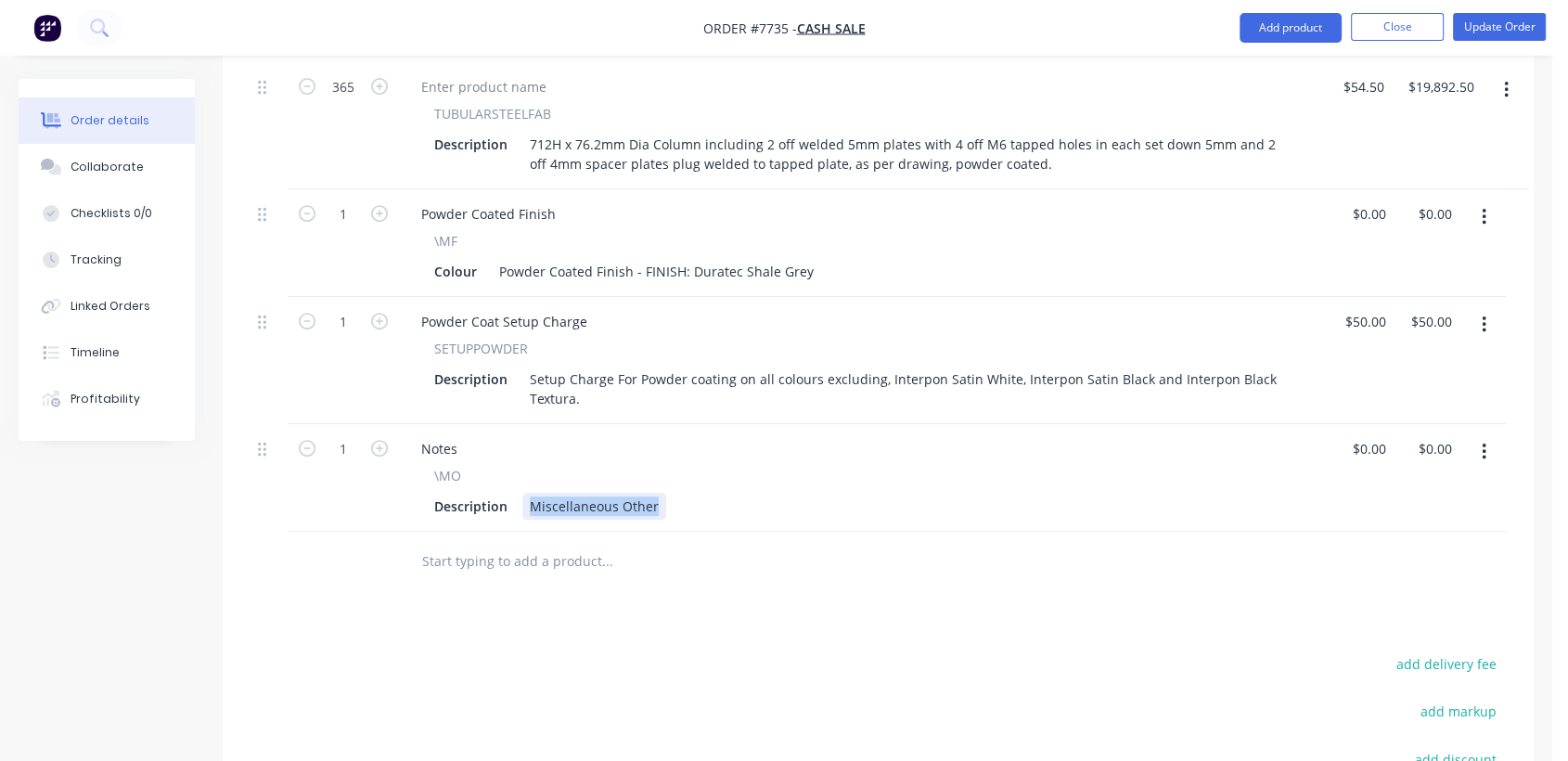
drag, startPoint x: 527, startPoint y: 472, endPoint x: 736, endPoint y: 473, distance: 209.0
click at [736, 492] on div "Description Miscellaneous Other" at bounding box center [859, 506] width 865 height 27
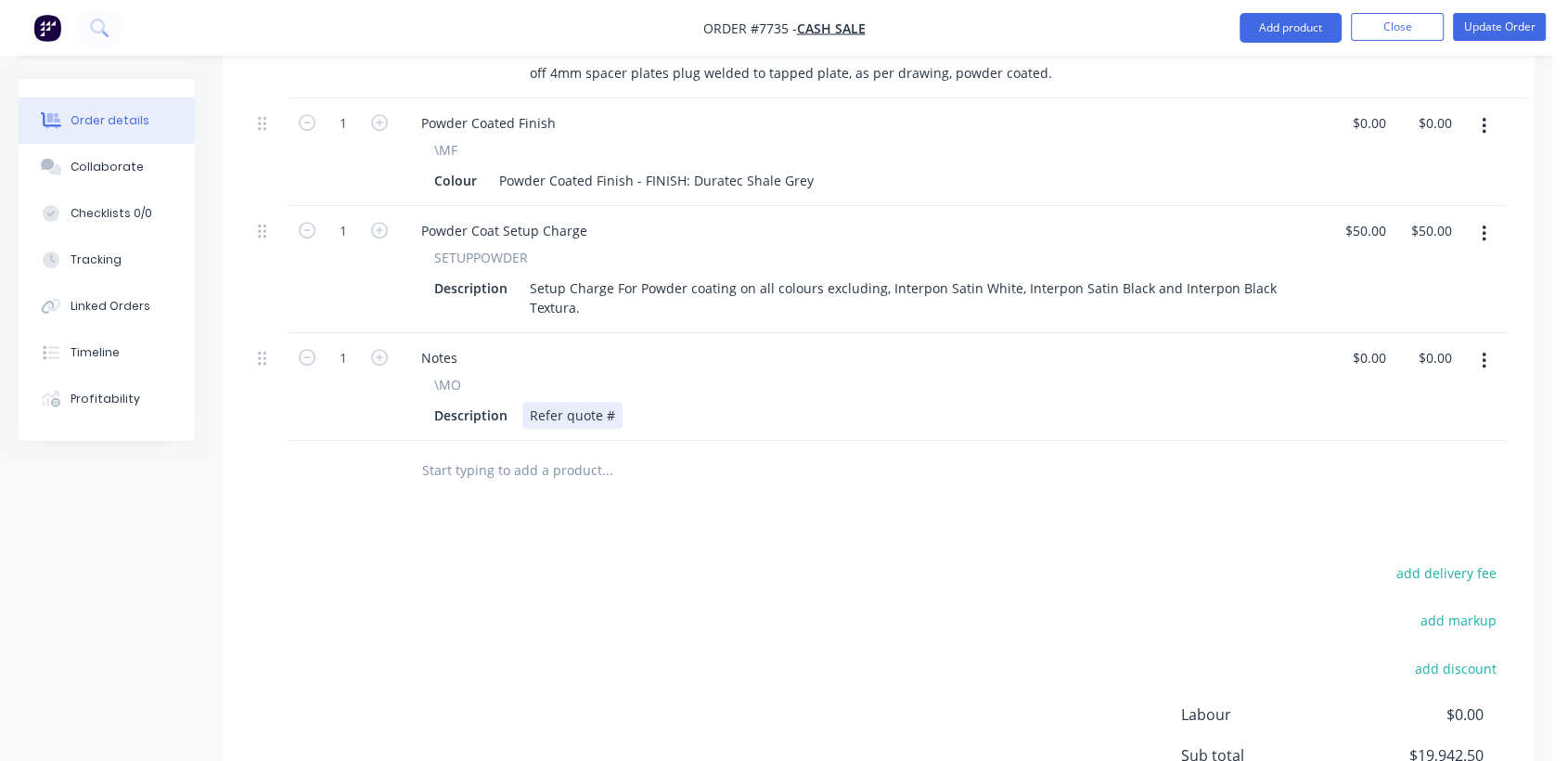
scroll to position [824, 0]
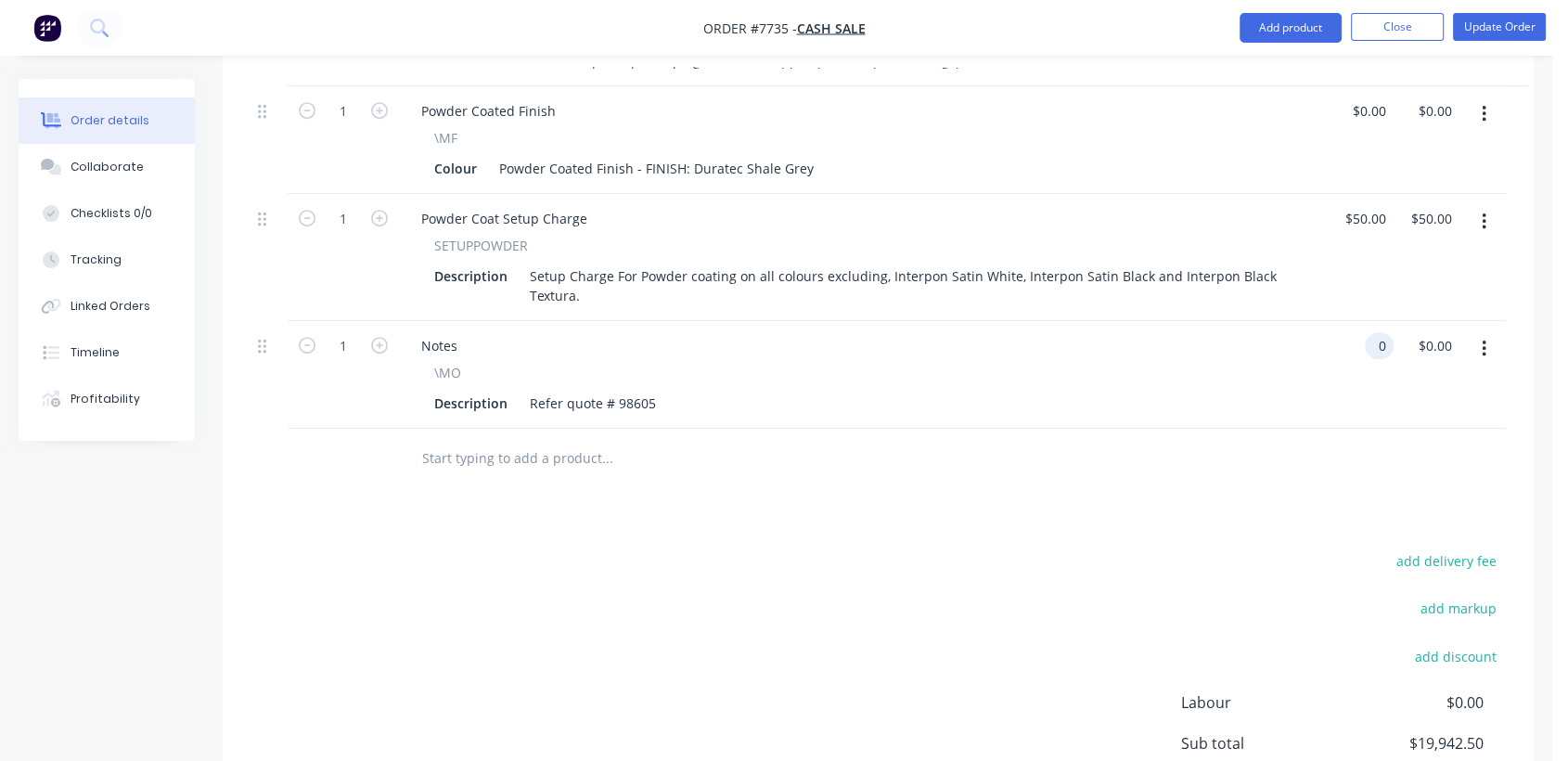
type input "$0.00"
click at [554, 440] on input "text" at bounding box center [607, 458] width 372 height 37
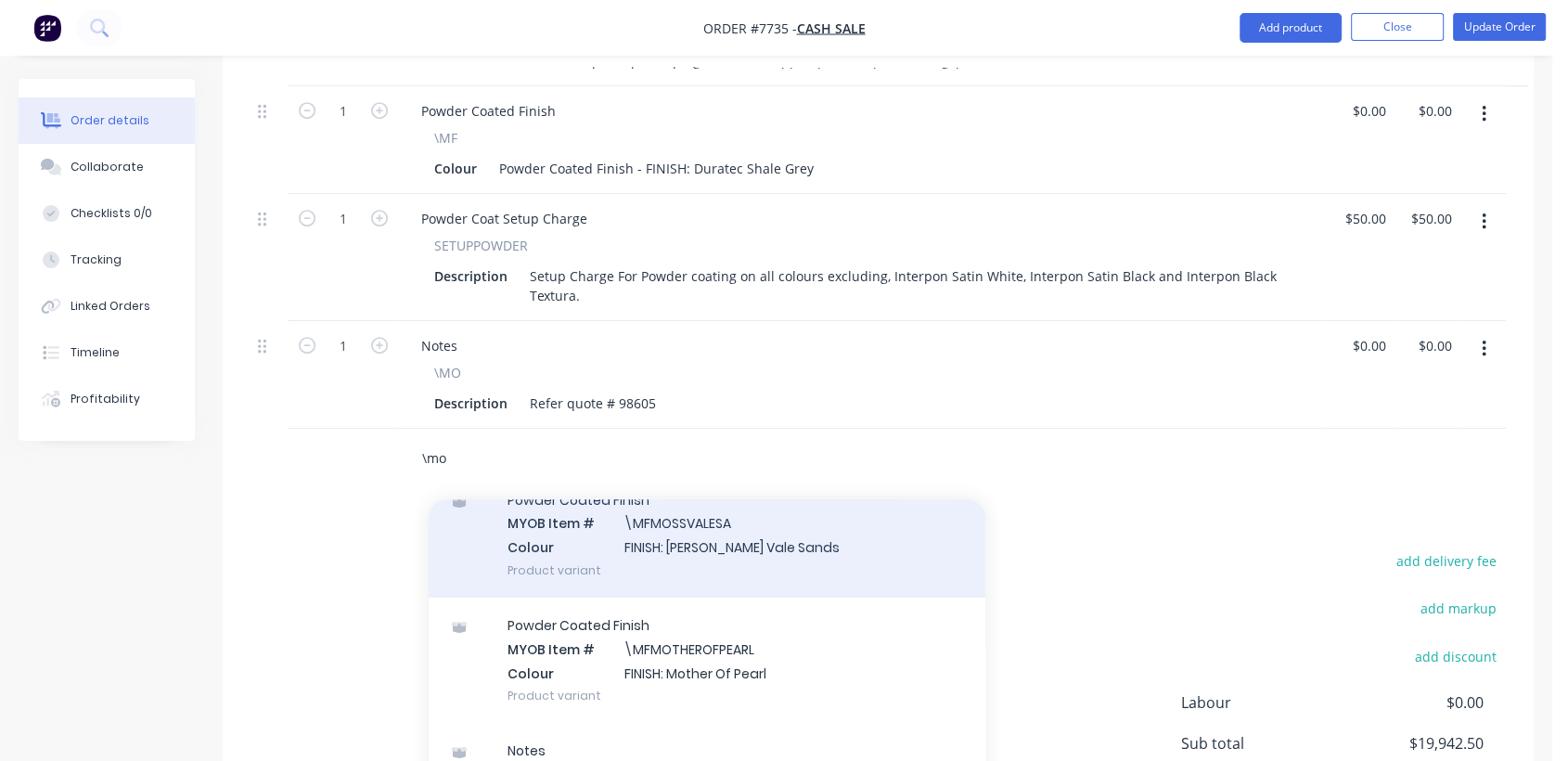
scroll to position [309, 0]
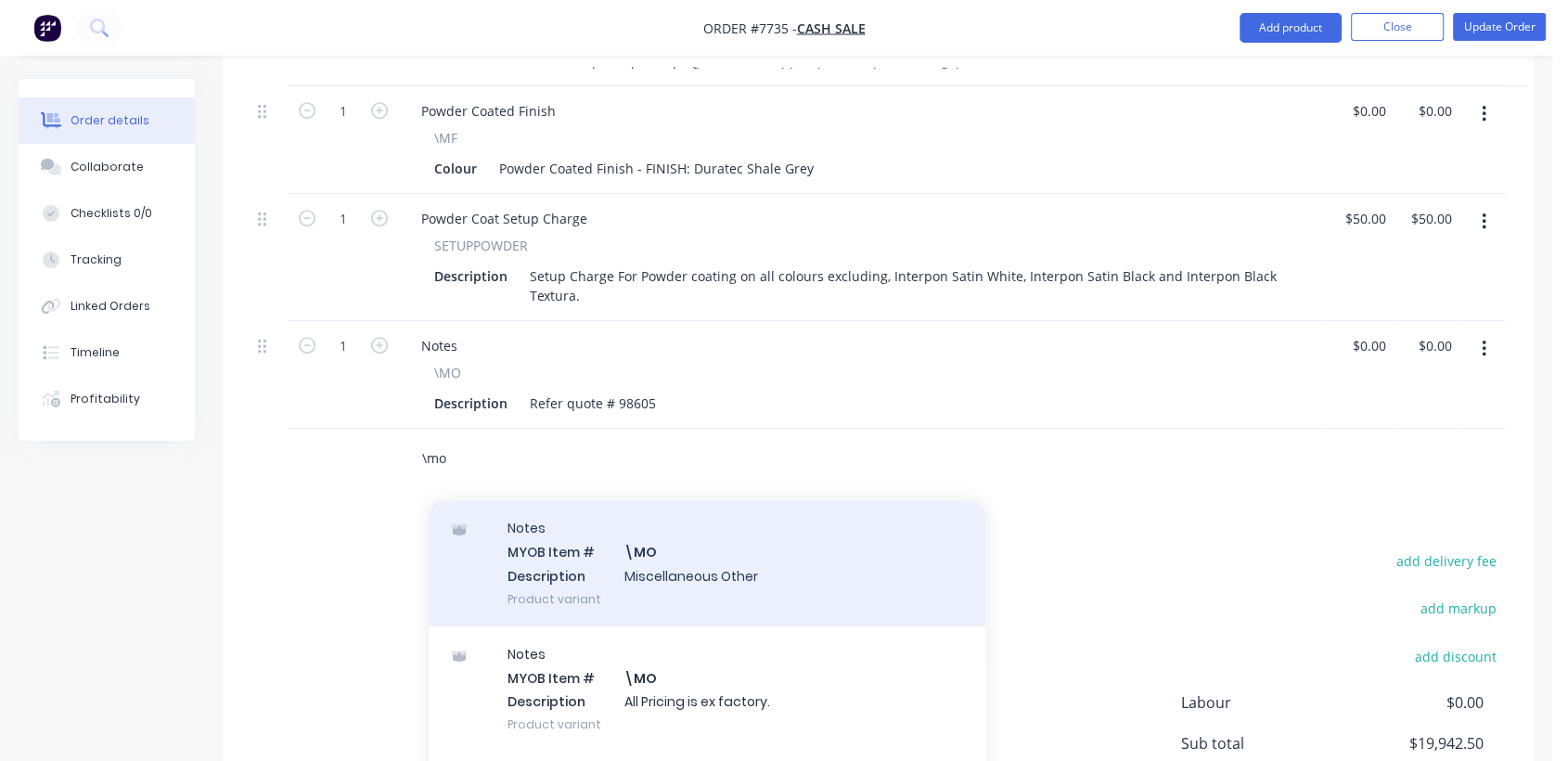
type input "\mo"
click at [631, 531] on div "Notes MYOB Item # \MO Description Miscellaneous Other Product variant" at bounding box center [707, 563] width 556 height 126
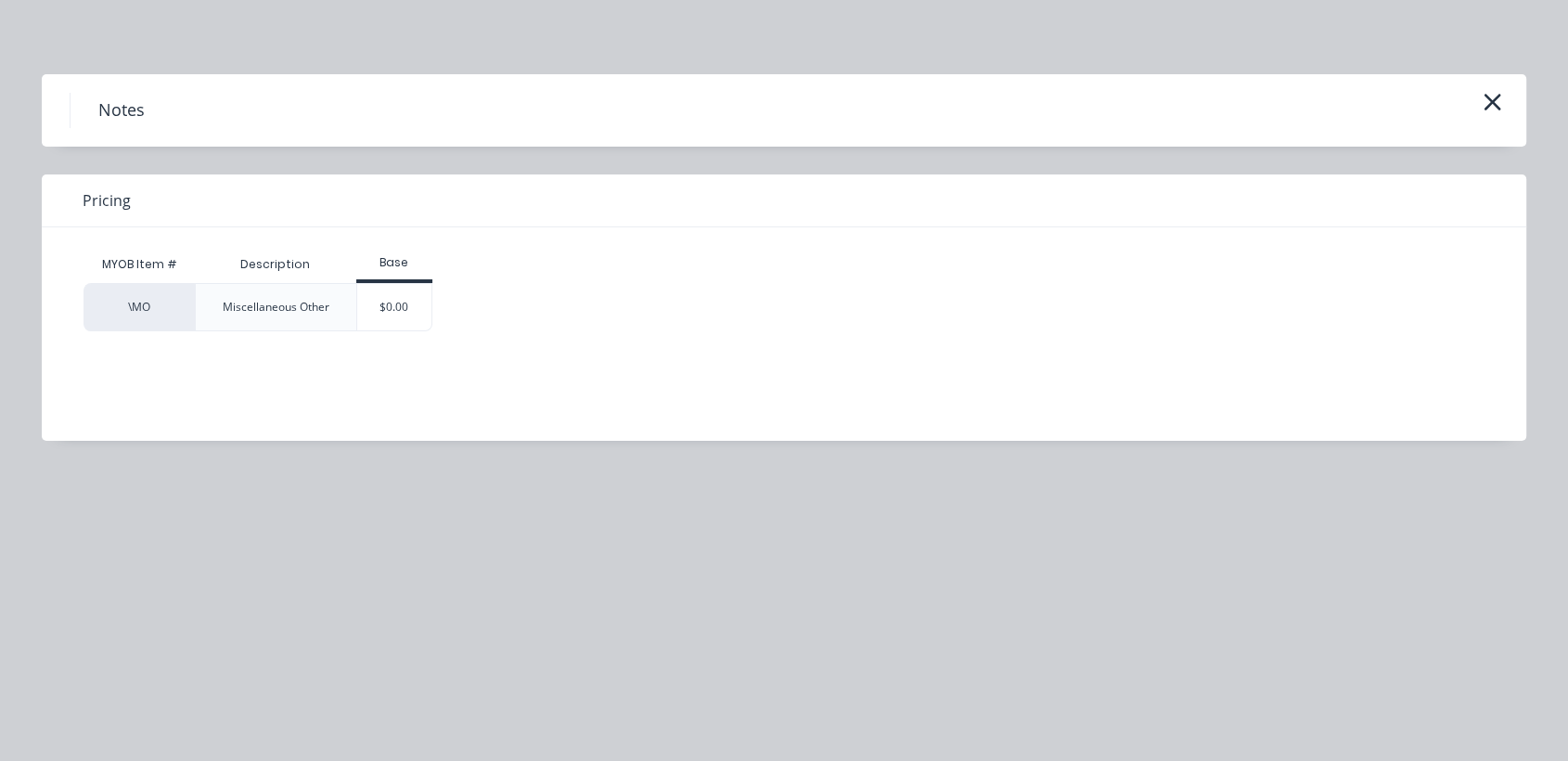
click at [393, 313] on div "$0.00" at bounding box center [394, 307] width 75 height 47
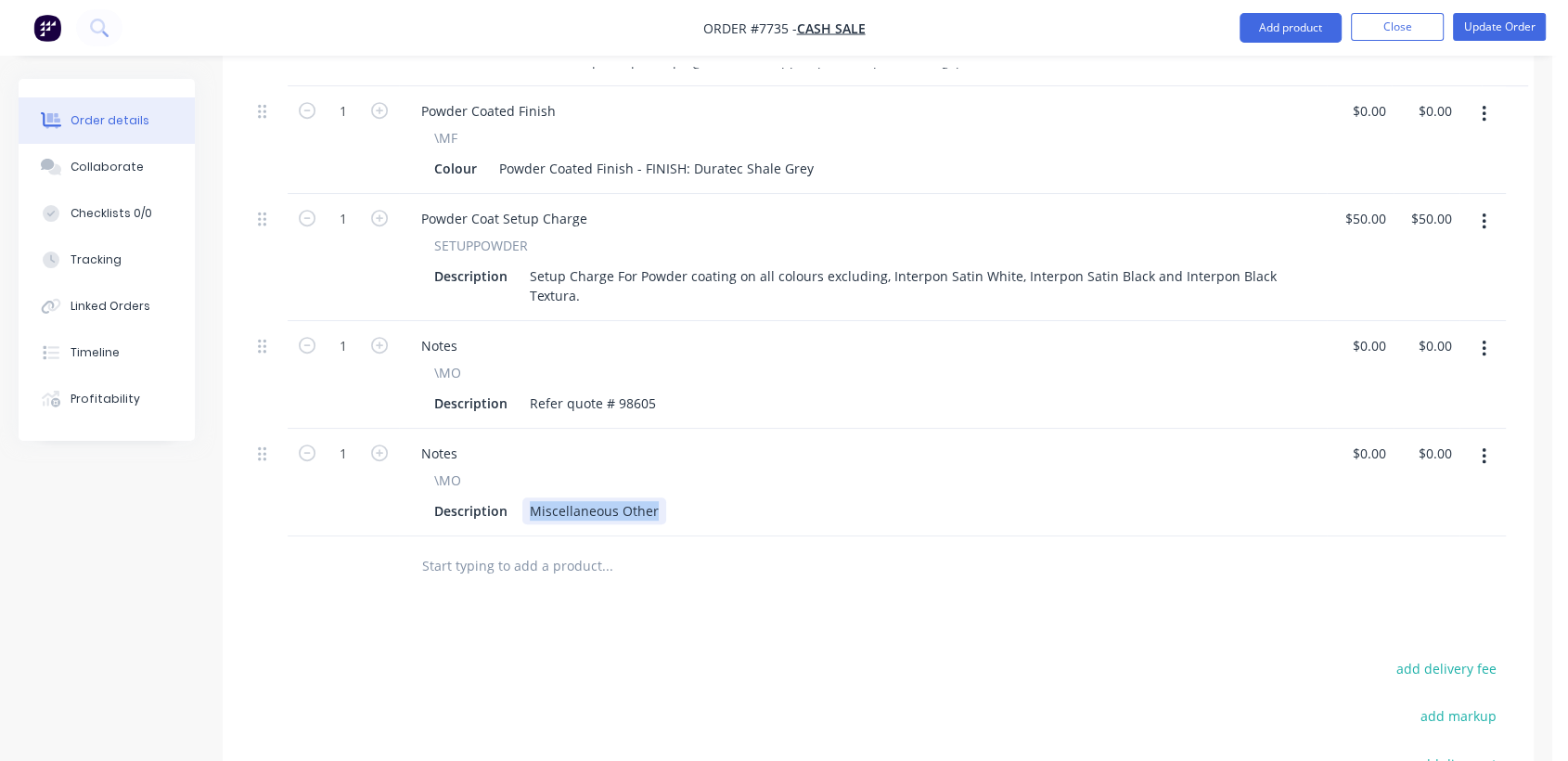
drag, startPoint x: 530, startPoint y: 474, endPoint x: 702, endPoint y: 461, distance: 172.5
click at [713, 471] on div "\MO Description Miscellaneous Other" at bounding box center [863, 497] width 914 height 54
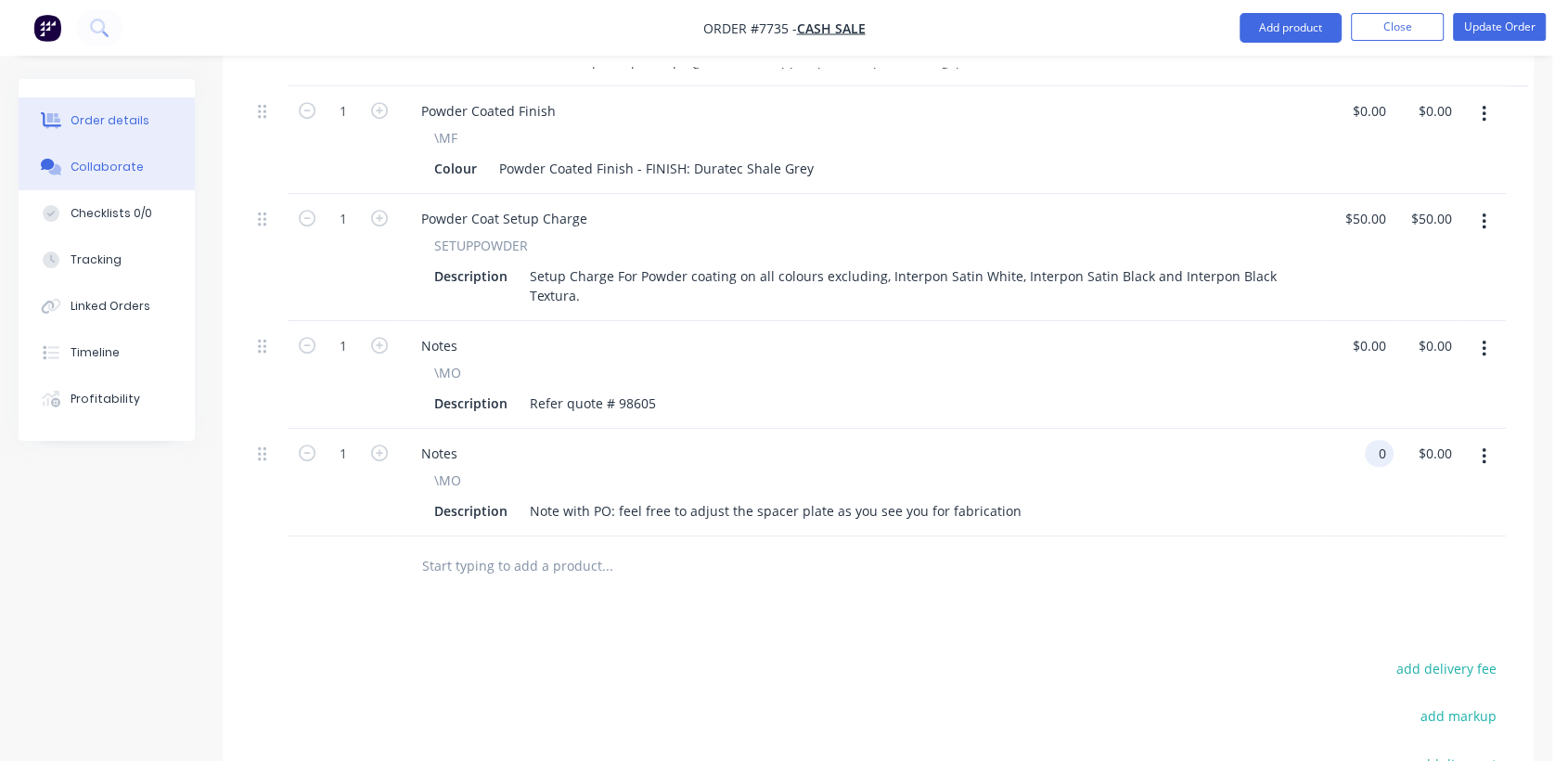
type input "$0.00"
click at [152, 162] on button "Collaborate" at bounding box center [106, 167] width 176 height 47
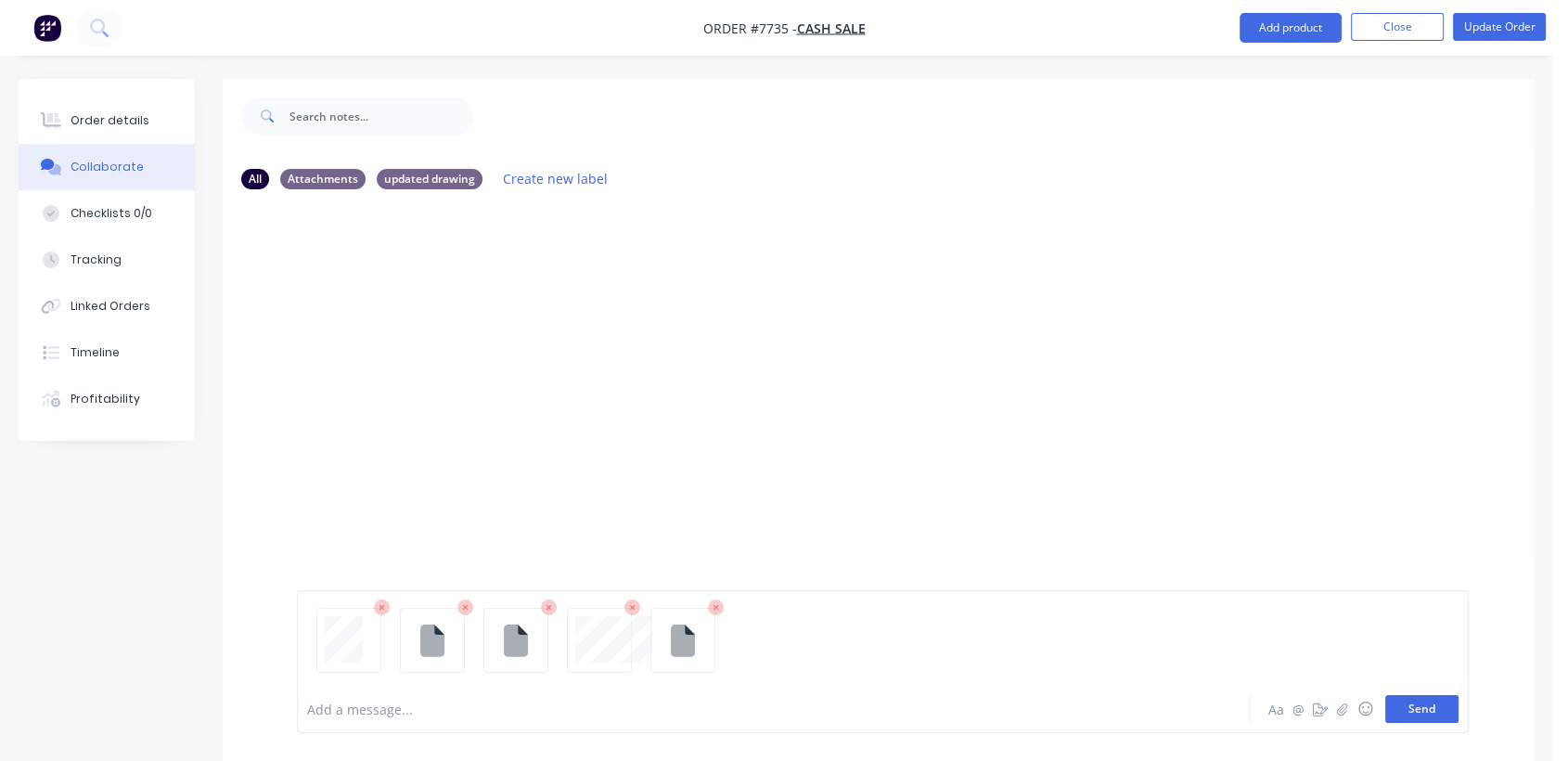
click at [1449, 715] on button "Send" at bounding box center [1421, 709] width 73 height 28
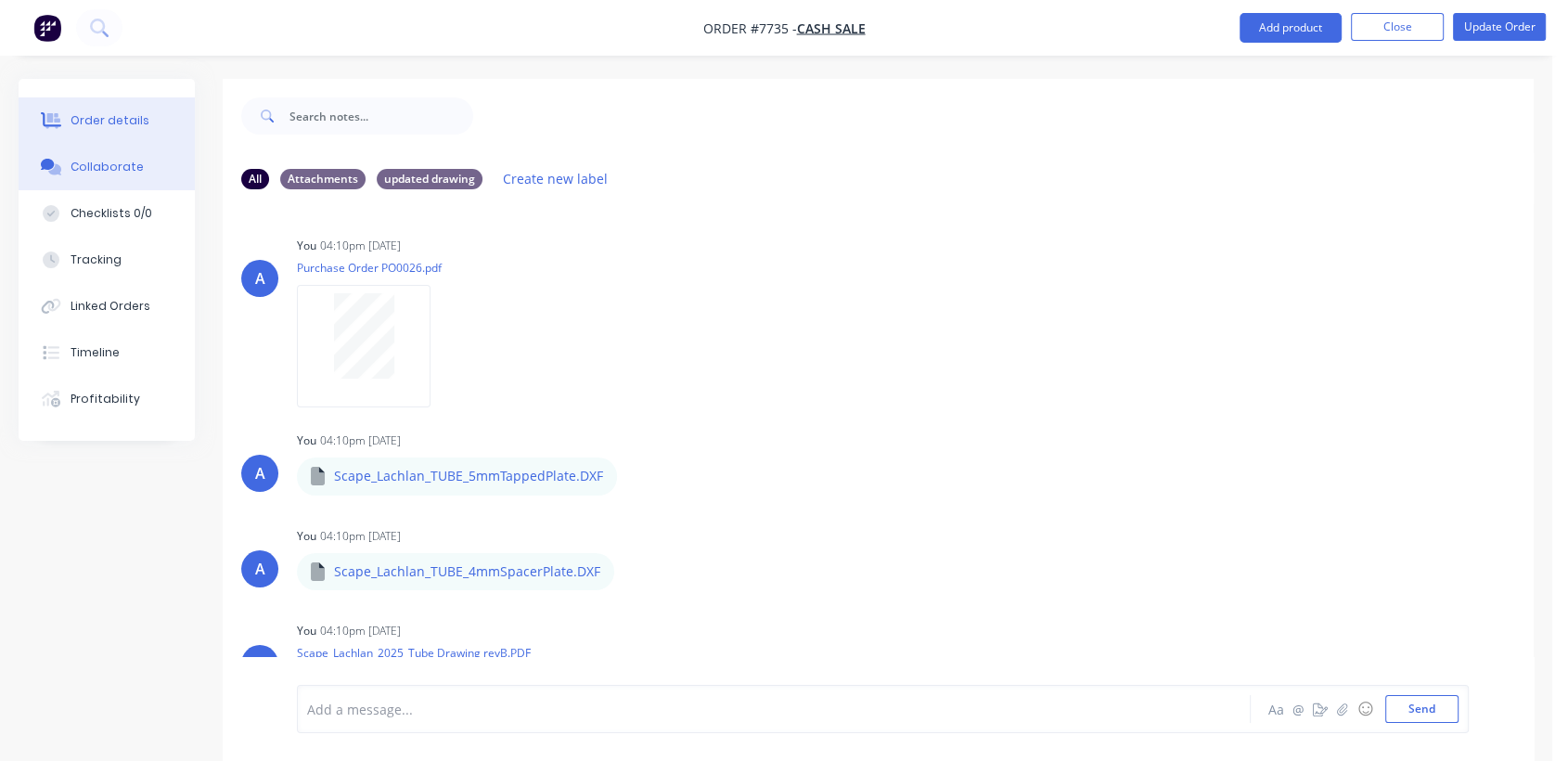
click at [110, 110] on button "Order details" at bounding box center [106, 120] width 176 height 47
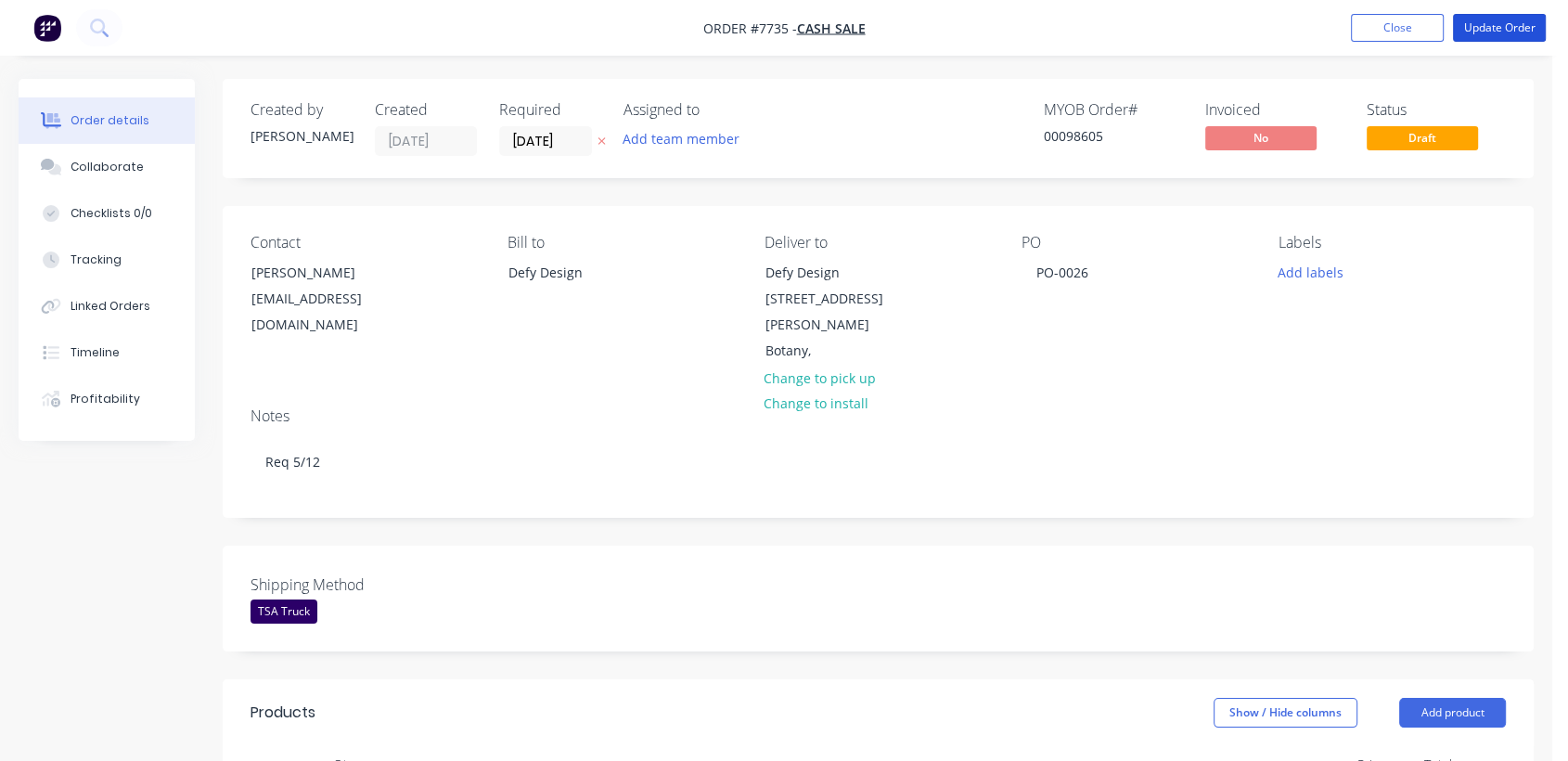
drag, startPoint x: 1510, startPoint y: 18, endPoint x: 1061, endPoint y: 198, distance: 483.7
click at [1509, 18] on button "Update Order" at bounding box center [1499, 28] width 92 height 28
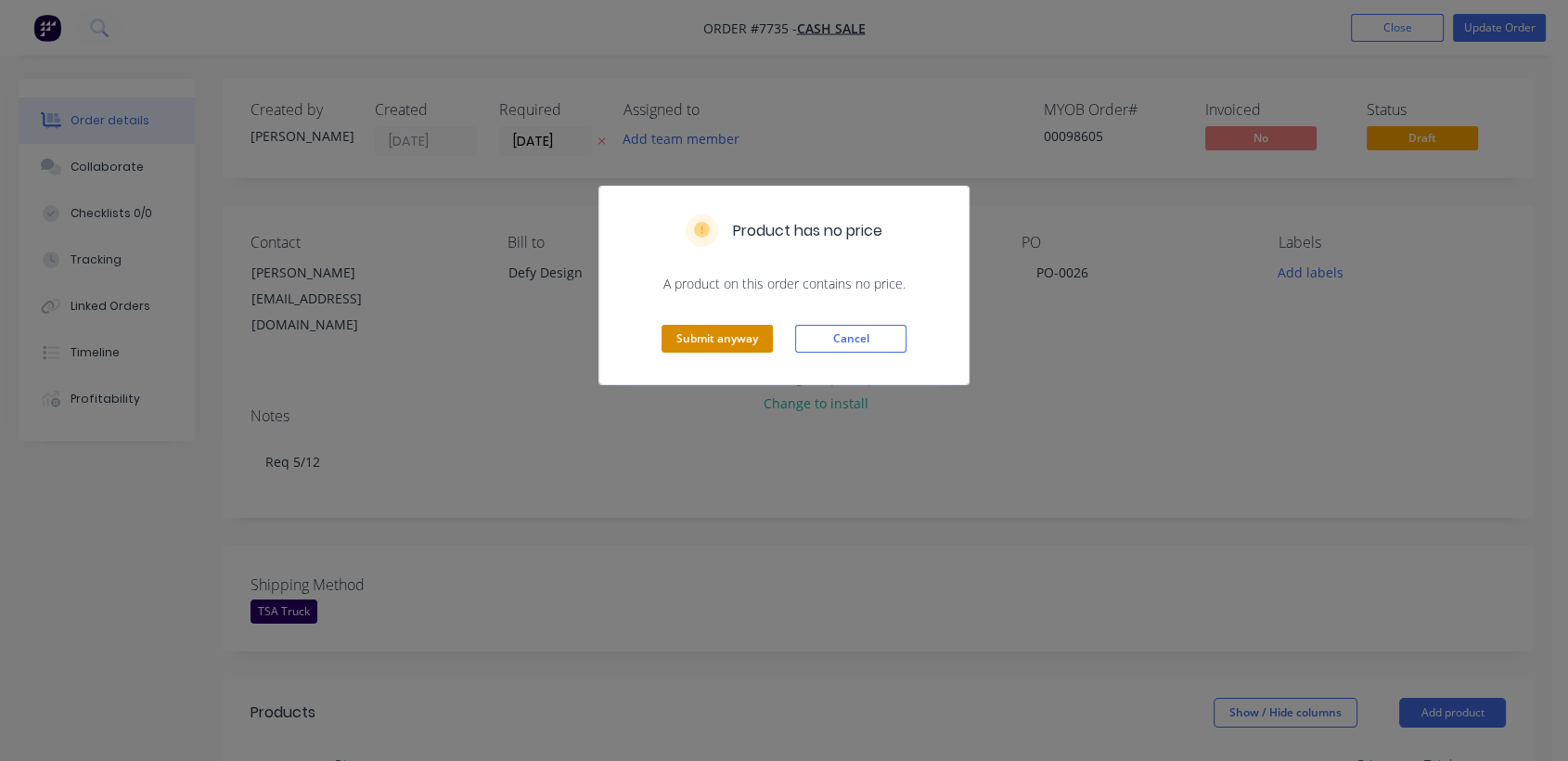
click at [703, 329] on button "Submit anyway" at bounding box center [717, 338] width 111 height 28
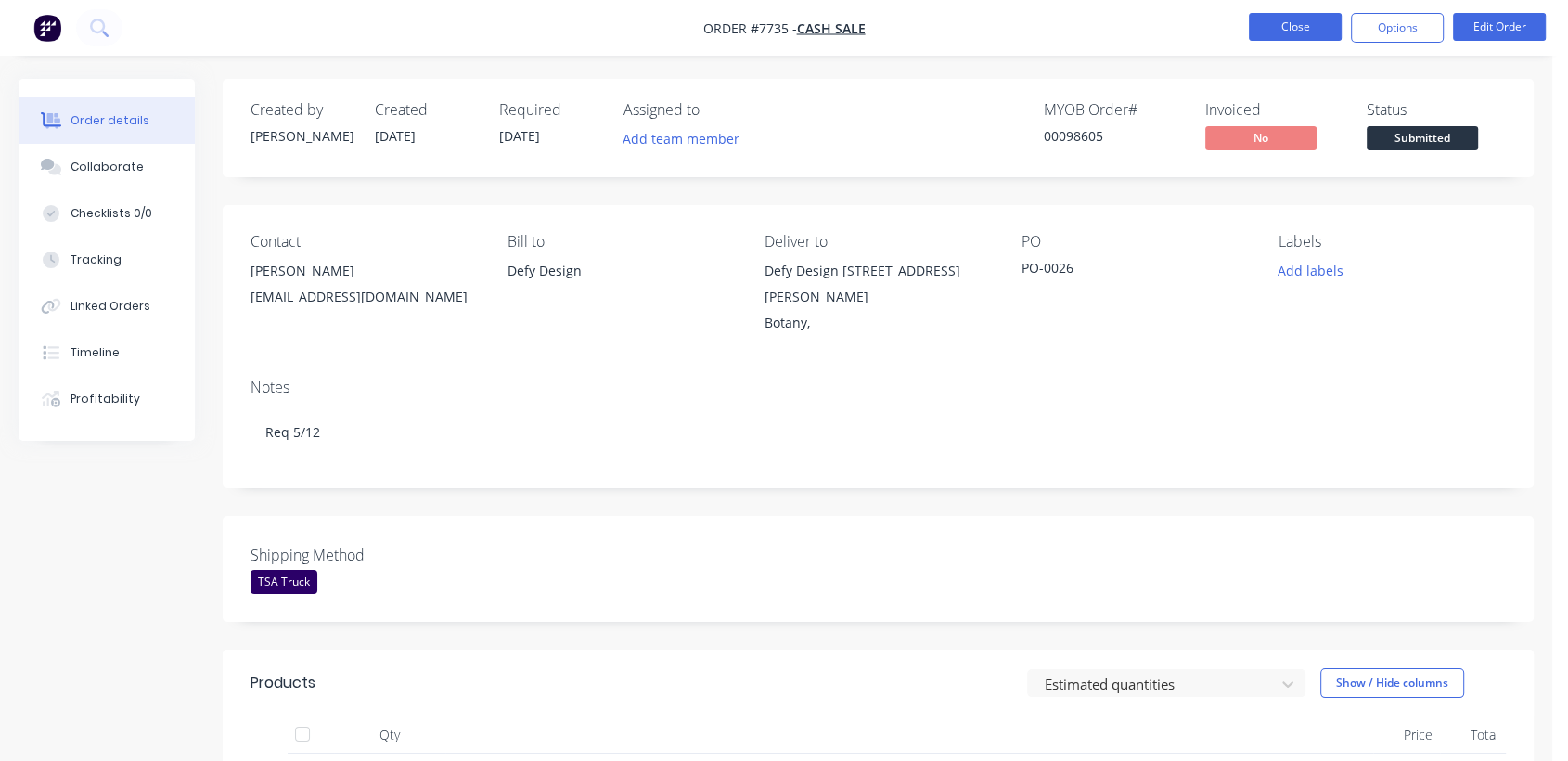
click at [1292, 21] on button "Close" at bounding box center [1295, 27] width 92 height 28
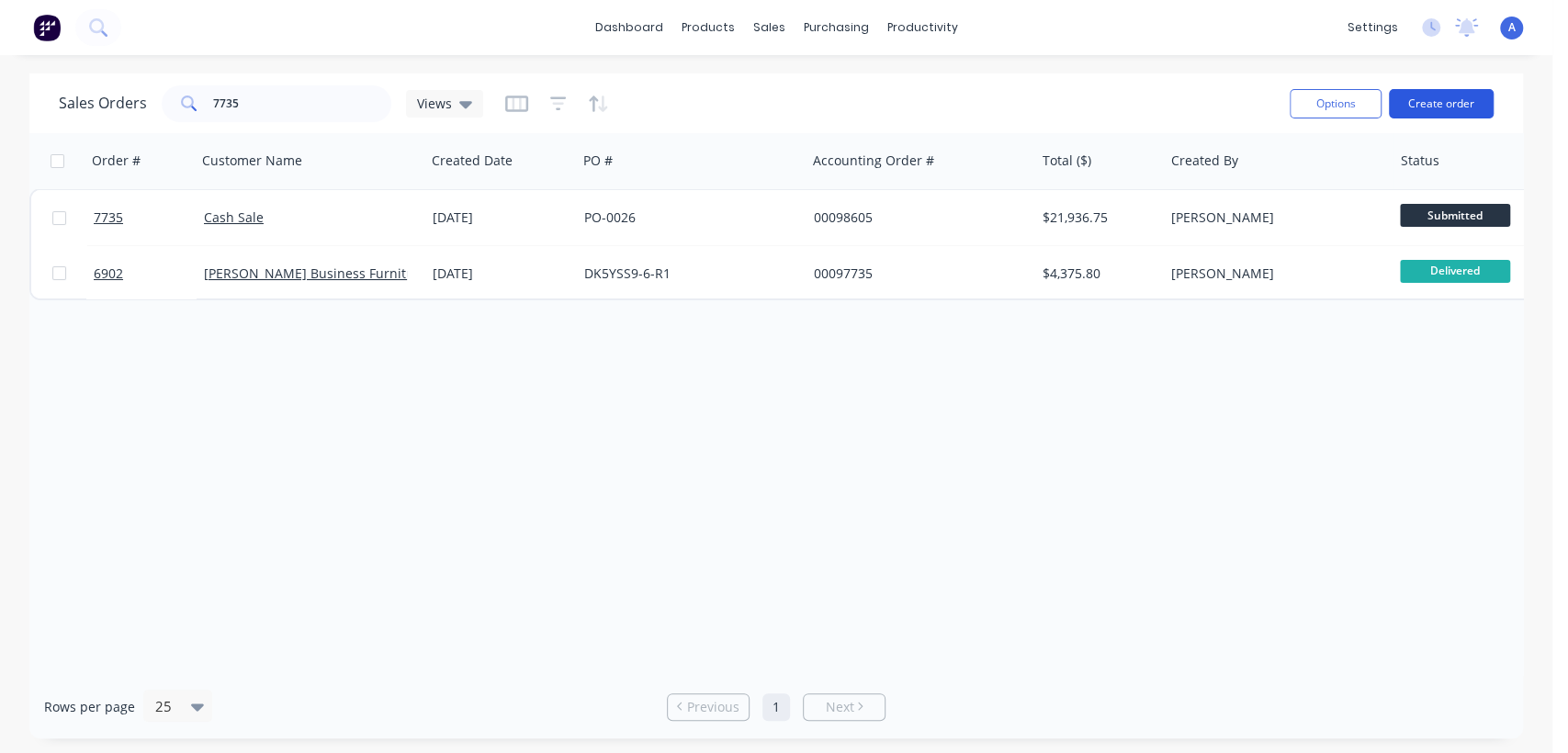
click at [1443, 95] on button "Create order" at bounding box center [1441, 103] width 105 height 29
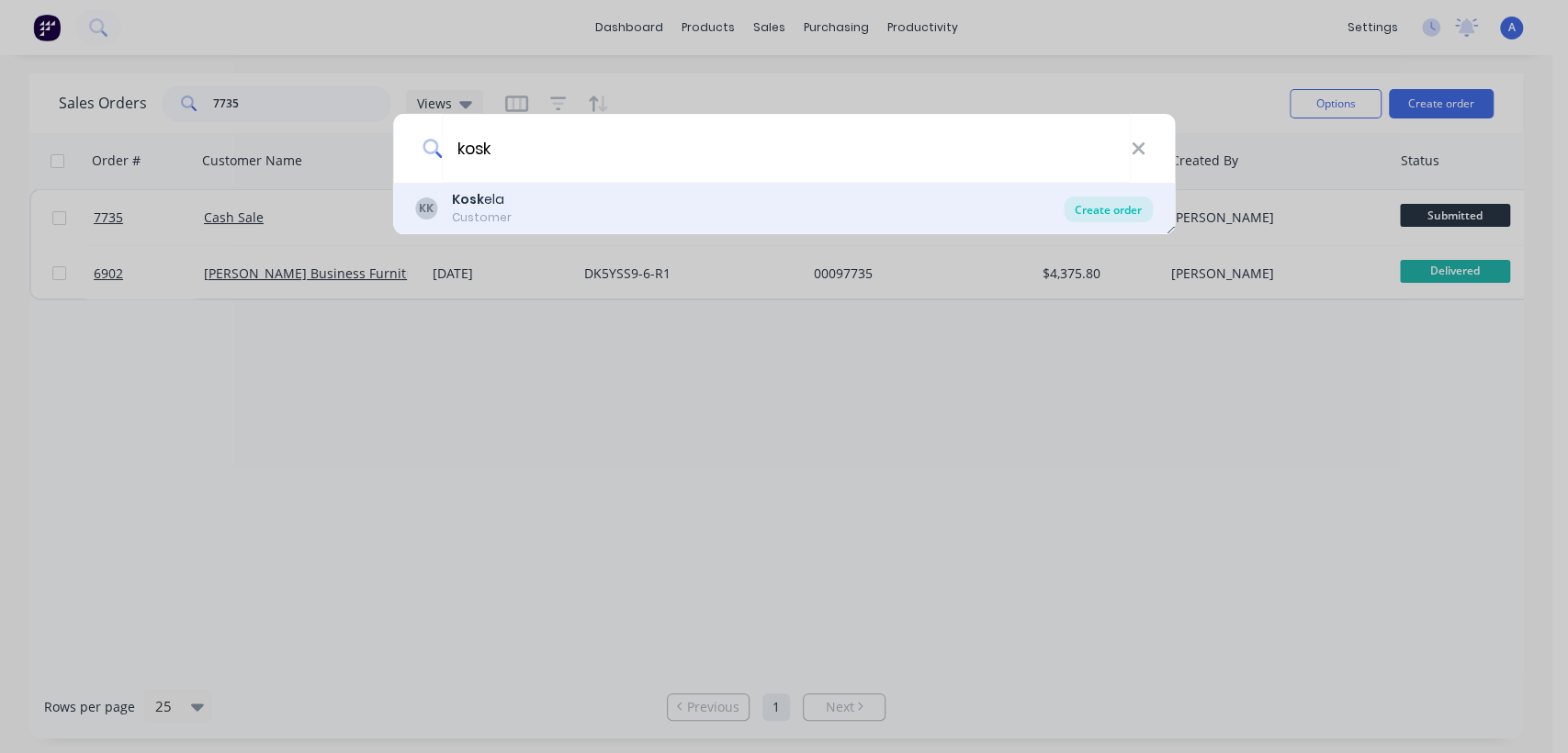
type input "kosk"
click at [1098, 196] on div "Create order" at bounding box center [1108, 208] width 89 height 25
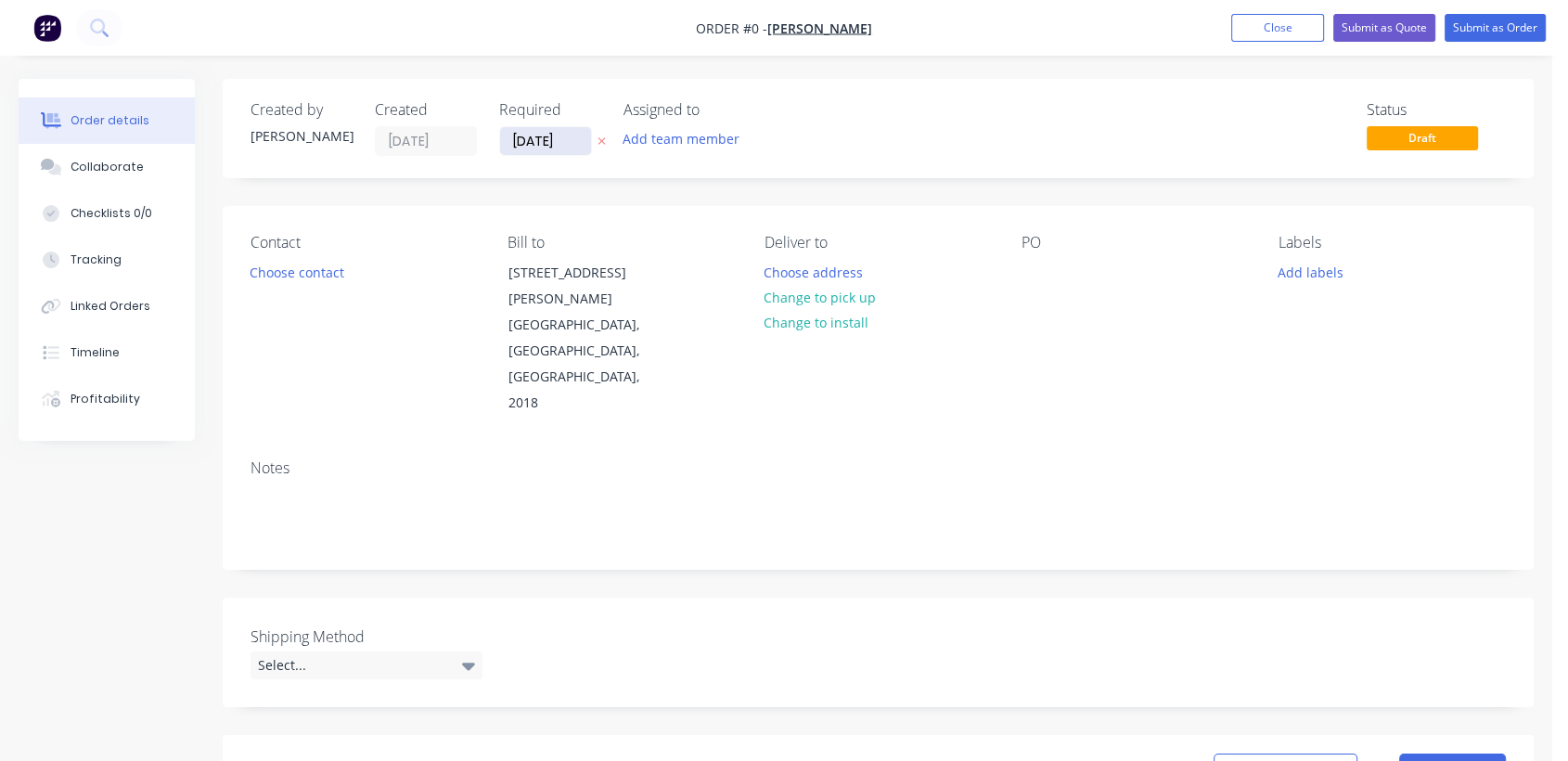
click at [579, 128] on input "[DATE]" at bounding box center [545, 140] width 90 height 28
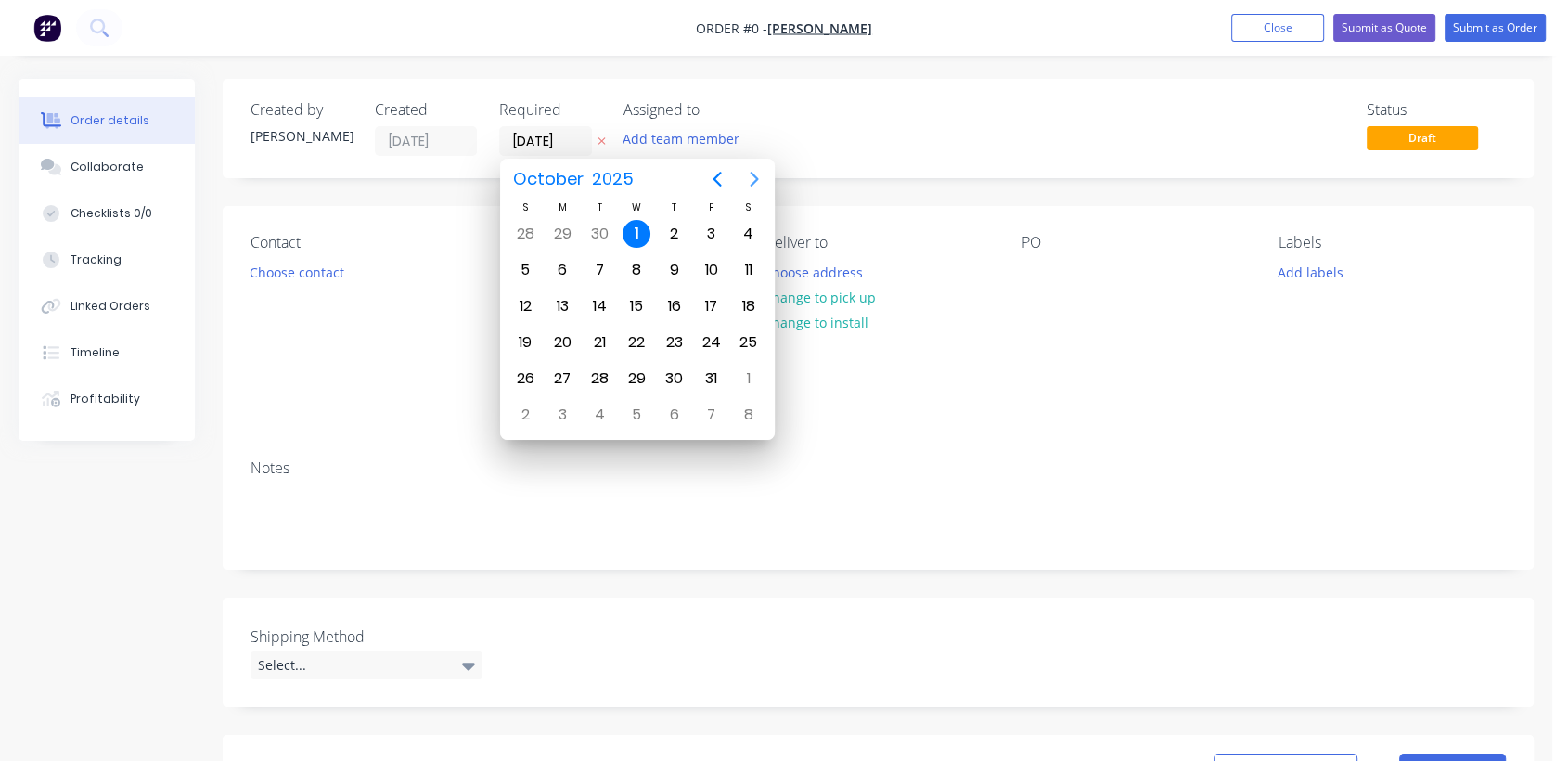
click at [752, 172] on icon "Next page" at bounding box center [754, 179] width 9 height 15
click at [714, 171] on icon "Previous page" at bounding box center [716, 178] width 22 height 22
click at [634, 378] on div "31" at bounding box center [636, 378] width 28 height 28
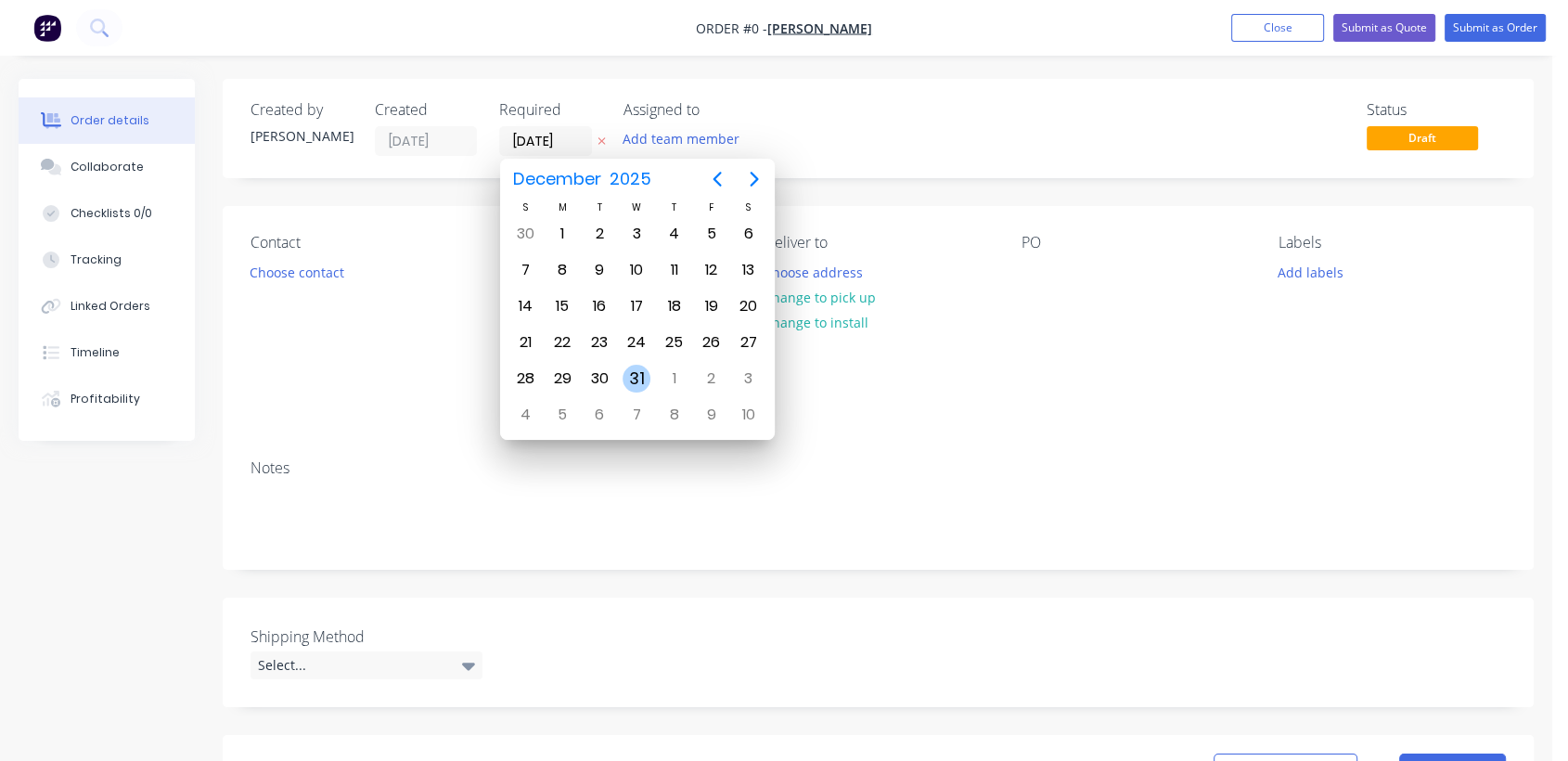
type input "[DATE]"
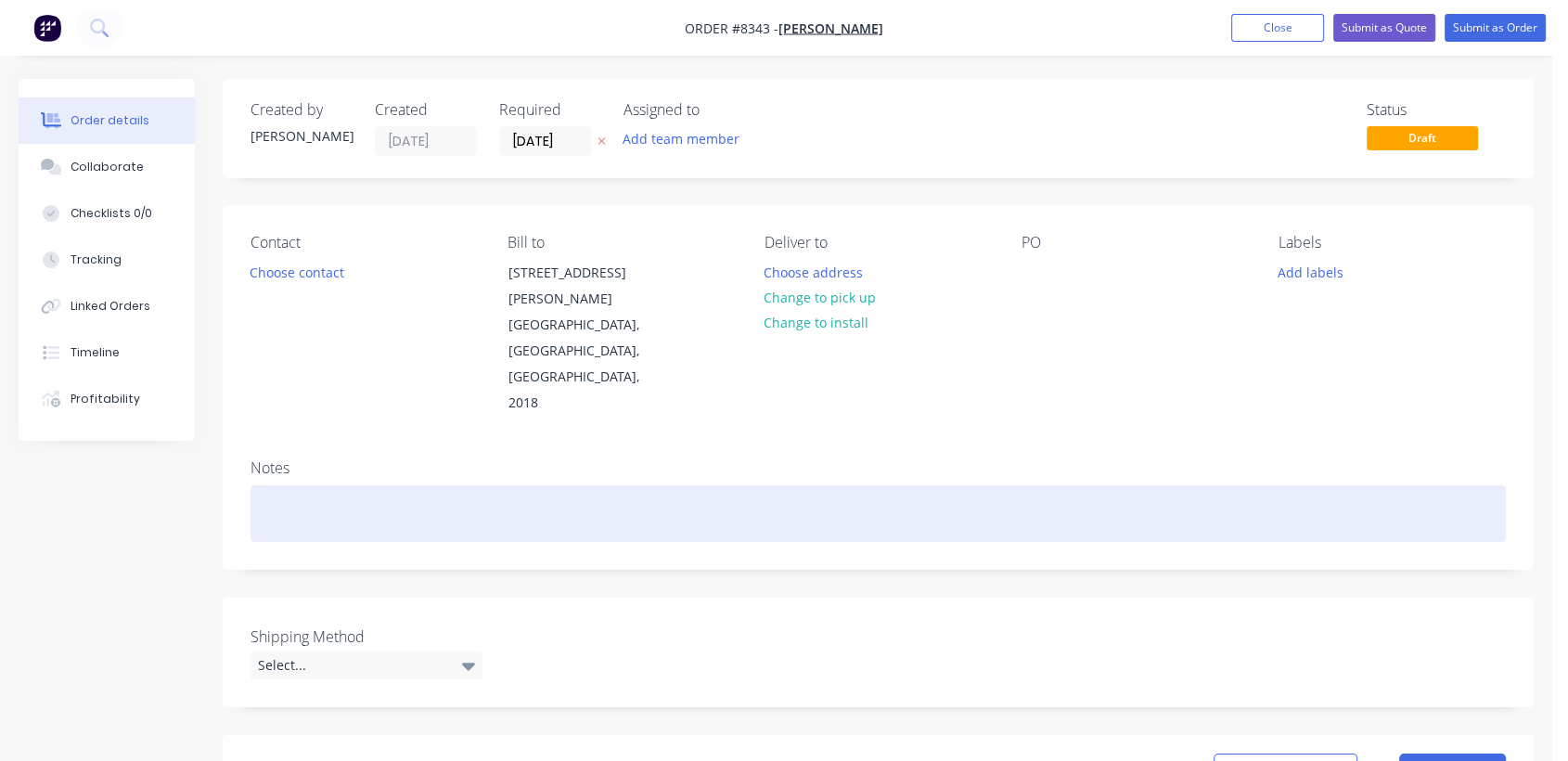
click at [317, 485] on div at bounding box center [878, 512] width 1256 height 56
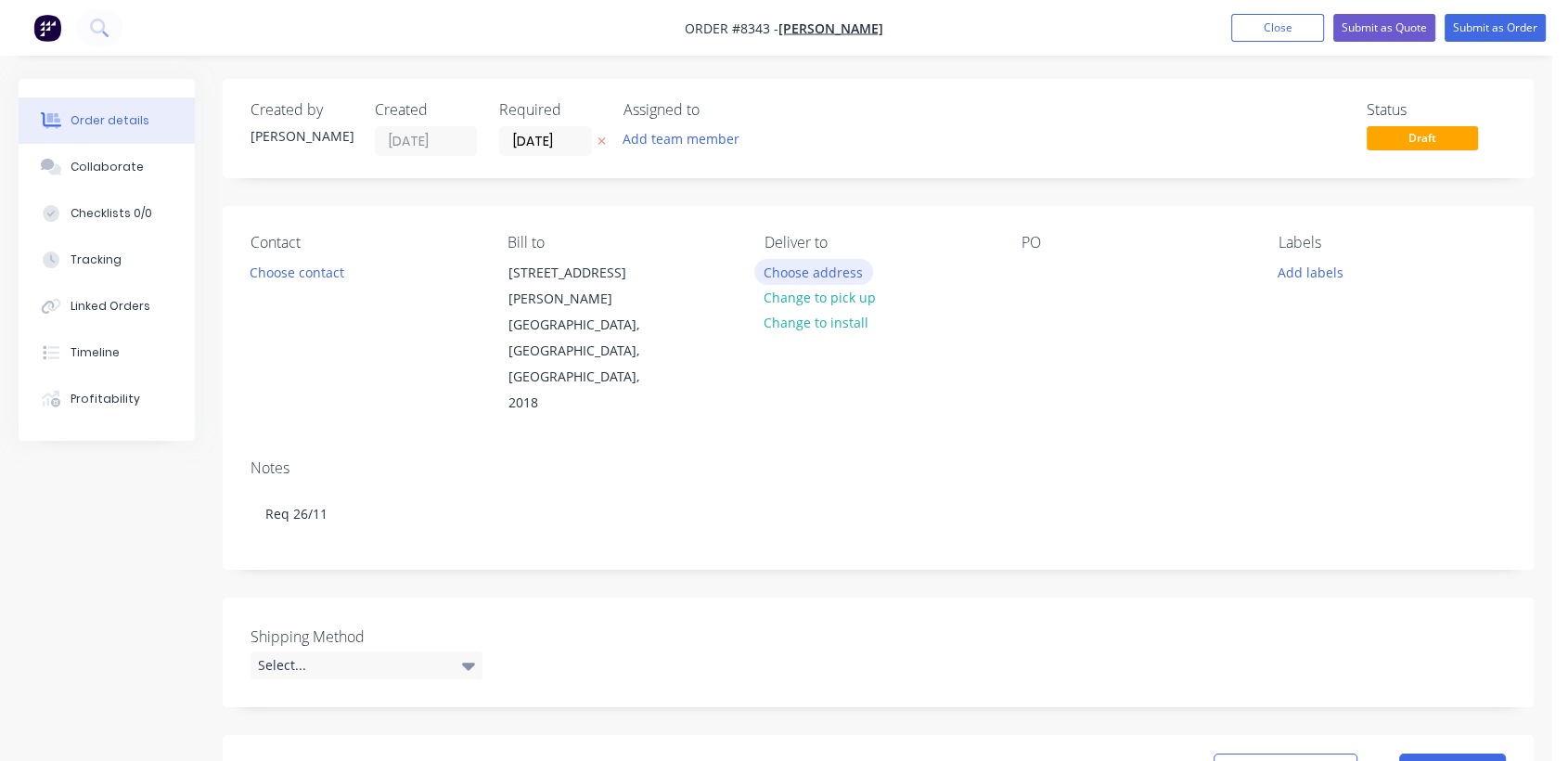
click at [835, 271] on button "Choose address" at bounding box center [814, 271] width 119 height 25
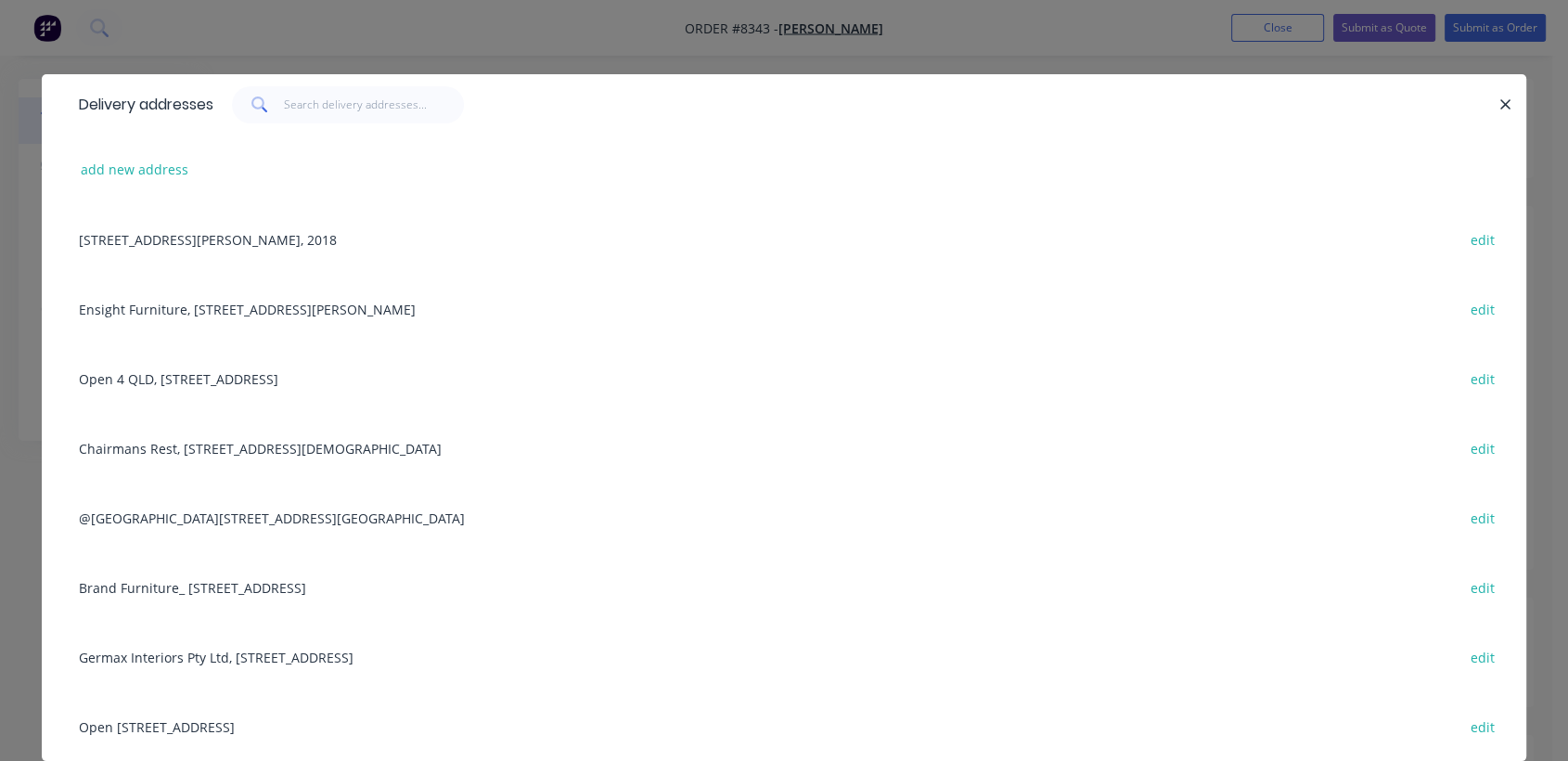
click at [209, 724] on div "Open [STREET_ADDRESS] edit" at bounding box center [784, 726] width 1429 height 70
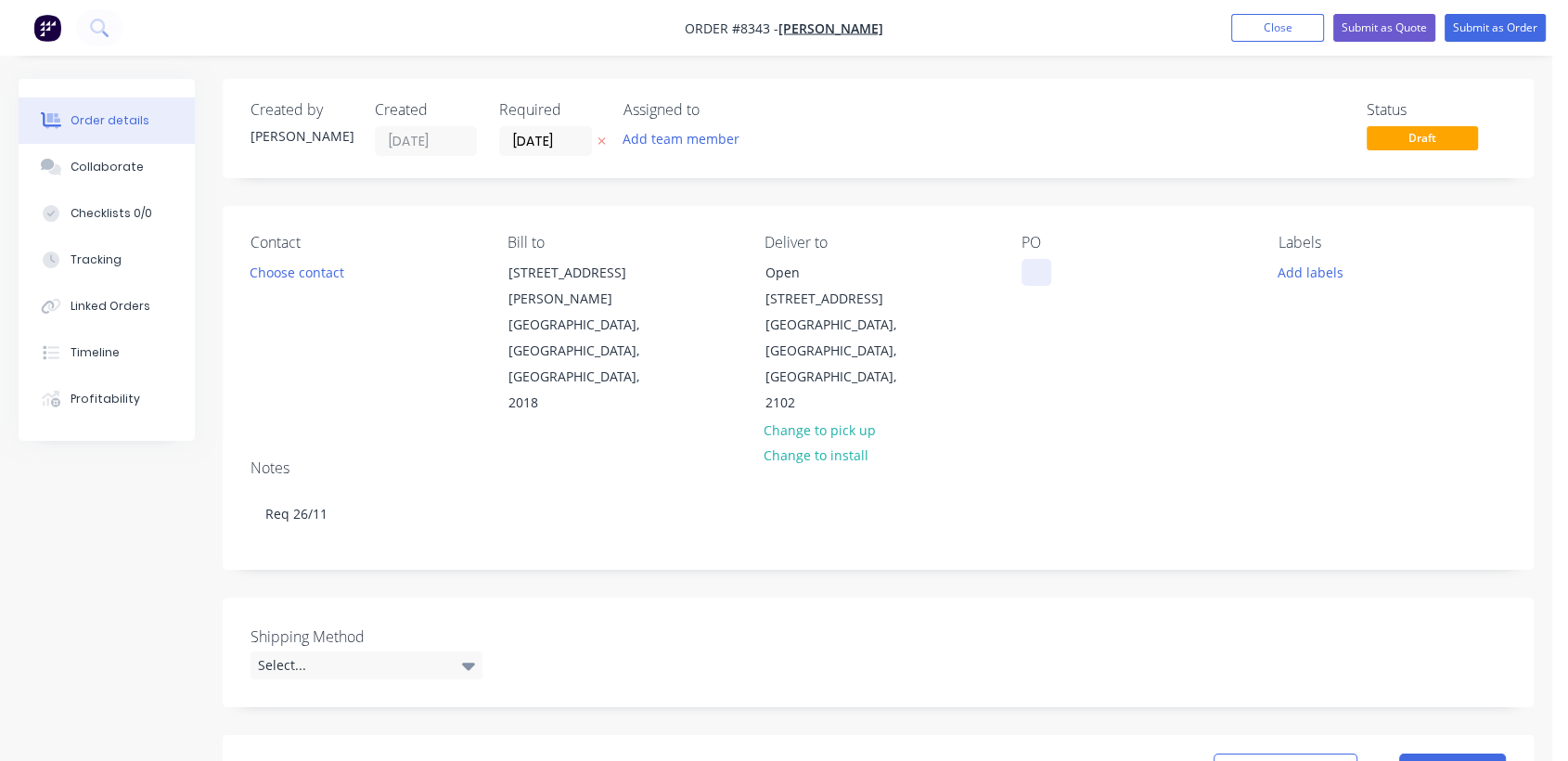
click at [1035, 259] on div at bounding box center [1036, 272] width 30 height 27
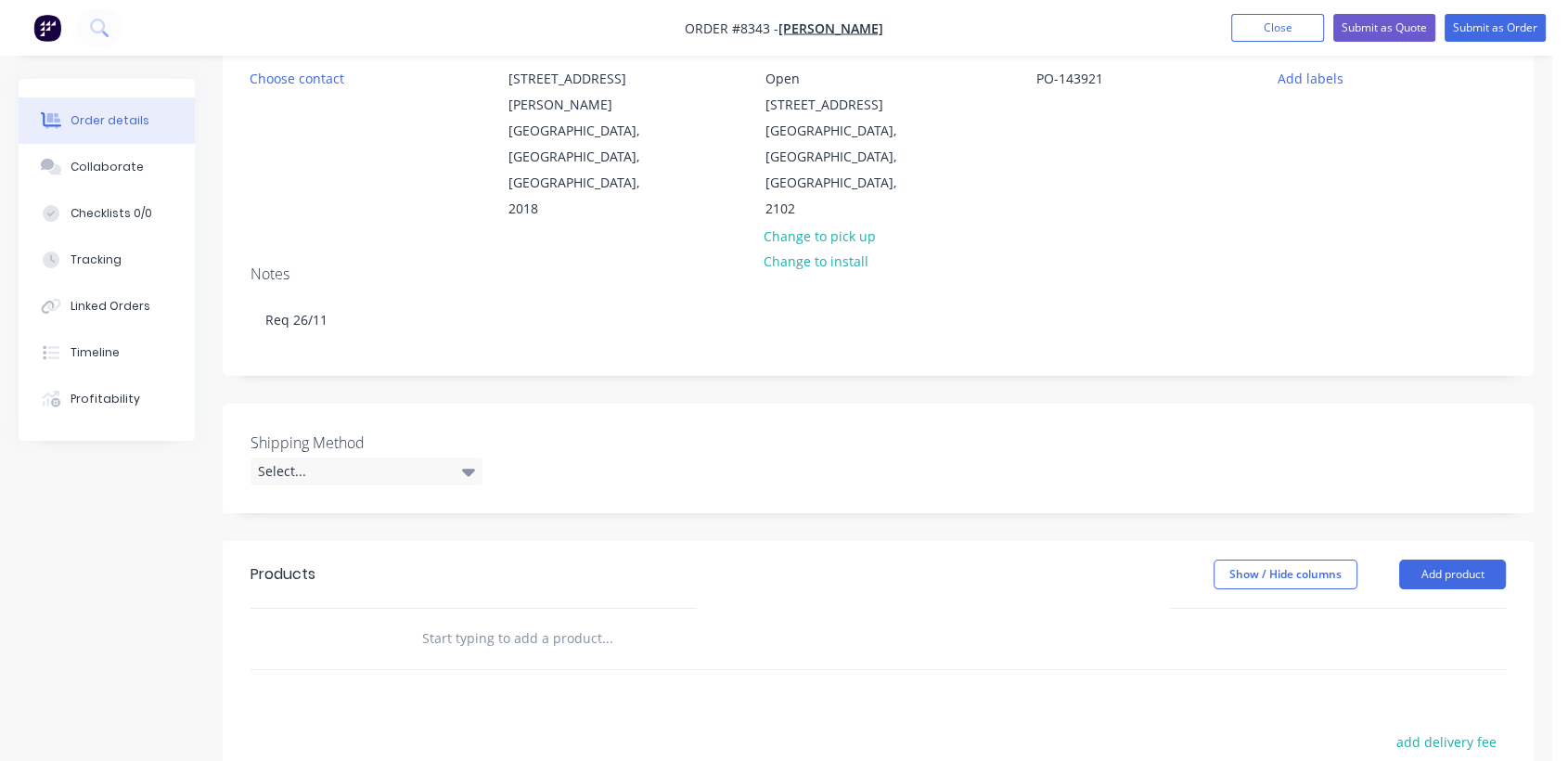
scroll to position [309, 0]
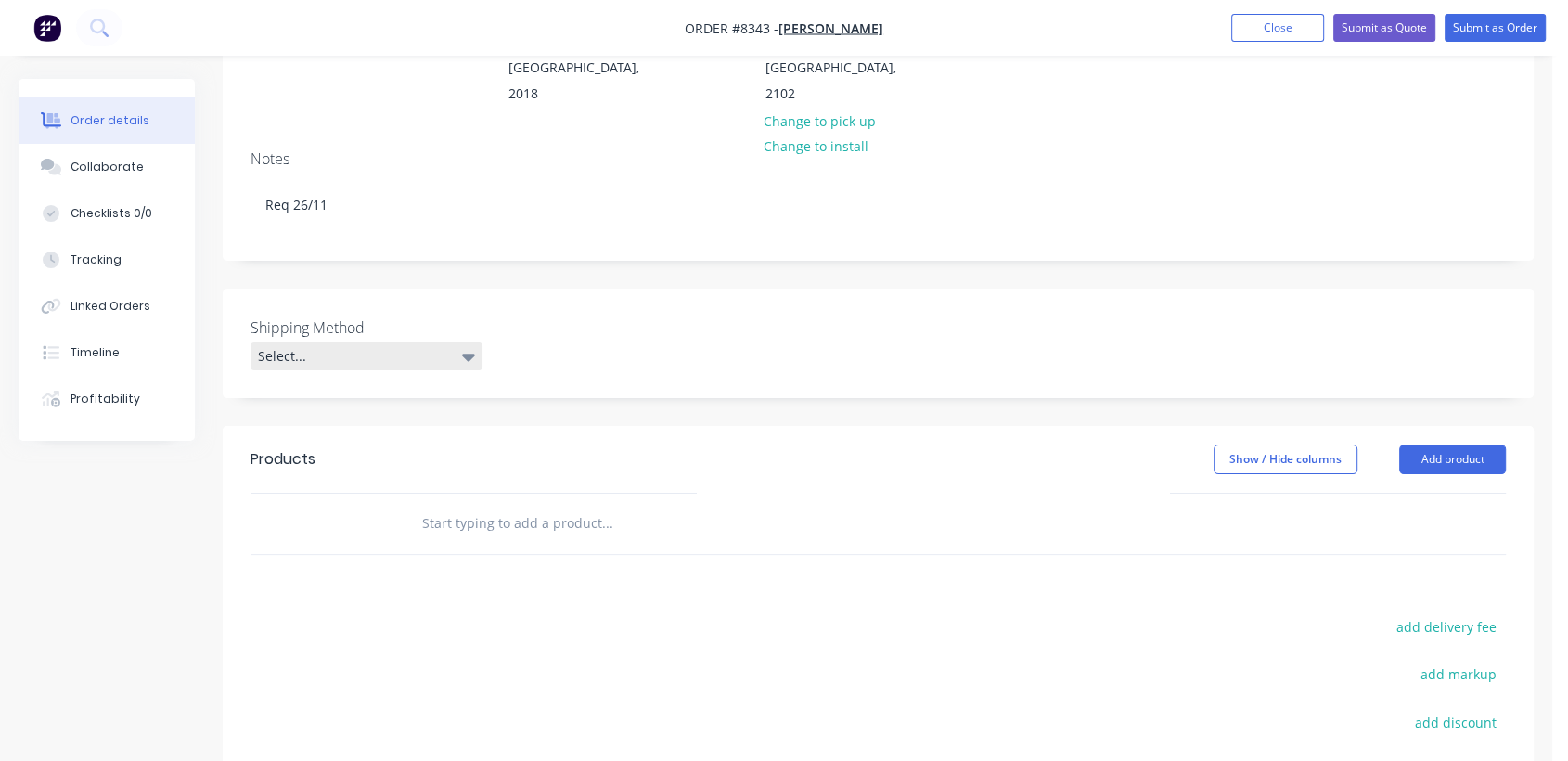
click at [321, 342] on div "Select..." at bounding box center [367, 355] width 232 height 28
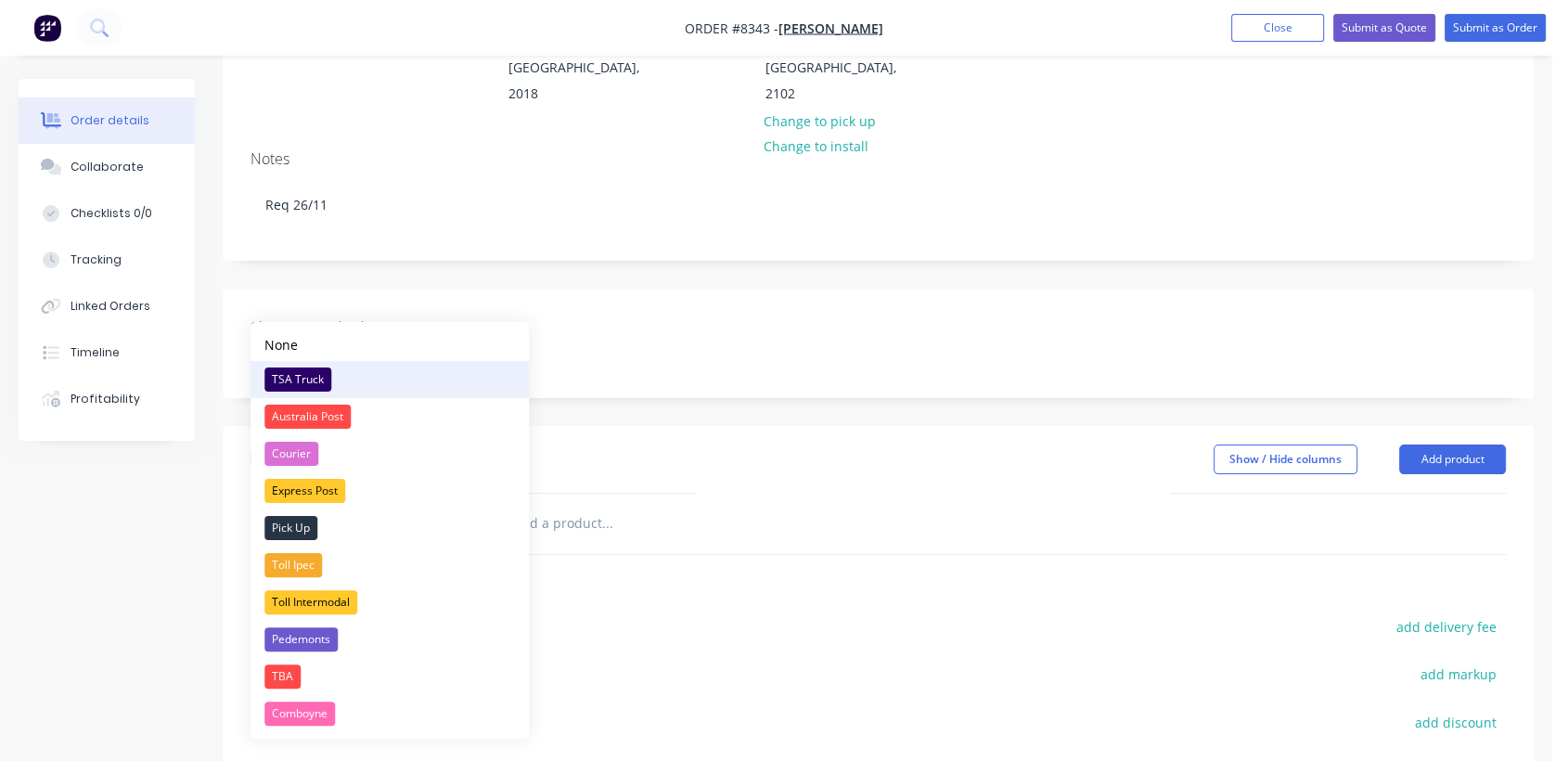
click at [315, 380] on div "TSA Truck" at bounding box center [298, 379] width 67 height 24
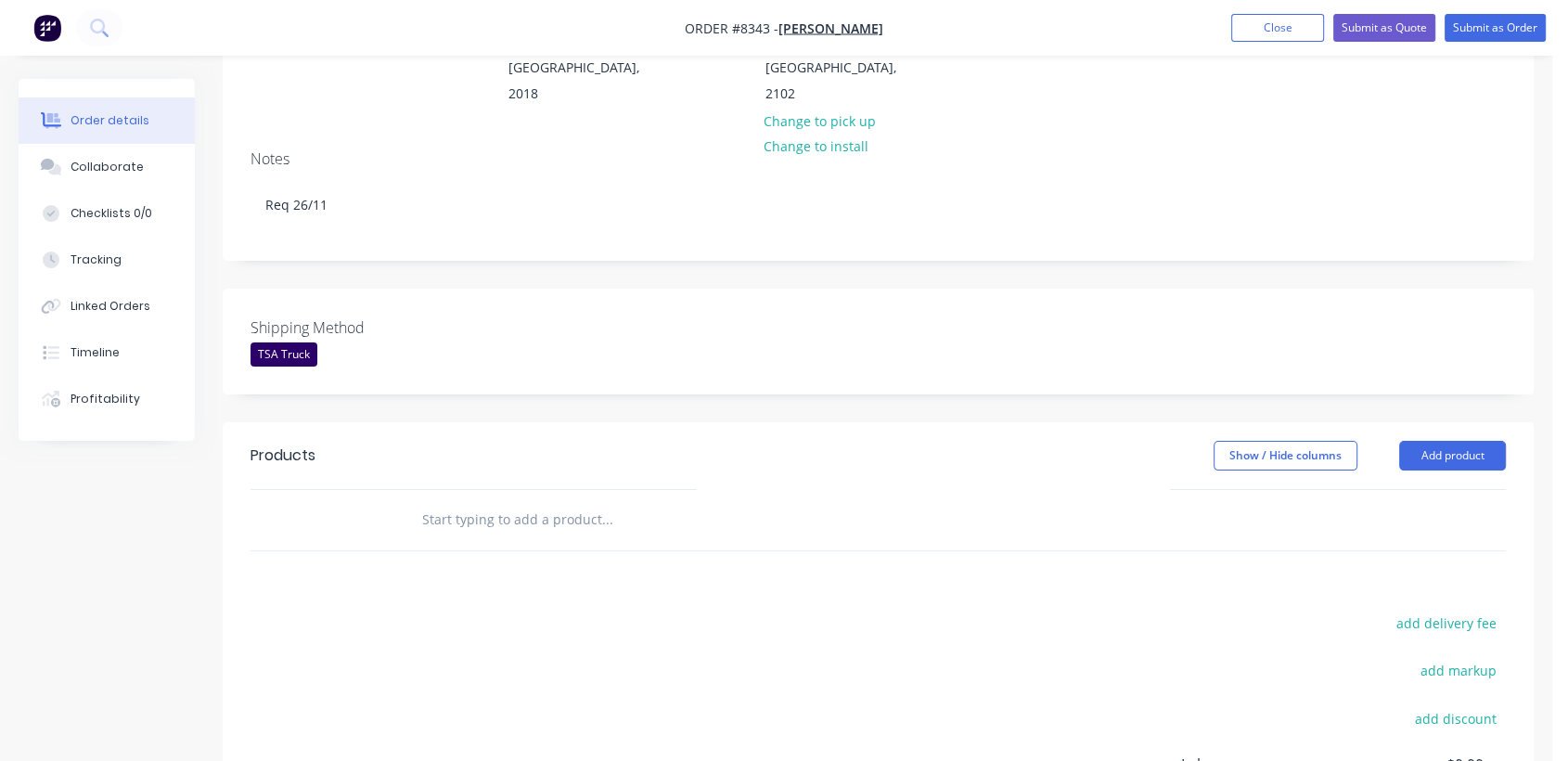
click at [504, 501] on input "text" at bounding box center [607, 519] width 372 height 37
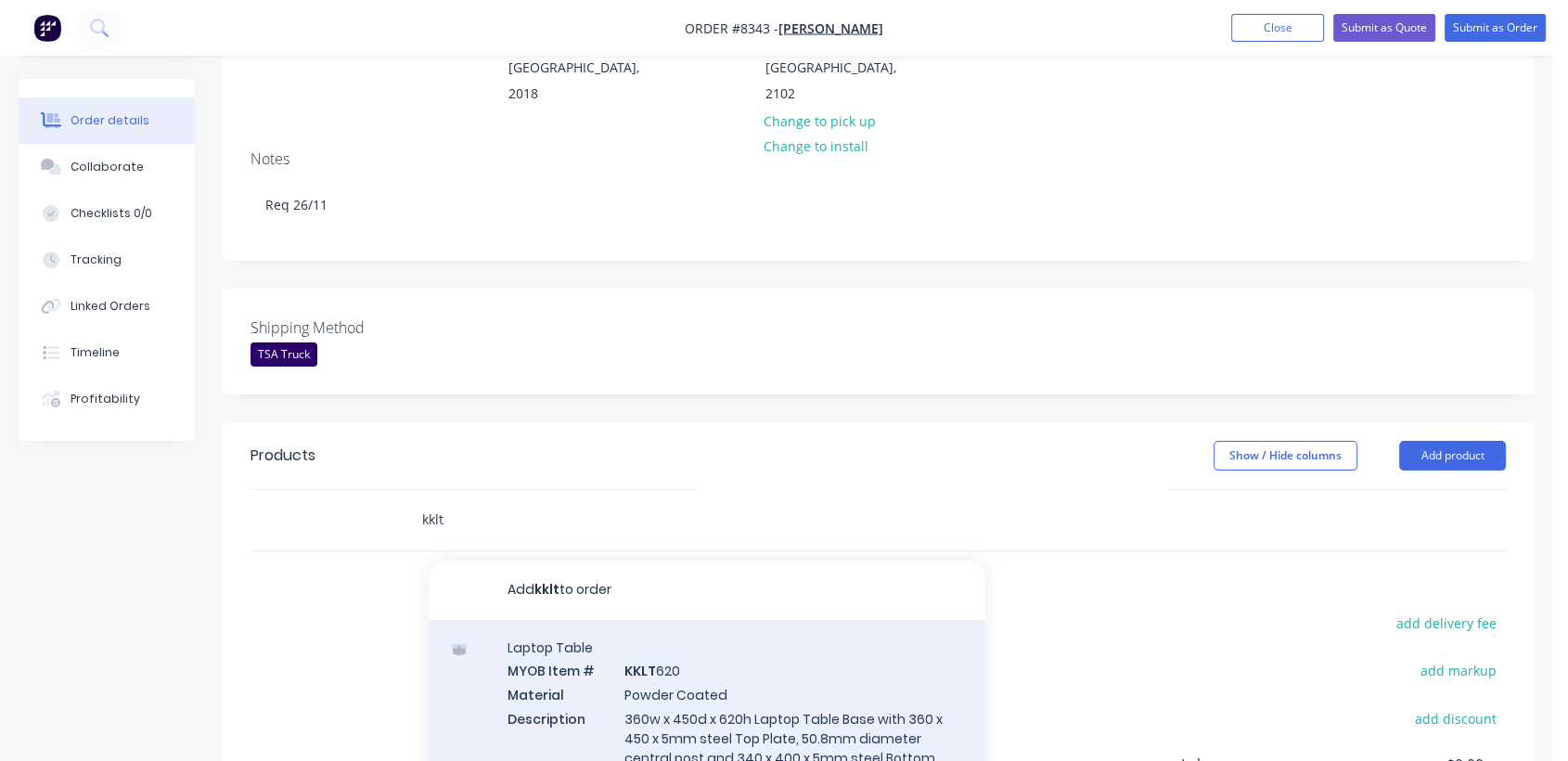
type input "kklt"
click at [694, 679] on div "Laptop Table MYOB Item # KKLT 620 Material Powder Coated Description 360w x 450…" at bounding box center [707, 733] width 556 height 228
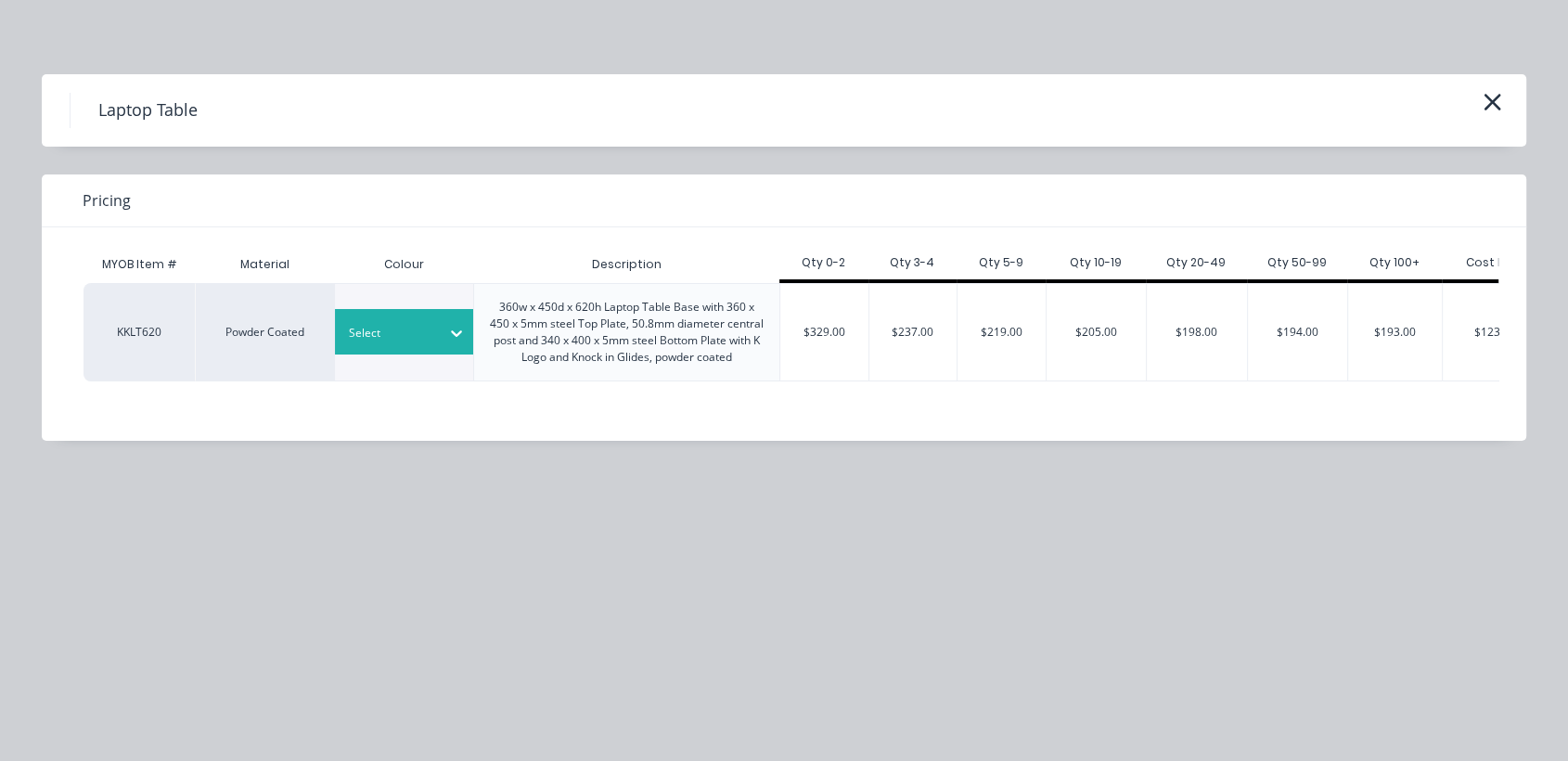
click at [436, 331] on div "Select" at bounding box center [388, 332] width 104 height 24
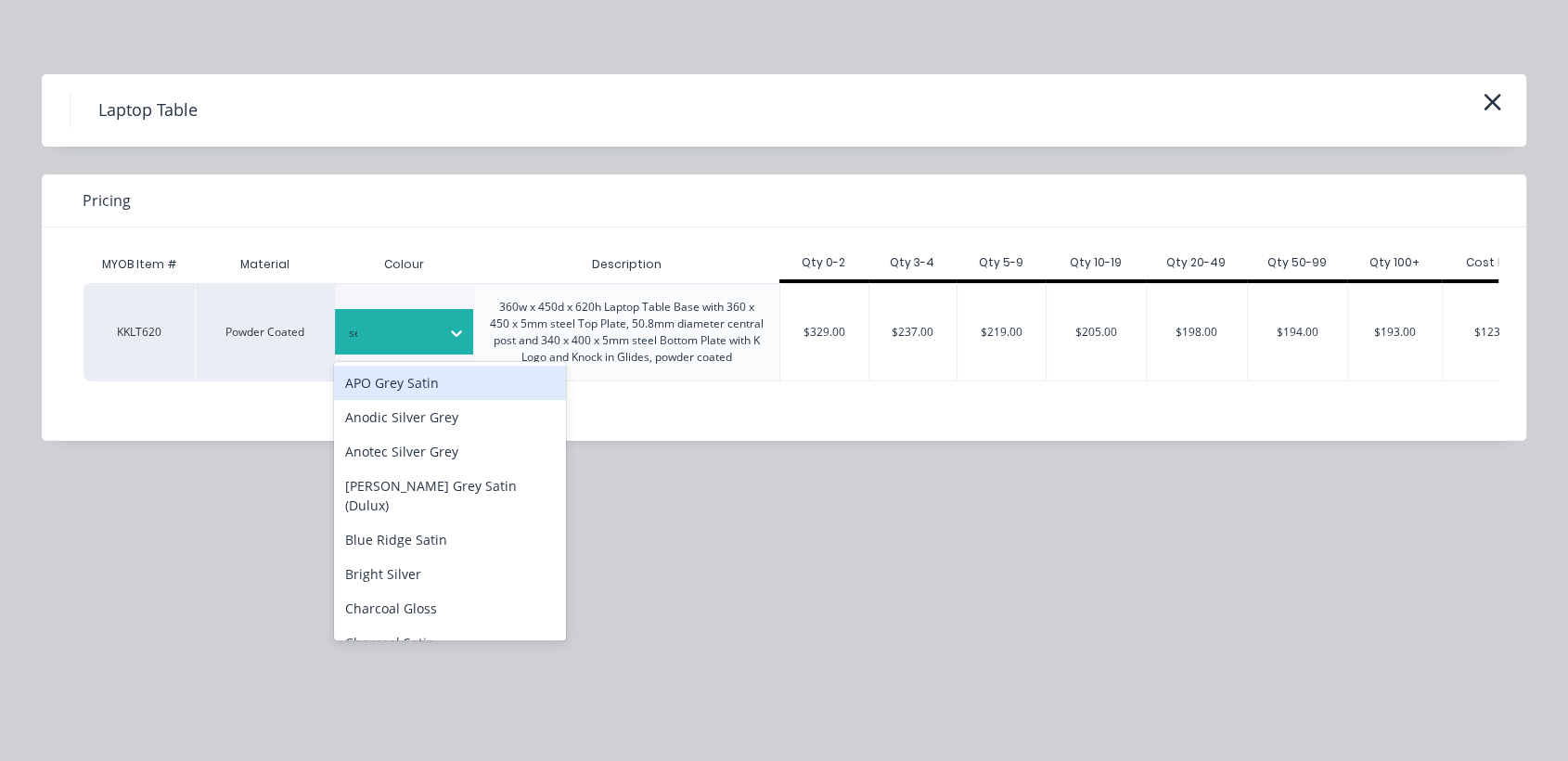
type input "see"
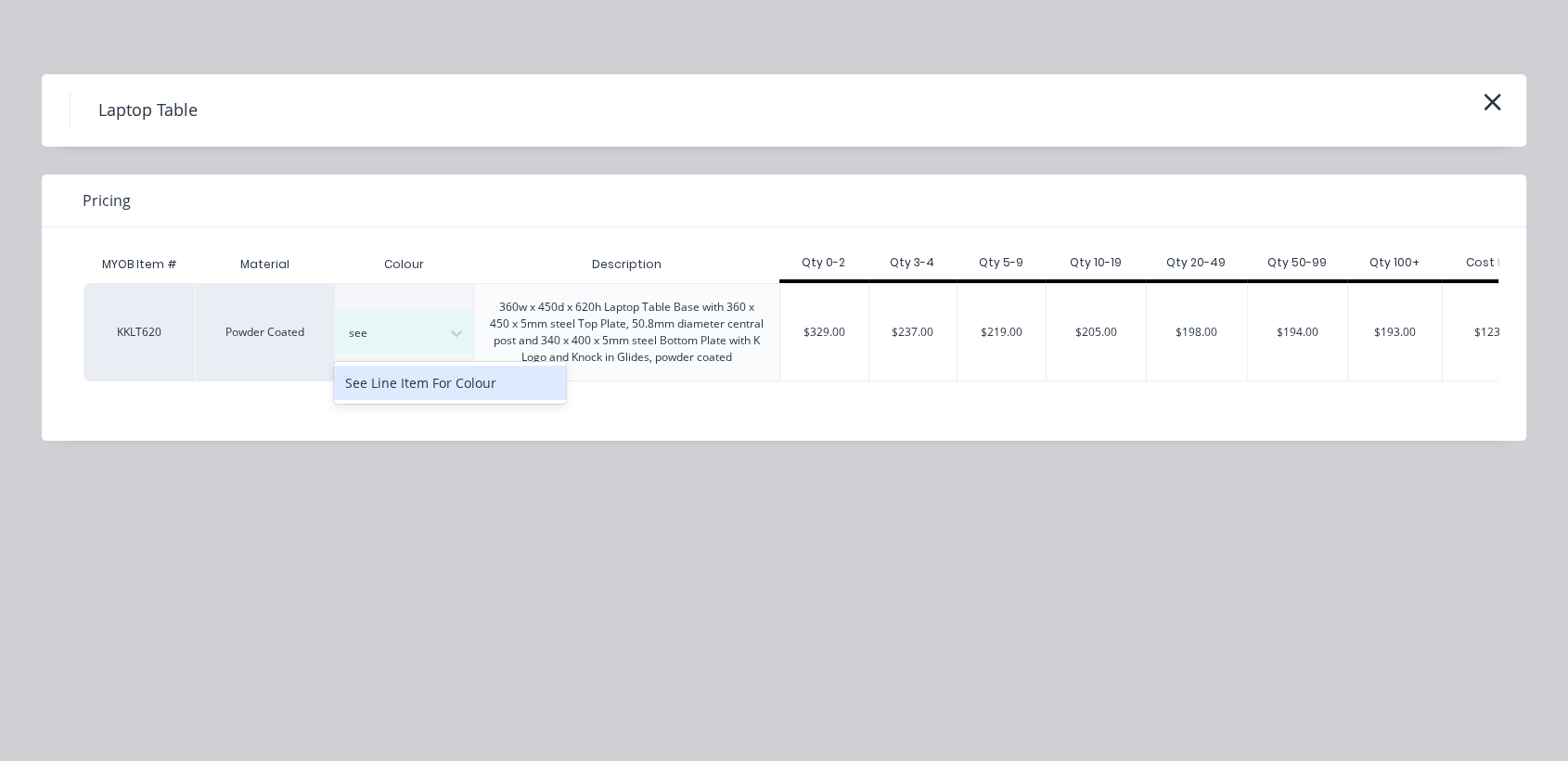
click at [450, 377] on div "See Line Item For Colour" at bounding box center [451, 383] width 232 height 34
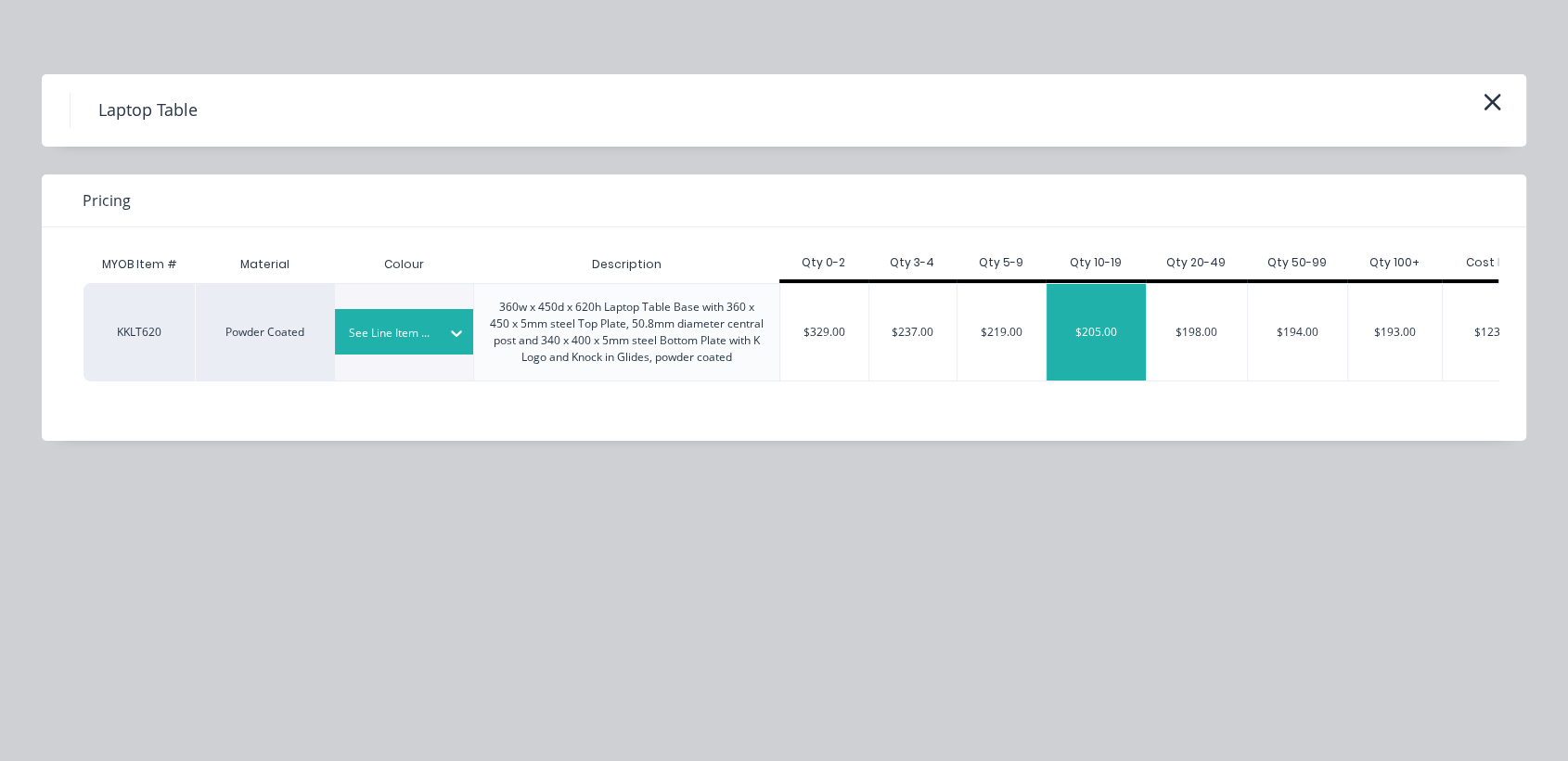
click at [1122, 335] on div "$205.00" at bounding box center [1096, 331] width 100 height 96
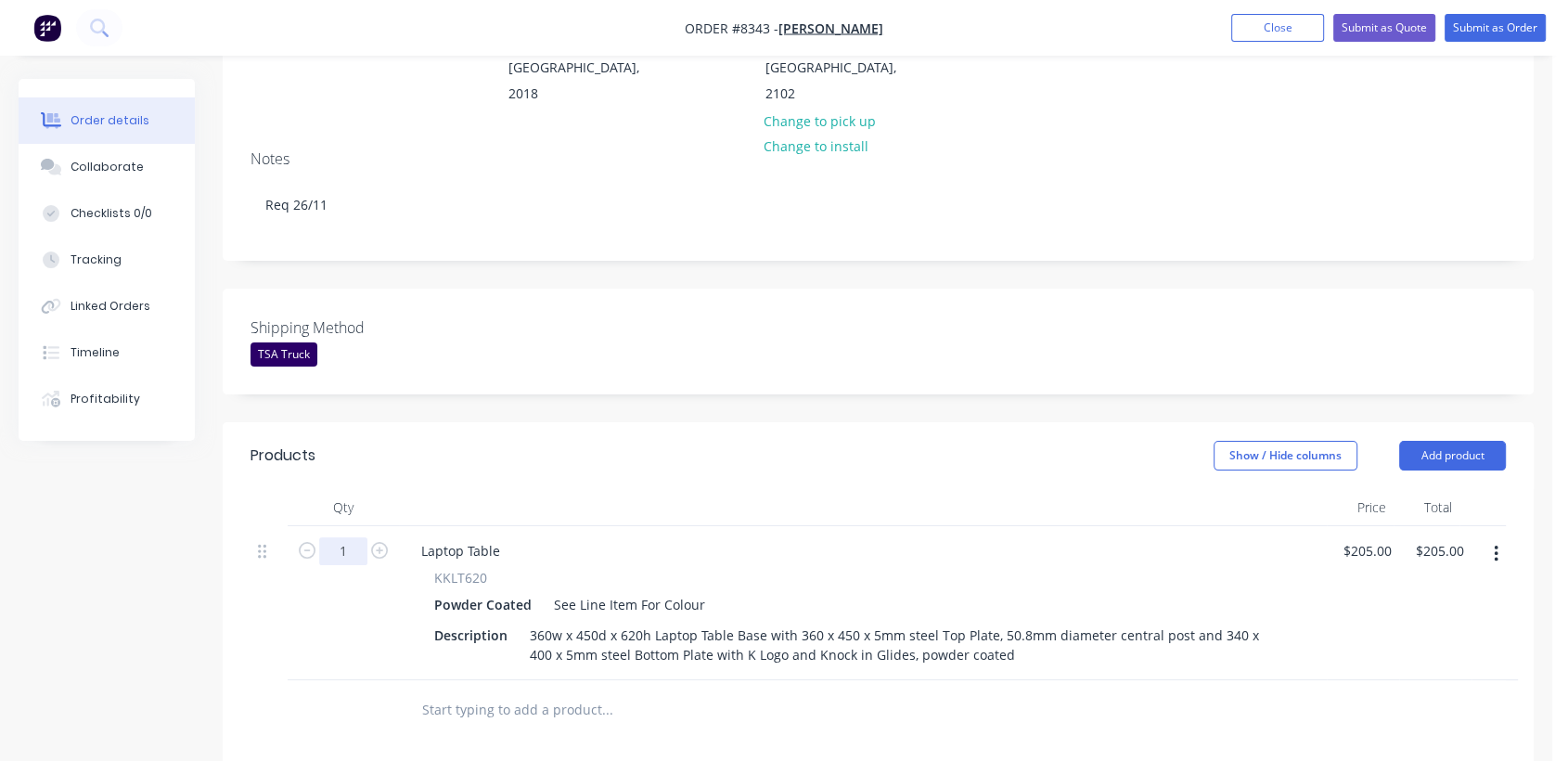
click at [352, 537] on input "1" at bounding box center [343, 551] width 49 height 28
type input "11"
type input "$2,255.00"
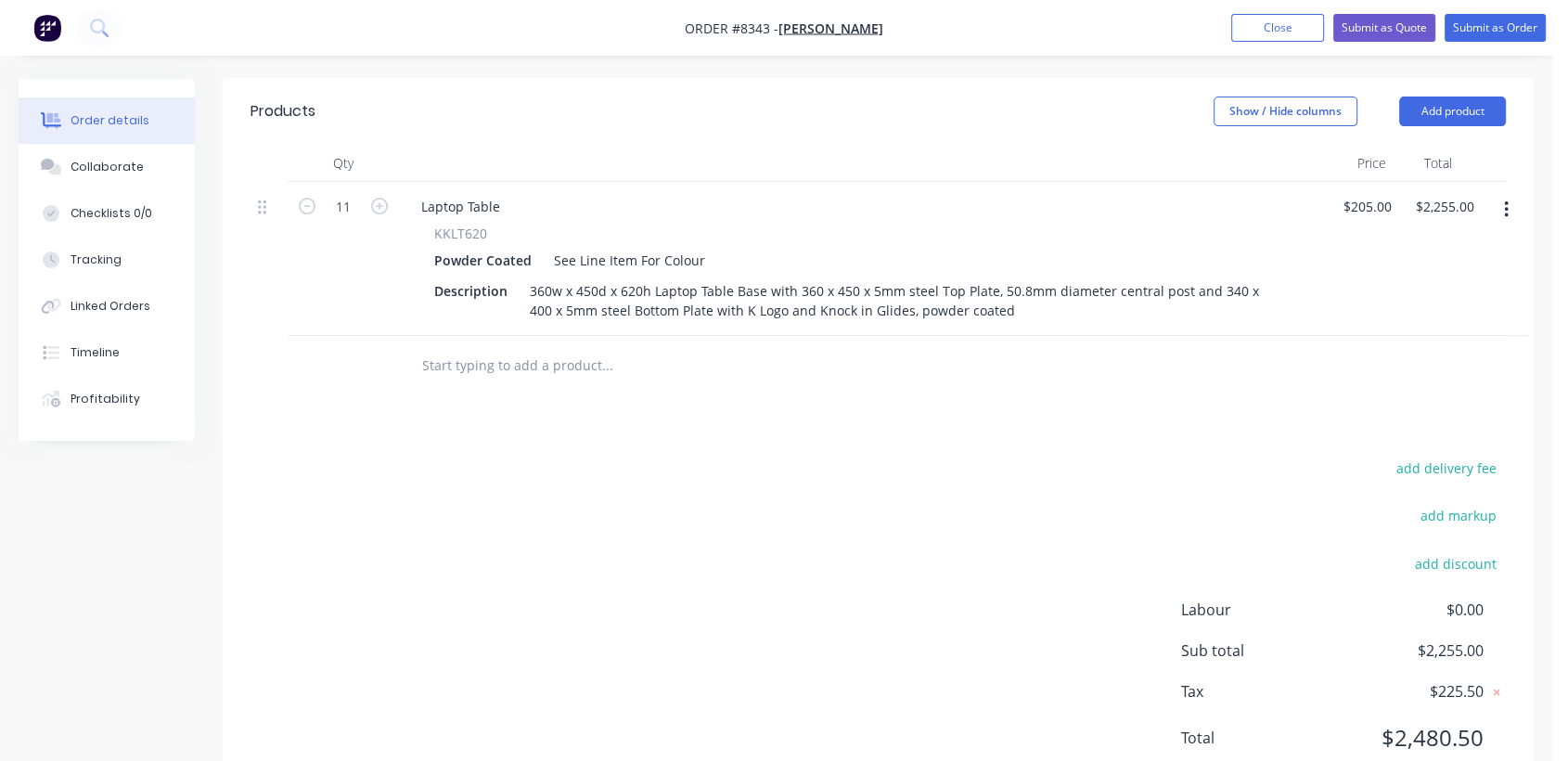
scroll to position [668, 0]
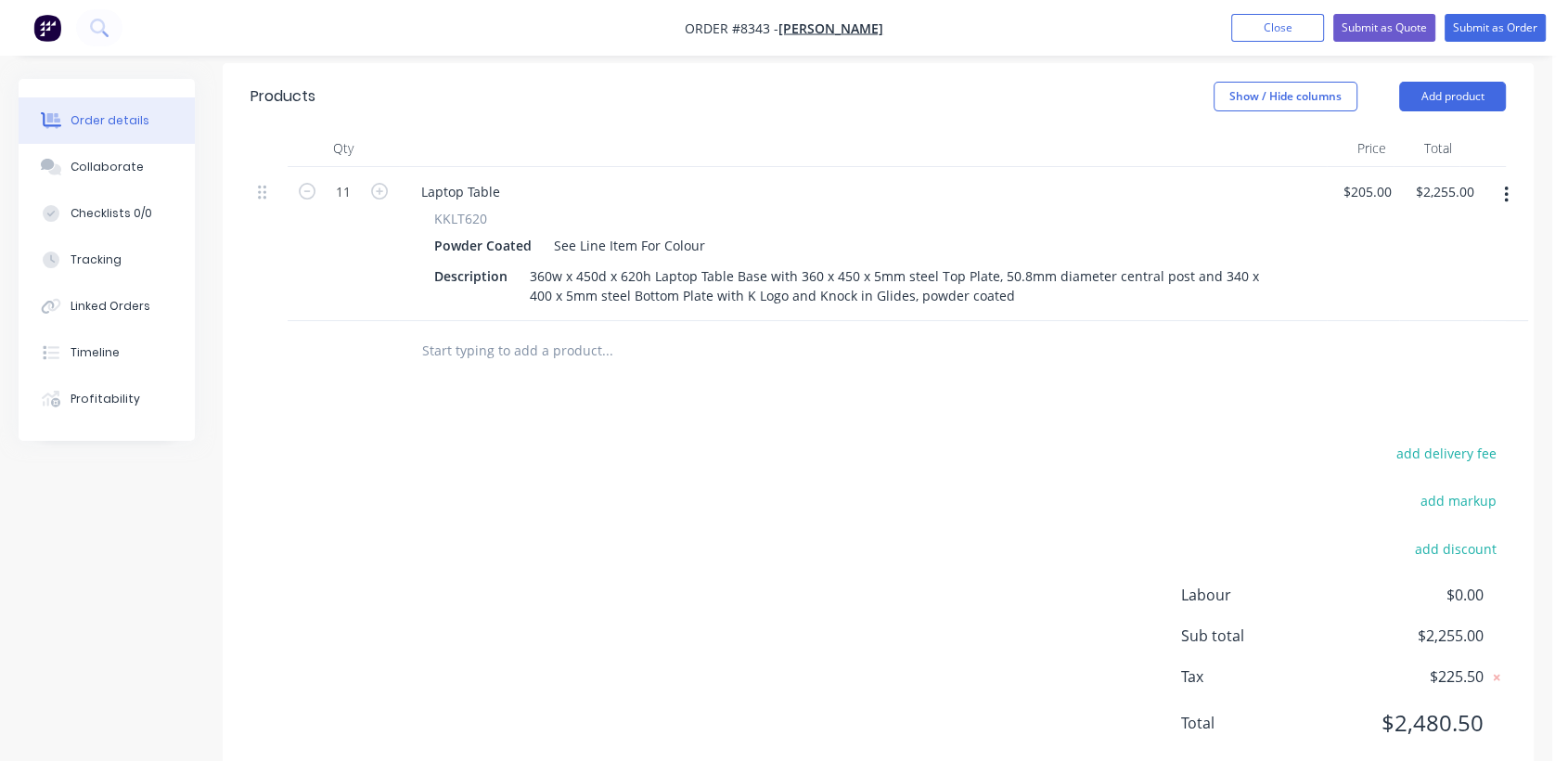
click at [516, 332] on input "text" at bounding box center [607, 350] width 372 height 37
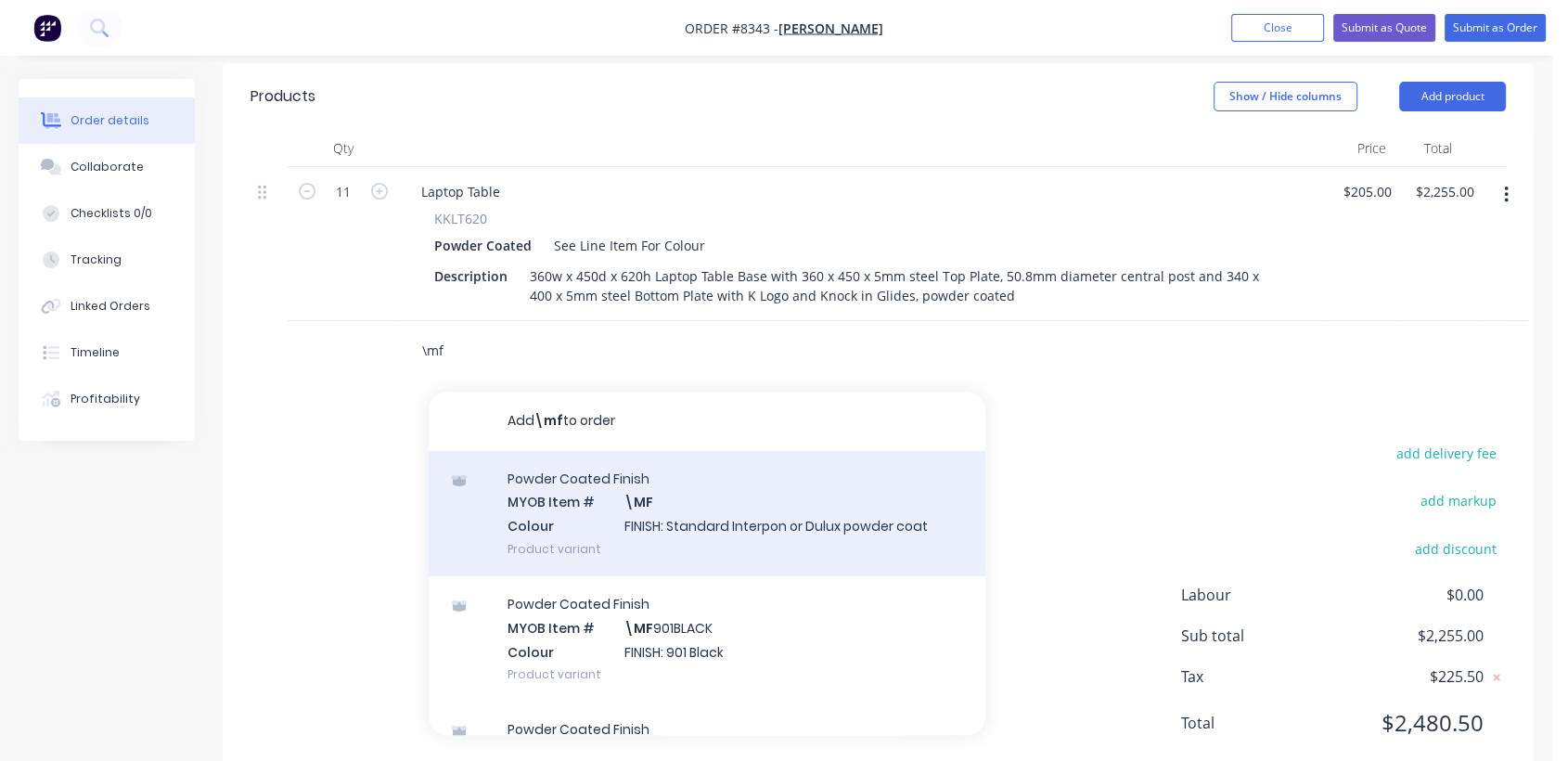
type input "\mf"
click at [642, 451] on div "Powder Coated Finish MYOB Item # \MF Colour FINISH: Standard Interpon or Dulux …" at bounding box center [707, 513] width 556 height 126
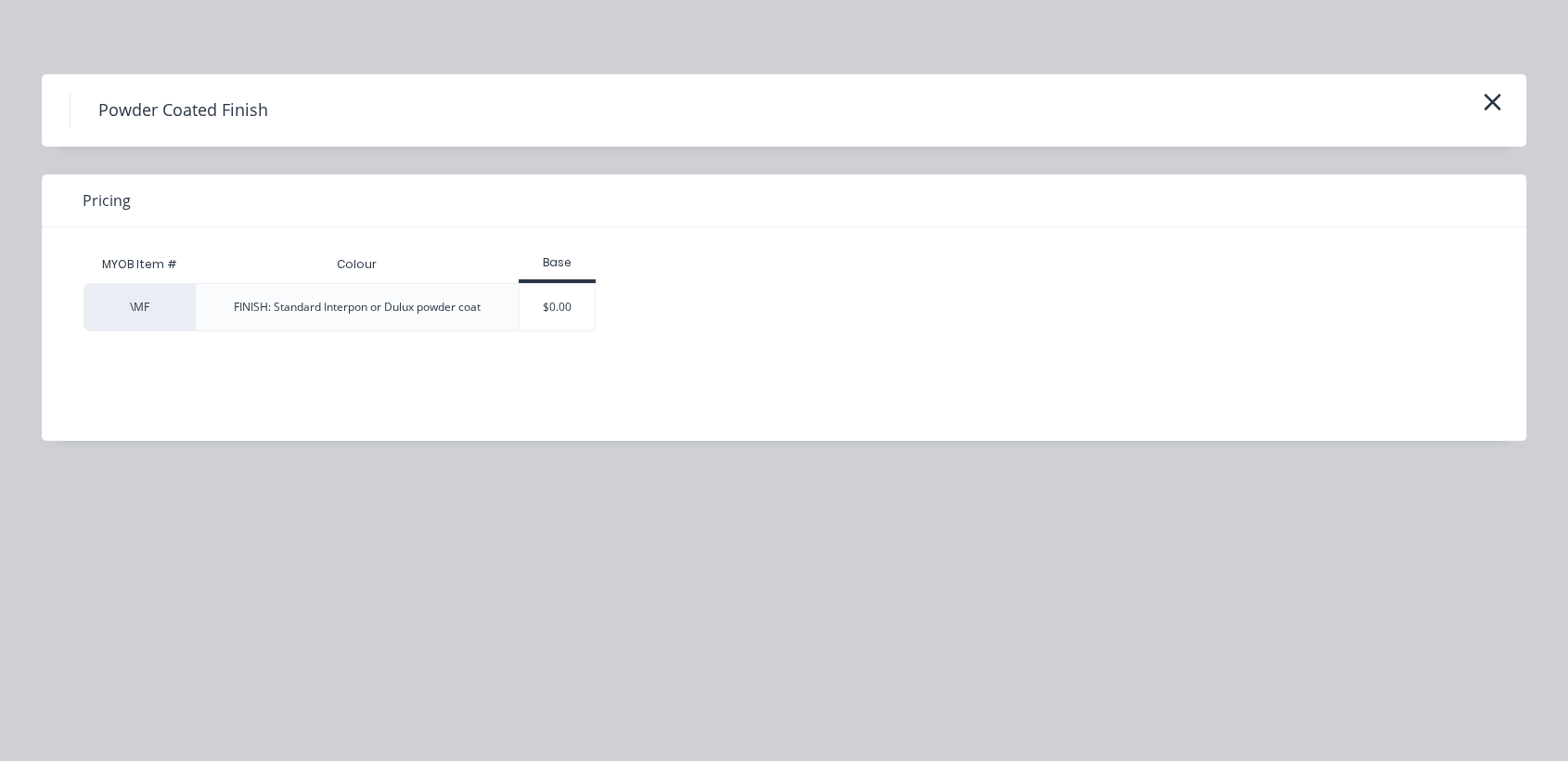
click at [578, 308] on div "$0.00" at bounding box center [557, 307] width 75 height 47
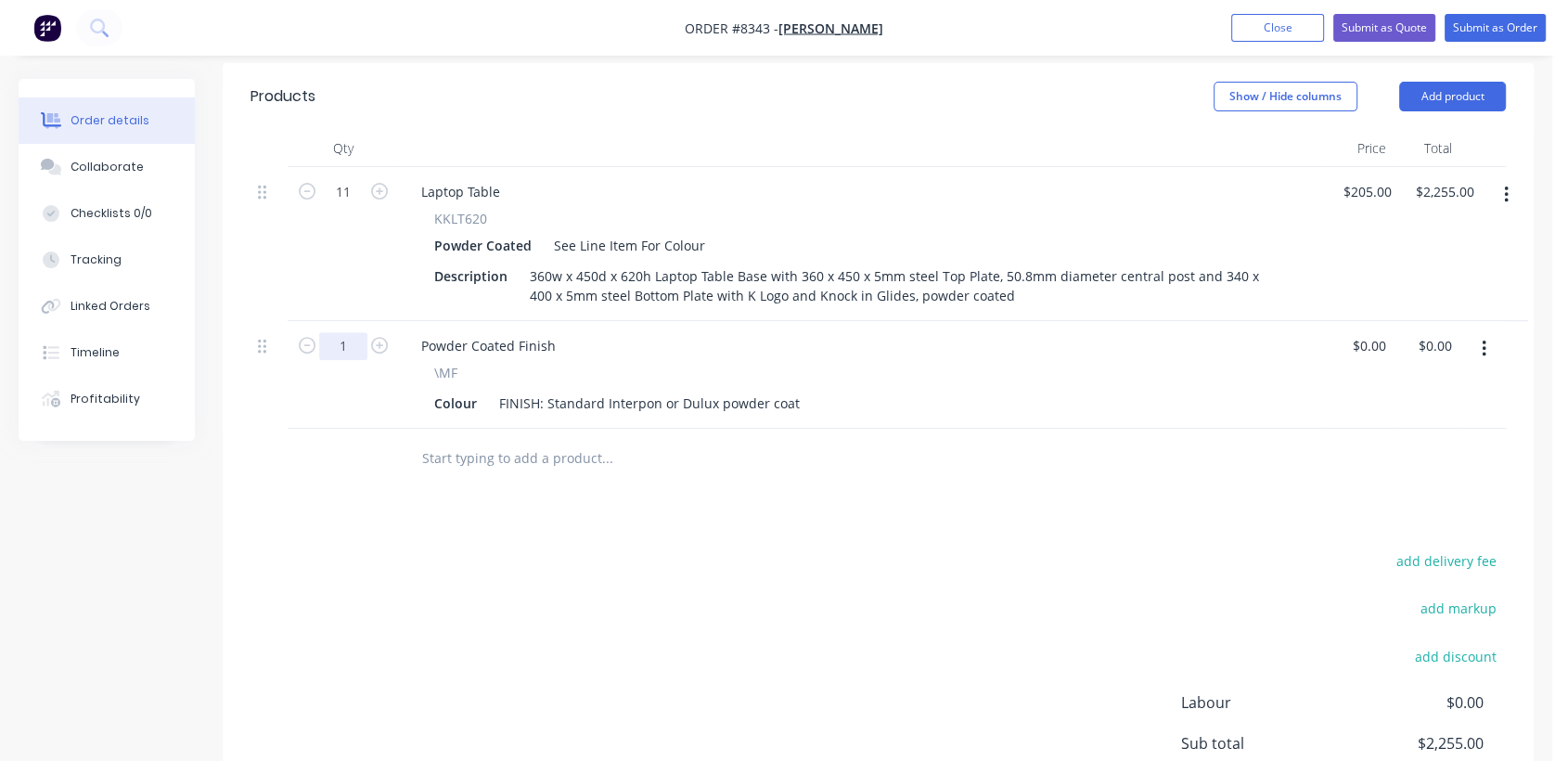
click at [356, 332] on input "1" at bounding box center [343, 346] width 49 height 28
type input "4"
drag, startPoint x: 546, startPoint y: 346, endPoint x: 836, endPoint y: 378, distance: 291.8
click at [835, 378] on div "Qty Price Total 11 Laptop Table KKLT620 Powder Coated See Line Item For Colour …" at bounding box center [878, 309] width 1311 height 359
type input "$0.00"
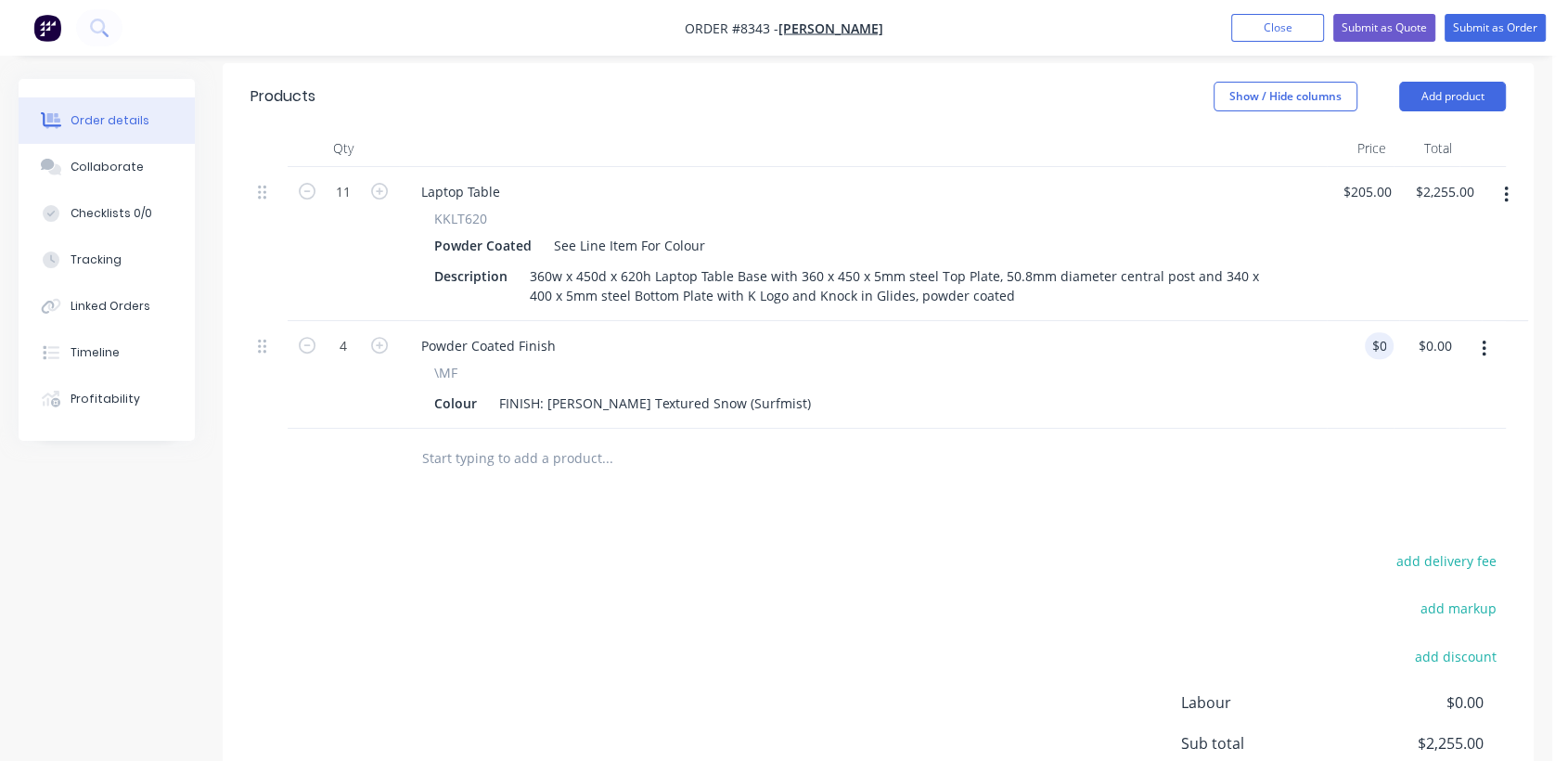
drag, startPoint x: 1482, startPoint y: 286, endPoint x: 1467, endPoint y: 310, distance: 28.3
click at [1482, 339] on icon "button" at bounding box center [1484, 349] width 5 height 20
click at [1396, 421] on div "Duplicate" at bounding box center [1417, 434] width 143 height 27
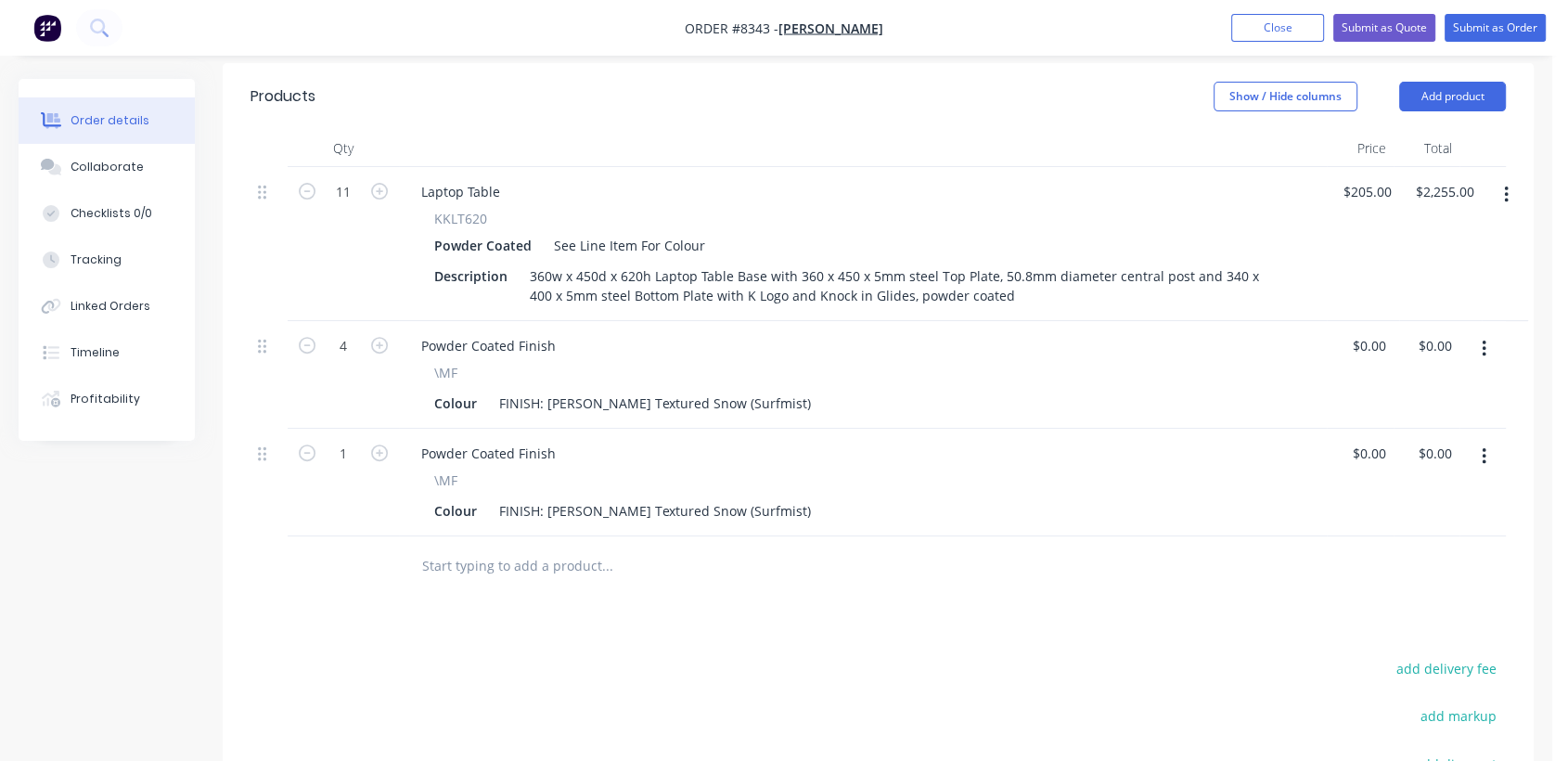
click at [1485, 341] on icon "button" at bounding box center [1484, 350] width 4 height 17
click at [1401, 421] on div "Duplicate" at bounding box center [1417, 434] width 143 height 27
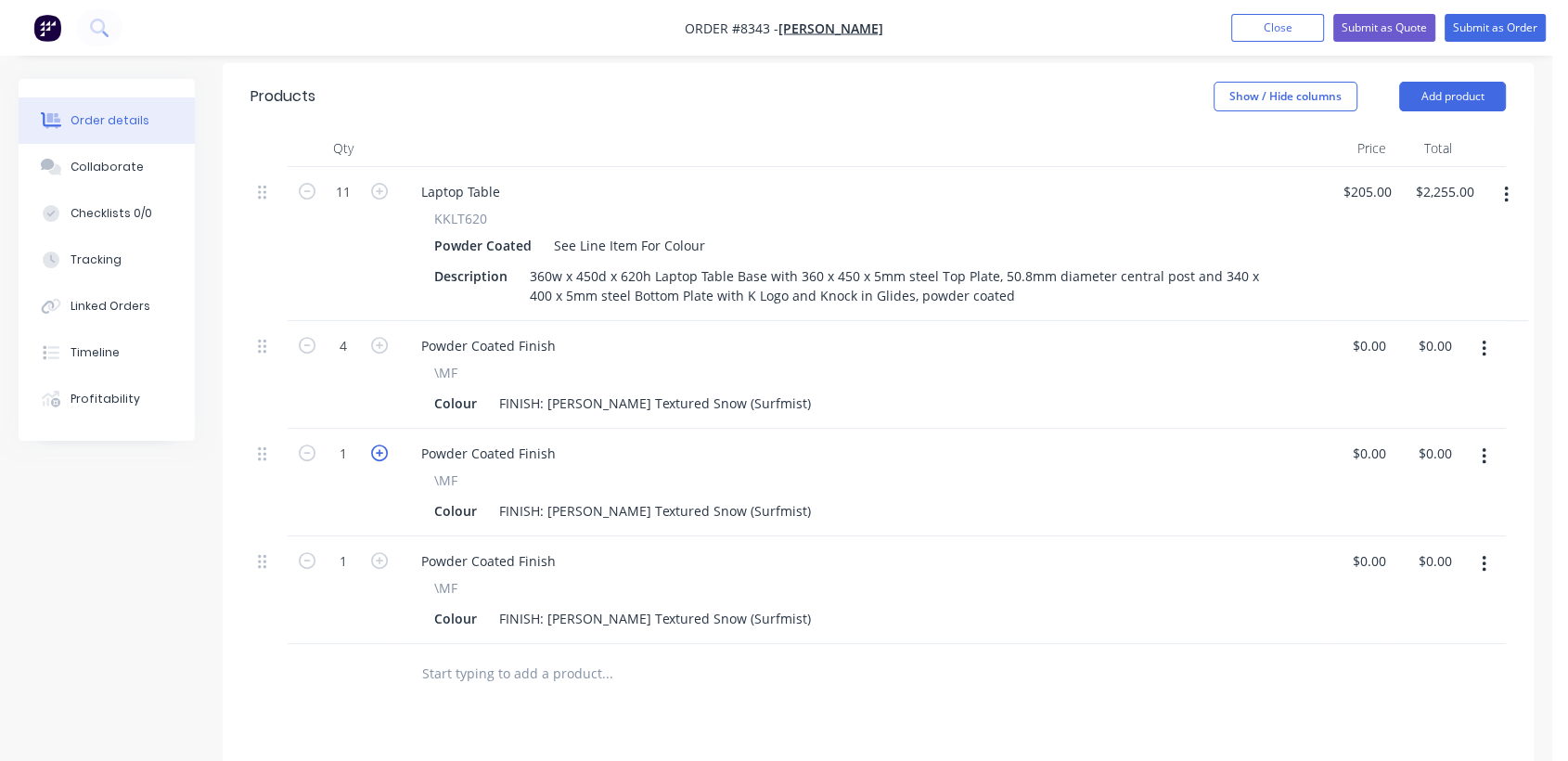
click at [377, 445] on icon "button" at bounding box center [380, 453] width 17 height 17
type input "3"
drag, startPoint x: 751, startPoint y: 454, endPoint x: 655, endPoint y: 454, distance: 96.0
click at [655, 497] on div "FINISH: [PERSON_NAME] Textured Snow (Surfmist)" at bounding box center [654, 511] width 327 height 27
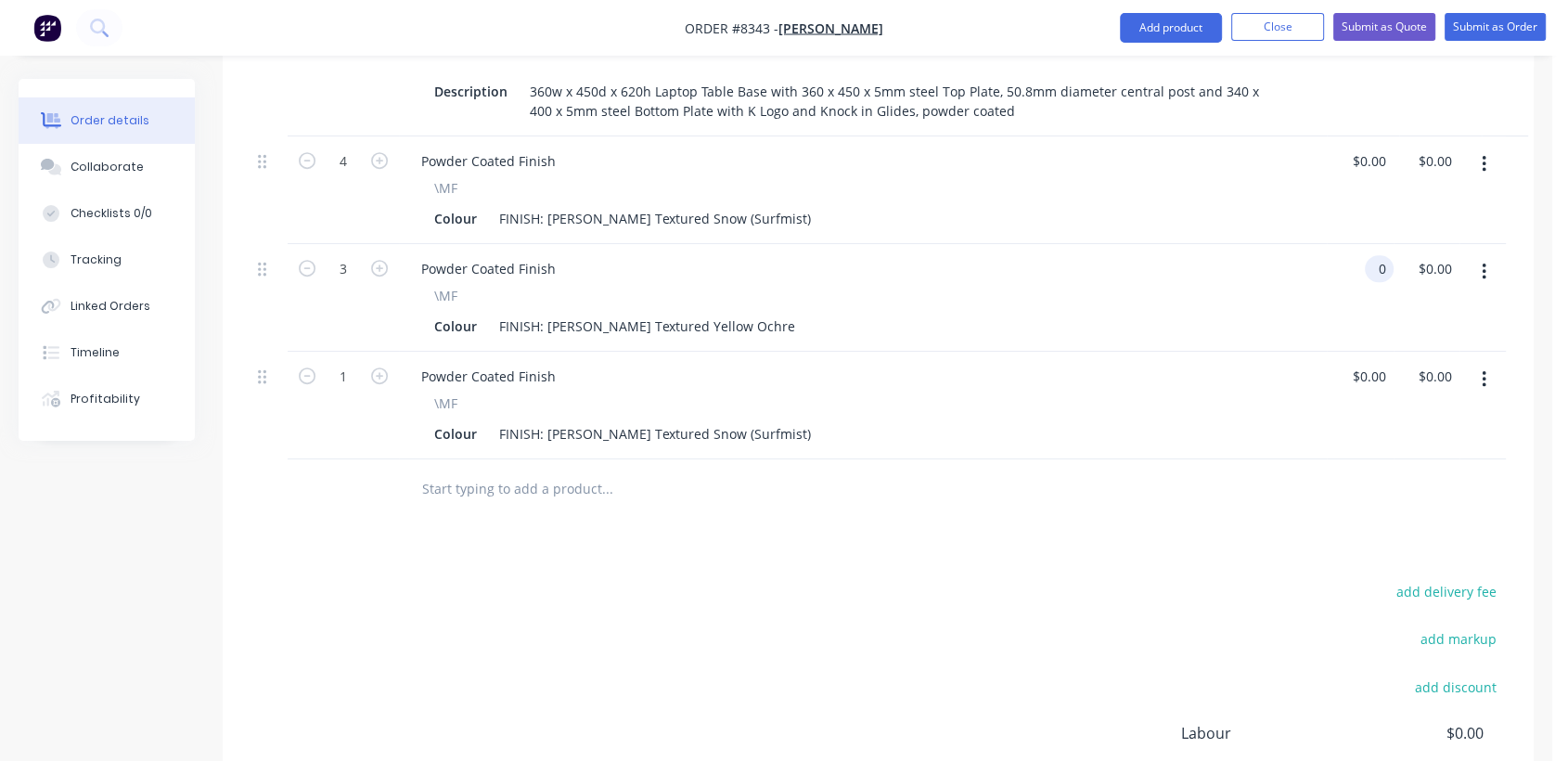
scroll to position [875, 0]
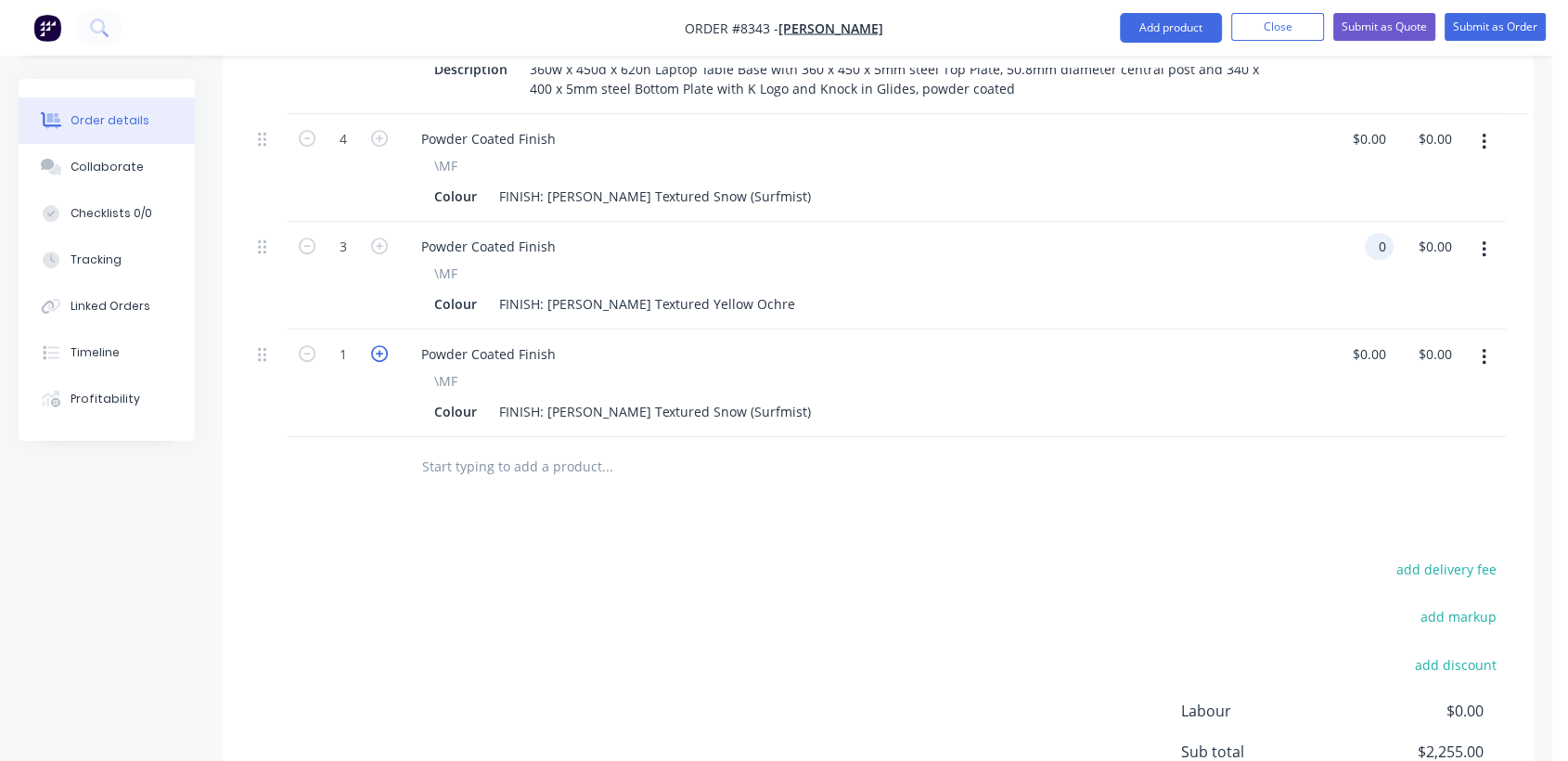
type input "$0.00"
click at [381, 345] on icon "button" at bounding box center [380, 353] width 17 height 17
type input "4"
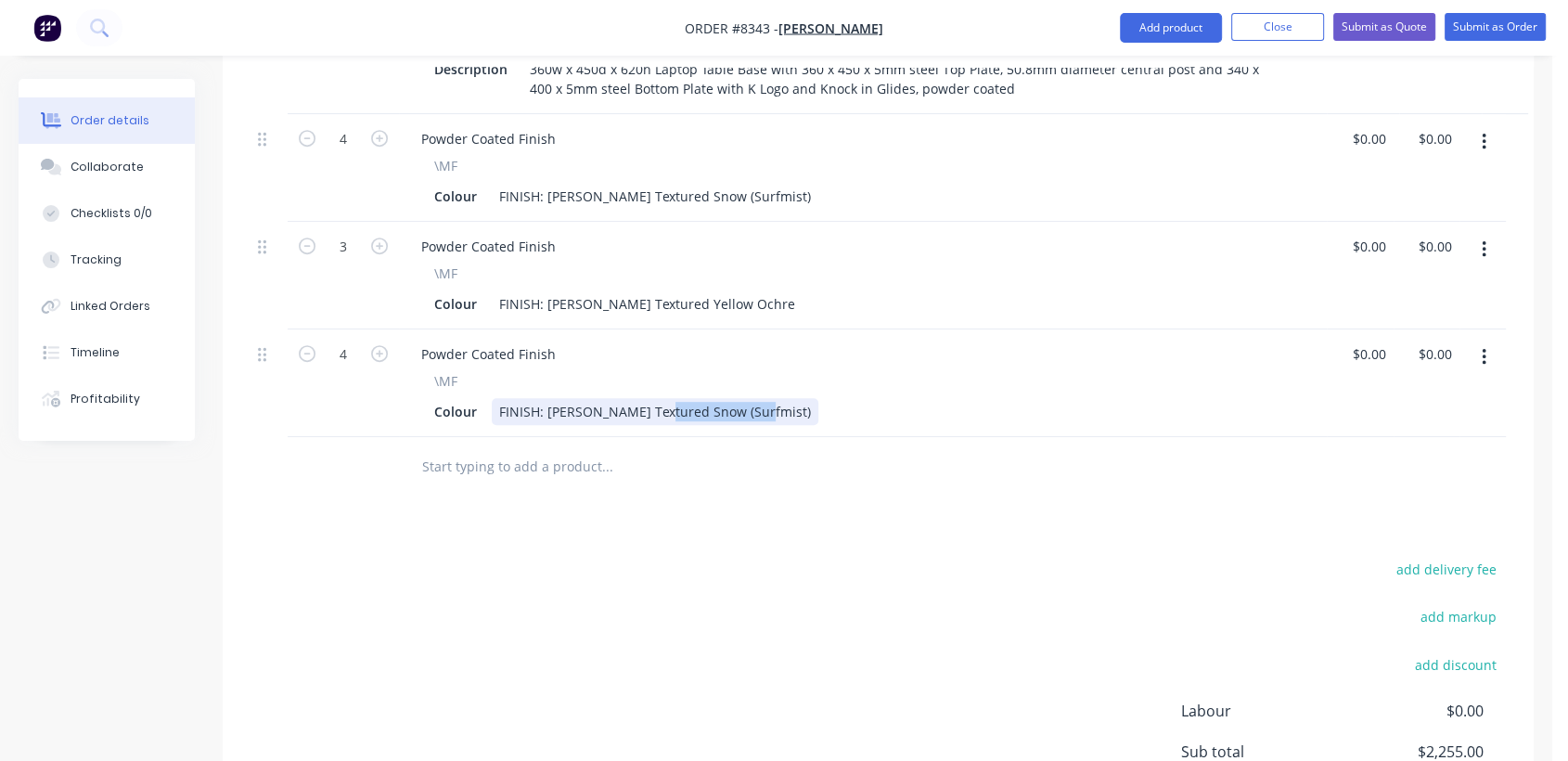
drag, startPoint x: 748, startPoint y: 354, endPoint x: 653, endPoint y: 360, distance: 95.2
click at [653, 398] on div "FINISH: [PERSON_NAME] Textured Snow (Surfmist)" at bounding box center [654, 411] width 327 height 27
type input "$0.00"
click at [501, 449] on input "text" at bounding box center [607, 467] width 372 height 37
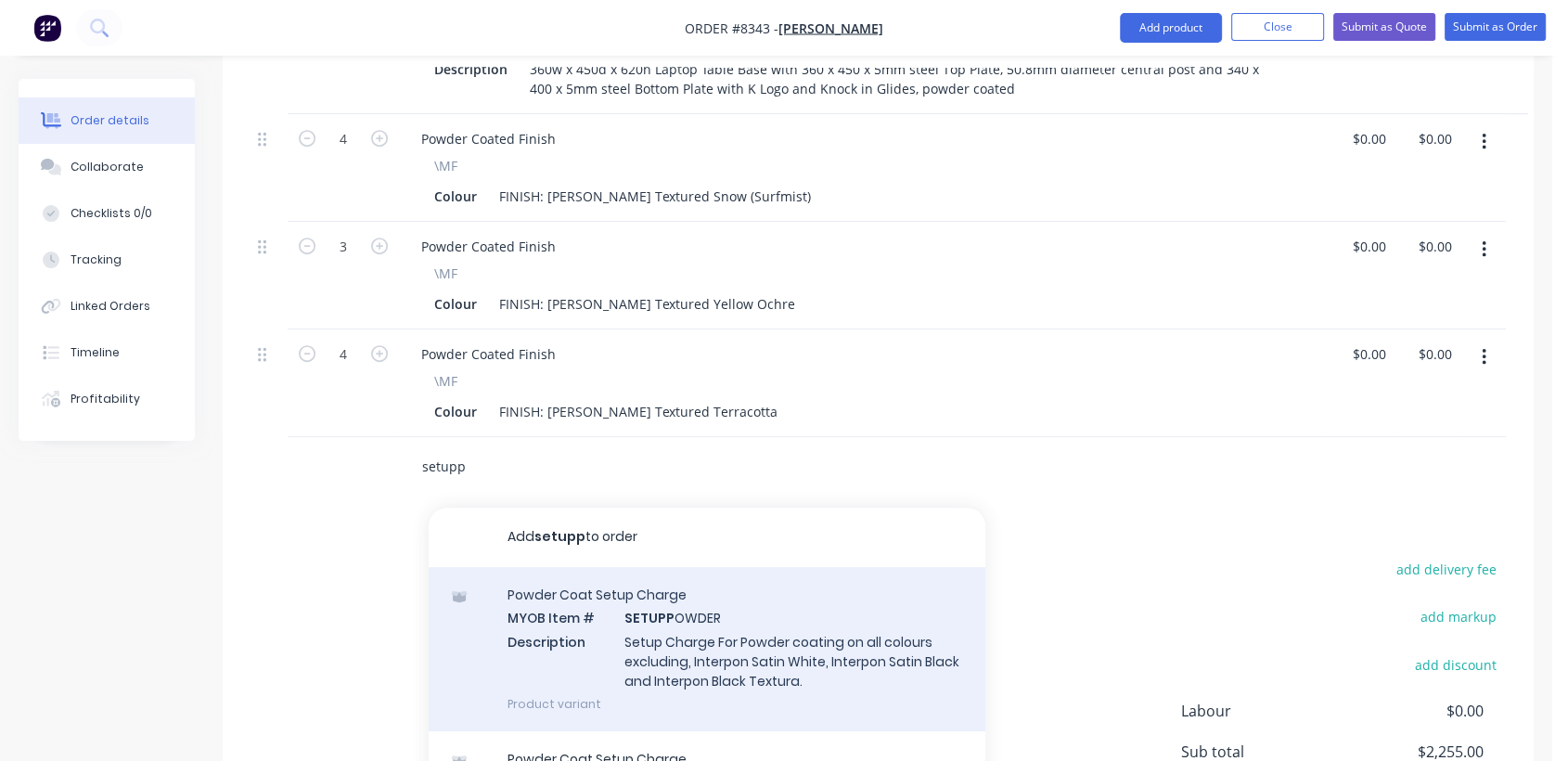
type input "setupp"
click at [661, 582] on div "Powder Coat Setup Charge MYOB Item # SETUPP OWDER Description Setup Charge For …" at bounding box center [707, 649] width 556 height 164
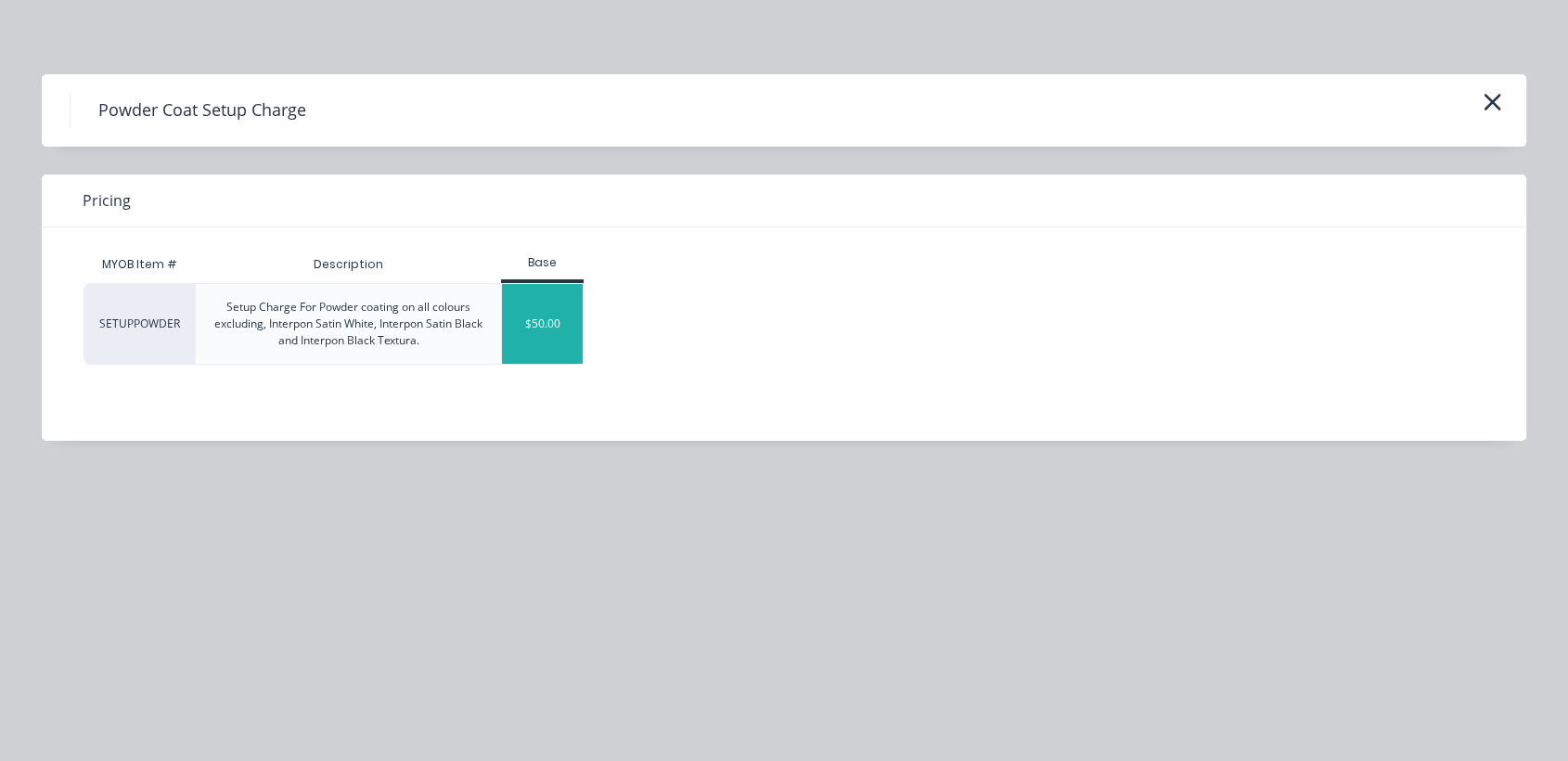
click at [525, 318] on div "$50.00" at bounding box center [542, 324] width 81 height 80
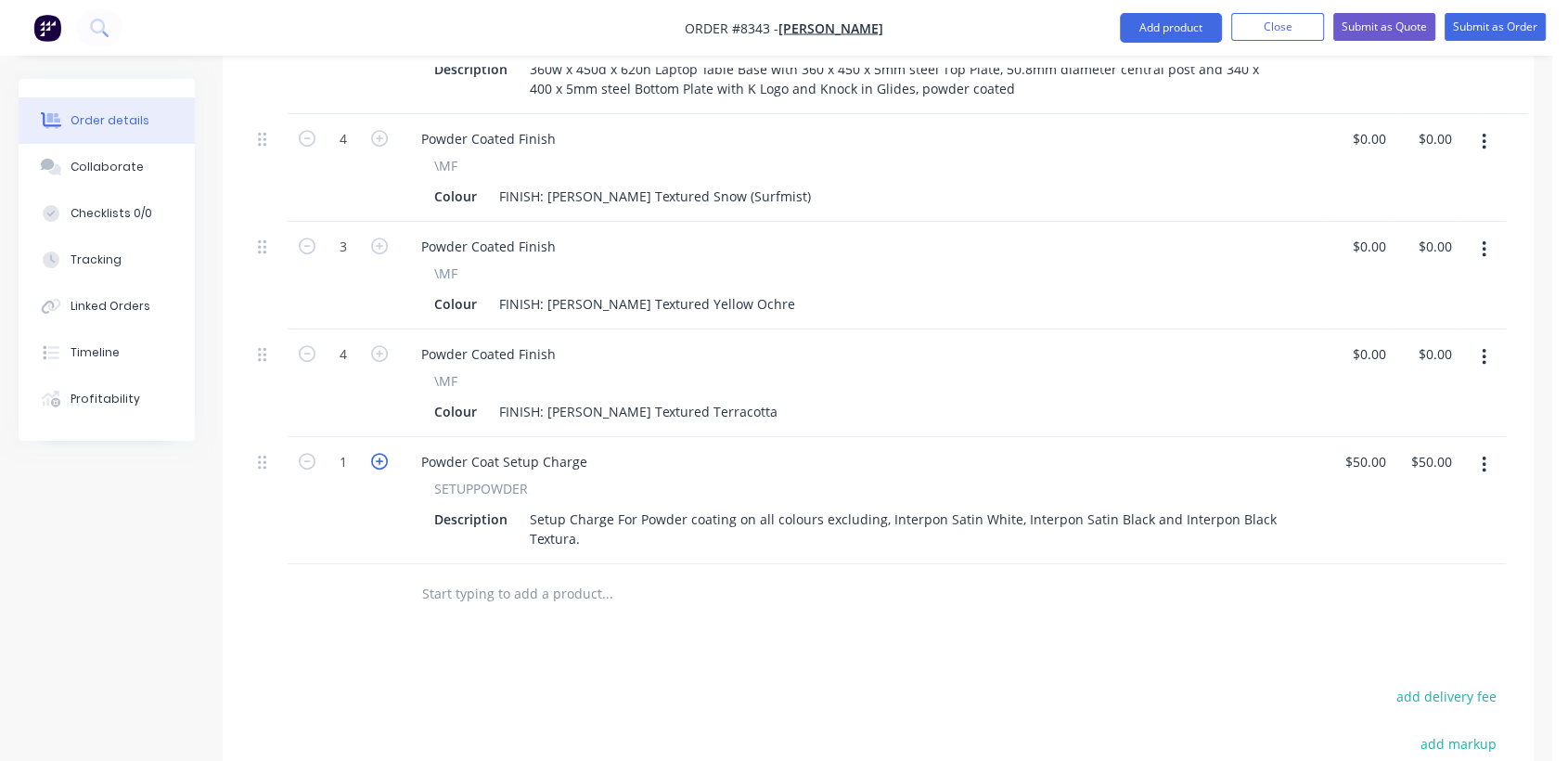
click at [381, 452] on icon "button" at bounding box center [380, 461] width 17 height 17
type input "2"
type input "$100.00"
click at [381, 452] on icon "button" at bounding box center [380, 461] width 17 height 17
type input "3"
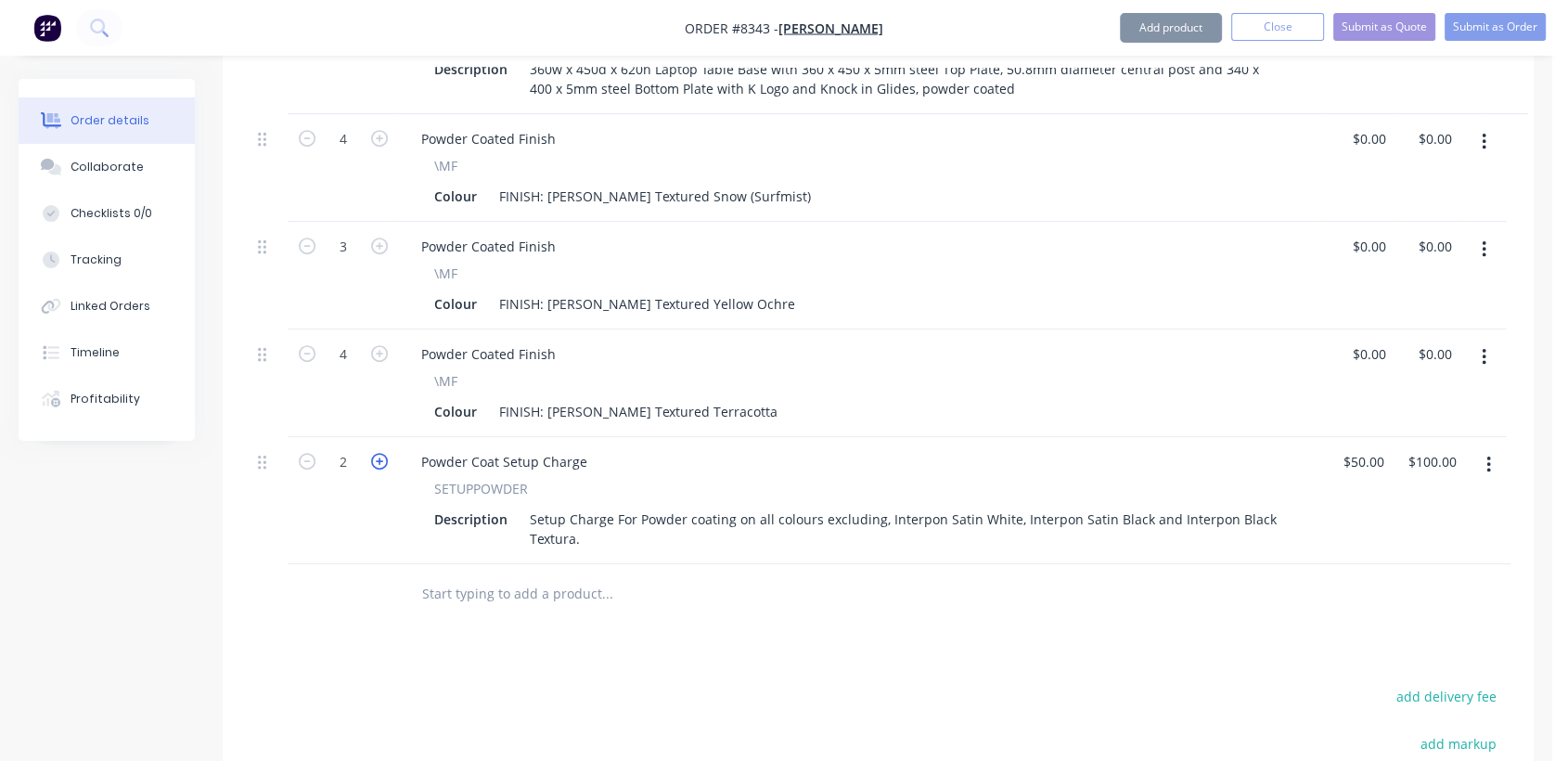
type input "$150.00"
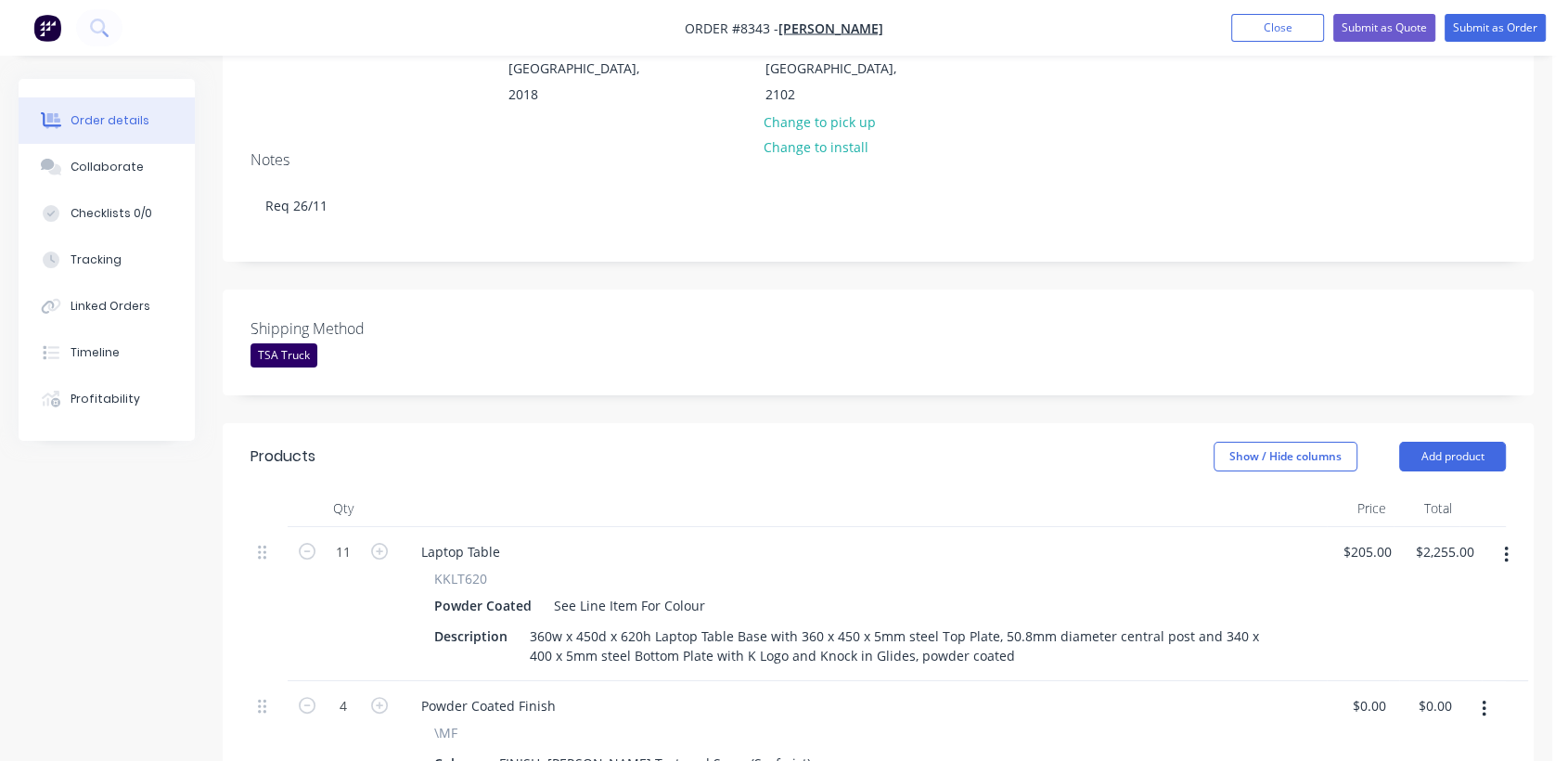
scroll to position [190, 0]
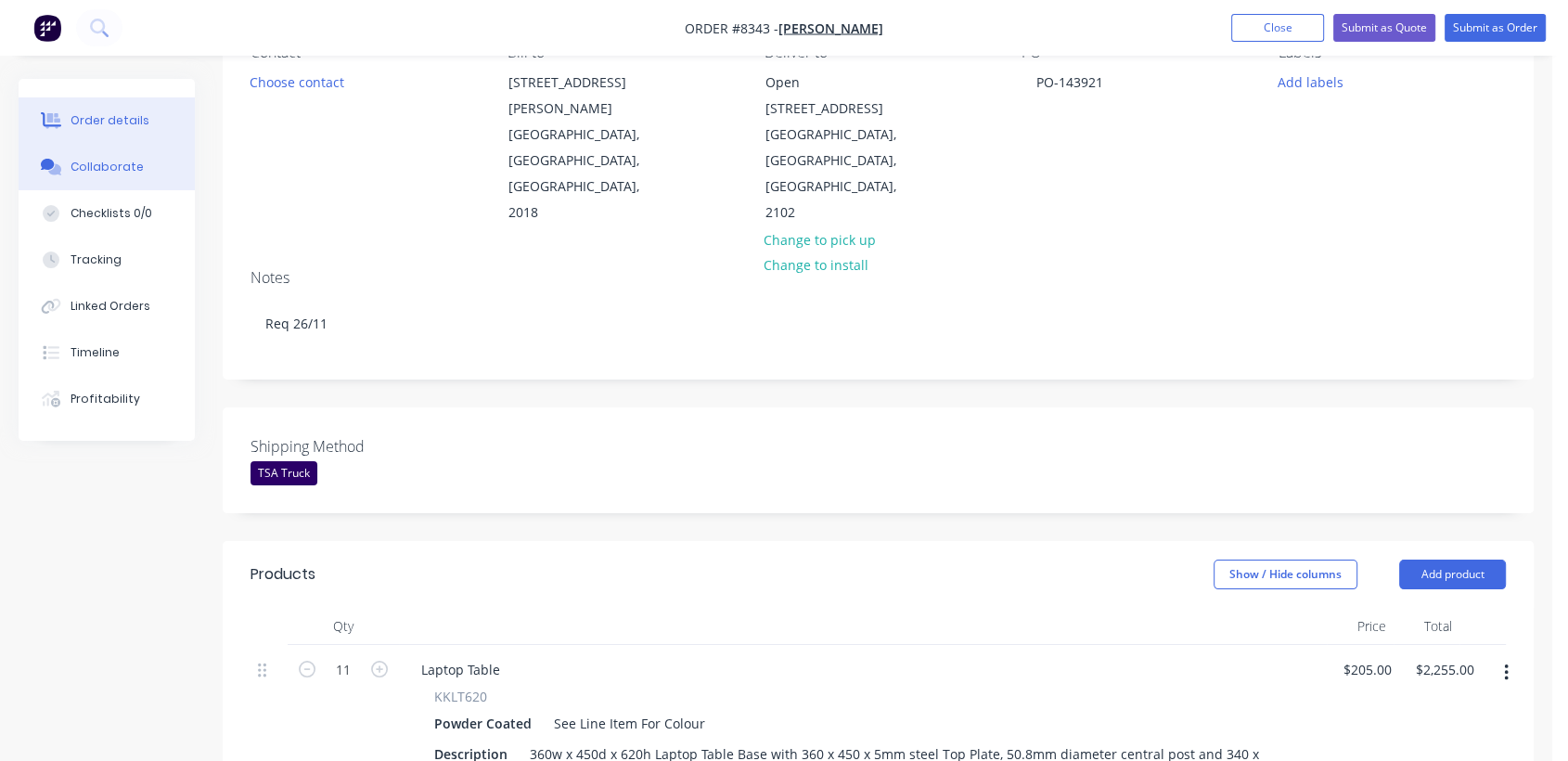
click at [124, 159] on div "Collaborate" at bounding box center [107, 168] width 73 height 17
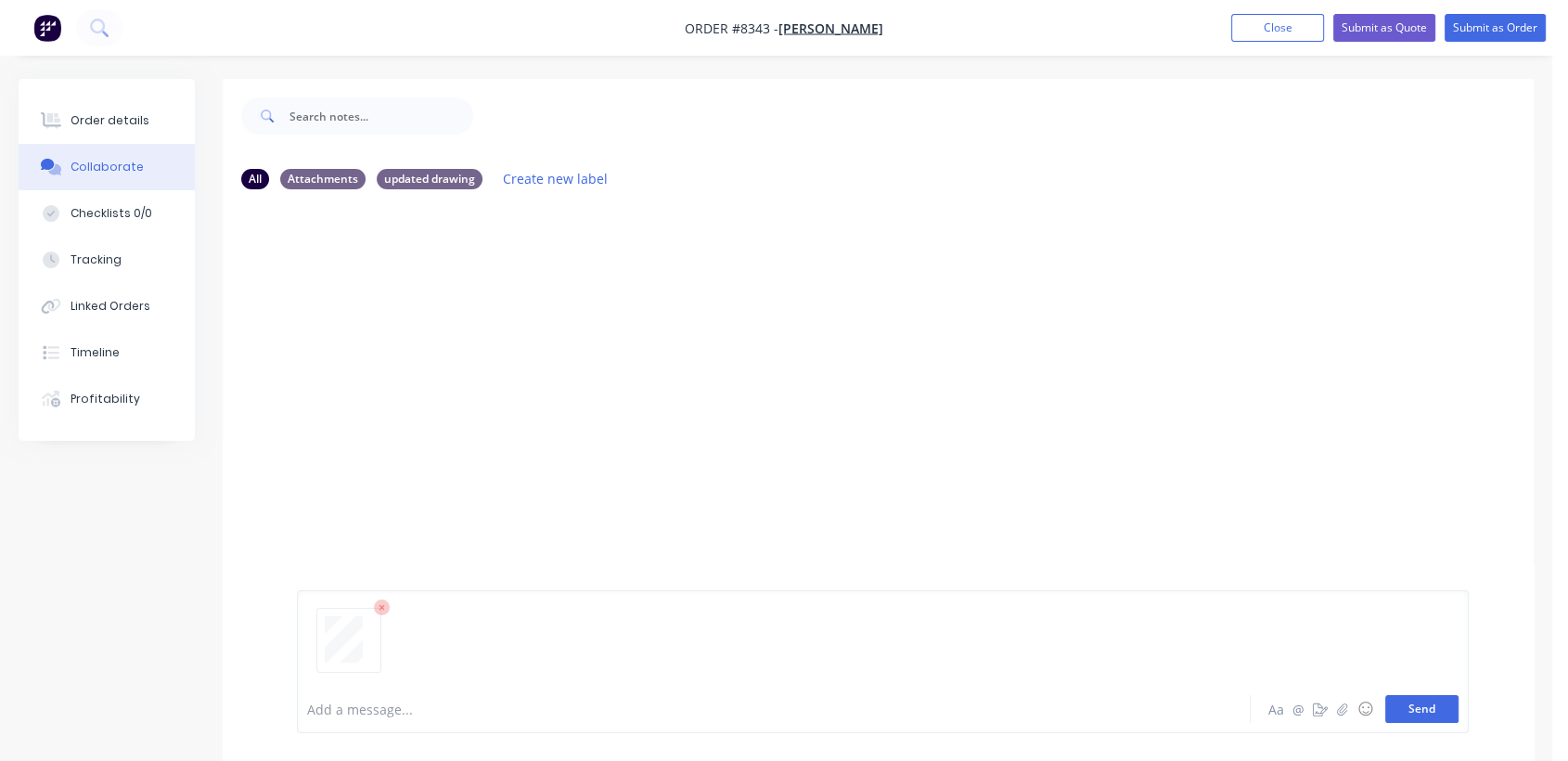
click at [1437, 705] on button "Send" at bounding box center [1421, 709] width 73 height 28
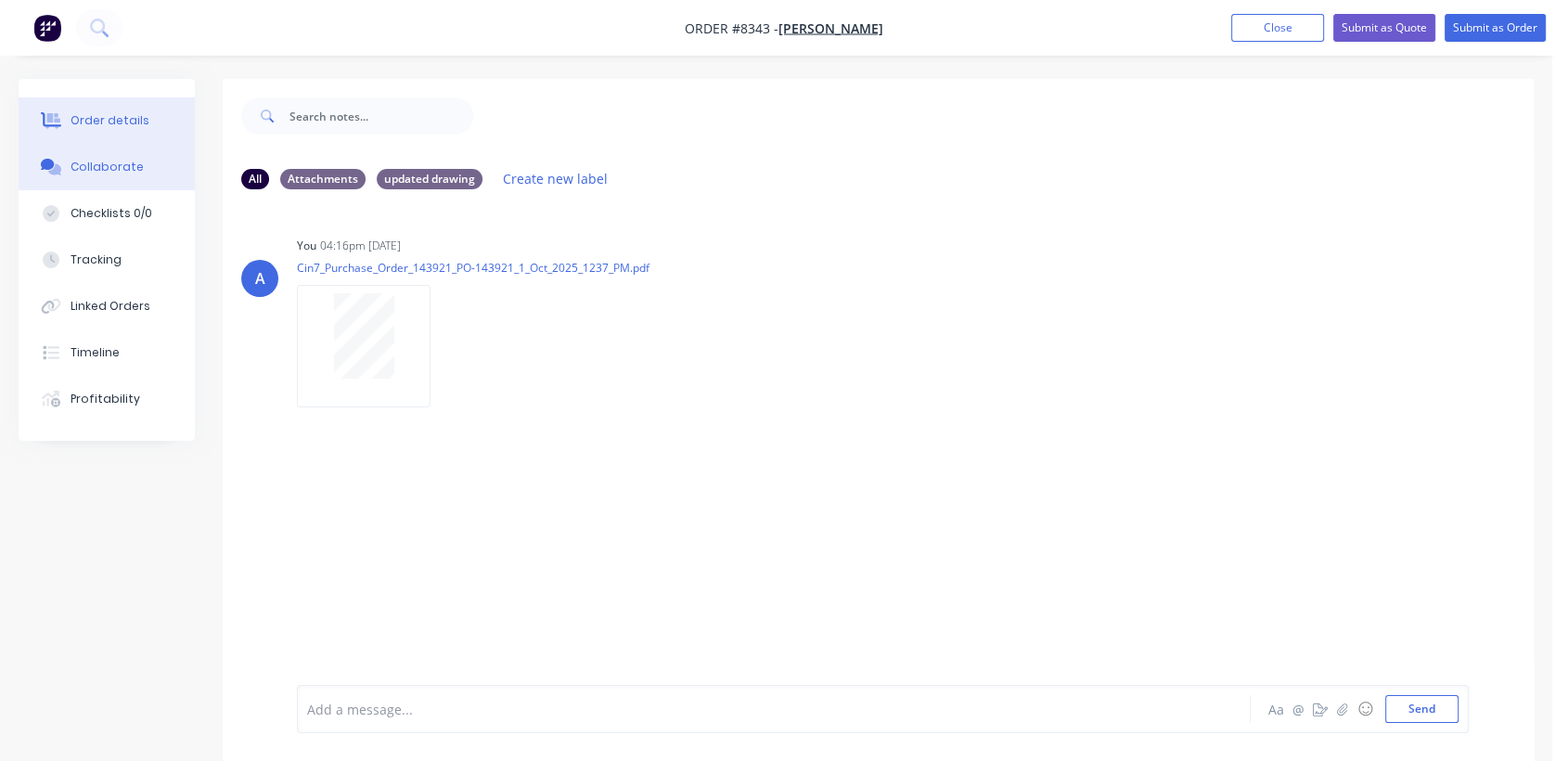
click at [136, 112] on div "Order details" at bounding box center [110, 121] width 79 height 17
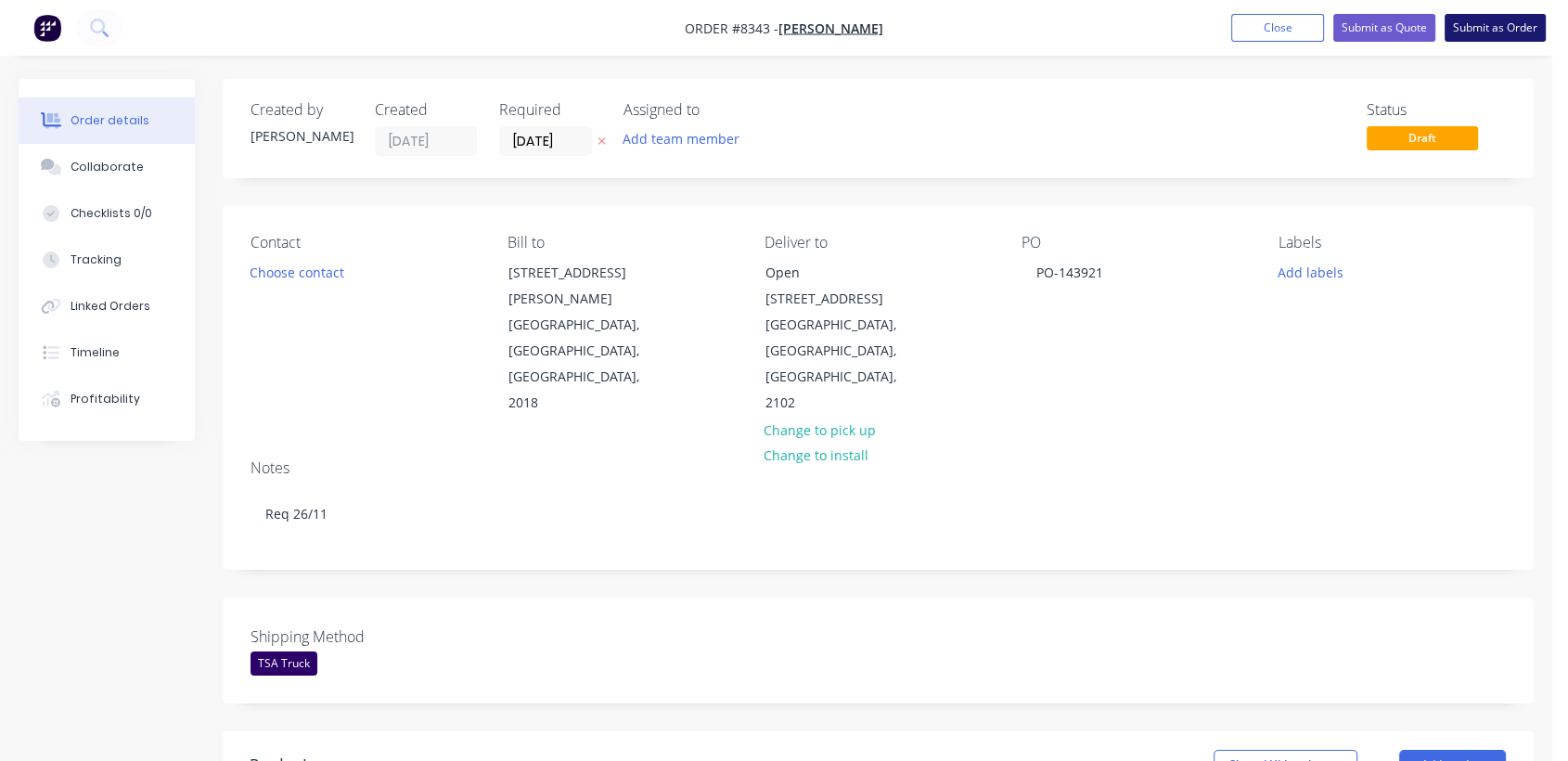
click at [1497, 25] on button "Submit as Order" at bounding box center [1496, 28] width 101 height 28
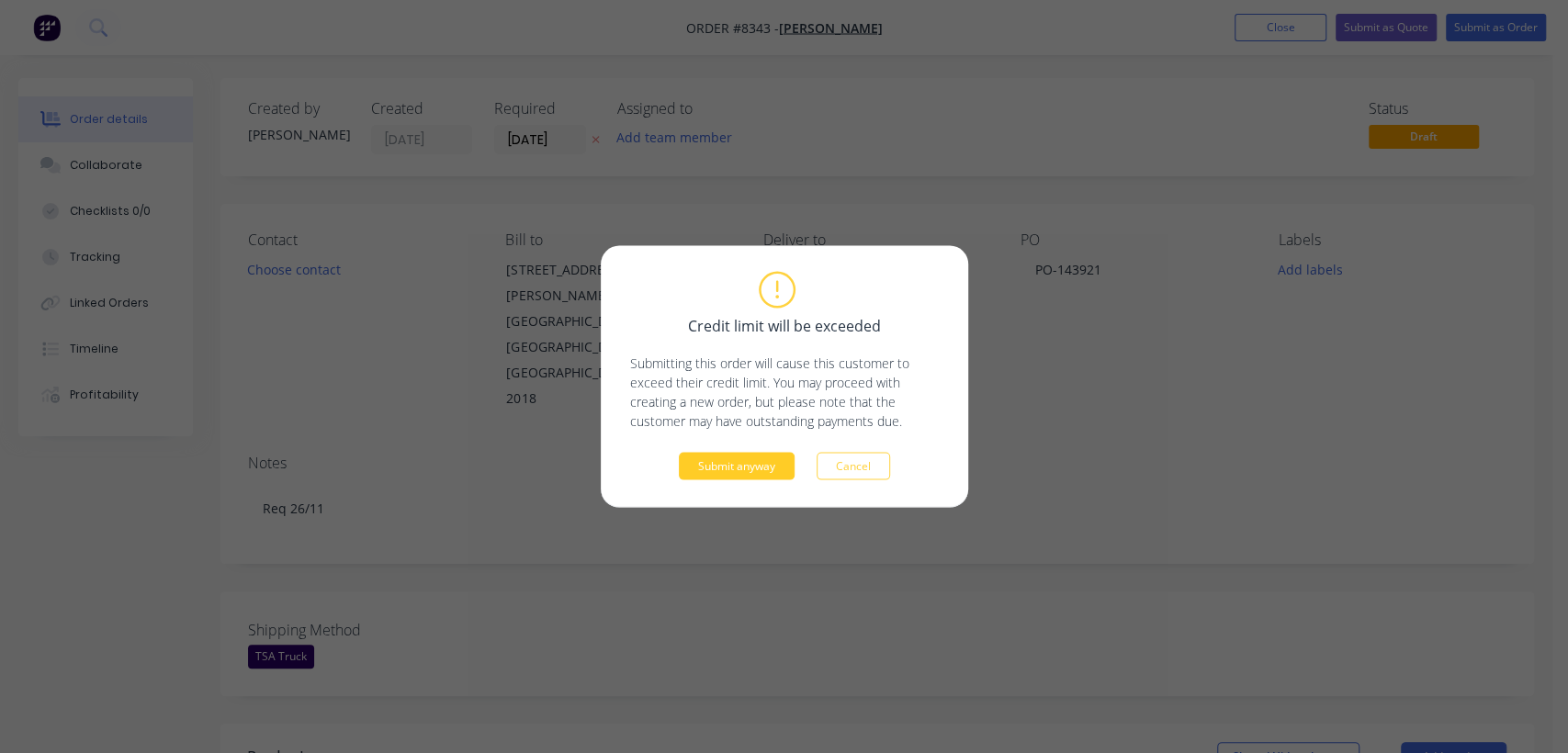
click at [718, 468] on button "Submit anyway" at bounding box center [736, 466] width 116 height 27
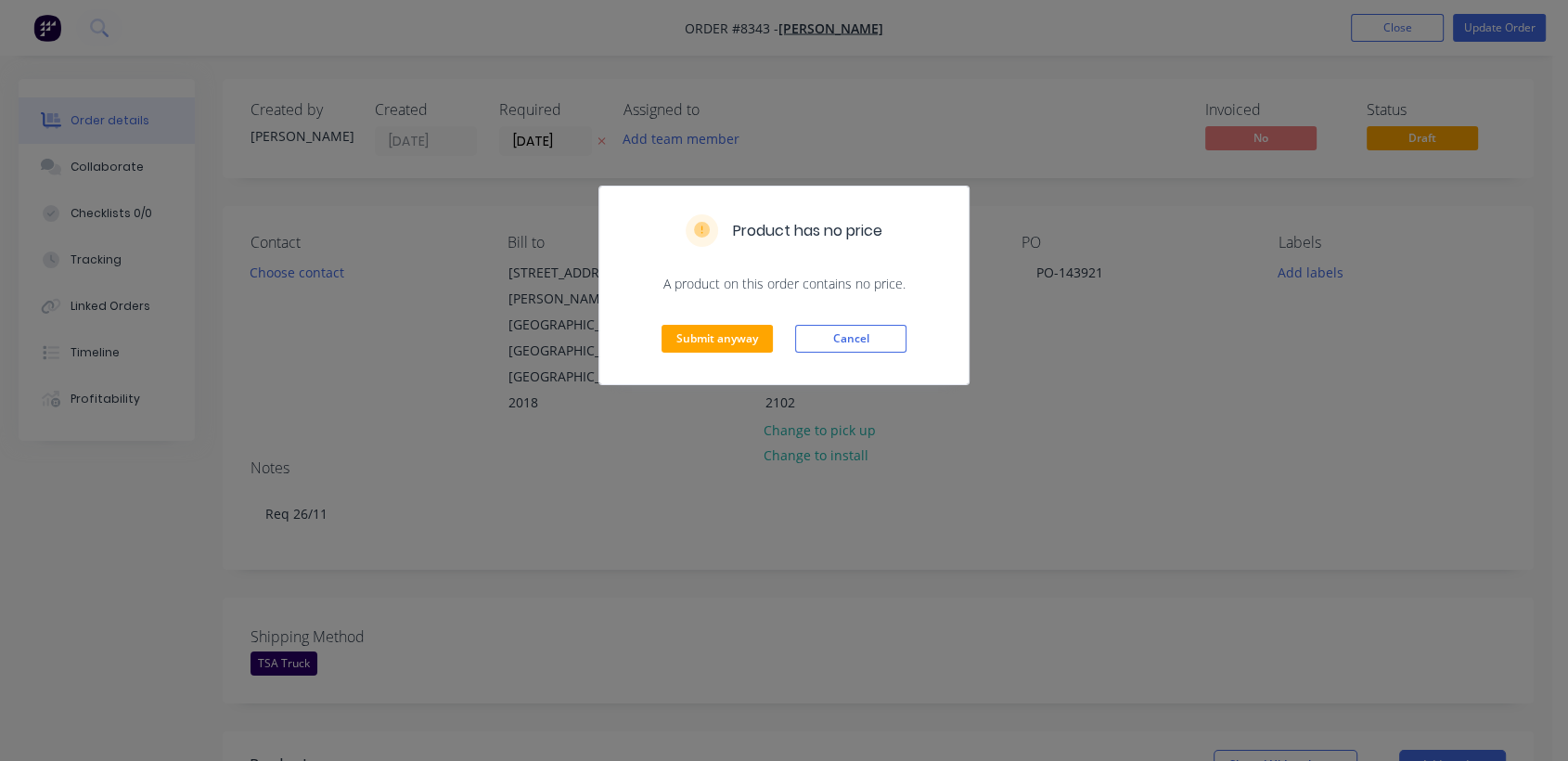
click at [734, 322] on div "Submit anyway Cancel" at bounding box center [784, 338] width 370 height 90
click at [723, 342] on button "Submit anyway" at bounding box center [717, 338] width 111 height 28
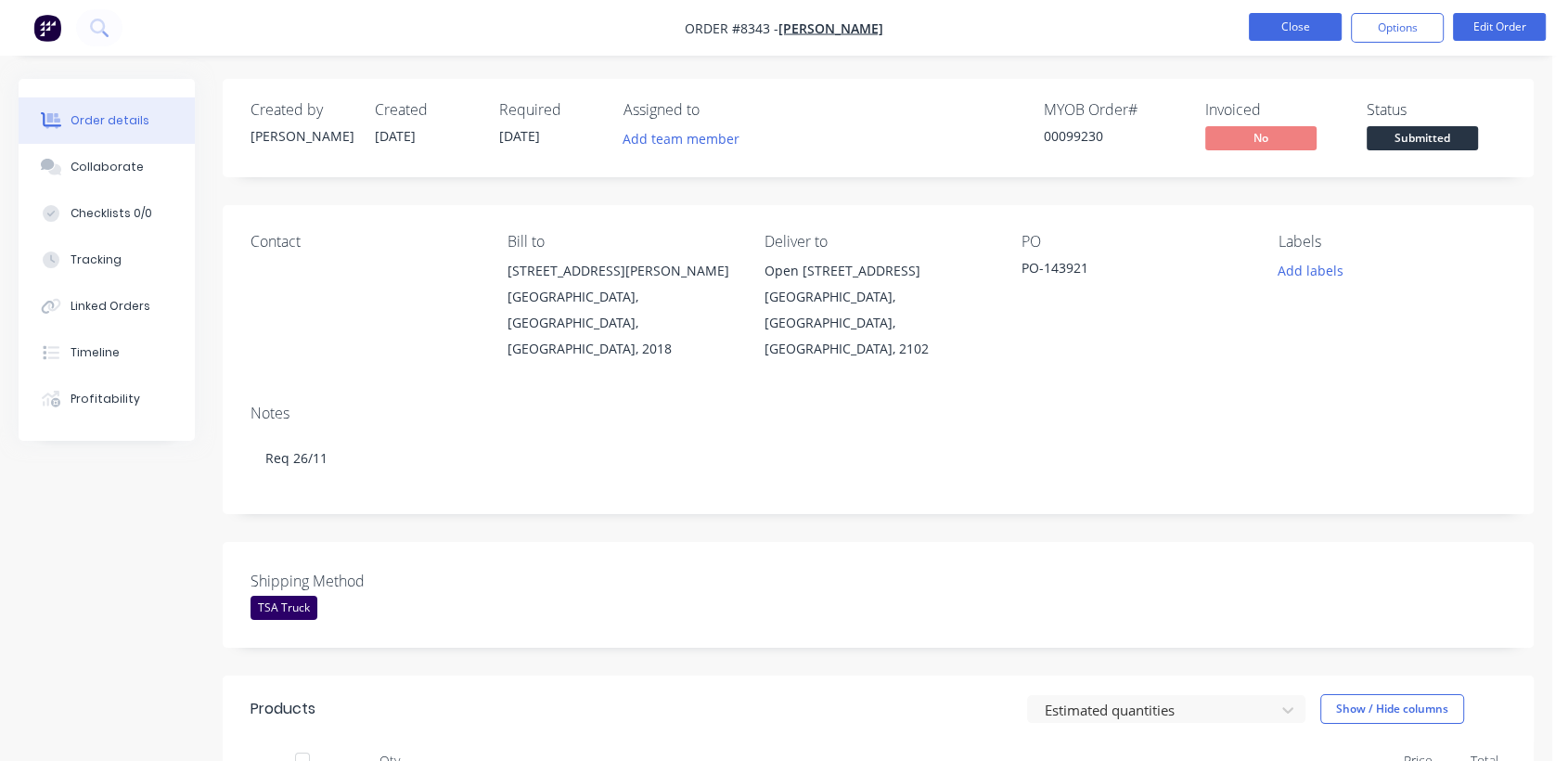
click at [1292, 22] on button "Close" at bounding box center [1295, 27] width 92 height 28
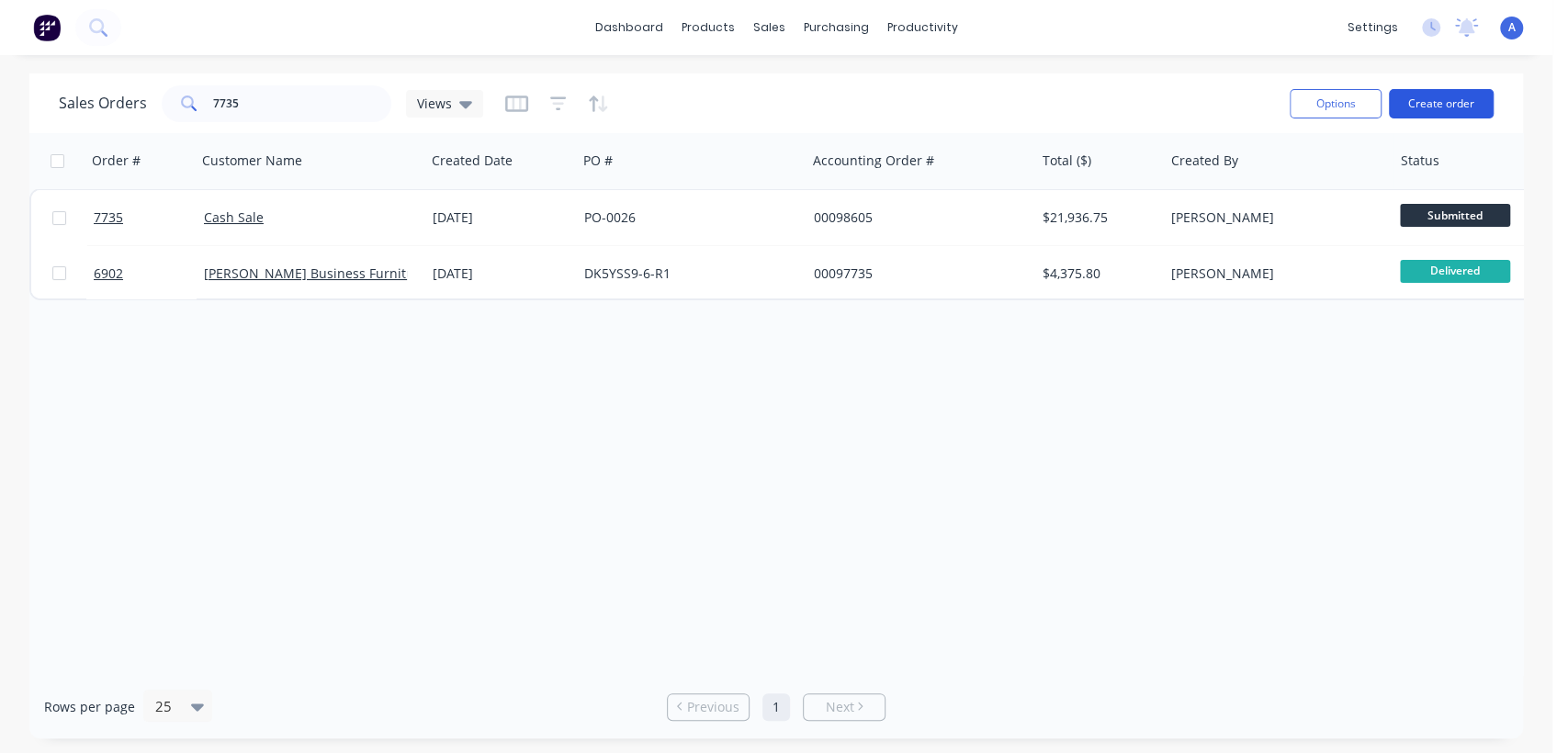
click at [1442, 97] on button "Create order" at bounding box center [1441, 103] width 105 height 29
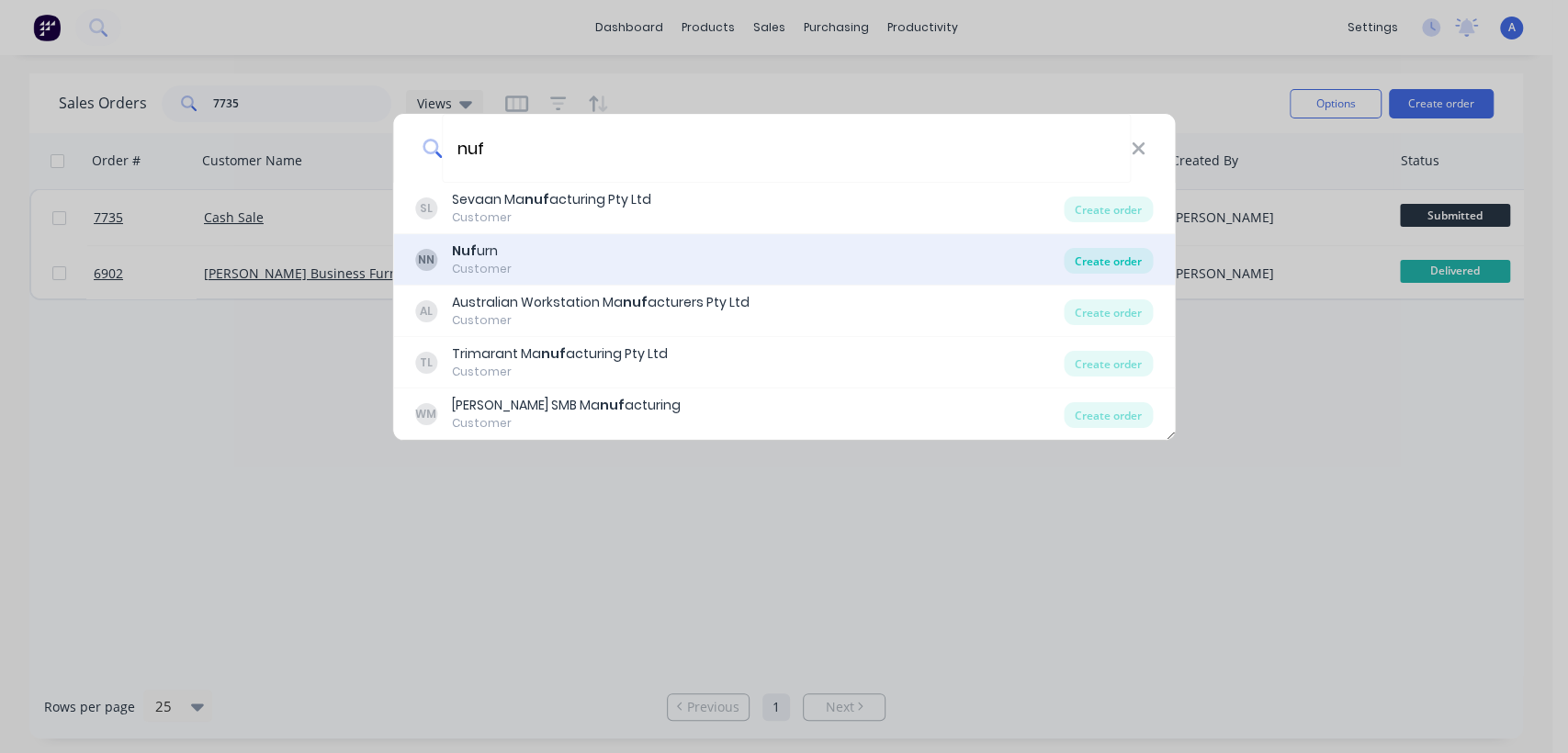
type input "nuf"
click at [1091, 255] on div "Create order" at bounding box center [1108, 260] width 89 height 25
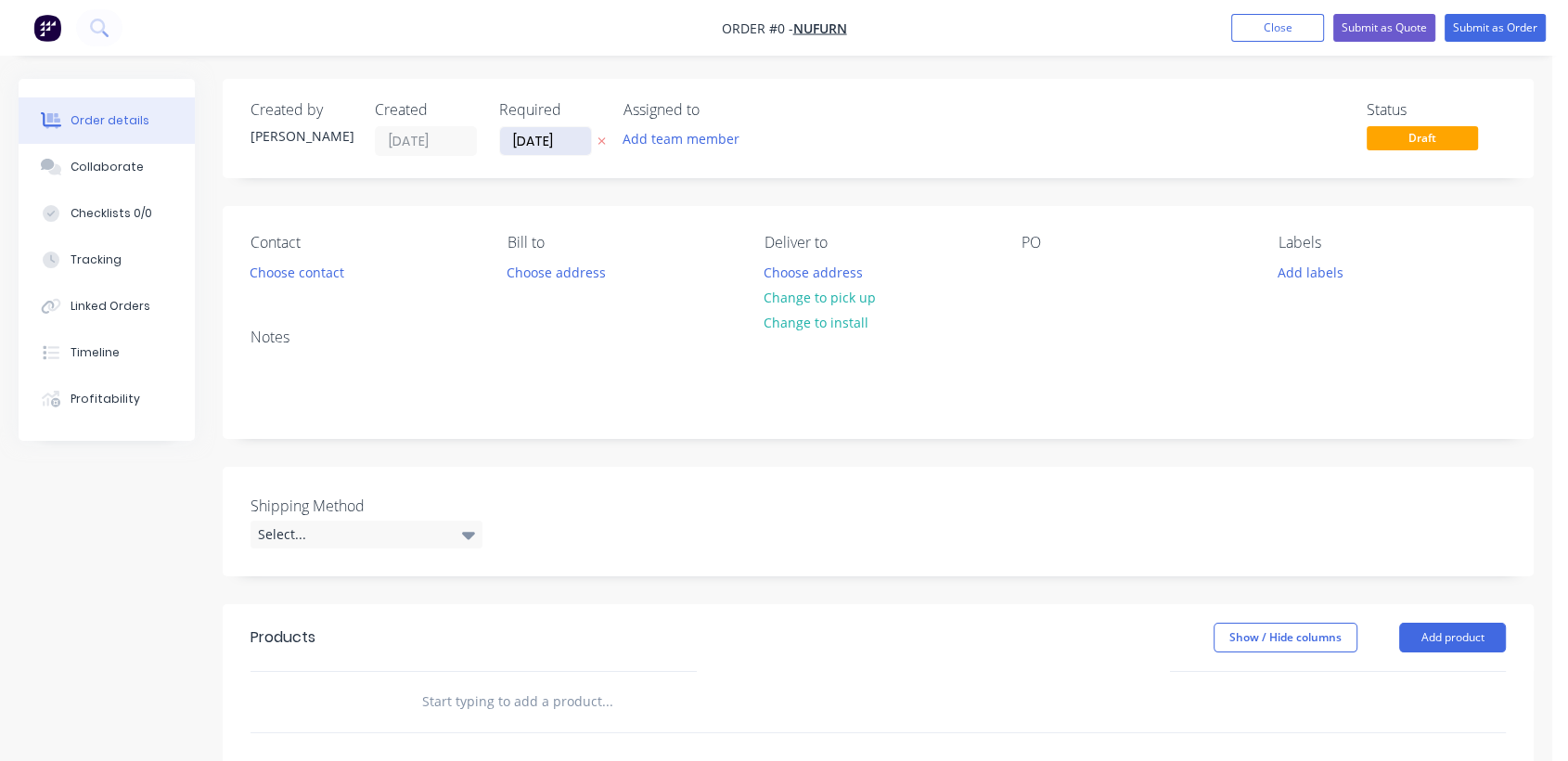
click at [564, 143] on input "[DATE]" at bounding box center [545, 140] width 90 height 28
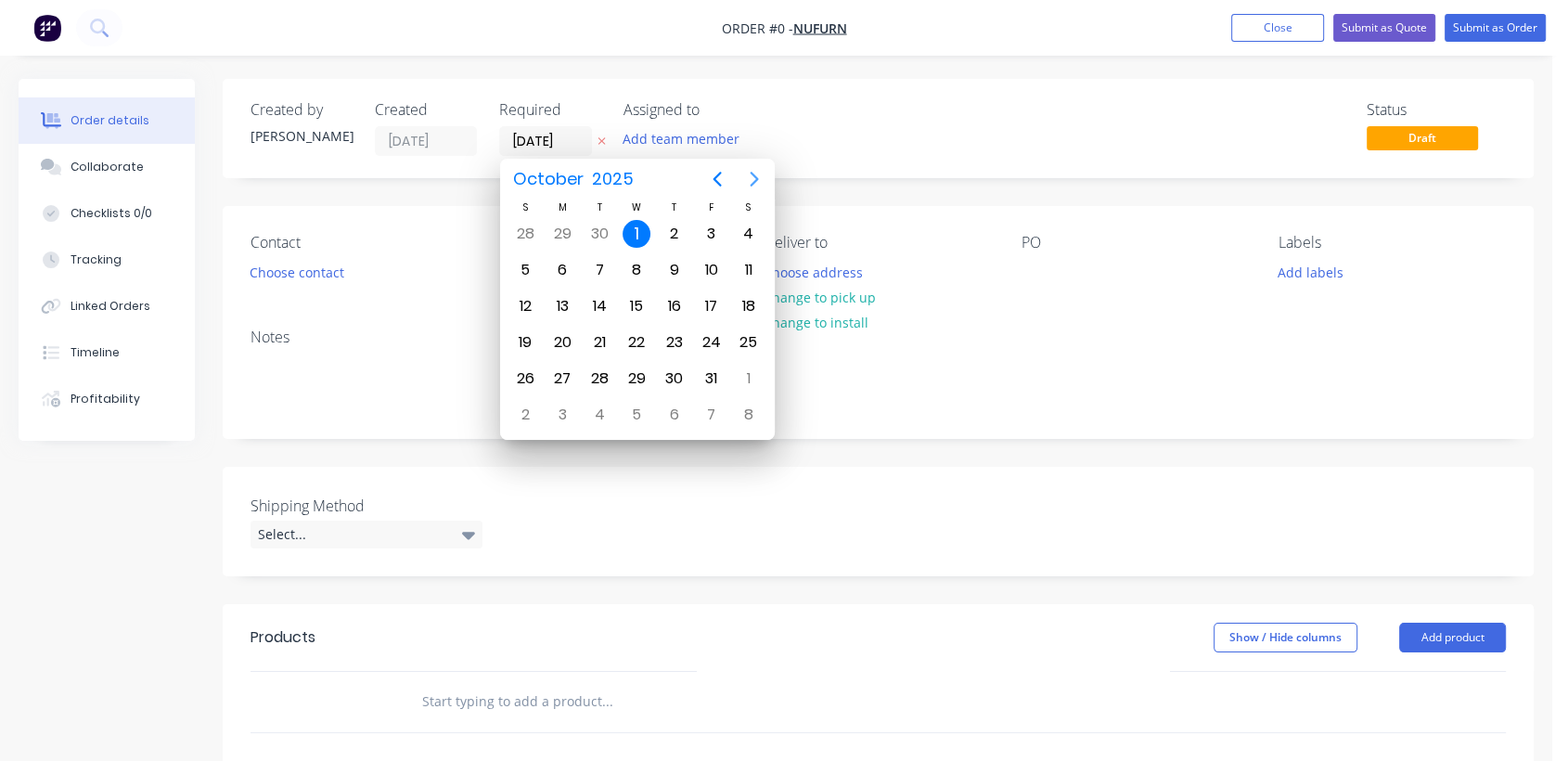
click at [746, 181] on icon "Next page" at bounding box center [754, 178] width 22 height 22
click at [633, 368] on div "31" at bounding box center [636, 378] width 28 height 28
type input "[DATE]"
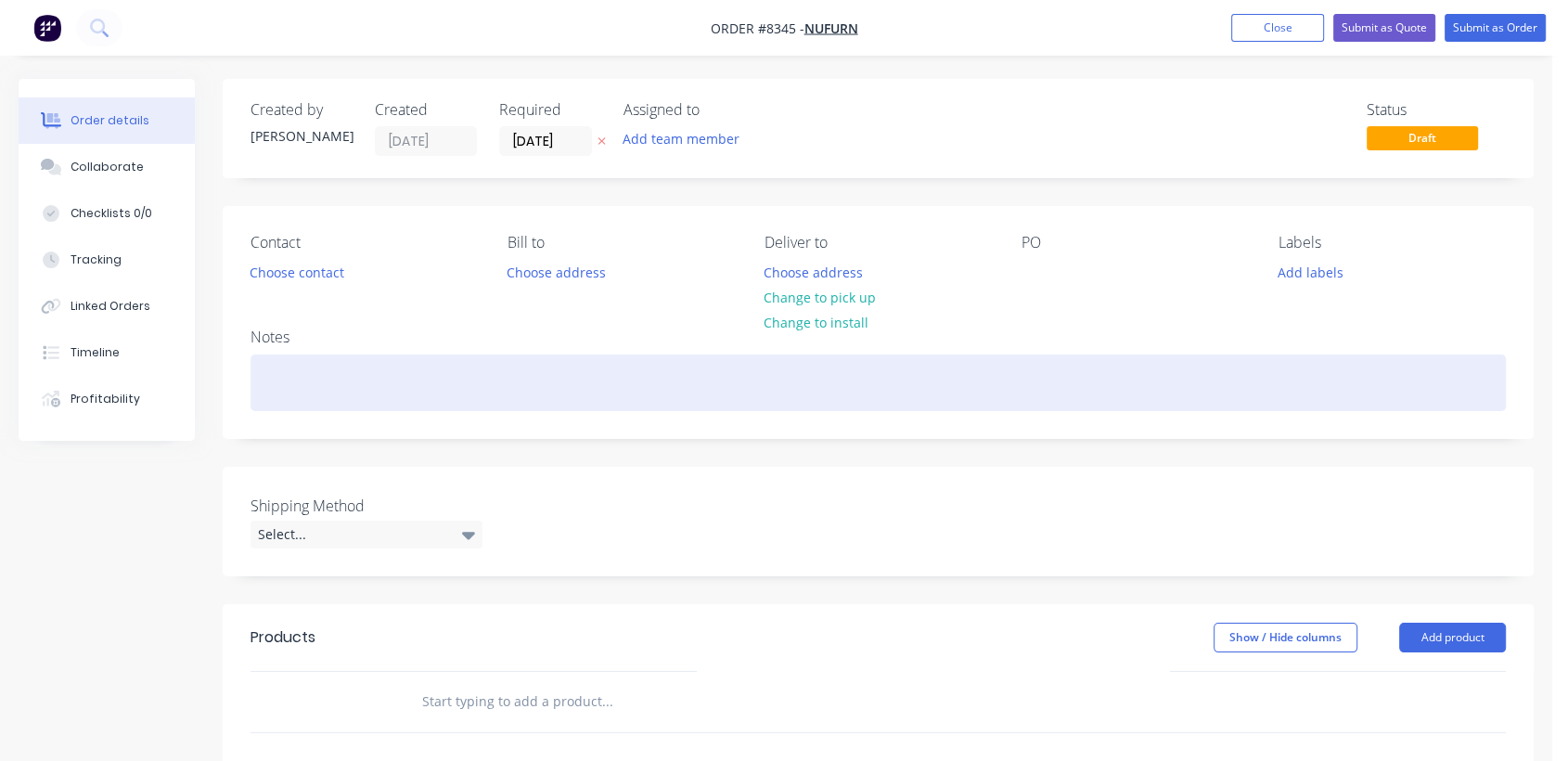
click at [312, 377] on div at bounding box center [878, 382] width 1256 height 56
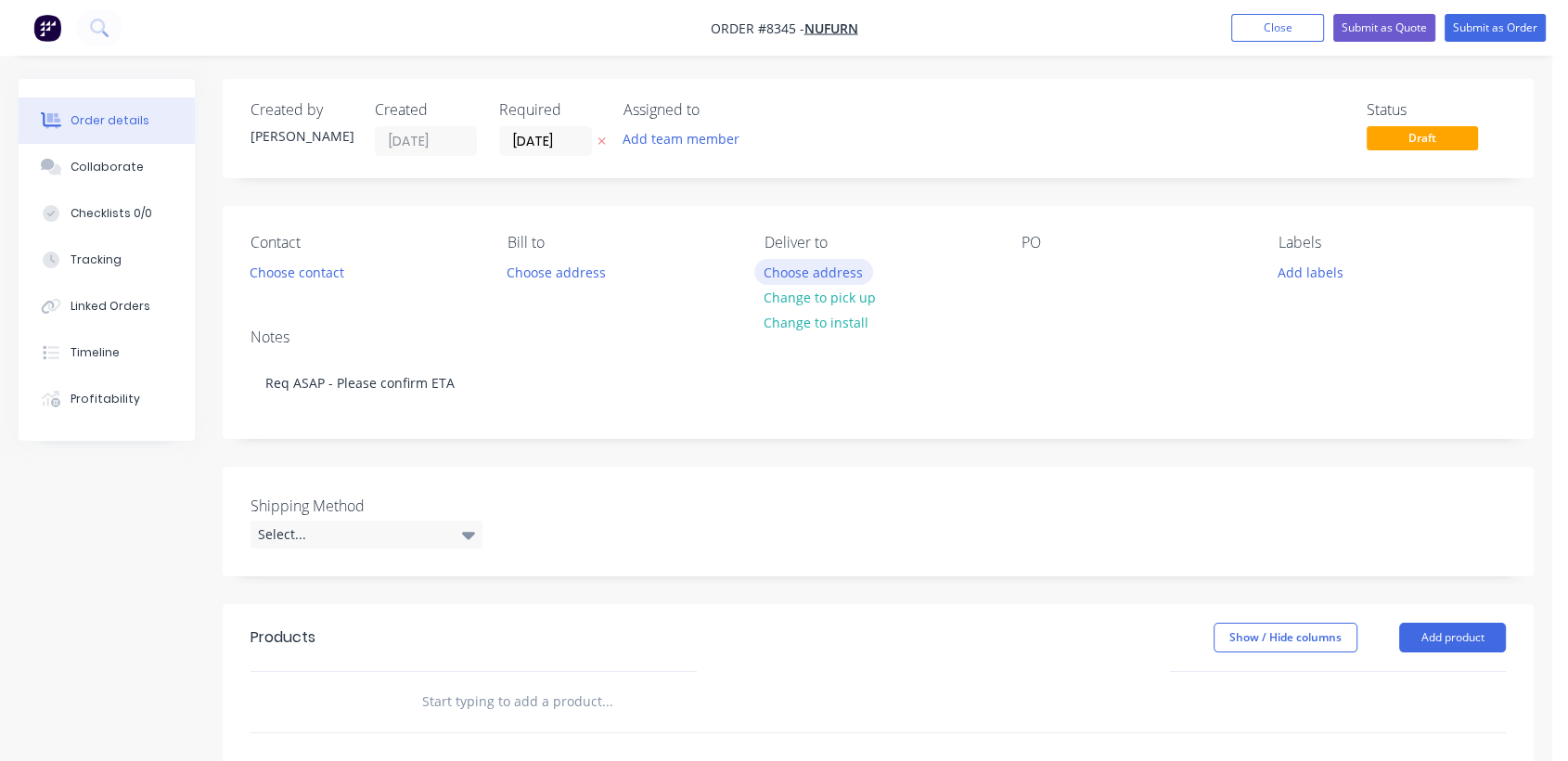
click at [814, 267] on button "Choose address" at bounding box center [814, 271] width 119 height 25
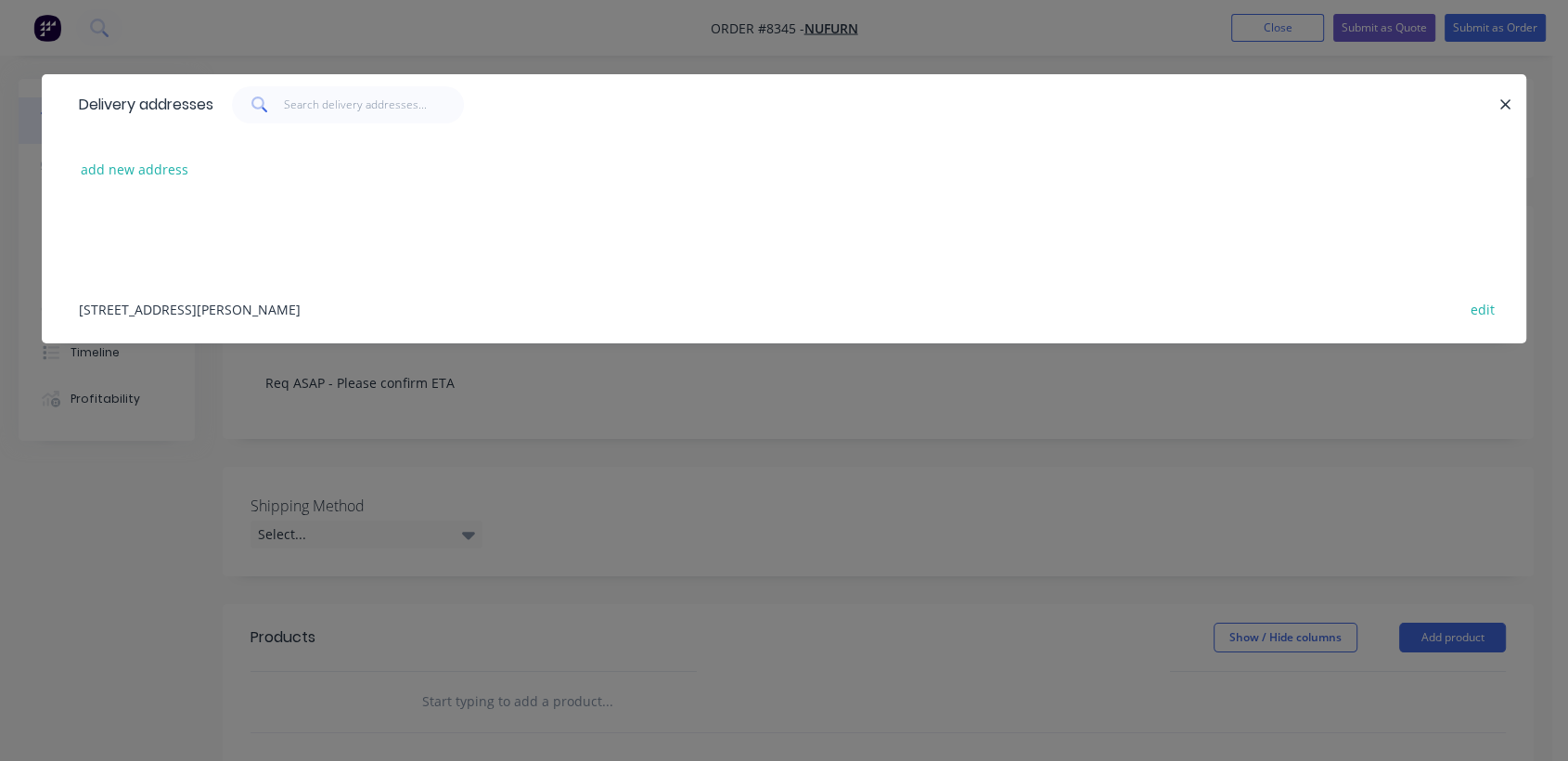
click at [215, 309] on div "[STREET_ADDRESS][PERSON_NAME] edit" at bounding box center [784, 308] width 1429 height 70
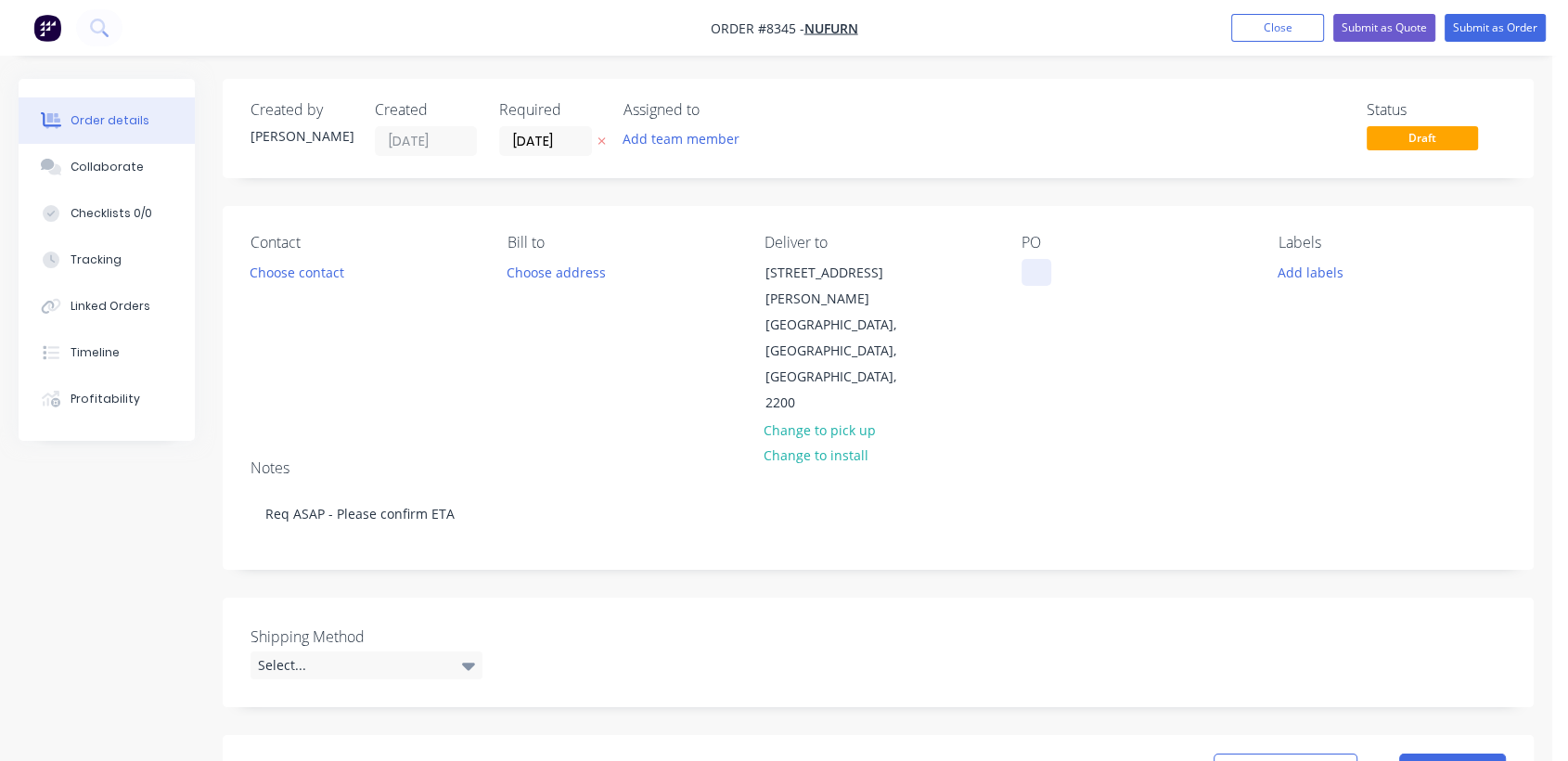
click at [1042, 270] on div at bounding box center [1036, 272] width 30 height 27
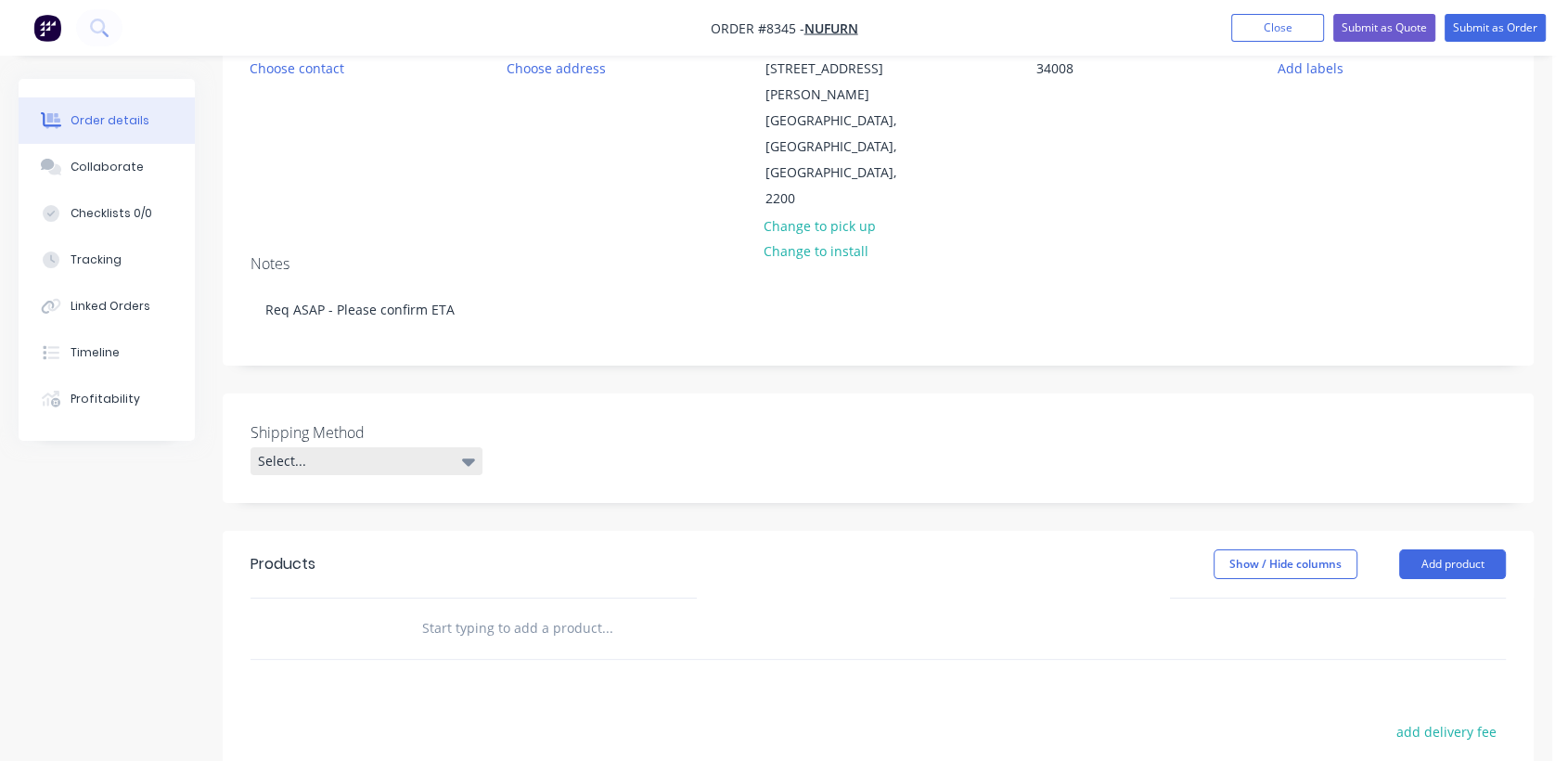
scroll to position [206, 0]
click at [315, 446] on div "Select..." at bounding box center [367, 459] width 232 height 28
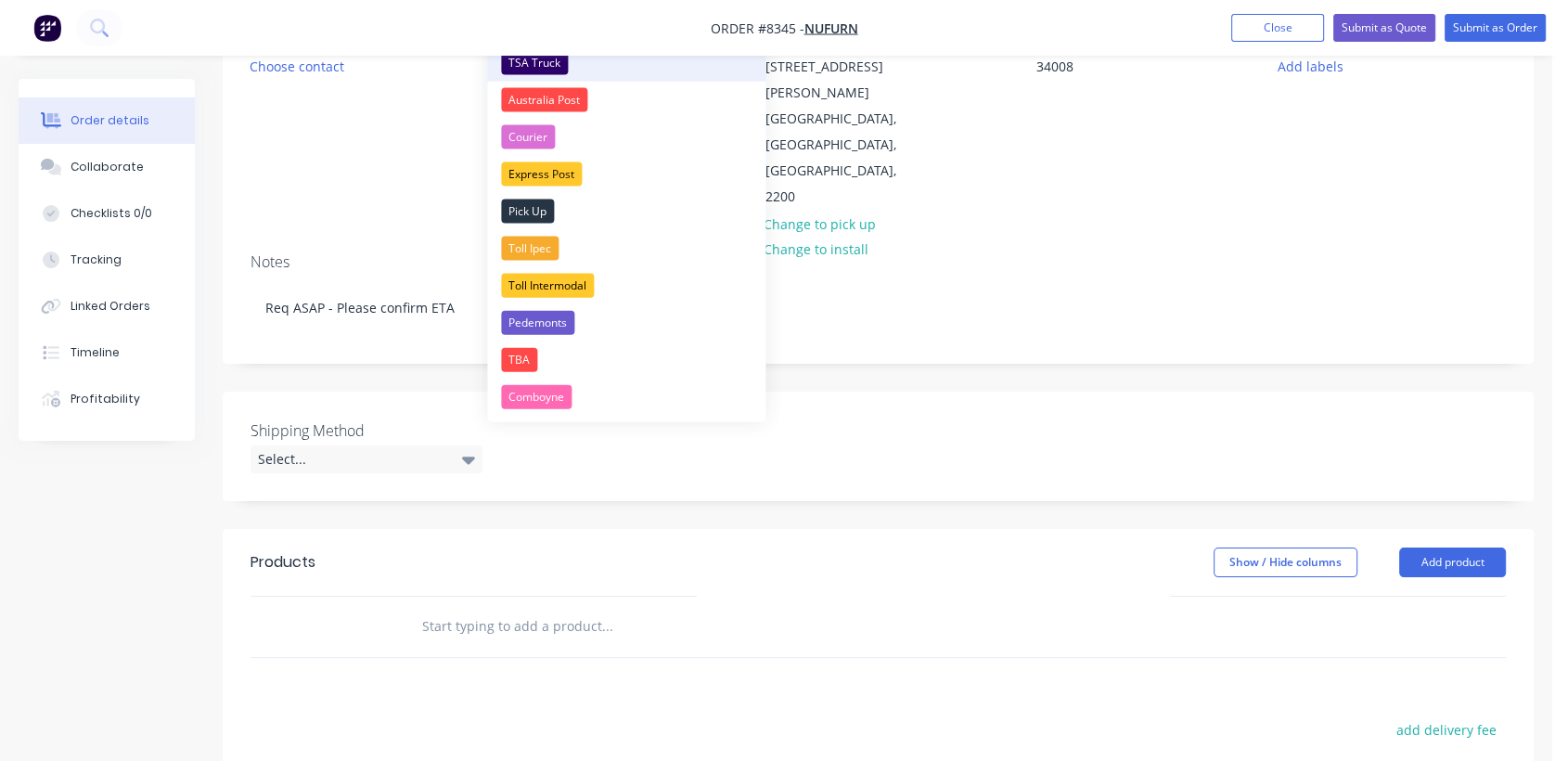
click at [550, 57] on div "TSA Truck" at bounding box center [534, 63] width 67 height 24
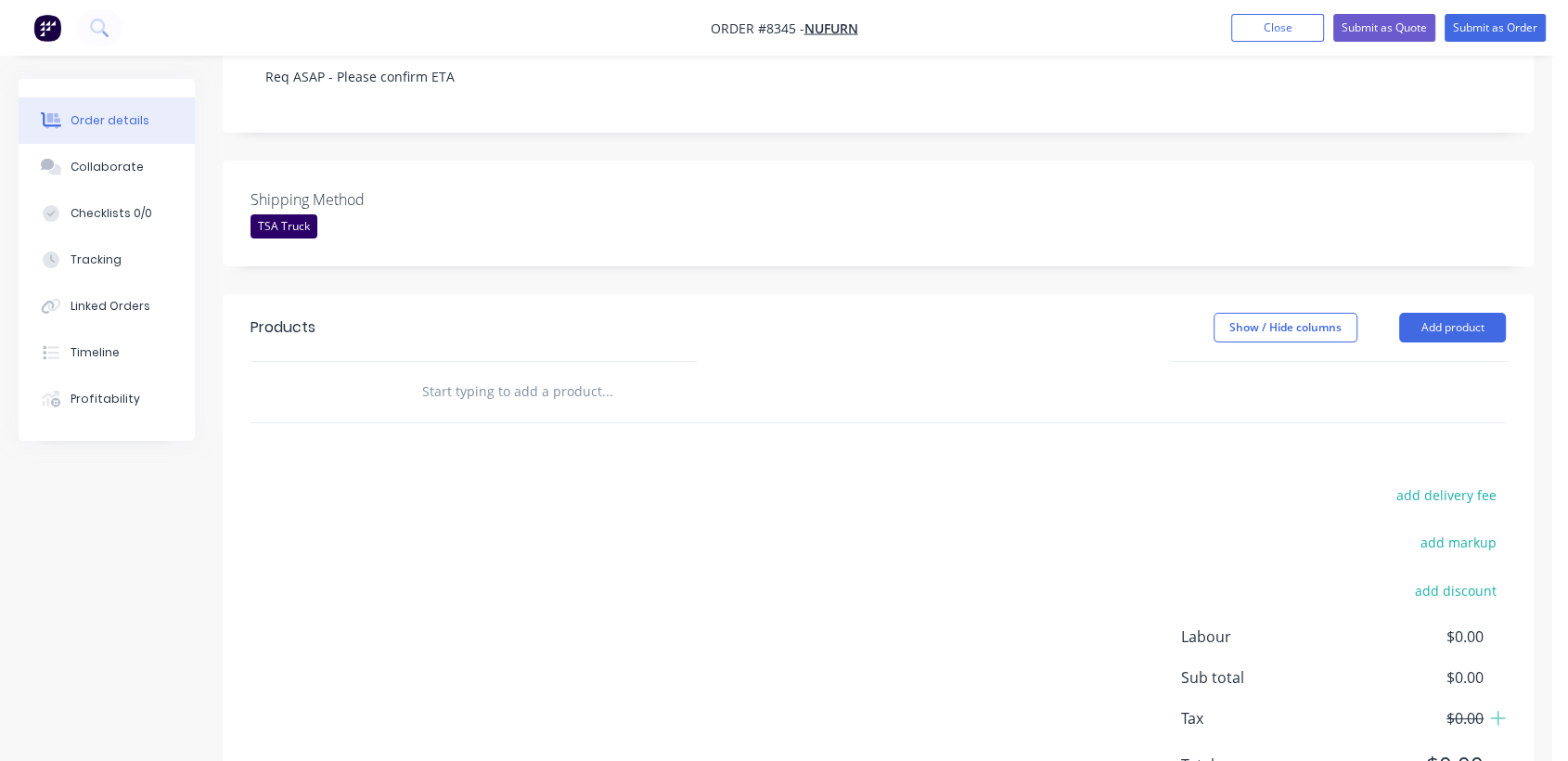
scroll to position [452, 0]
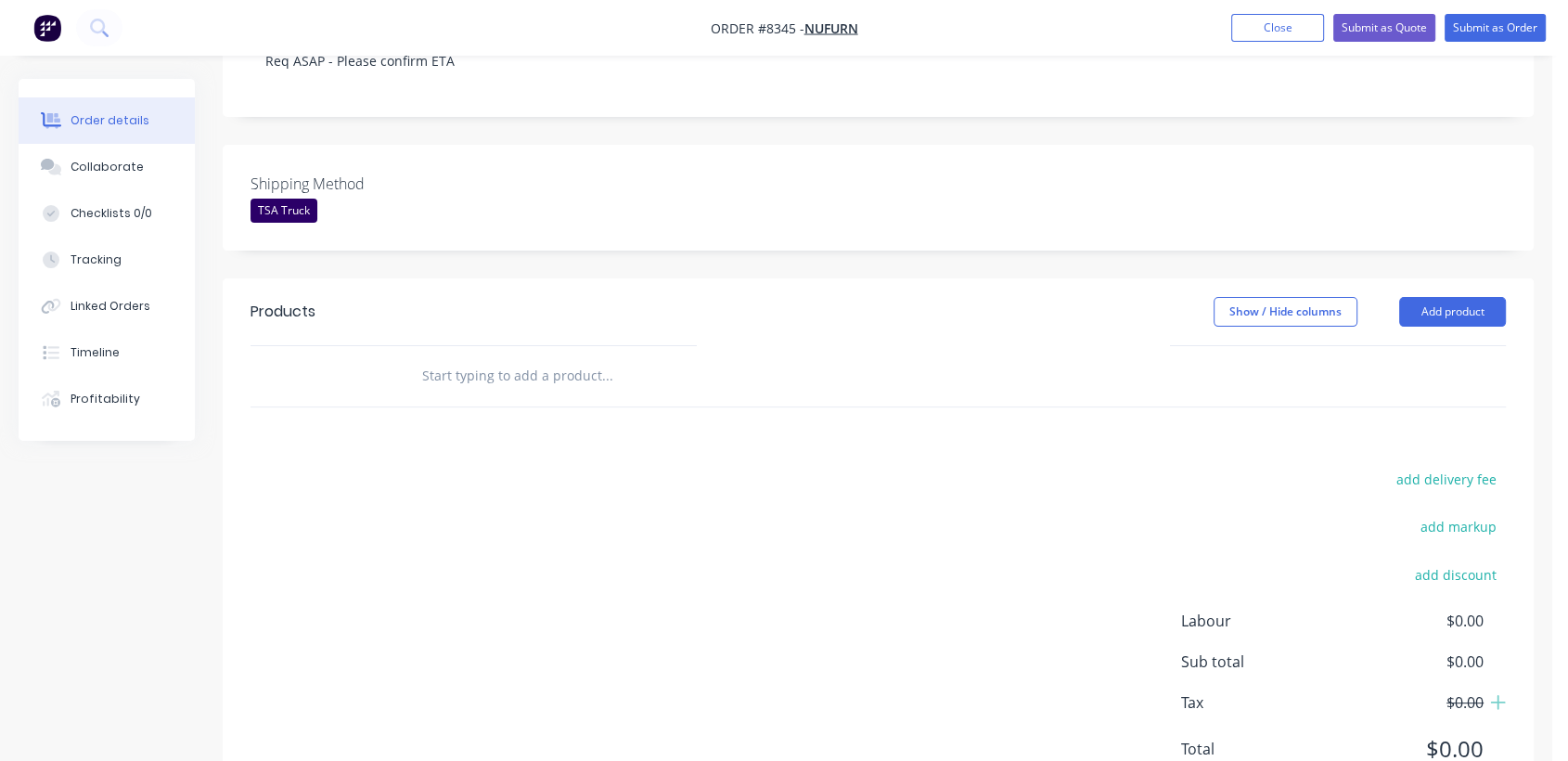
click at [550, 357] on input "text" at bounding box center [607, 375] width 372 height 37
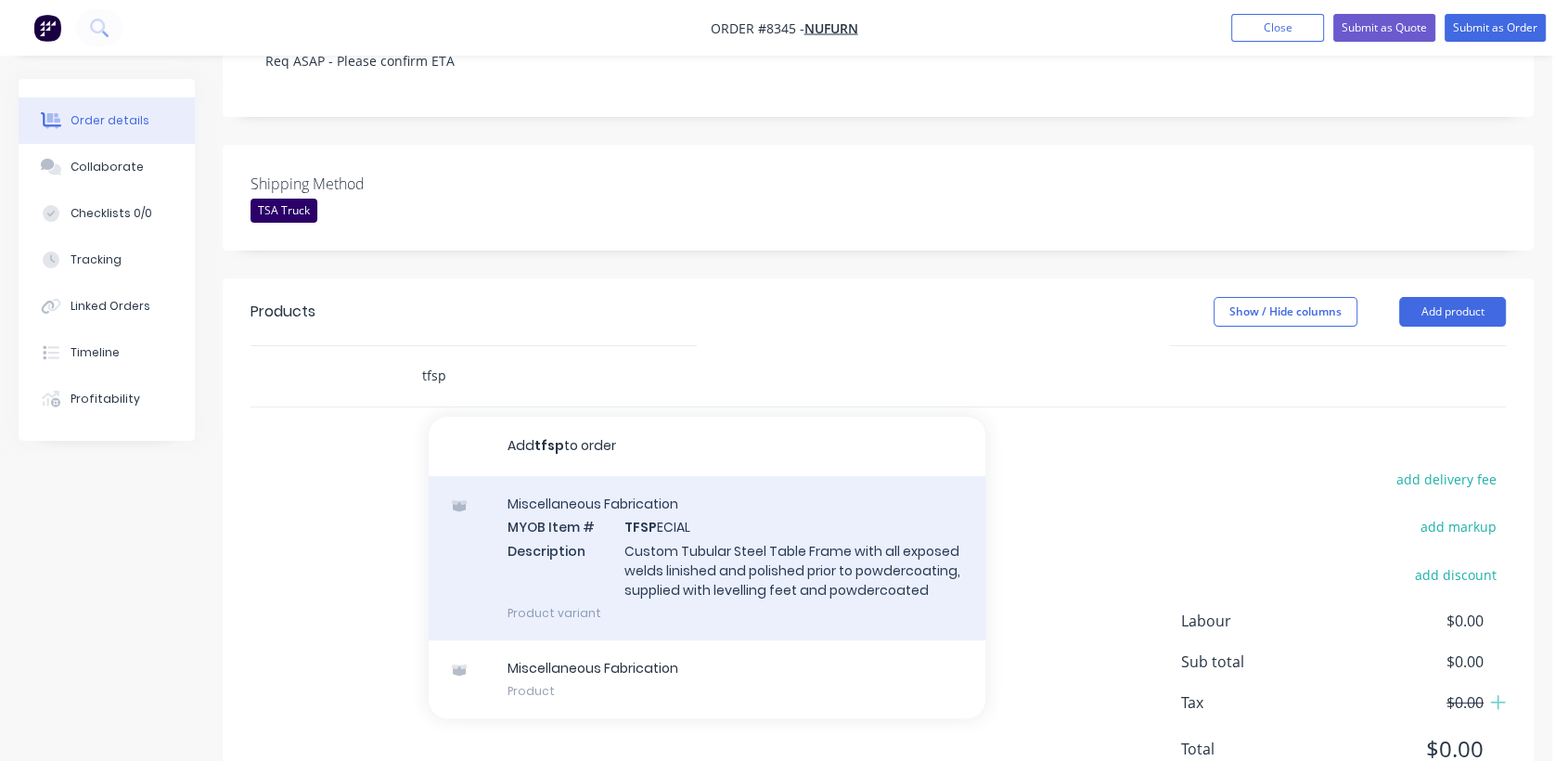
type input "tfsp"
click at [673, 485] on div "Miscellaneous Fabrication MYOB Item # TFSP ECIAL Description Custom Tubular Ste…" at bounding box center [707, 558] width 556 height 164
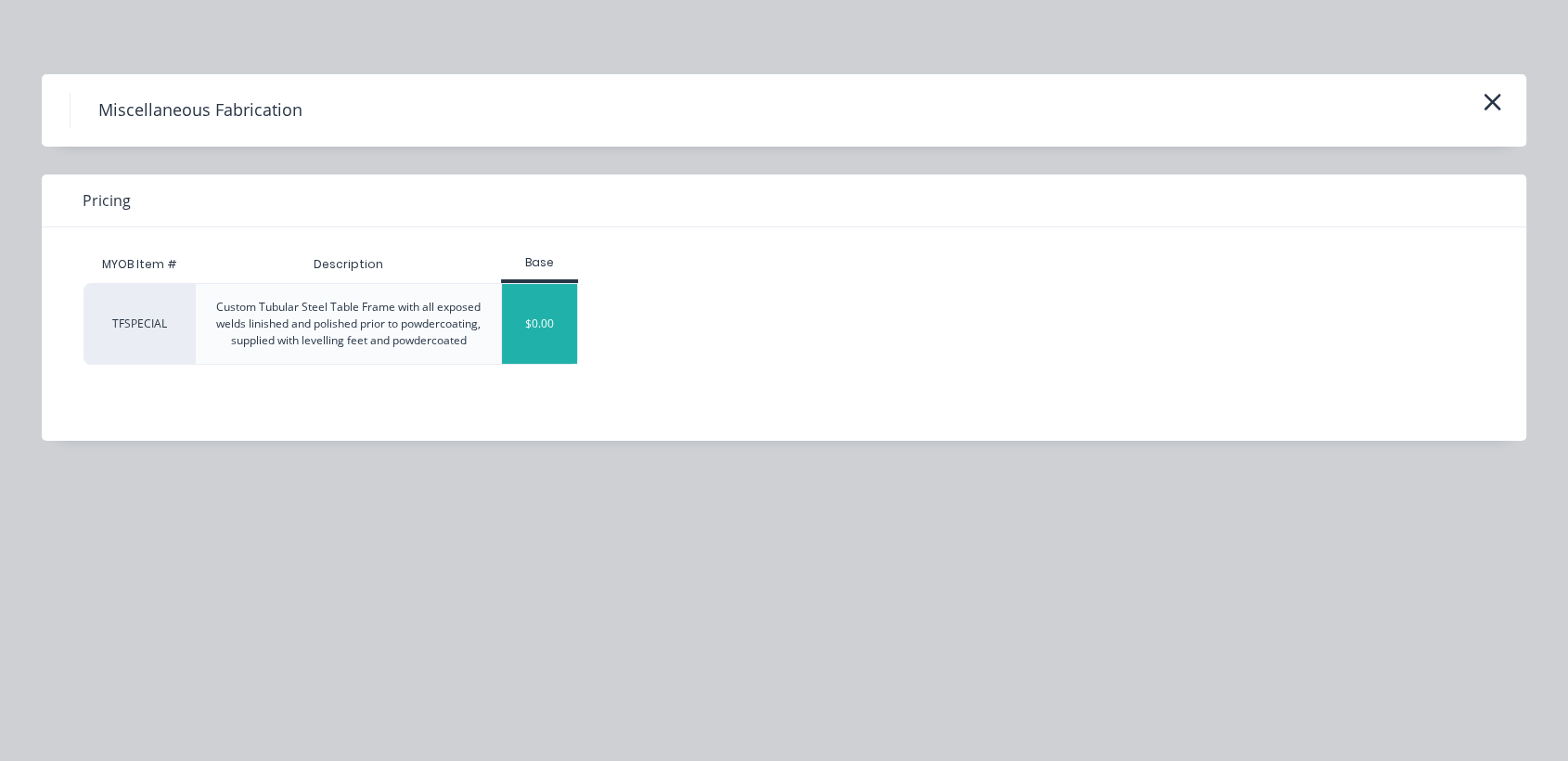
click at [533, 348] on div "$0.00" at bounding box center [539, 324] width 75 height 80
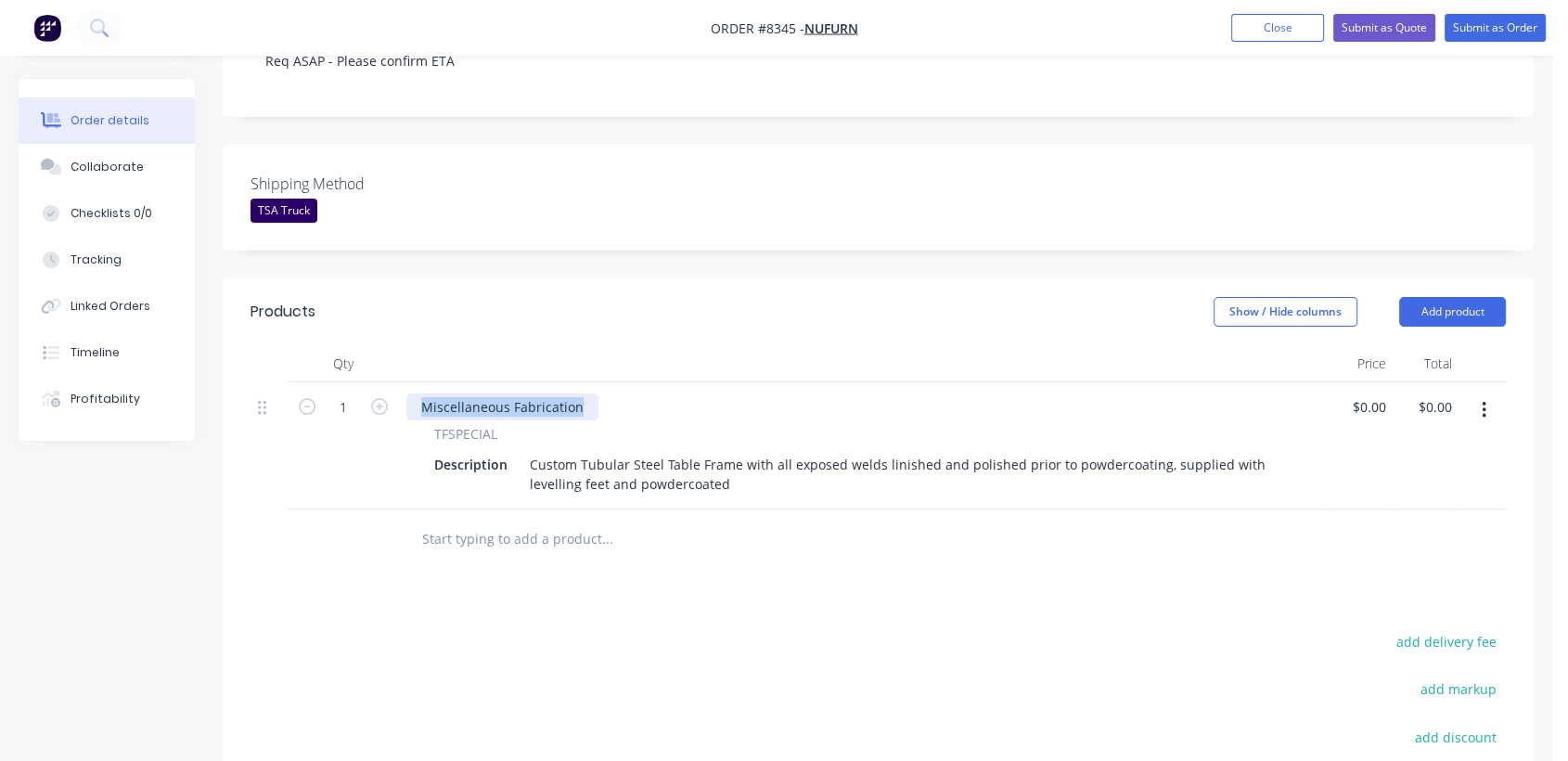
drag, startPoint x: 584, startPoint y: 324, endPoint x: 403, endPoint y: 339, distance: 181.6
click at [405, 382] on div "Miscellaneous Fabrication TFSPECIAL Description Custom Tubular Steel Table Fram…" at bounding box center [863, 445] width 928 height 127
click at [352, 393] on input "1" at bounding box center [343, 407] width 49 height 28
type input "12"
